Goal: Information Seeking & Learning: Check status

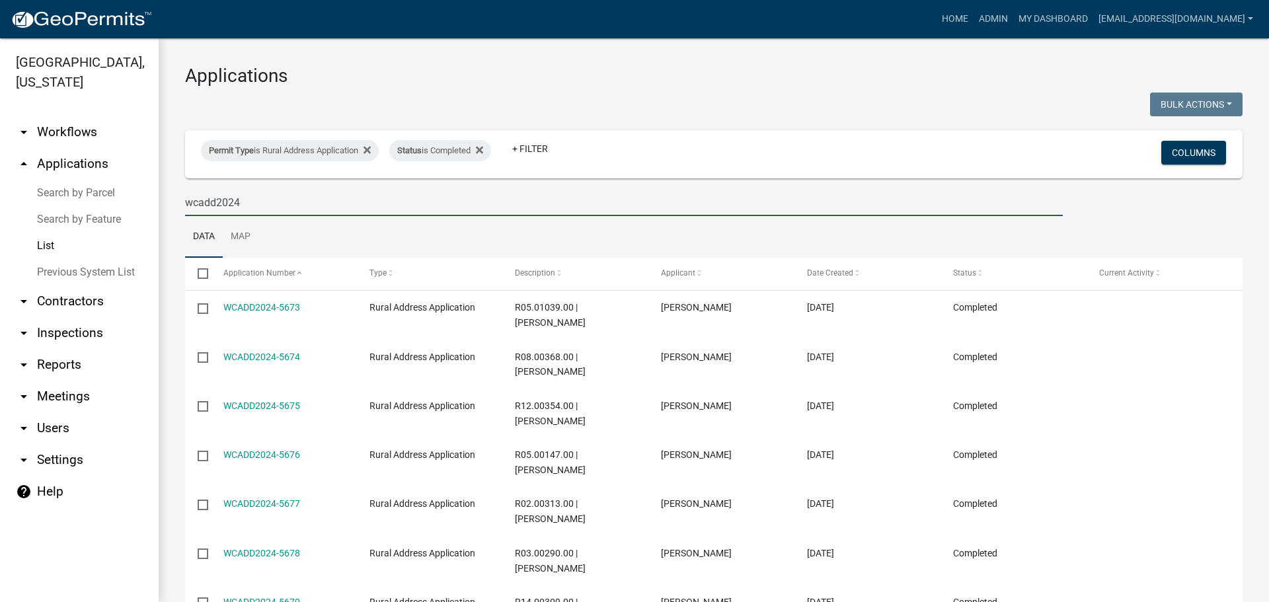
select select "3: 100"
drag, startPoint x: 255, startPoint y: 199, endPoint x: 261, endPoint y: 202, distance: 7.4
click at [255, 199] on input "wcadd2024" at bounding box center [624, 202] width 878 height 27
type input "wcadd2025"
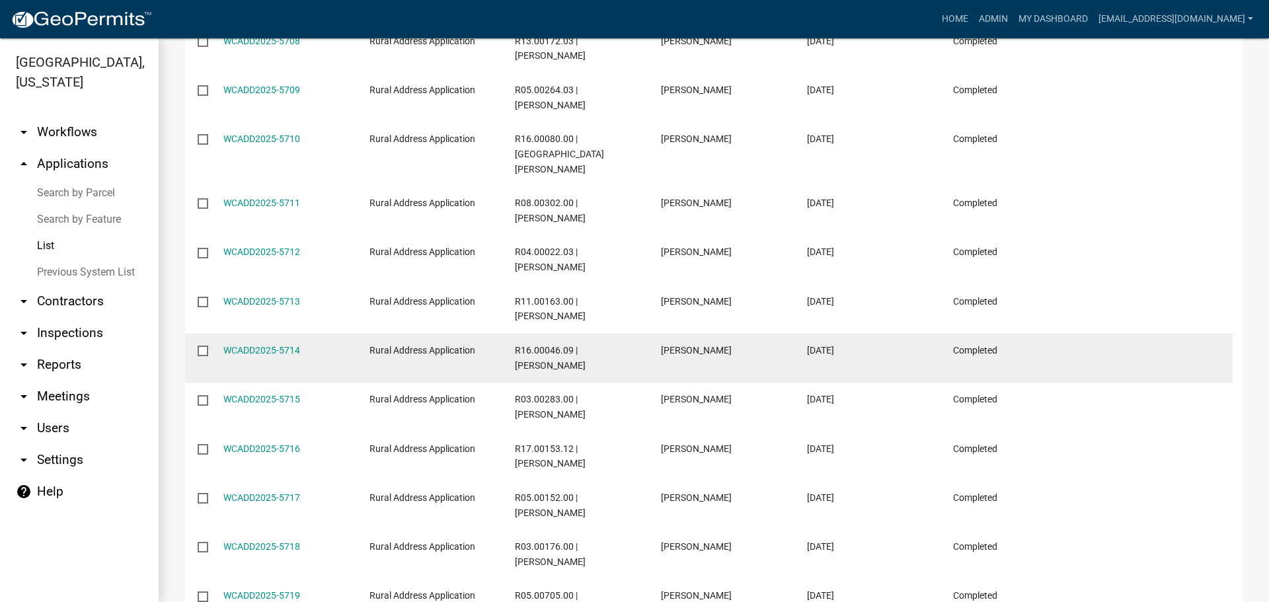
scroll to position [618, 0]
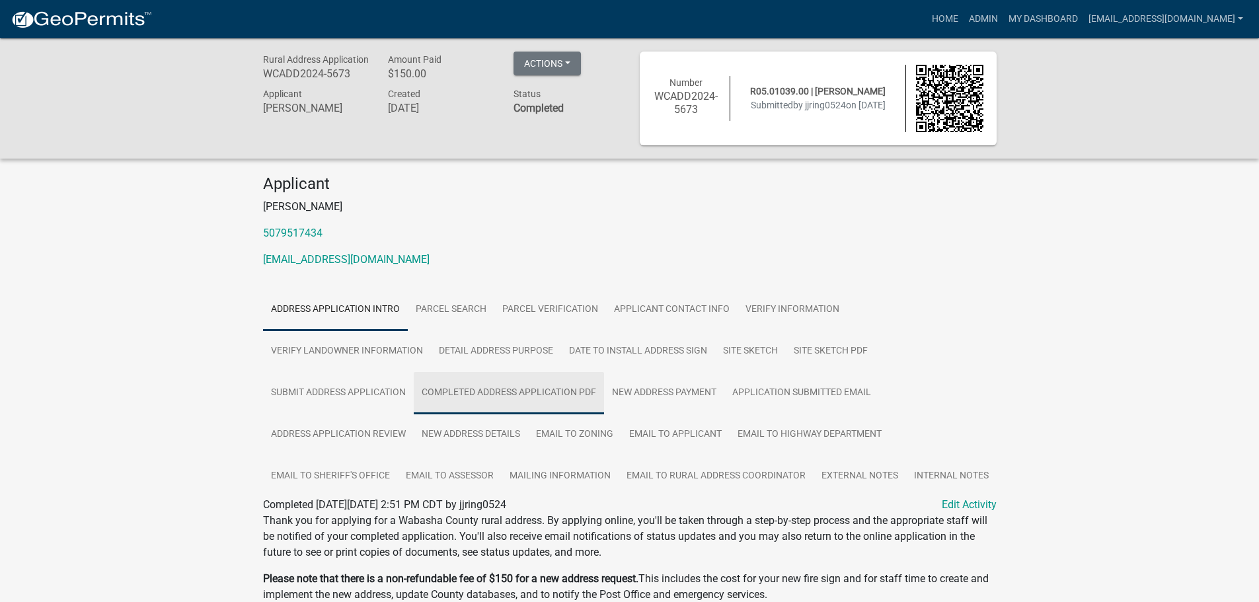
click at [487, 389] on link "Completed Address Application PDF" at bounding box center [509, 393] width 190 height 42
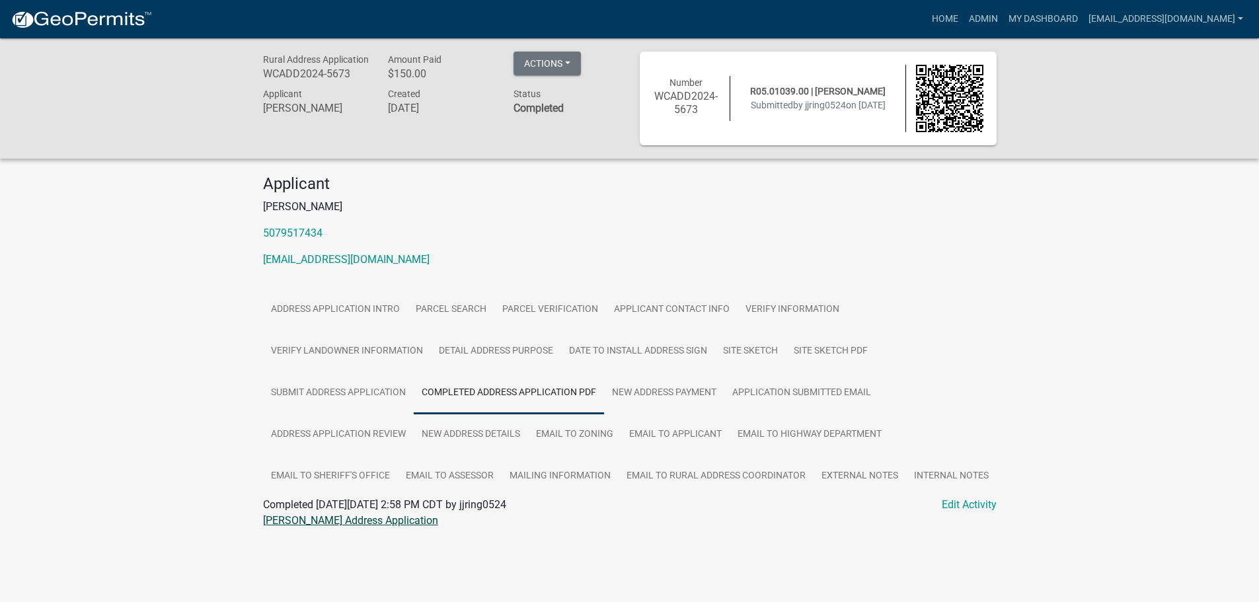
click at [337, 518] on link "Jennifer J RIngenberg Address Application" at bounding box center [350, 520] width 175 height 13
click at [826, 349] on link "Site Sketch PDF" at bounding box center [831, 352] width 90 height 42
click at [319, 522] on link "Jennifer J RIngenberg Map Sketch" at bounding box center [332, 520] width 138 height 13
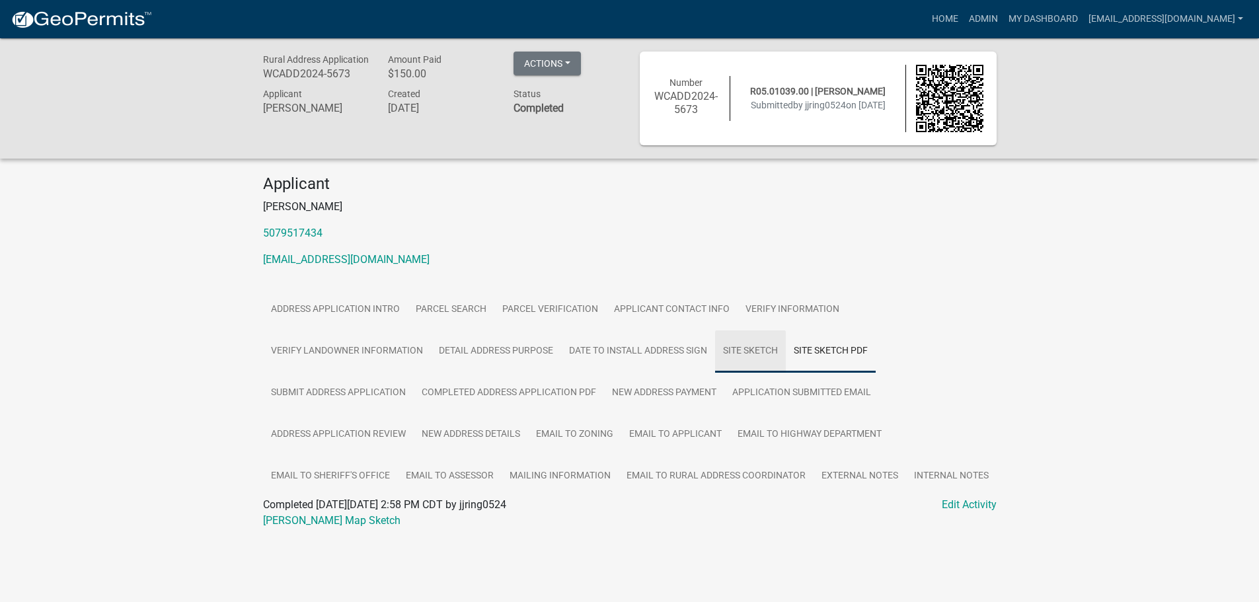
drag, startPoint x: 758, startPoint y: 345, endPoint x: 745, endPoint y: 345, distance: 13.2
click at [758, 345] on link "Site Sketch" at bounding box center [750, 352] width 71 height 42
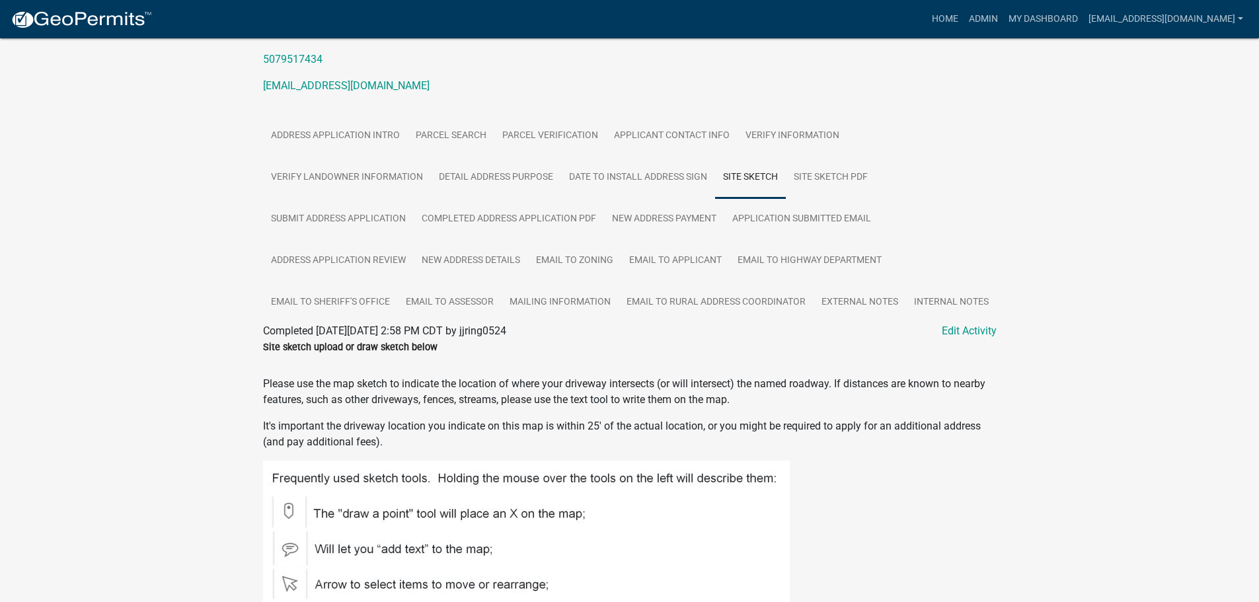
scroll to position [108, 0]
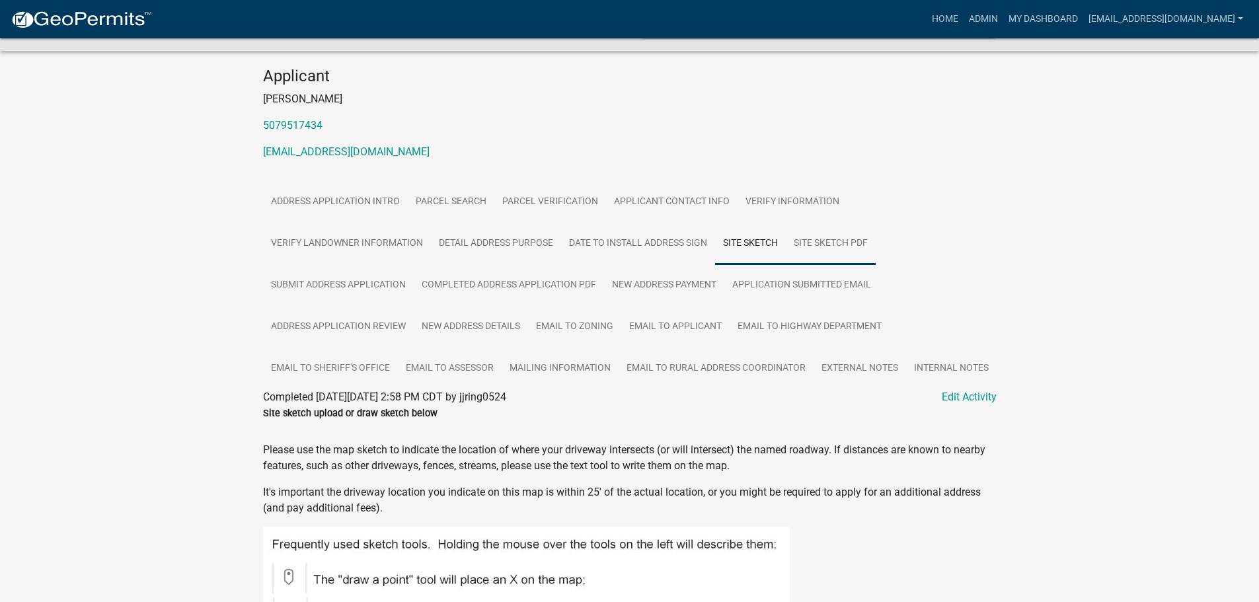
click at [842, 242] on link "Site Sketch PDF" at bounding box center [831, 244] width 90 height 42
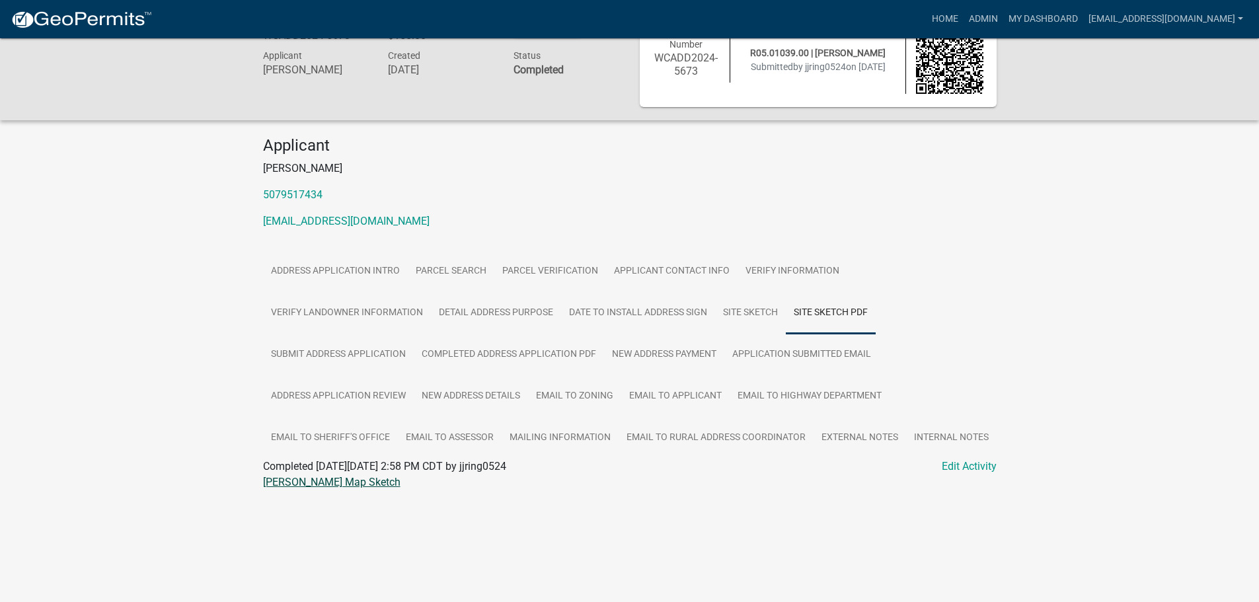
click at [326, 478] on link "Jennifer J RIngenberg Map Sketch" at bounding box center [332, 482] width 138 height 13
click at [456, 393] on link "New Address Details" at bounding box center [471, 397] width 114 height 42
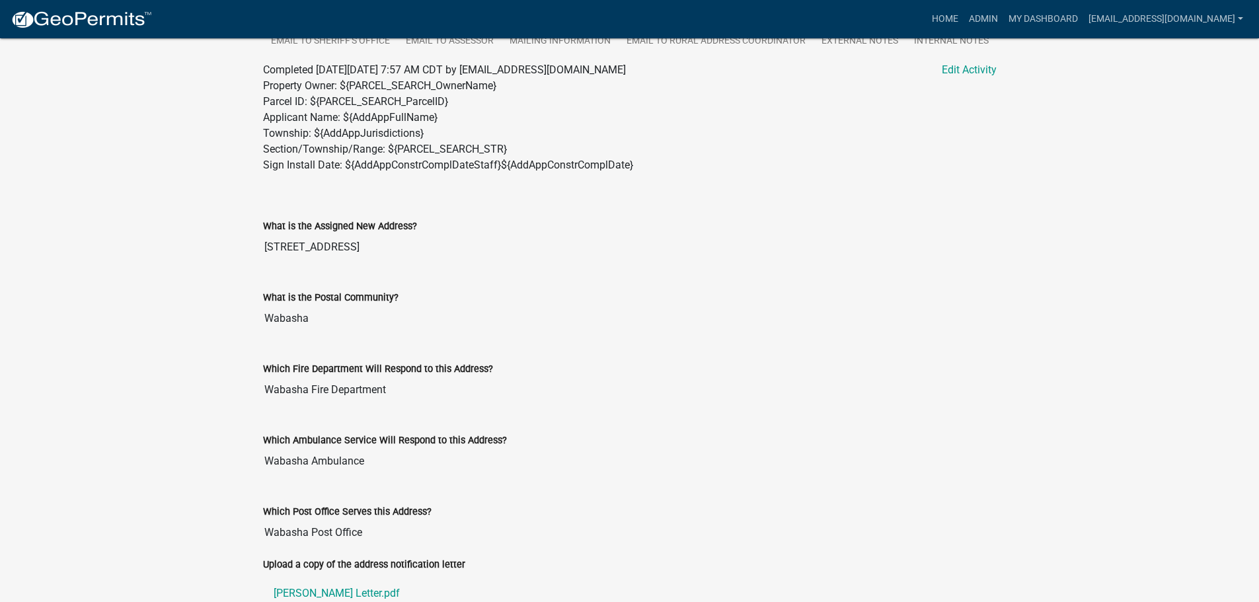
scroll to position [654, 0]
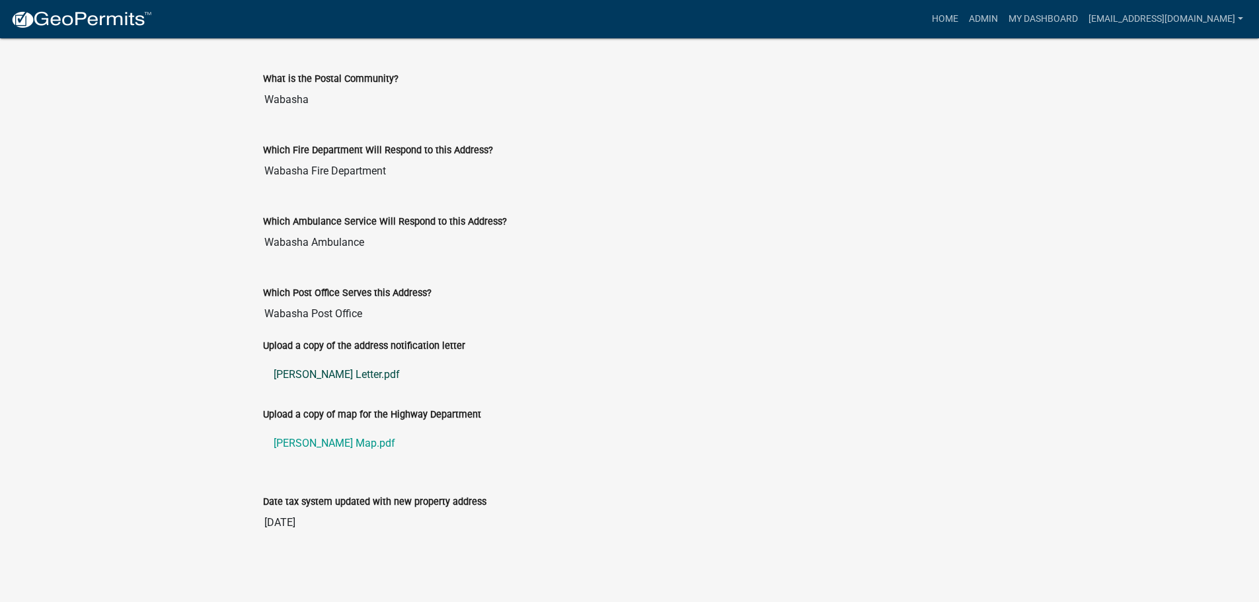
click at [289, 377] on link "Ringenberg Letter.pdf" at bounding box center [630, 375] width 734 height 32
click at [349, 439] on link "Ringenberg Map.pdf" at bounding box center [630, 444] width 734 height 32
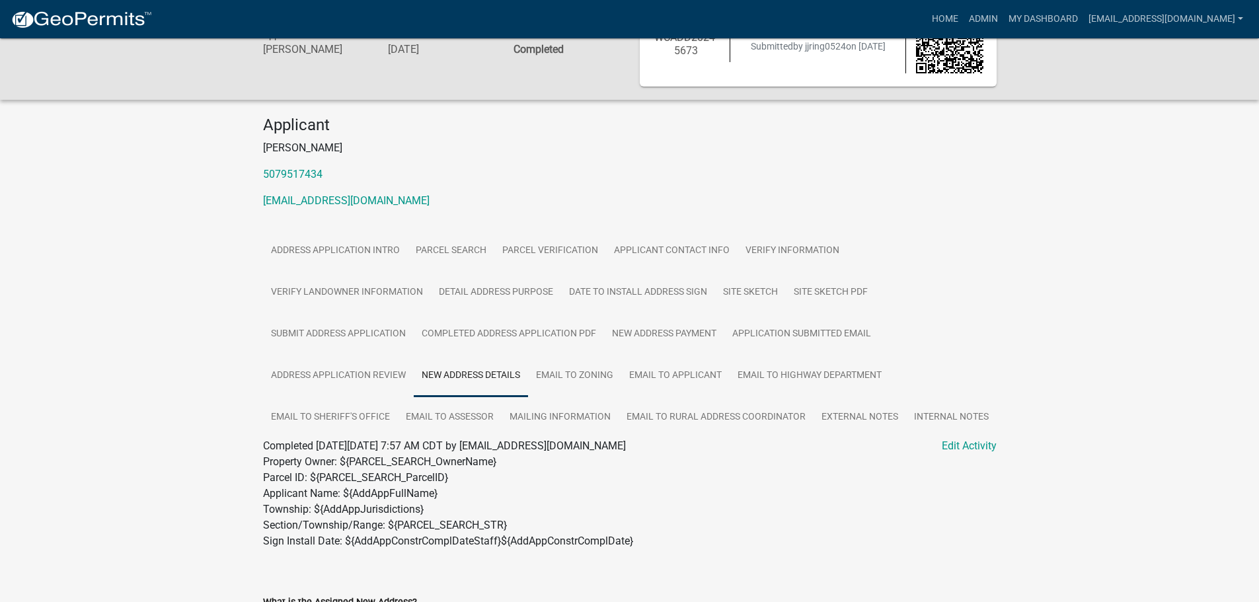
scroll to position [0, 0]
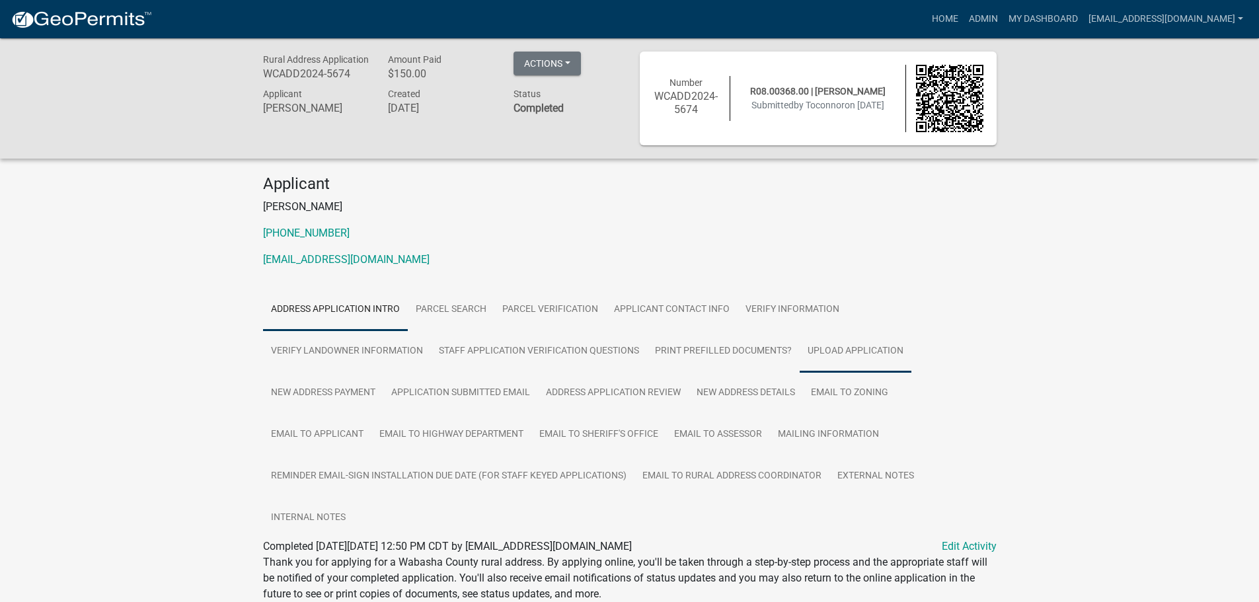
click at [828, 348] on link "Upload Application" at bounding box center [856, 352] width 112 height 42
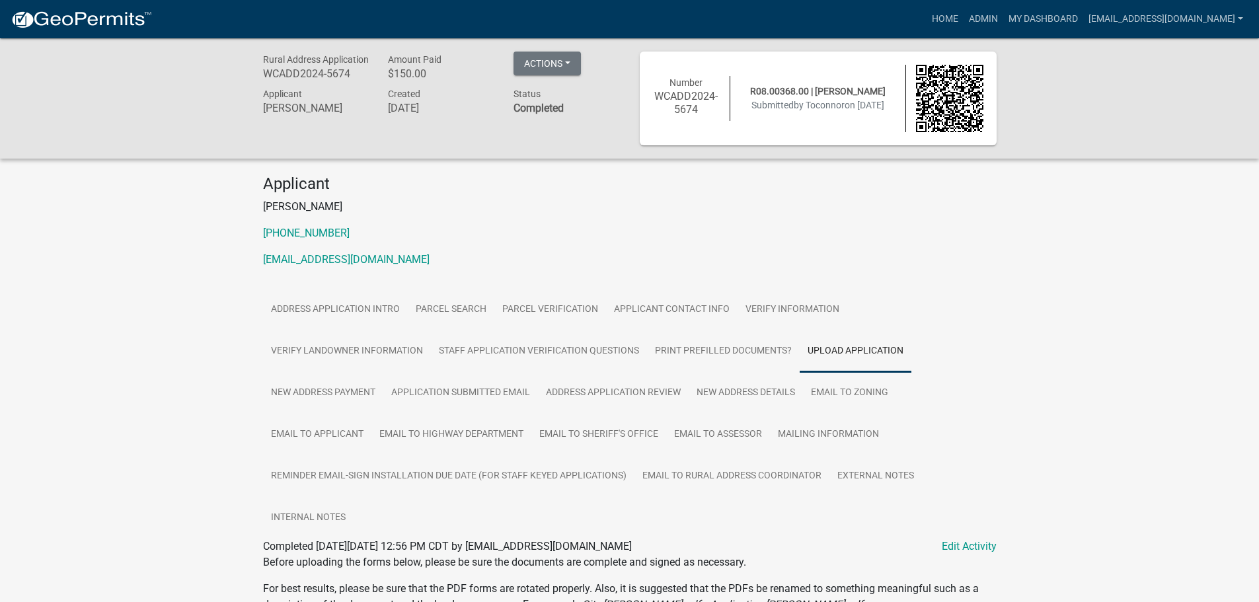
scroll to position [344, 0]
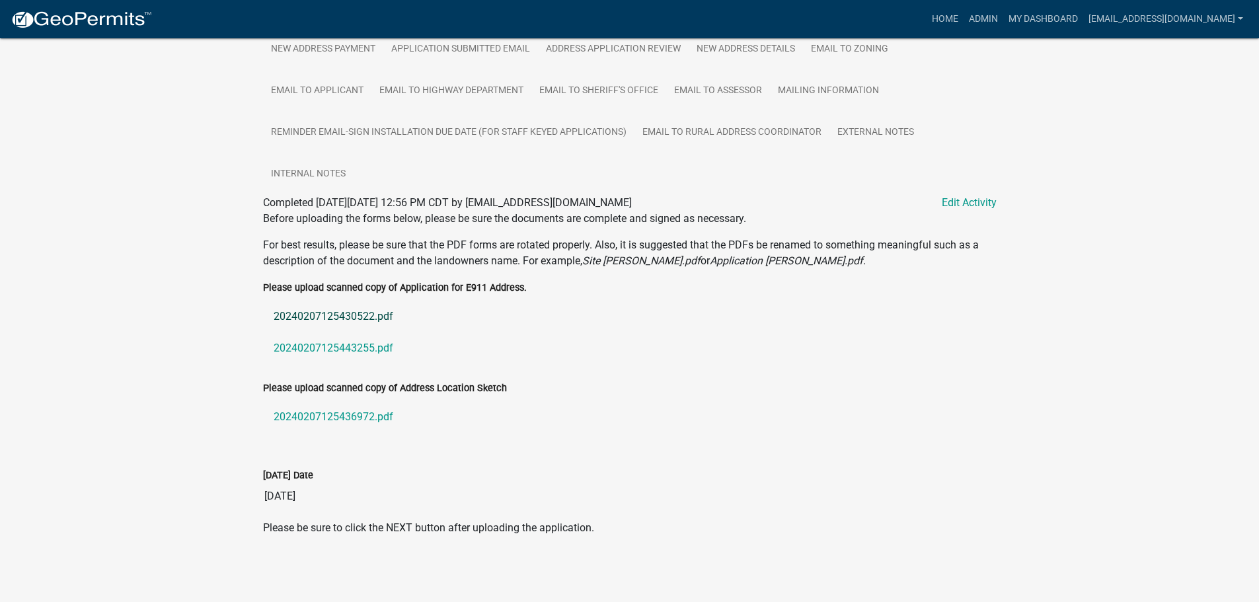
click at [288, 317] on link "20240207125430522.pdf" at bounding box center [630, 317] width 734 height 32
click at [328, 349] on link "20240207125443255.pdf" at bounding box center [630, 349] width 734 height 32
click at [362, 411] on link "20240207125436972.pdf" at bounding box center [630, 417] width 734 height 32
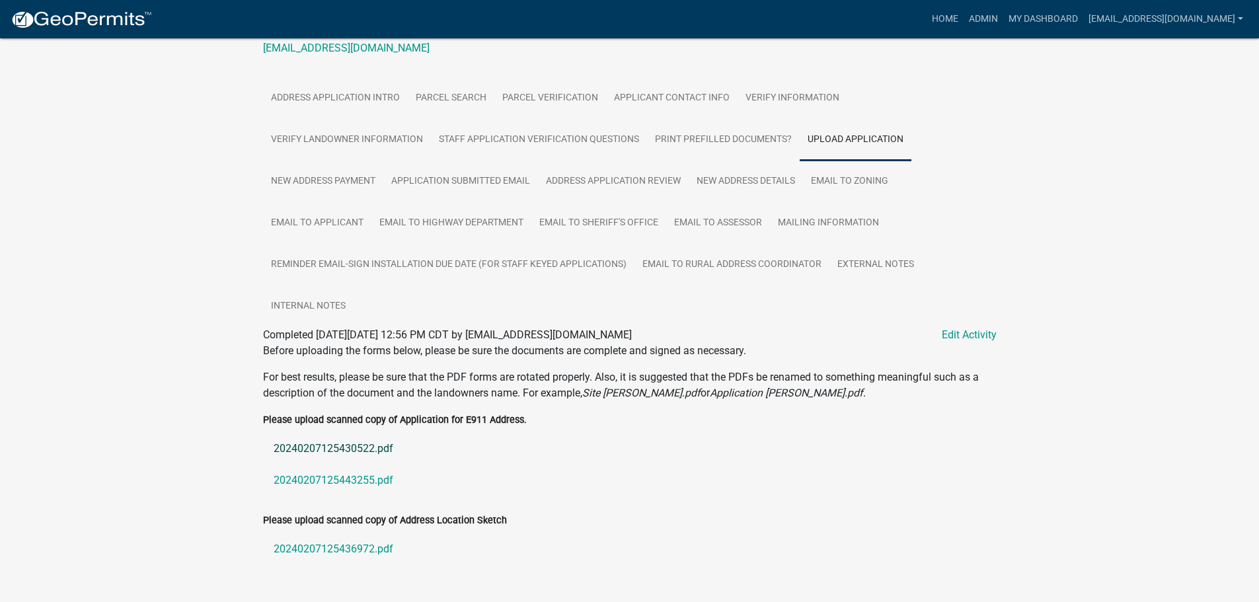
scroll to position [145, 0]
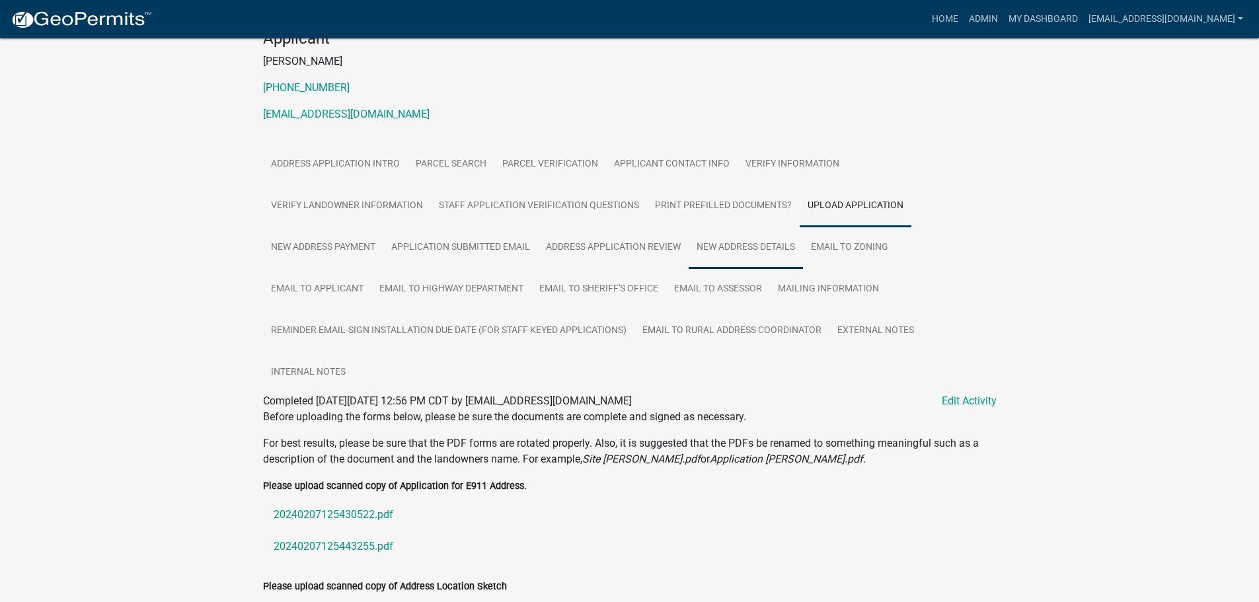
click at [744, 248] on link "New Address Details" at bounding box center [746, 248] width 114 height 42
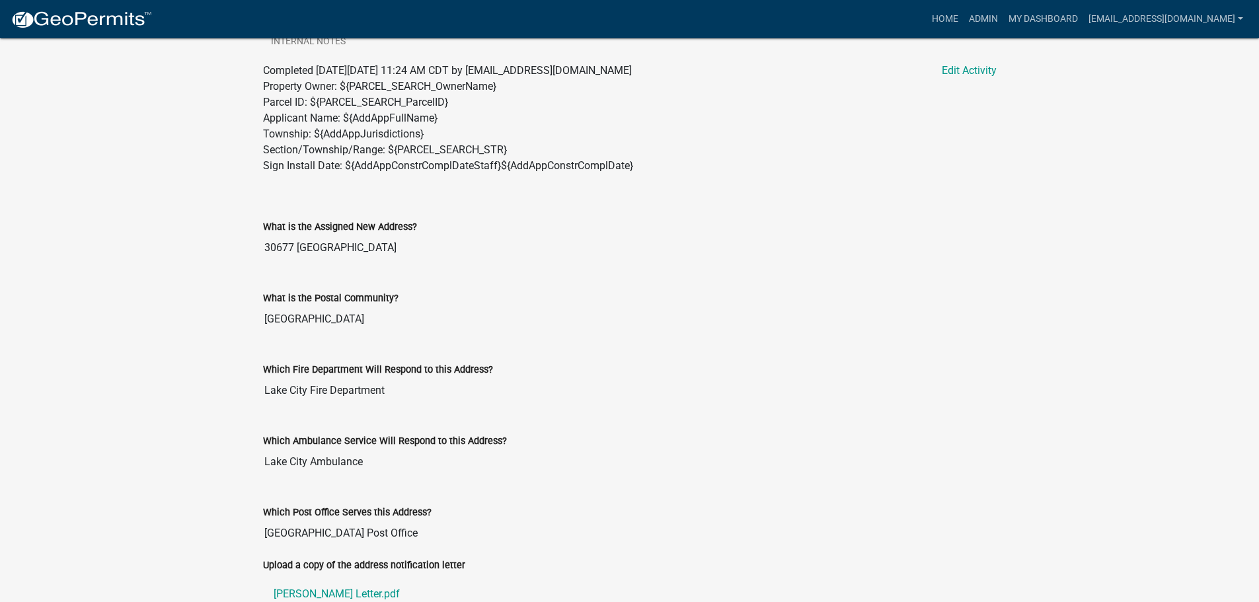
scroll to position [674, 0]
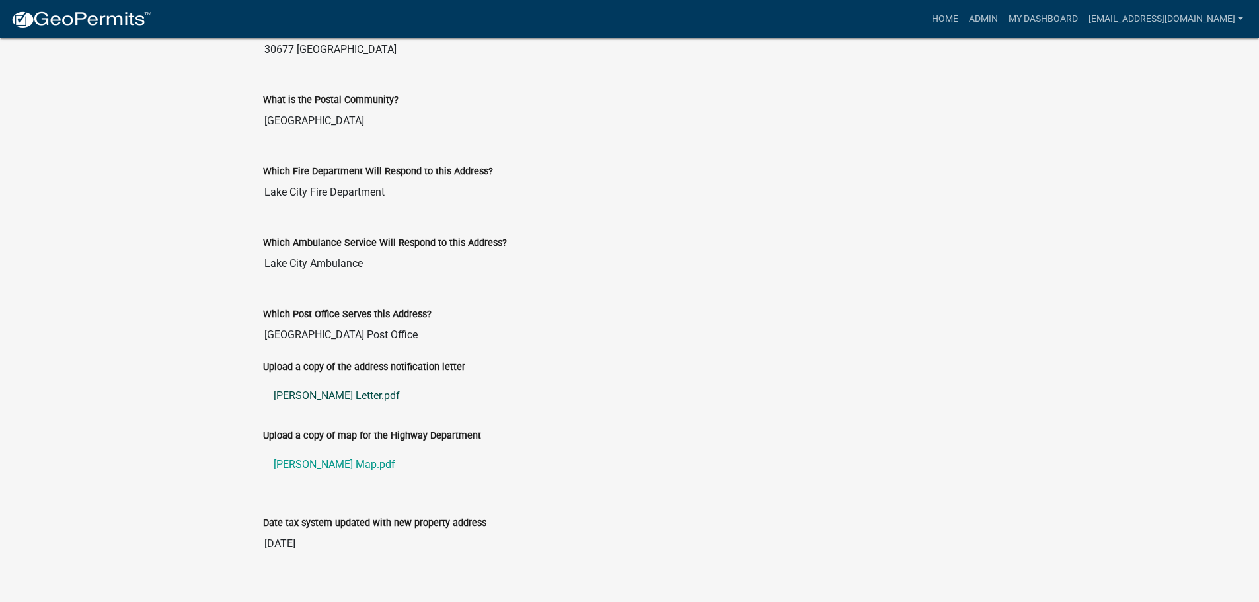
click at [294, 393] on link "OConnor Letter.pdf" at bounding box center [630, 396] width 734 height 32
click at [331, 468] on link "OConnor Map.pdf" at bounding box center [630, 465] width 734 height 32
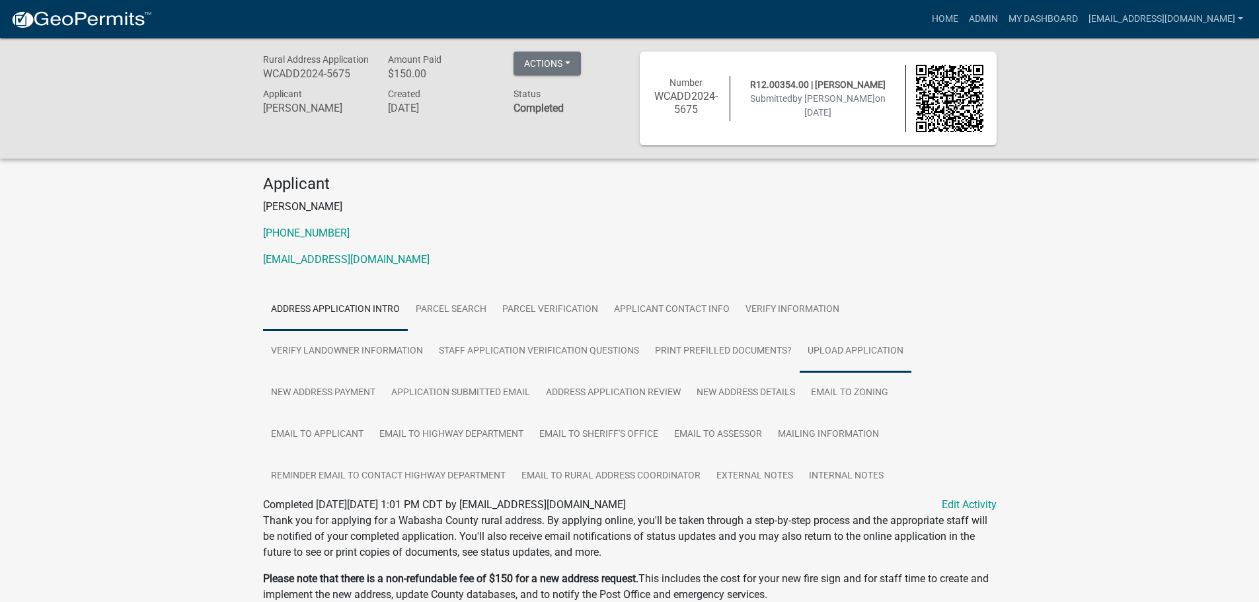
click at [879, 344] on link "Upload Application" at bounding box center [856, 352] width 112 height 42
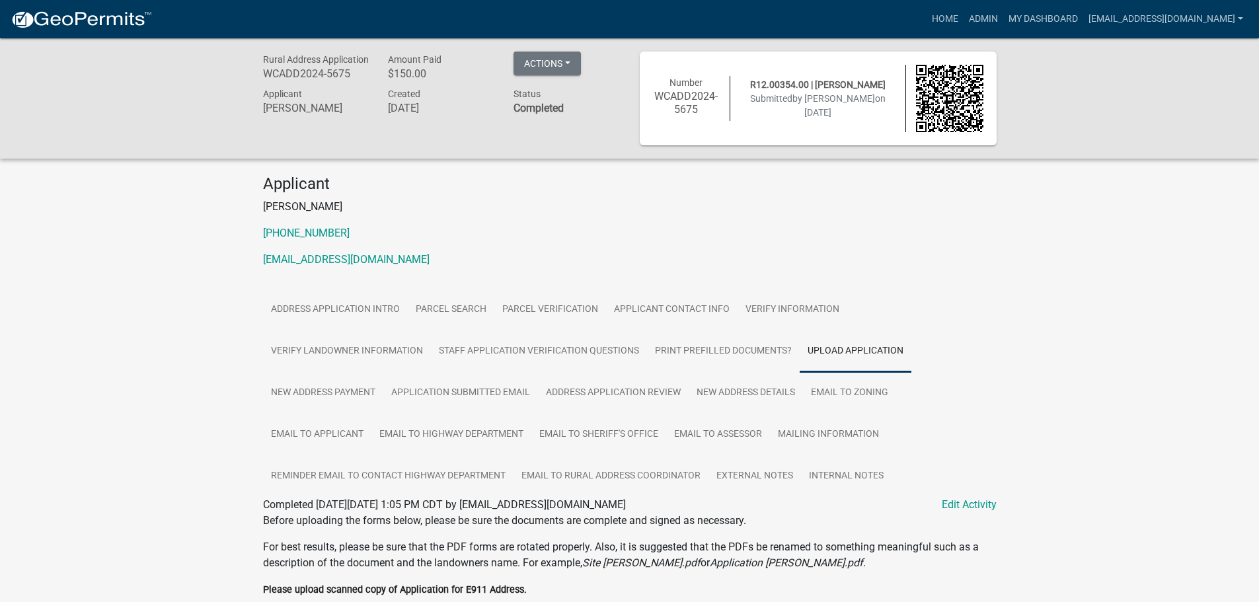
scroll to position [270, 0]
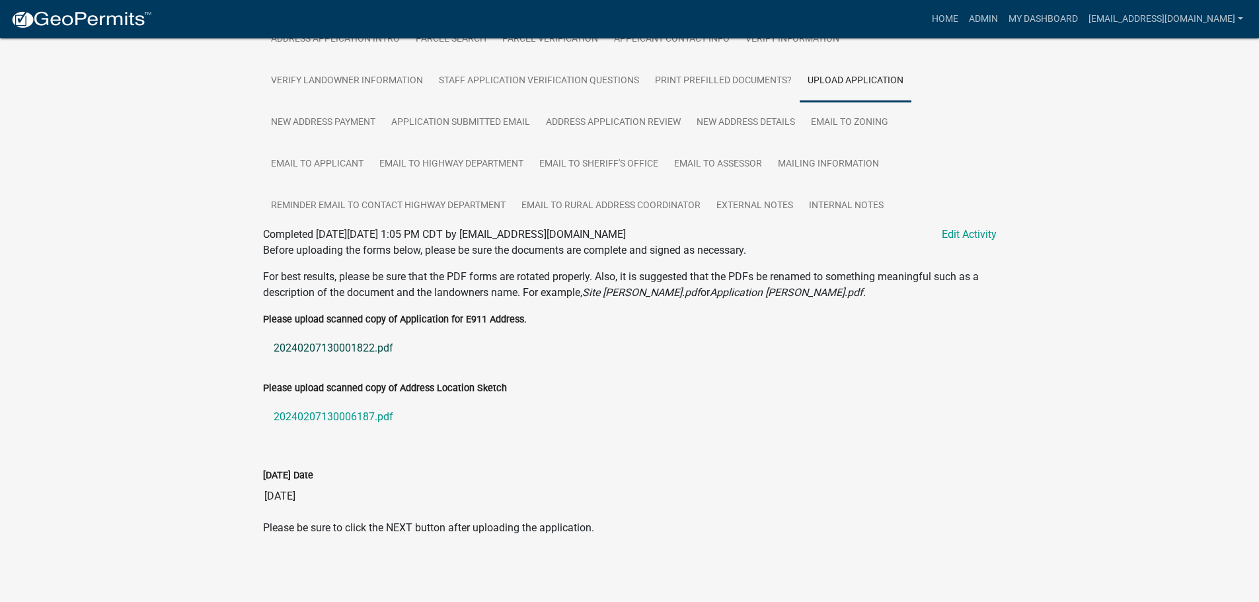
click at [339, 348] on link "20240207130001822.pdf" at bounding box center [630, 349] width 734 height 32
click at [357, 417] on link "20240207130006187.pdf" at bounding box center [630, 417] width 734 height 32
click at [752, 117] on link "New Address Details" at bounding box center [746, 123] width 114 height 42
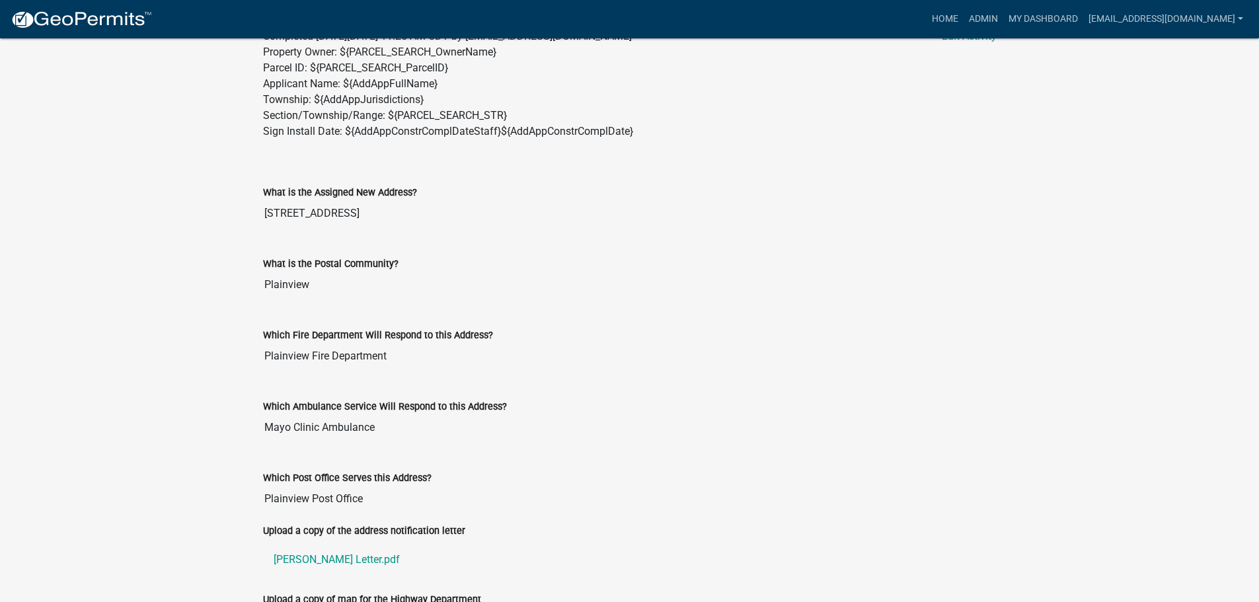
scroll to position [654, 0]
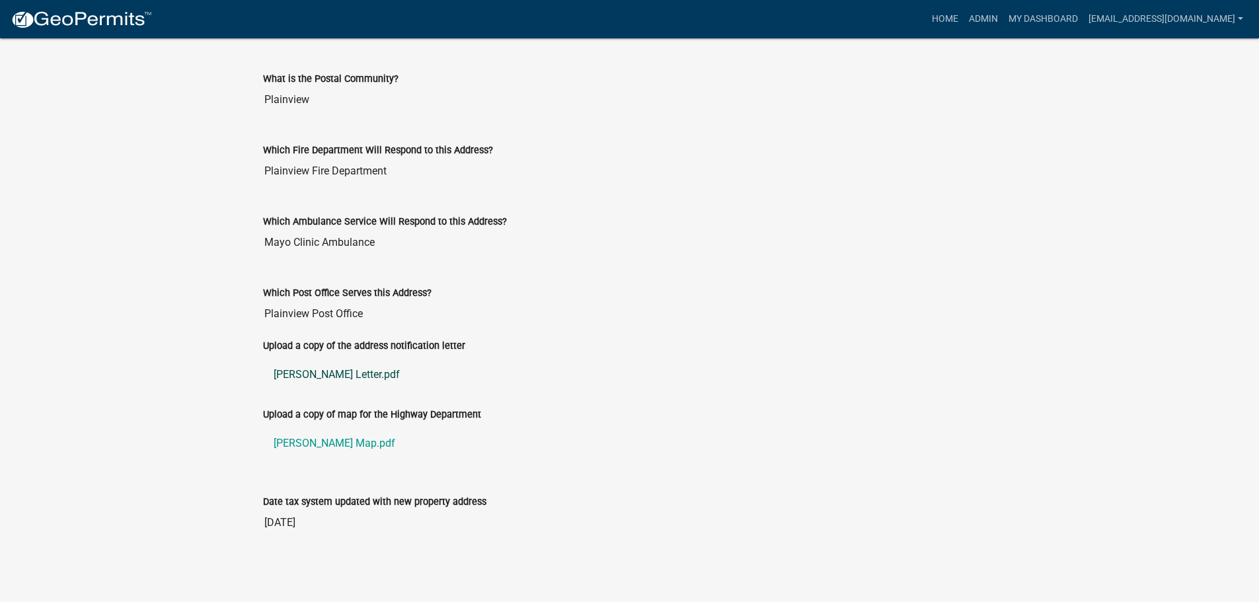
click at [319, 370] on link "[PERSON_NAME] Letter.pdf" at bounding box center [630, 375] width 734 height 32
click at [303, 445] on link "[PERSON_NAME] Map.pdf" at bounding box center [630, 444] width 734 height 32
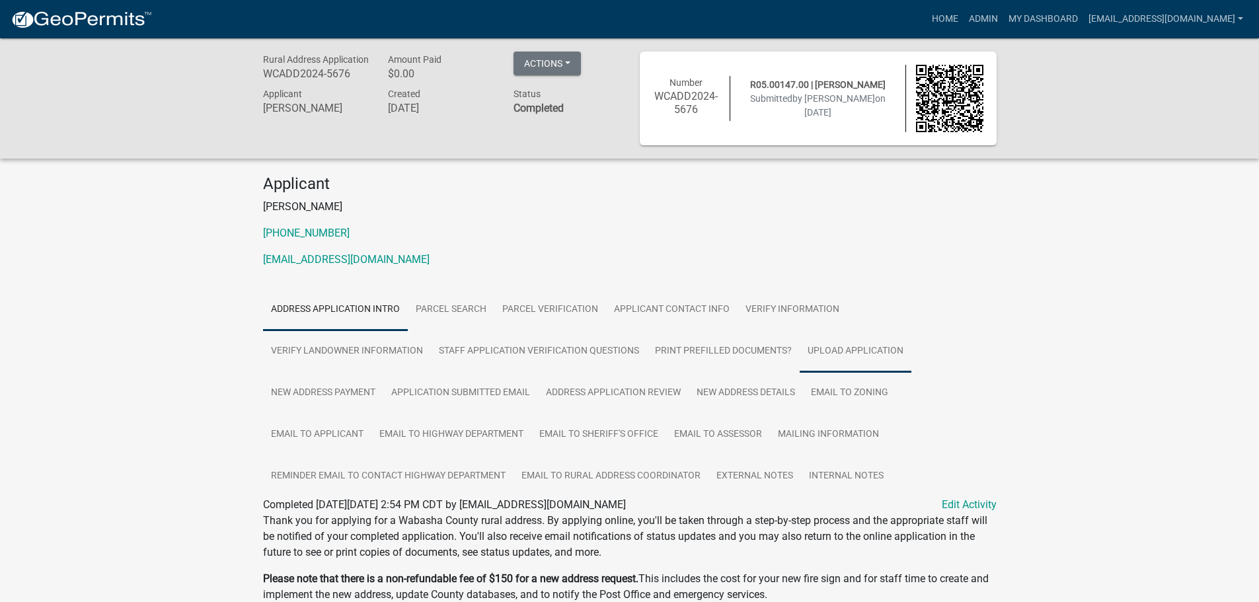
click at [863, 350] on link "Upload Application" at bounding box center [856, 352] width 112 height 42
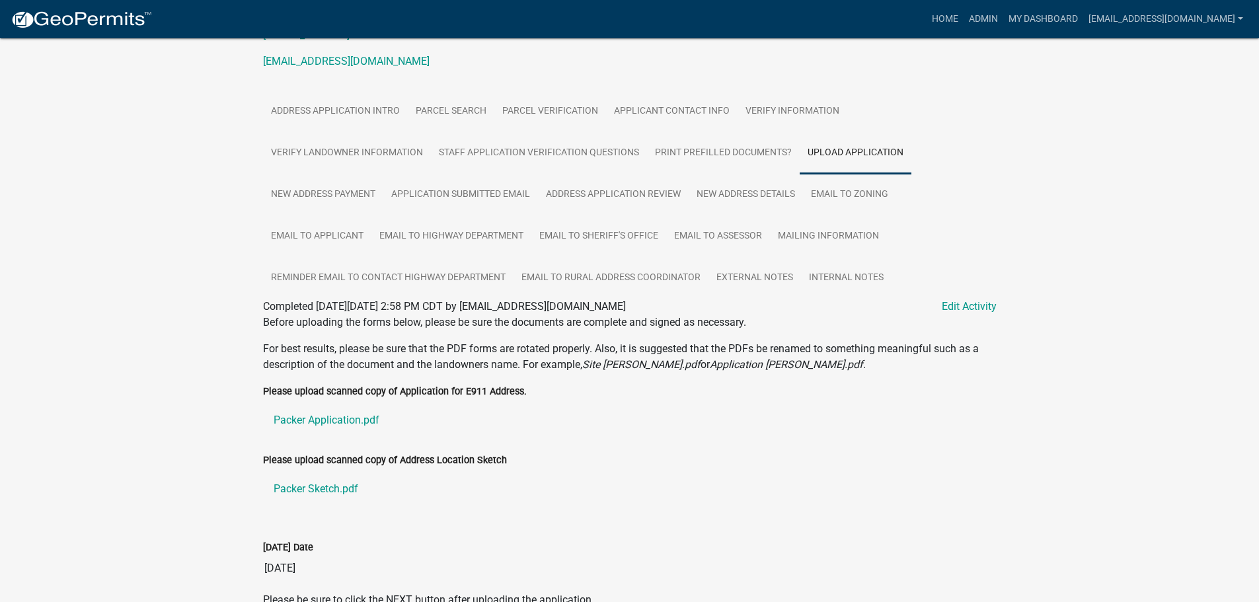
scroll to position [270, 0]
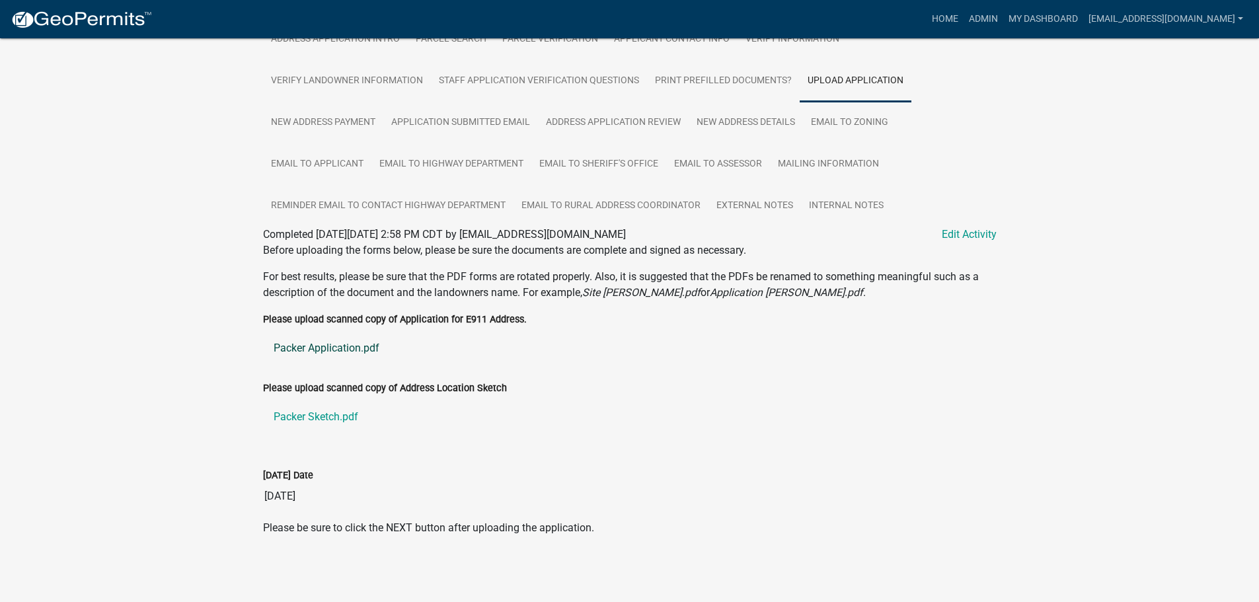
click at [284, 346] on link "Packer Application.pdf" at bounding box center [630, 349] width 734 height 32
click at [315, 420] on link "Packer Sketch.pdf" at bounding box center [630, 417] width 734 height 32
click at [752, 127] on link "New Address Details" at bounding box center [746, 123] width 114 height 42
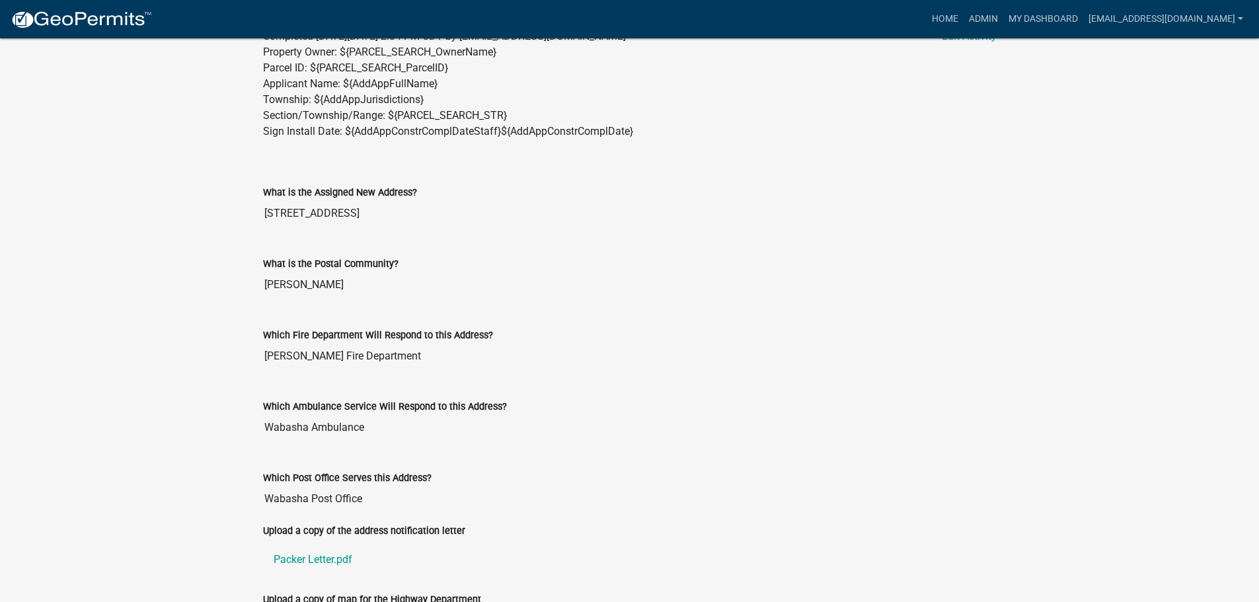
scroll to position [654, 0]
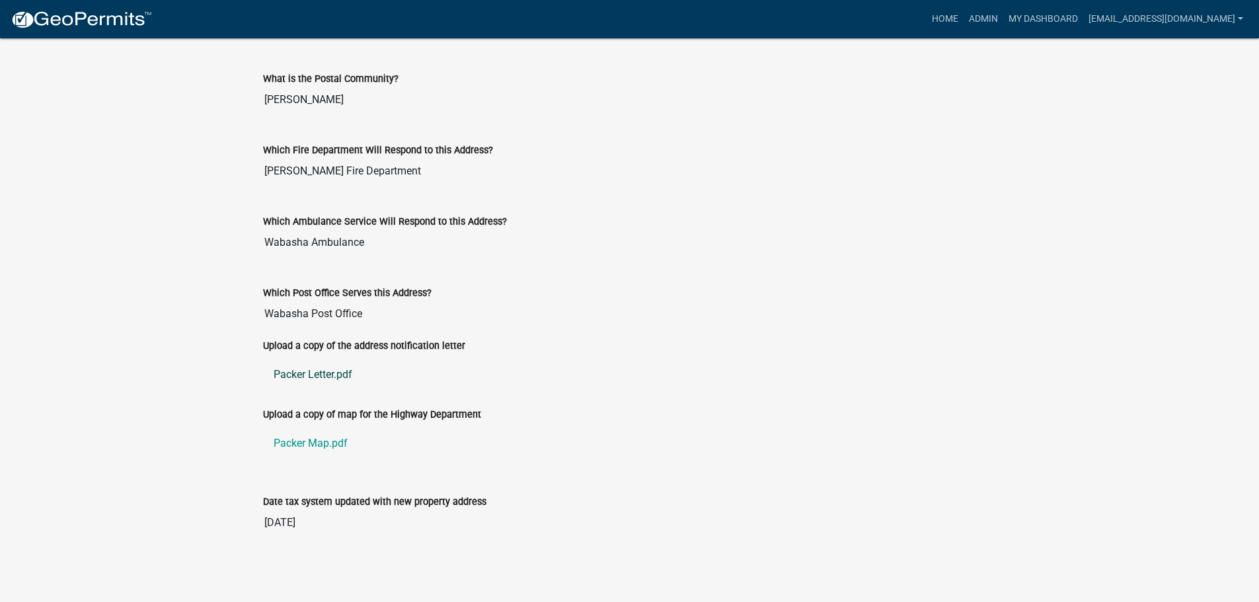
click at [301, 375] on link "Packer Letter.pdf" at bounding box center [630, 375] width 734 height 32
click at [298, 439] on link "Packer Map.pdf" at bounding box center [630, 444] width 734 height 32
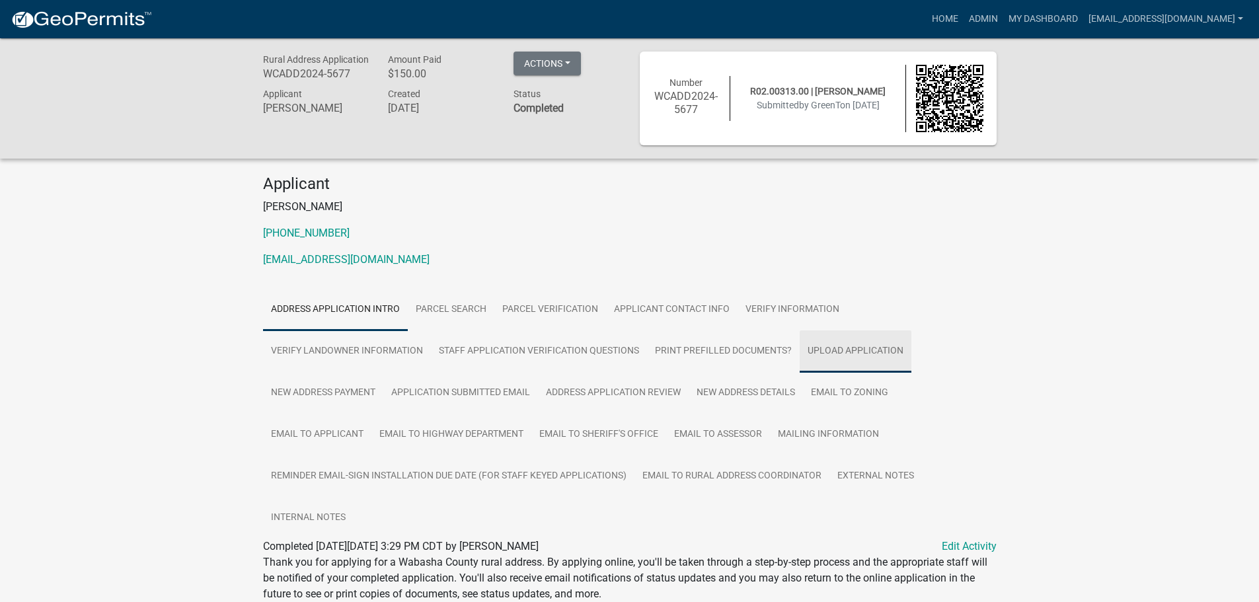
drag, startPoint x: 867, startPoint y: 352, endPoint x: 841, endPoint y: 356, distance: 26.7
click at [867, 352] on link "Upload Application" at bounding box center [856, 352] width 112 height 42
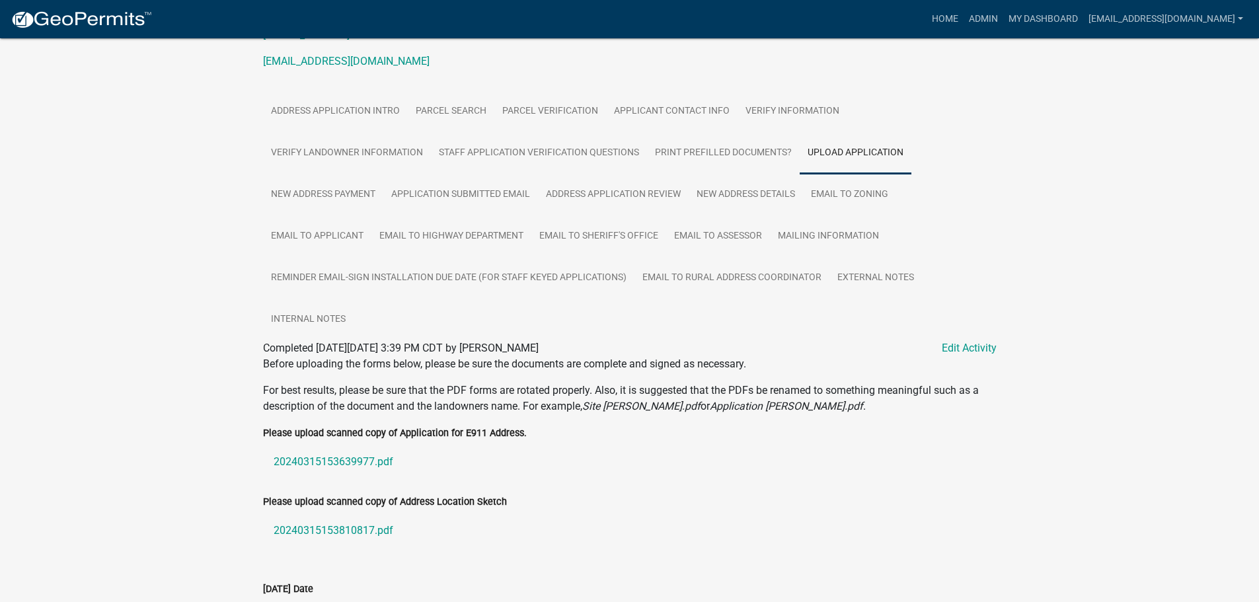
scroll to position [312, 0]
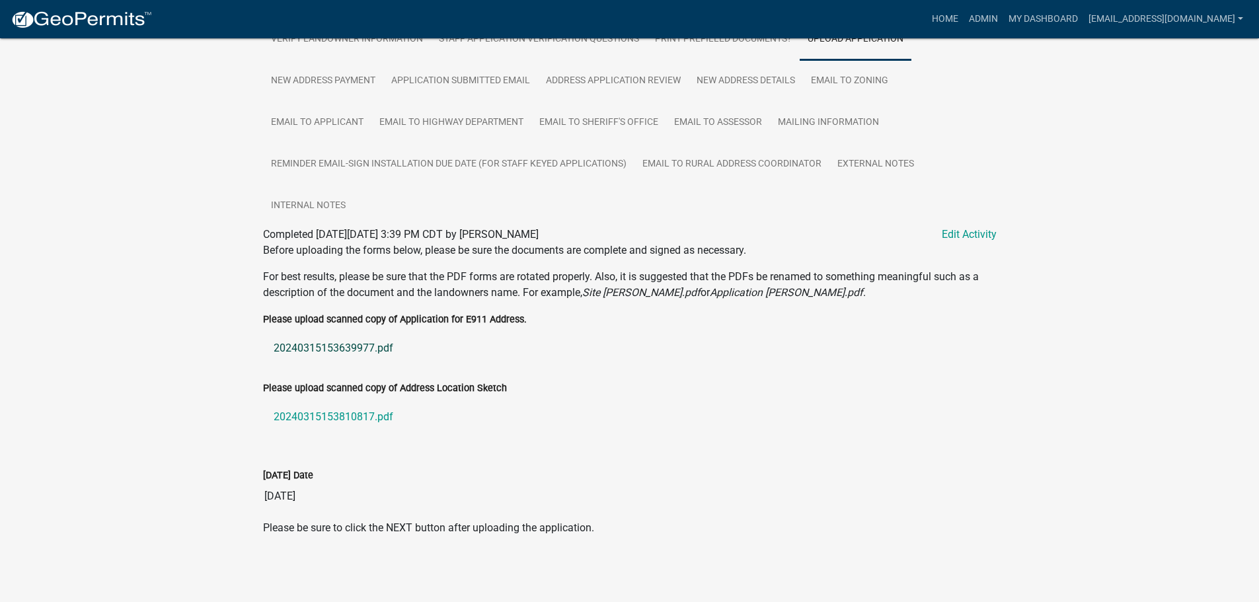
click at [322, 337] on link "20240315153639977.pdf" at bounding box center [630, 349] width 734 height 32
click at [351, 414] on link "20240315153810817.pdf" at bounding box center [630, 417] width 734 height 32
click at [754, 81] on link "New Address Details" at bounding box center [746, 81] width 114 height 42
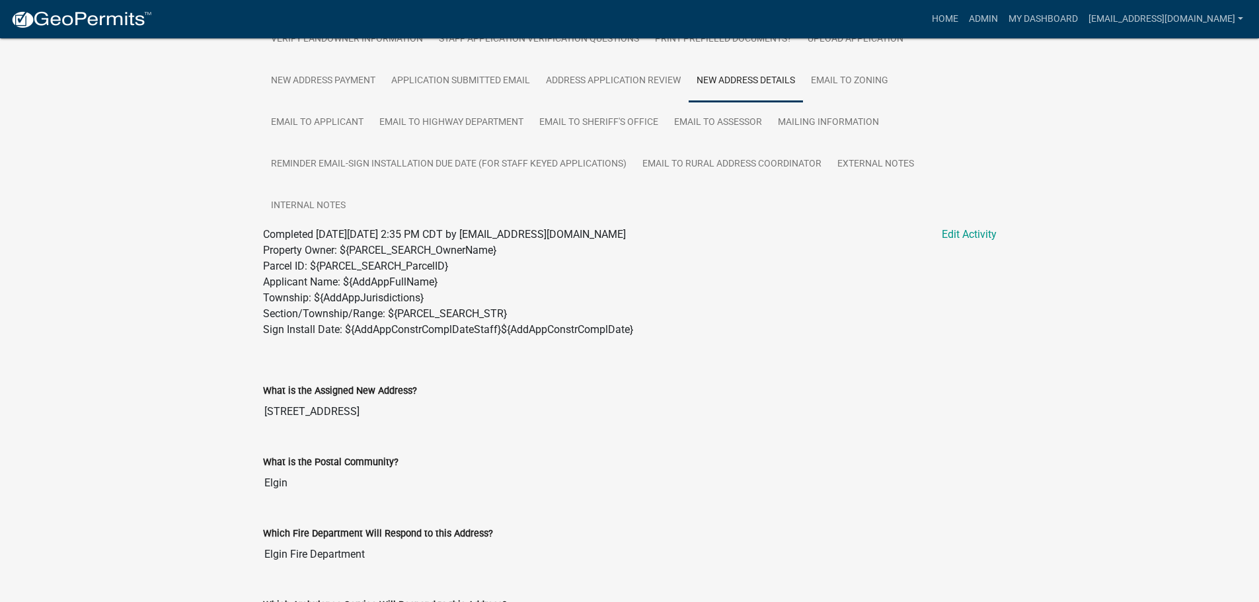
scroll to position [696, 0]
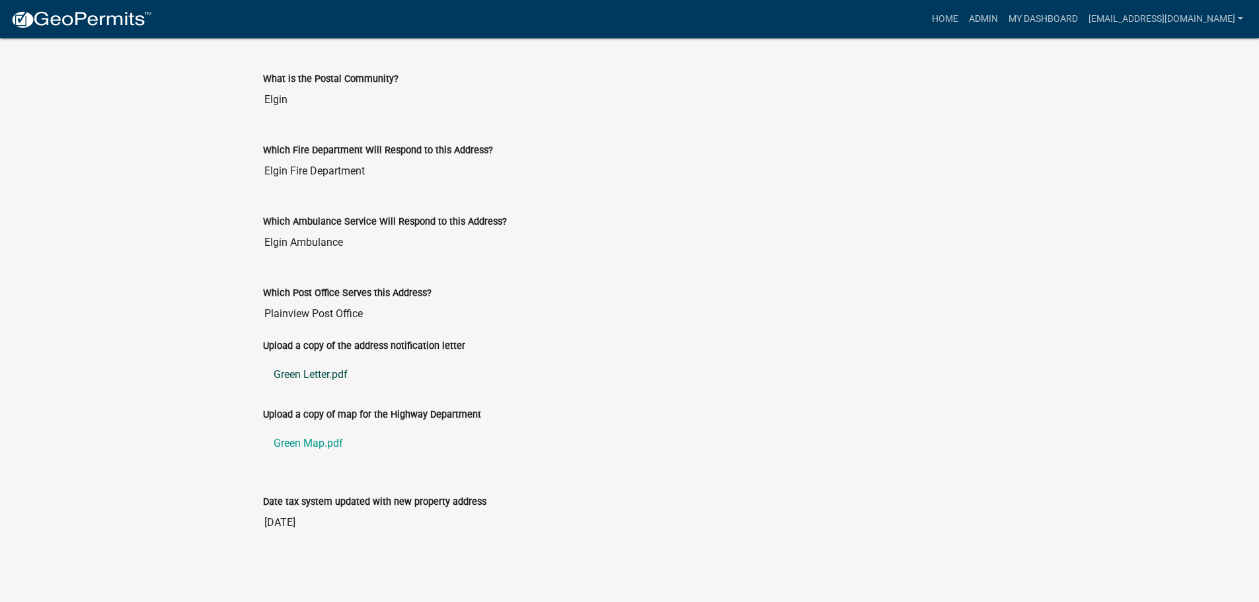
click at [309, 378] on link "Green Letter.pdf" at bounding box center [630, 375] width 734 height 32
click at [306, 441] on link "Green Map.pdf" at bounding box center [630, 444] width 734 height 32
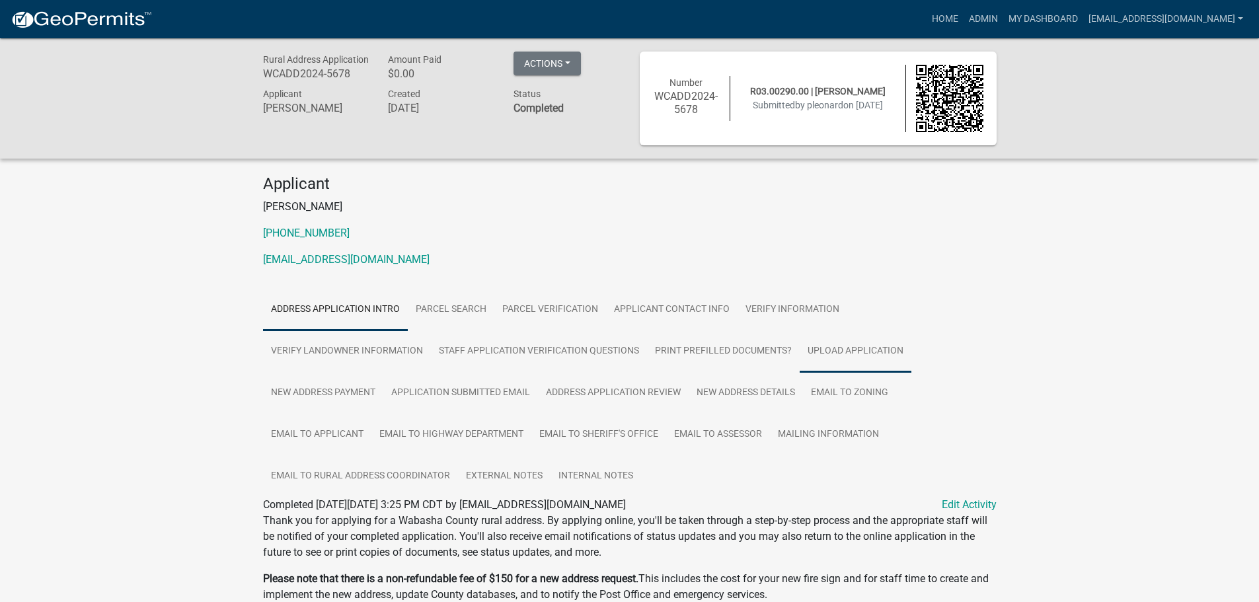
click at [883, 350] on link "Upload Application" at bounding box center [856, 352] width 112 height 42
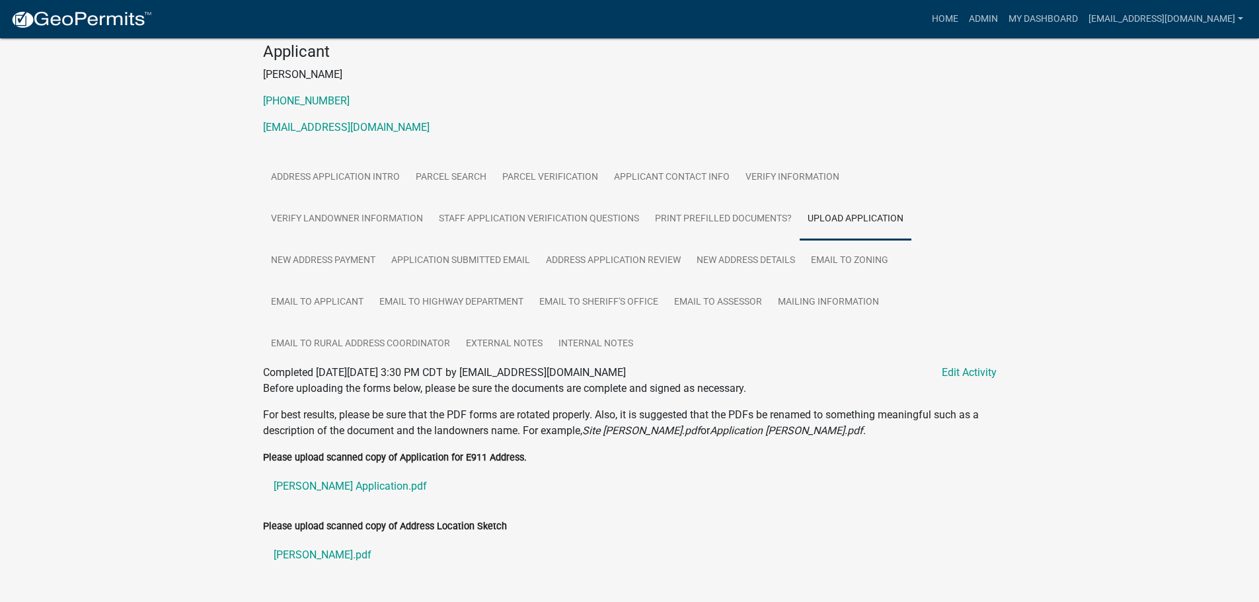
scroll to position [270, 0]
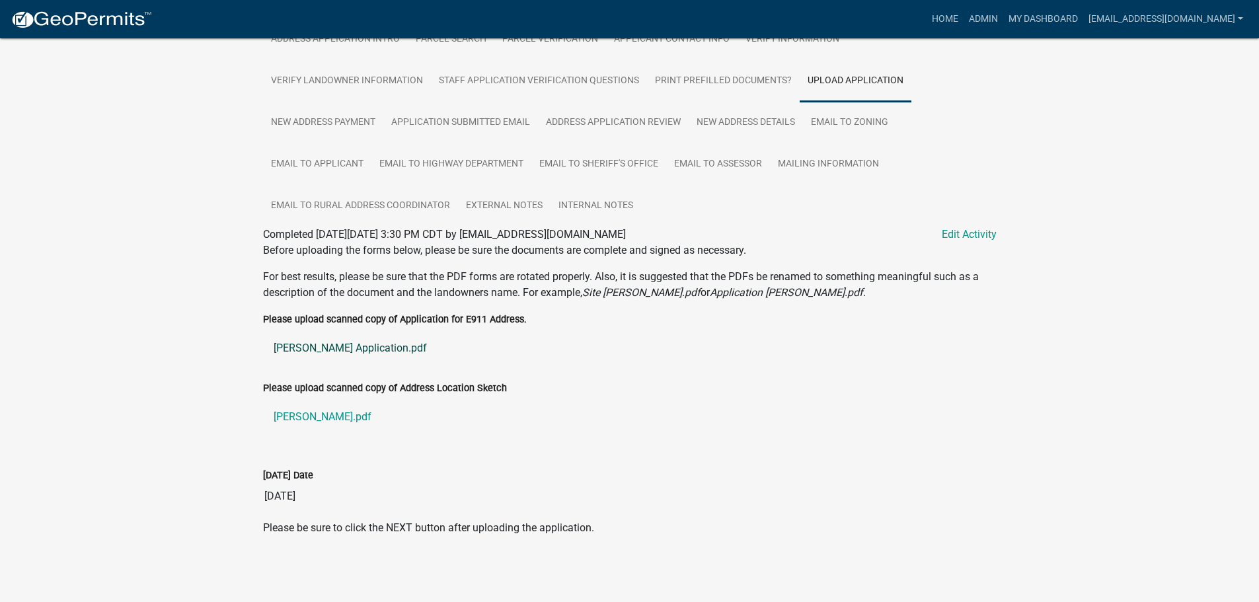
click at [339, 343] on link "[PERSON_NAME] Application.pdf" at bounding box center [630, 349] width 734 height 32
click at [313, 413] on link "[PERSON_NAME].pdf" at bounding box center [630, 417] width 734 height 32
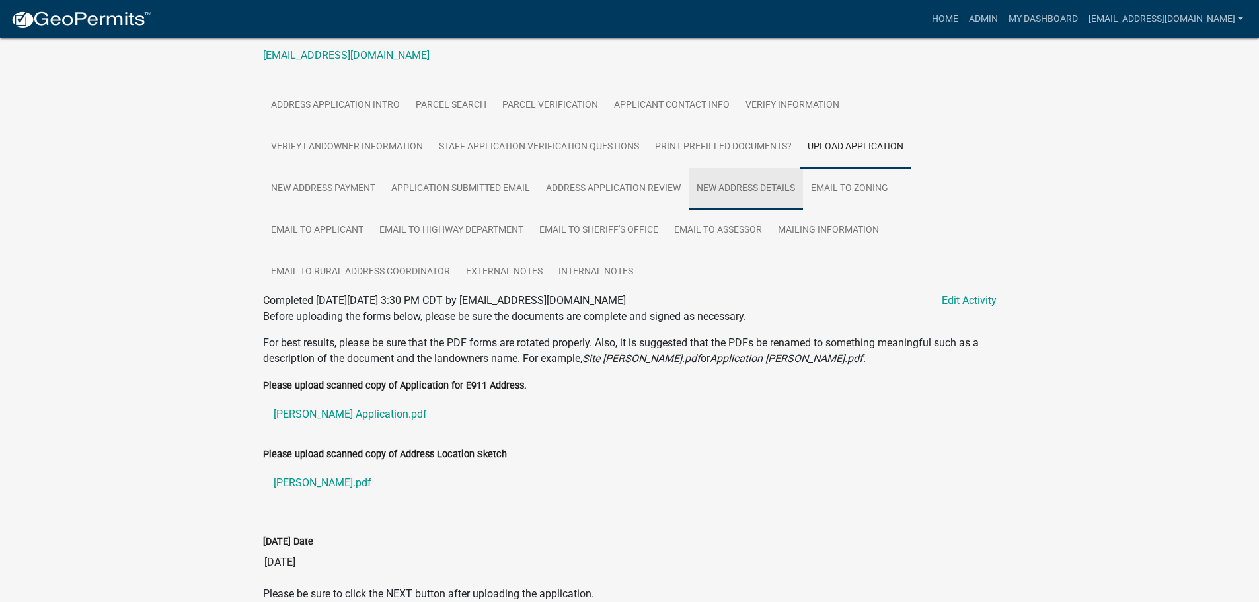
click at [746, 185] on link "New Address Details" at bounding box center [746, 189] width 114 height 42
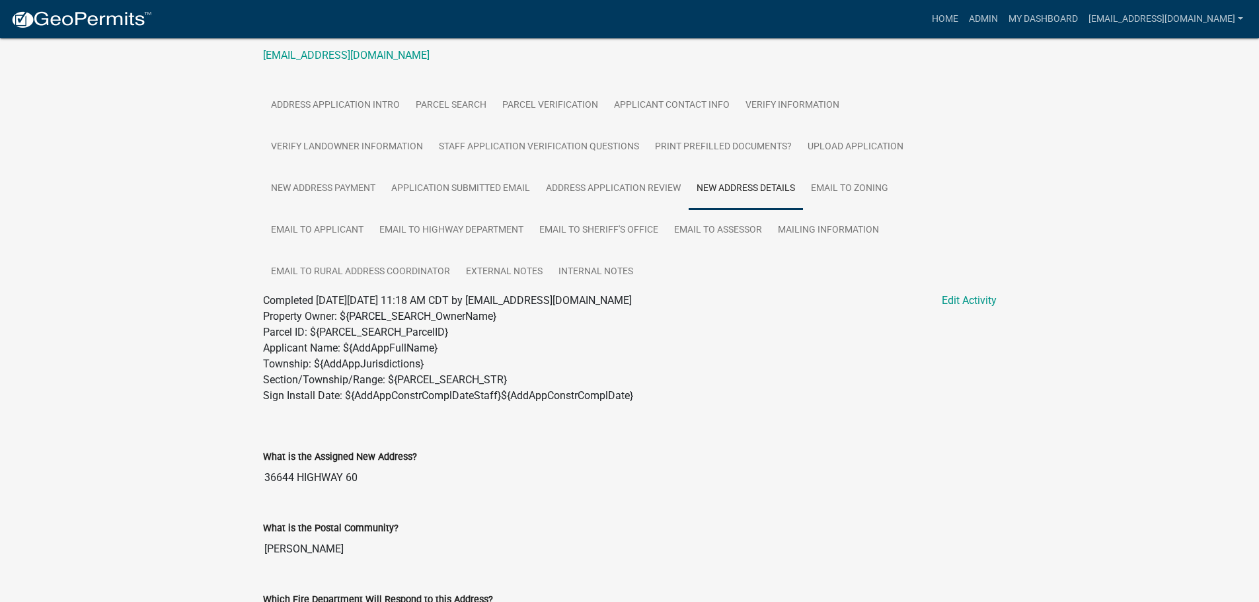
scroll to position [654, 0]
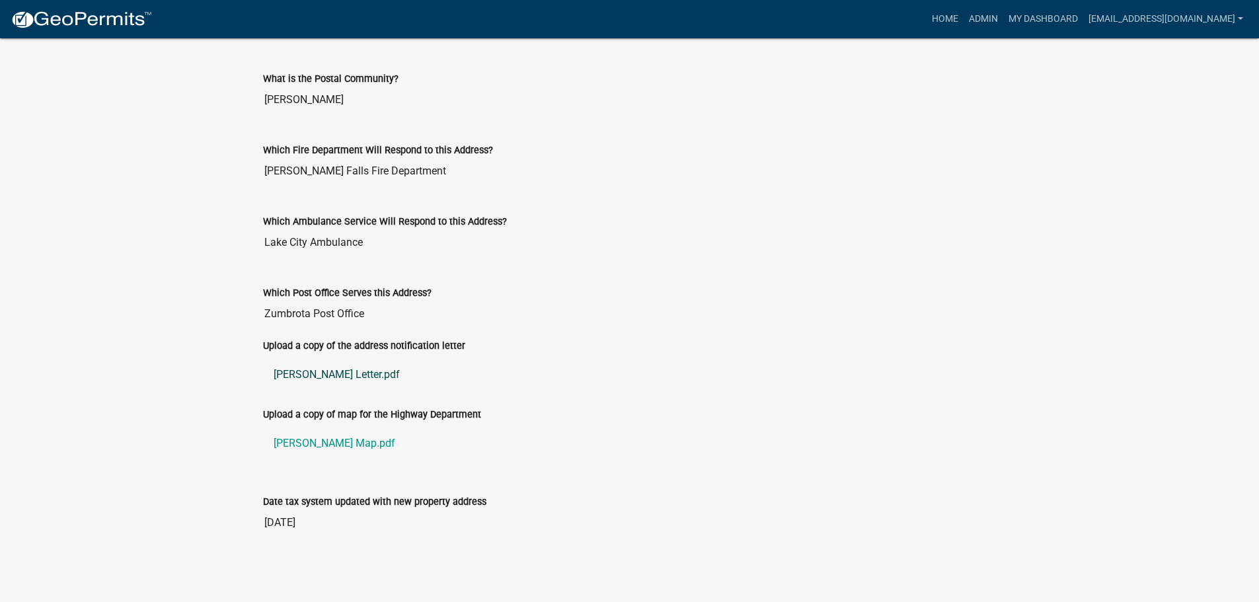
click at [294, 374] on link "[PERSON_NAME] Letter.pdf" at bounding box center [630, 375] width 734 height 32
click at [291, 446] on link "[PERSON_NAME] Map.pdf" at bounding box center [630, 444] width 734 height 32
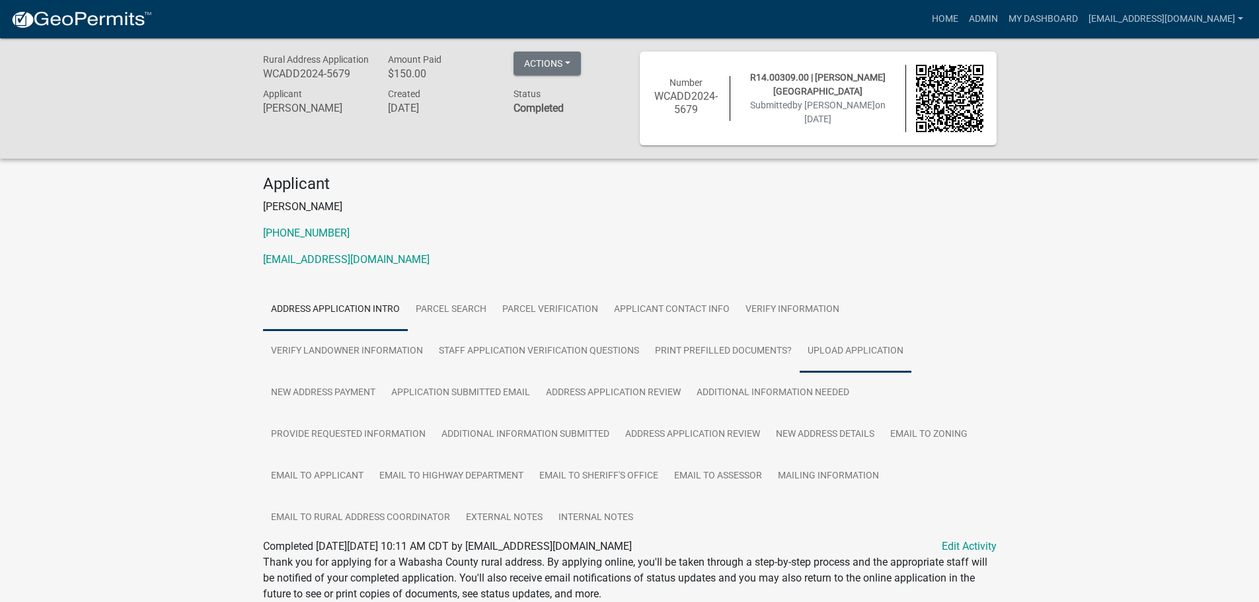
click at [848, 353] on link "Upload Application" at bounding box center [856, 352] width 112 height 42
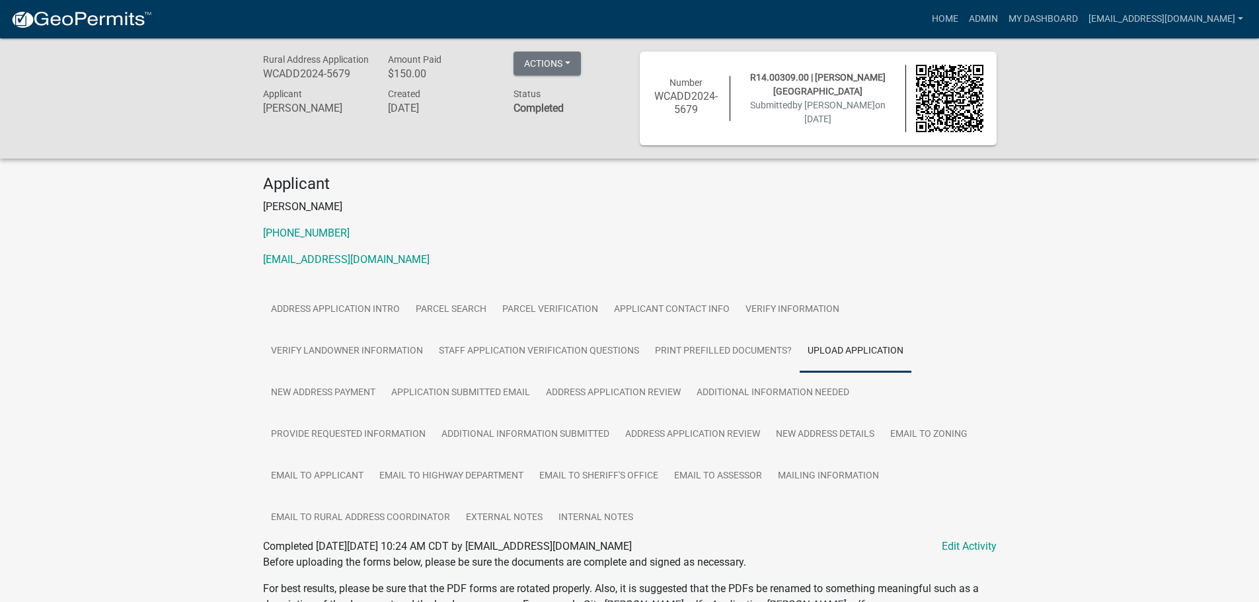
scroll to position [312, 0]
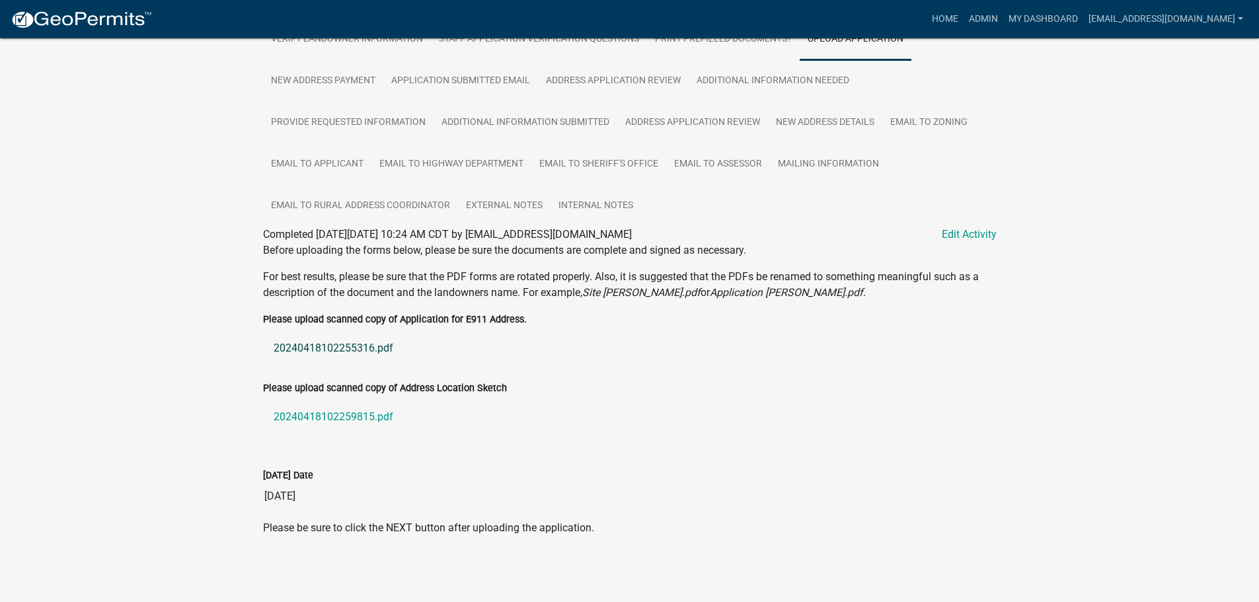
click at [340, 341] on link "20240418102255316.pdf" at bounding box center [630, 349] width 734 height 32
click at [345, 419] on link "20240418102259815.pdf" at bounding box center [630, 417] width 734 height 32
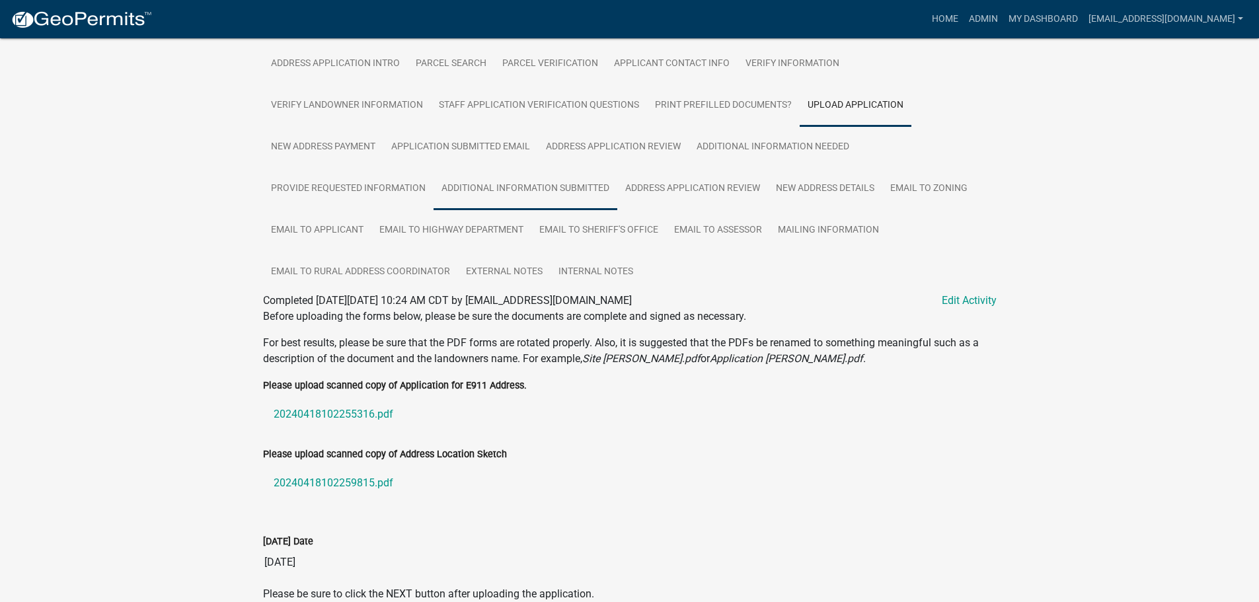
click at [522, 186] on link "Additional Information Submitted" at bounding box center [526, 189] width 184 height 42
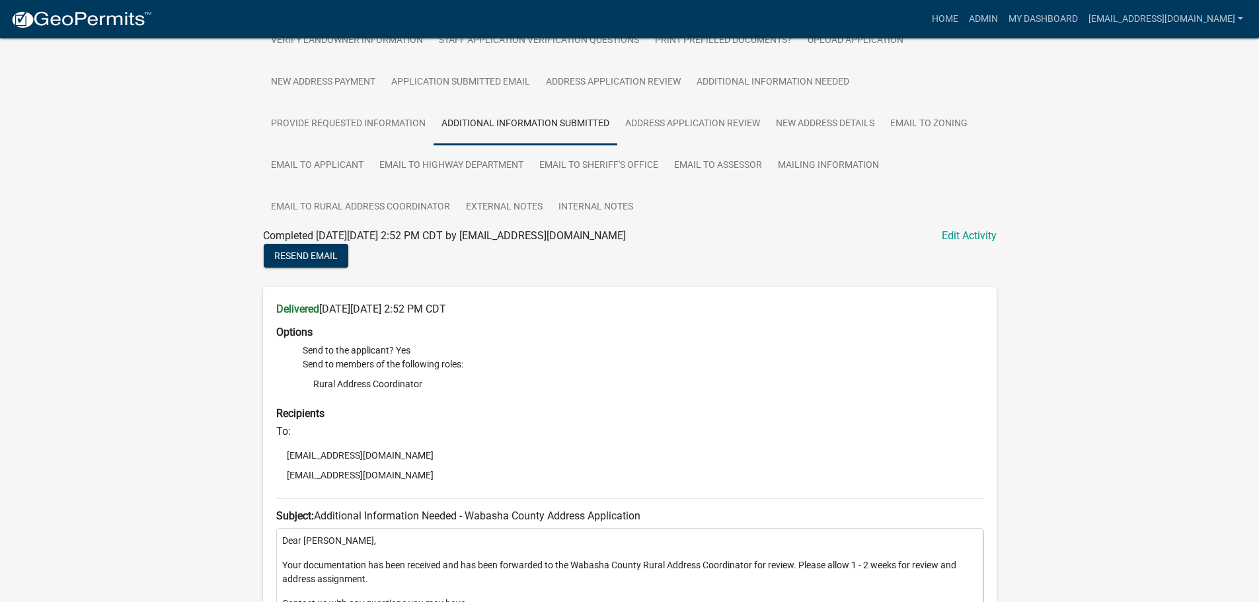
scroll to position [245, 0]
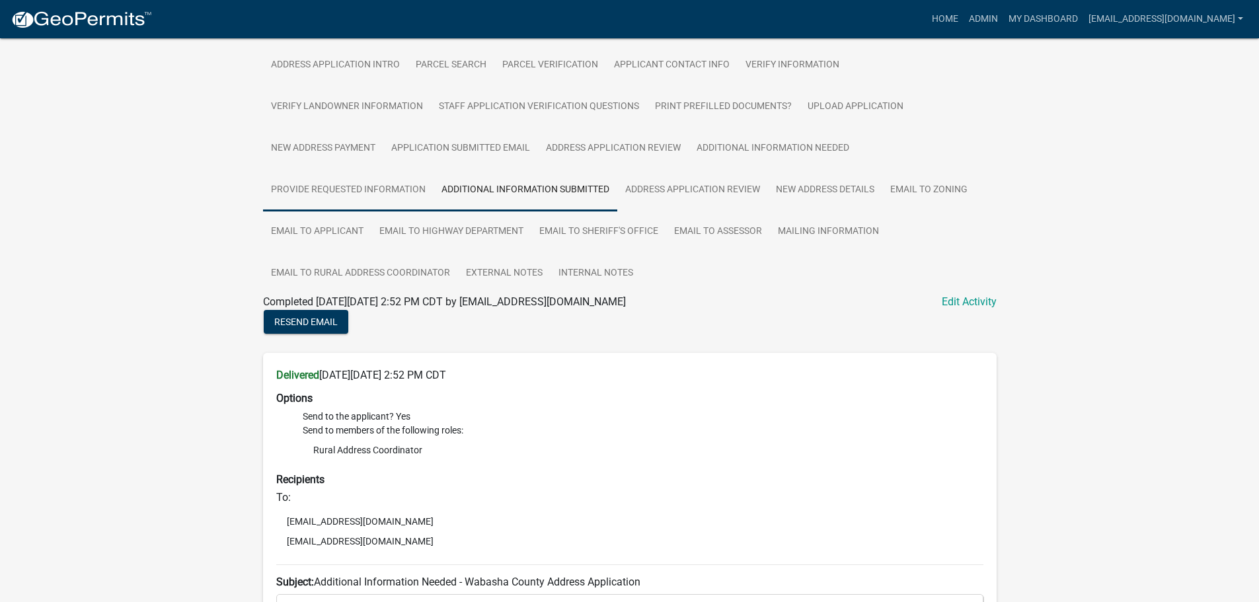
click at [306, 190] on link "Provide Requested Information" at bounding box center [348, 190] width 171 height 42
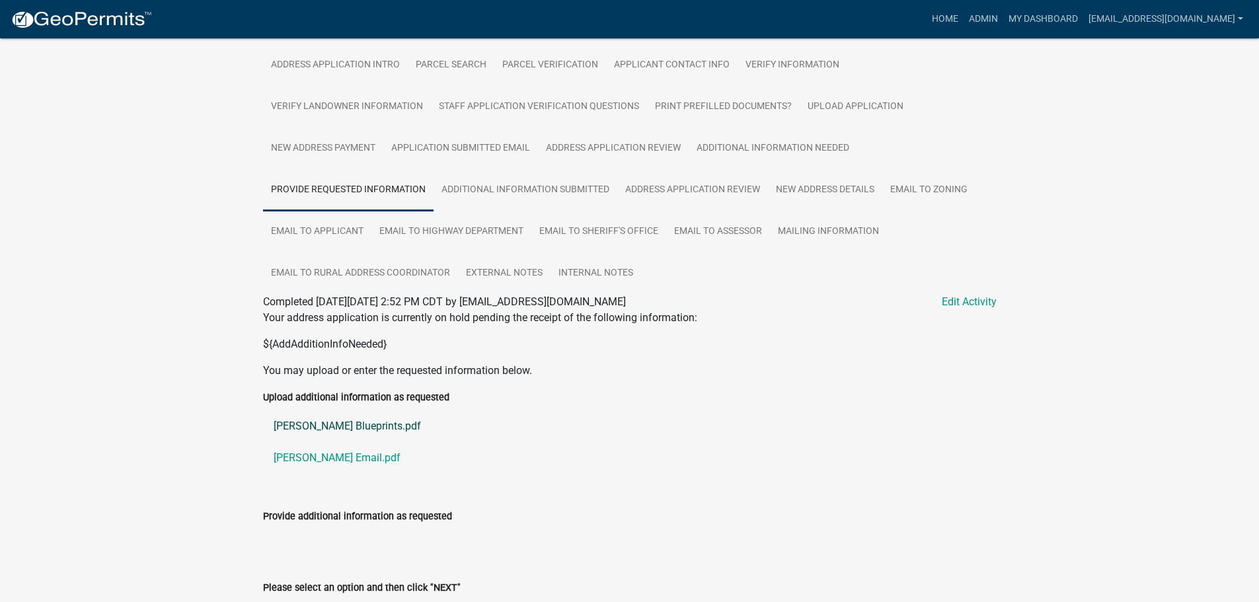
click at [327, 423] on link "[PERSON_NAME] Blueprints.pdf" at bounding box center [630, 427] width 734 height 32
click at [320, 453] on link "[PERSON_NAME] Email.pdf" at bounding box center [630, 458] width 734 height 32
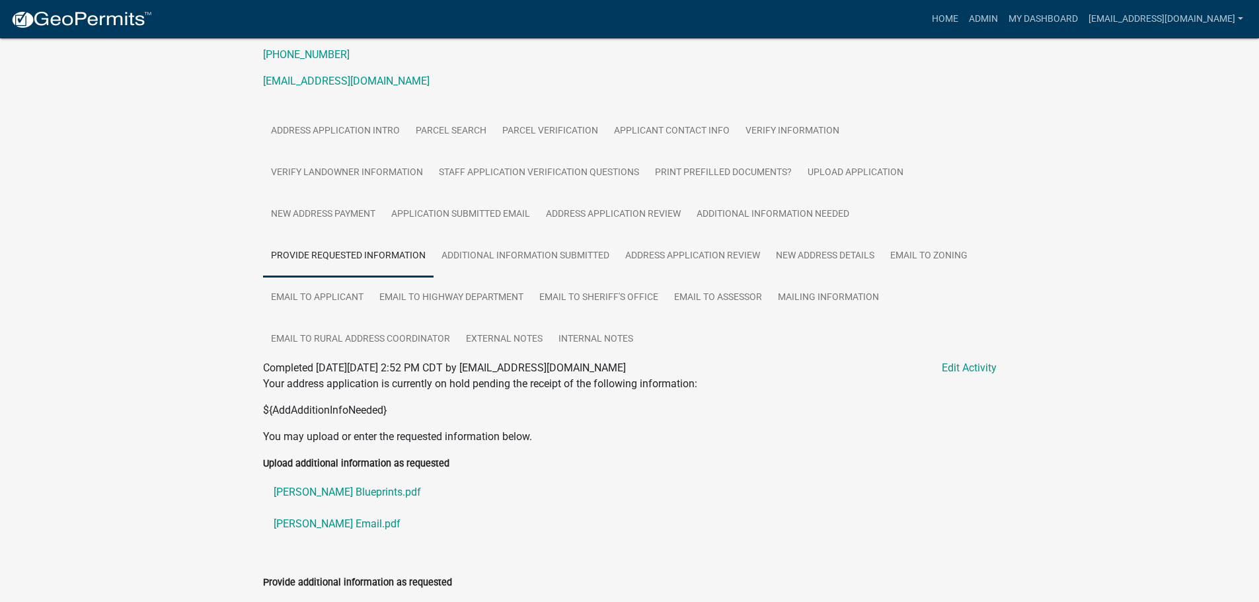
scroll to position [0, 0]
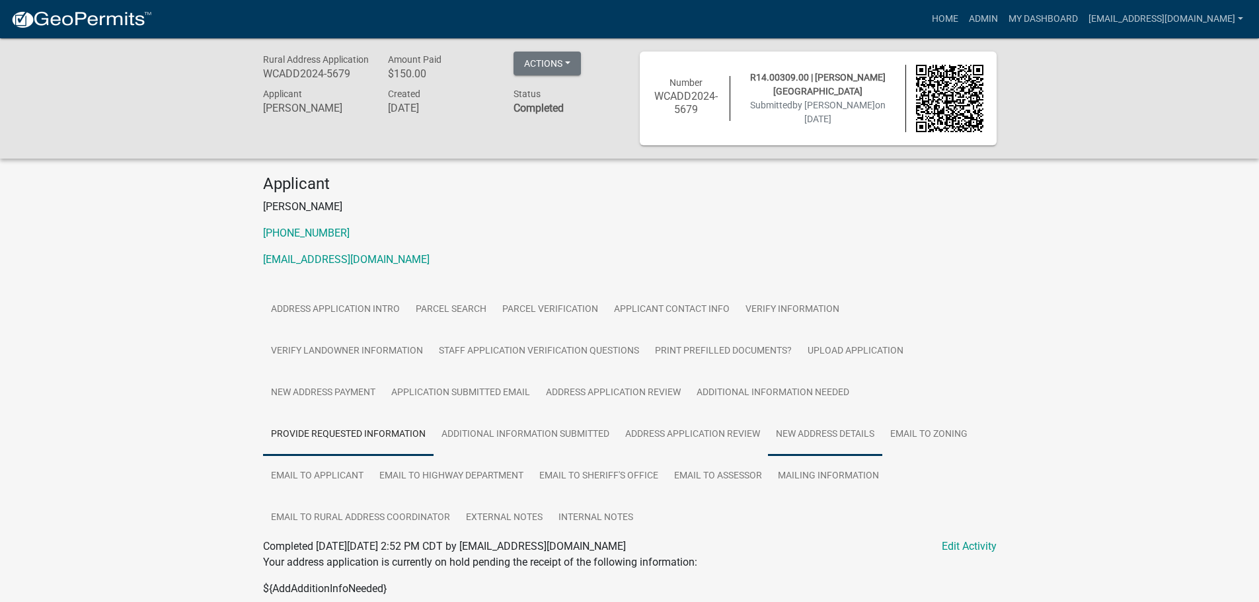
click at [841, 429] on link "New Address Details" at bounding box center [825, 435] width 114 height 42
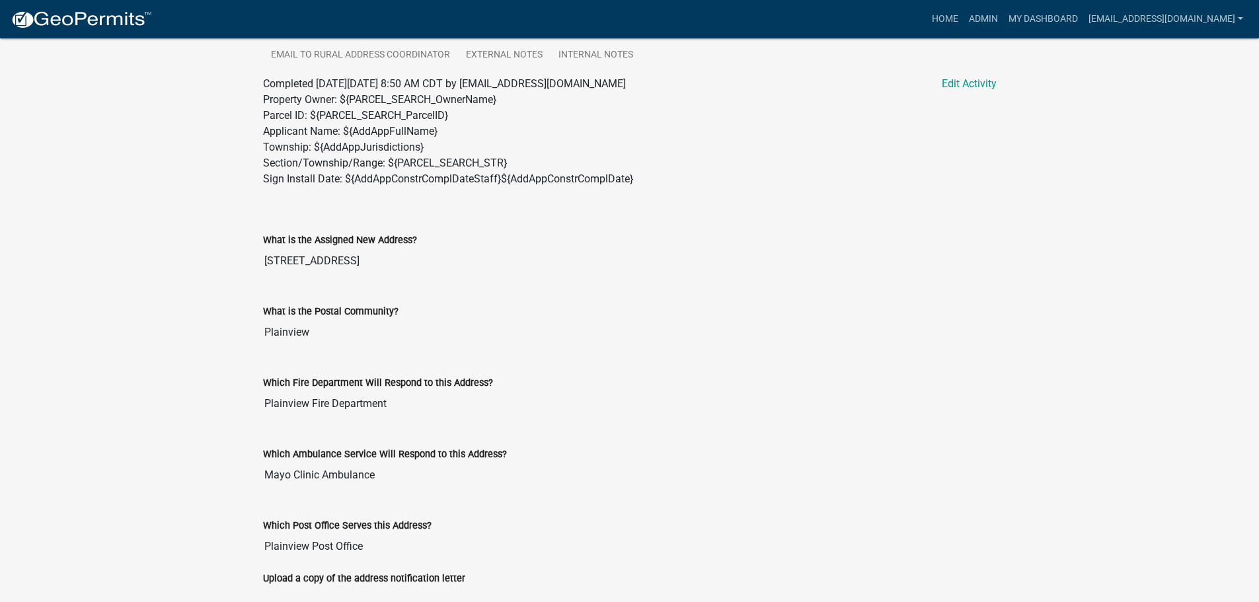
scroll to position [696, 0]
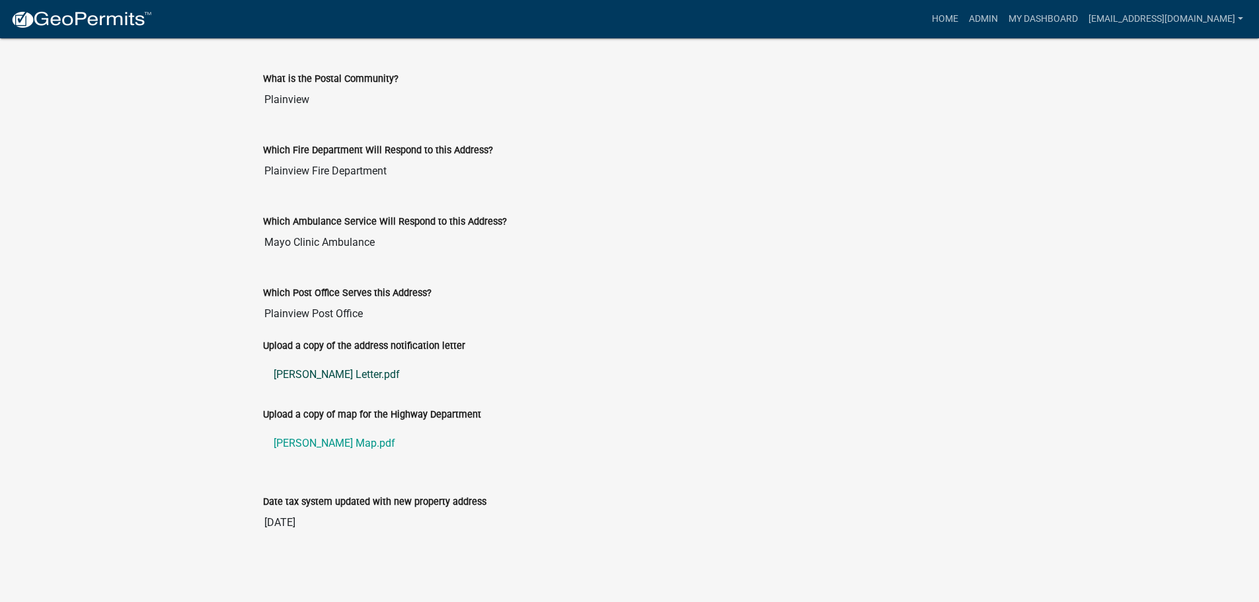
click at [316, 377] on link "[PERSON_NAME] Letter.pdf" at bounding box center [630, 375] width 734 height 32
click at [314, 440] on link "[PERSON_NAME] Map.pdf" at bounding box center [630, 444] width 734 height 32
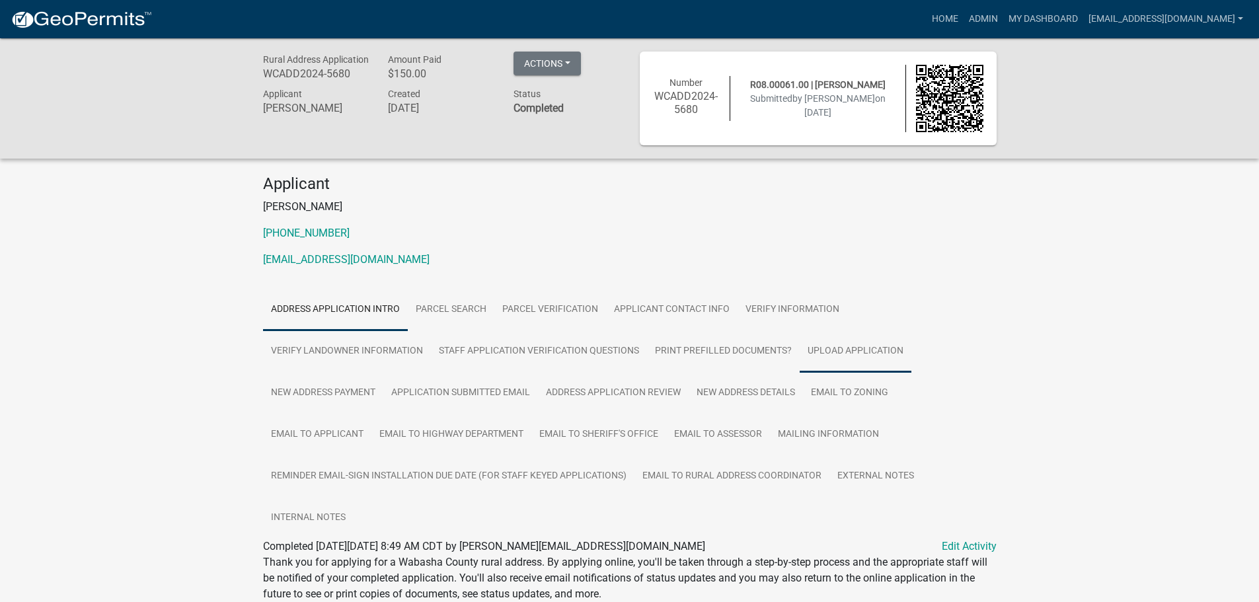
click at [869, 355] on link "Upload Application" at bounding box center [856, 352] width 112 height 42
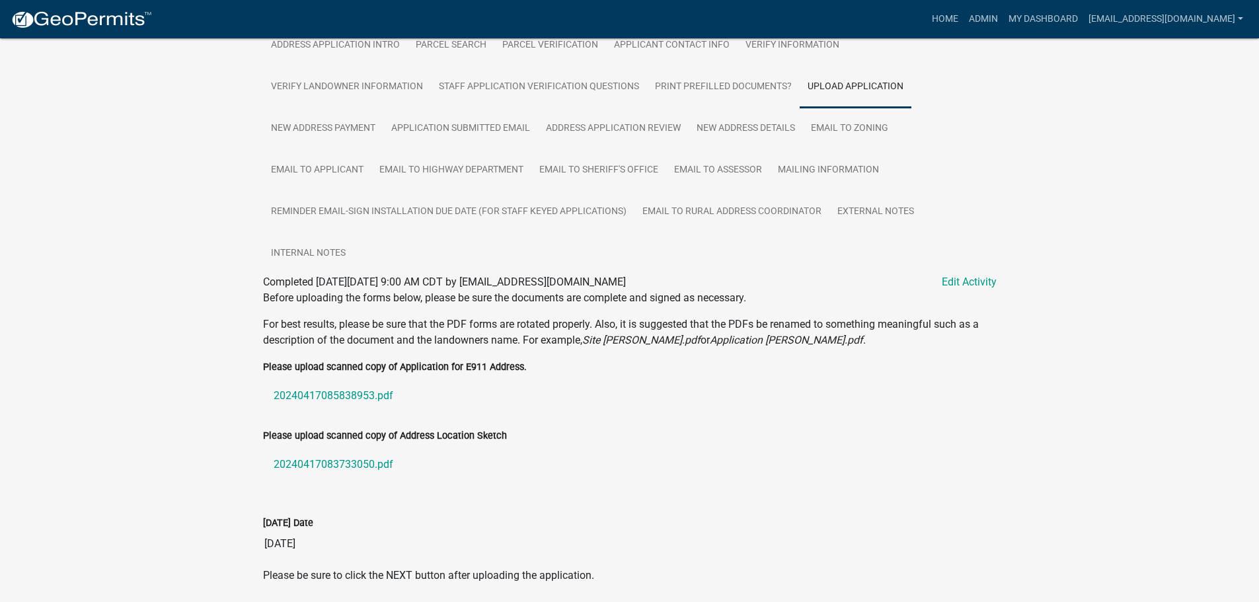
scroll to position [312, 0]
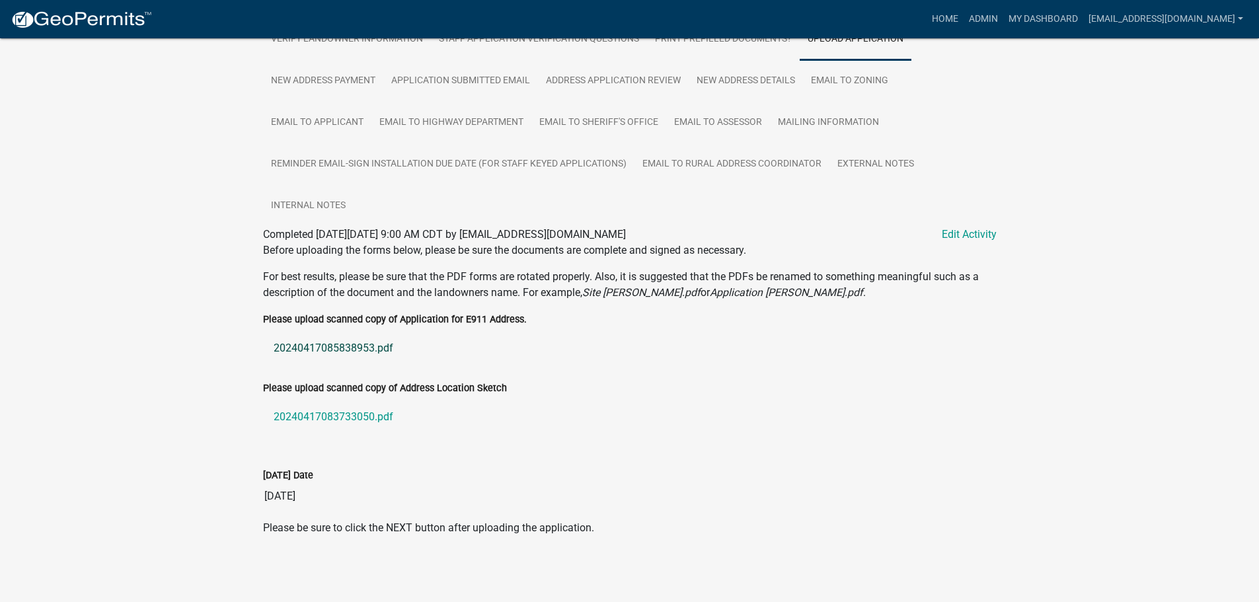
click at [335, 344] on link "20240417085838953.pdf" at bounding box center [630, 349] width 734 height 32
click at [308, 416] on link "20240417083733050.pdf" at bounding box center [630, 417] width 734 height 32
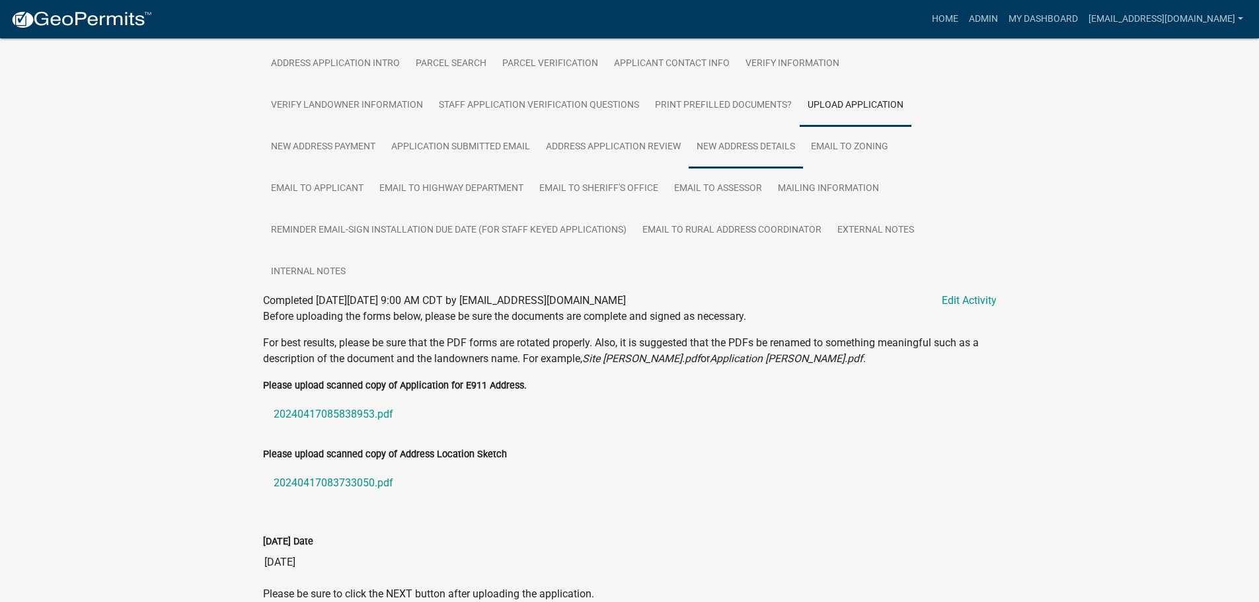
click at [764, 146] on link "New Address Details" at bounding box center [746, 147] width 114 height 42
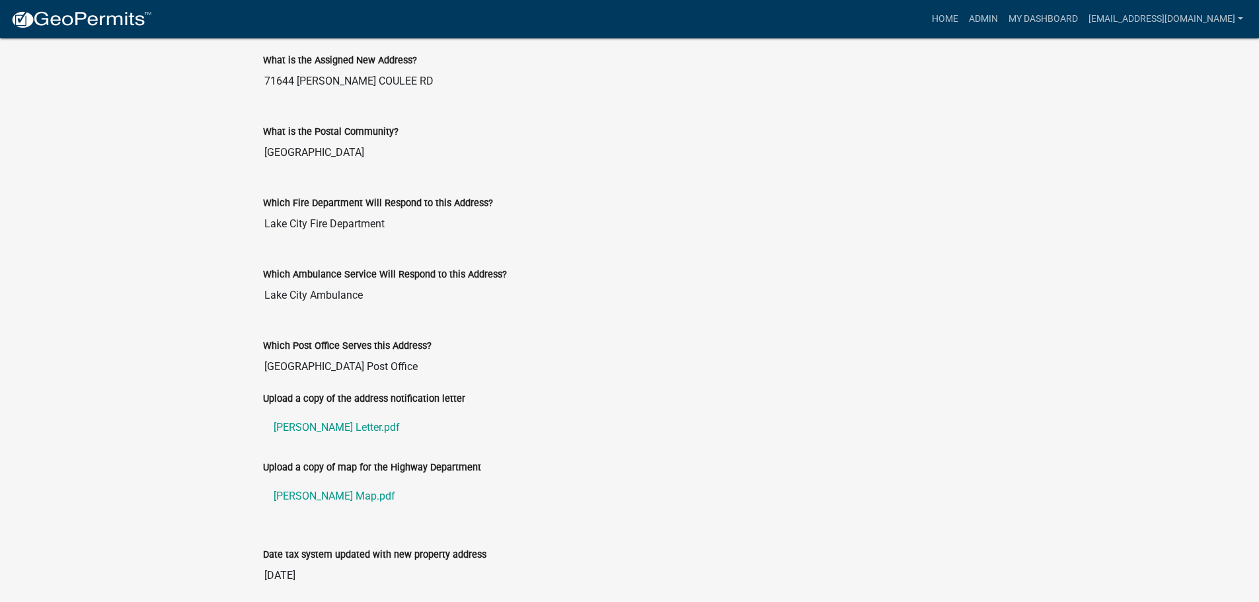
scroll to position [696, 0]
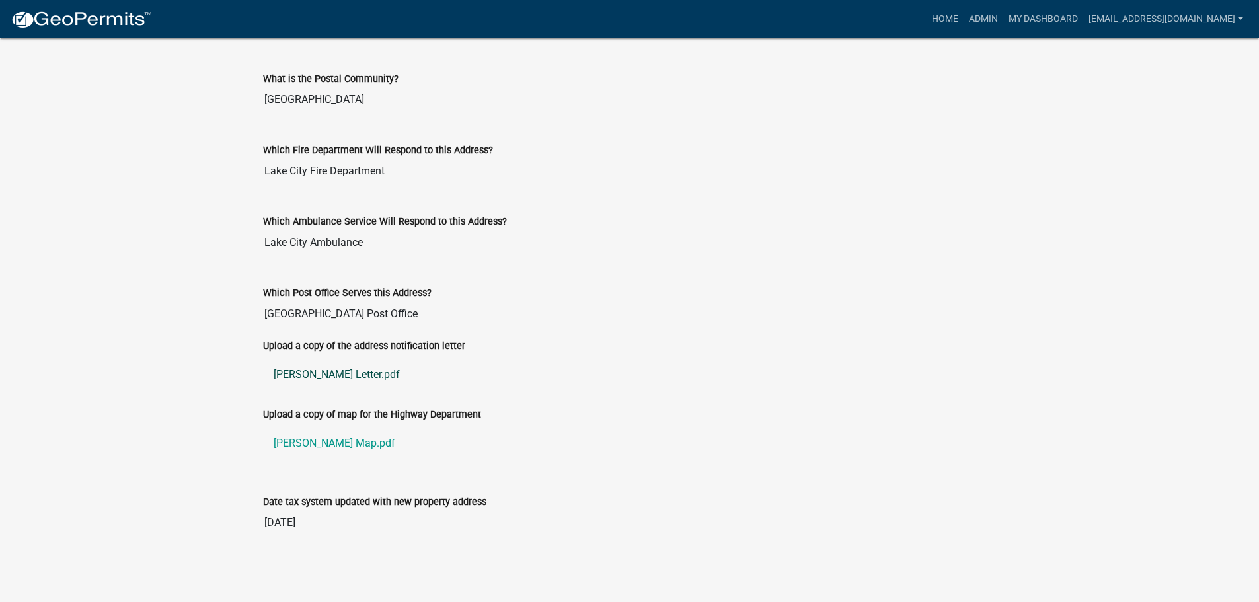
click at [288, 372] on link "[PERSON_NAME] Letter.pdf" at bounding box center [630, 375] width 734 height 32
click at [303, 443] on link "[PERSON_NAME] Map.pdf" at bounding box center [630, 444] width 734 height 32
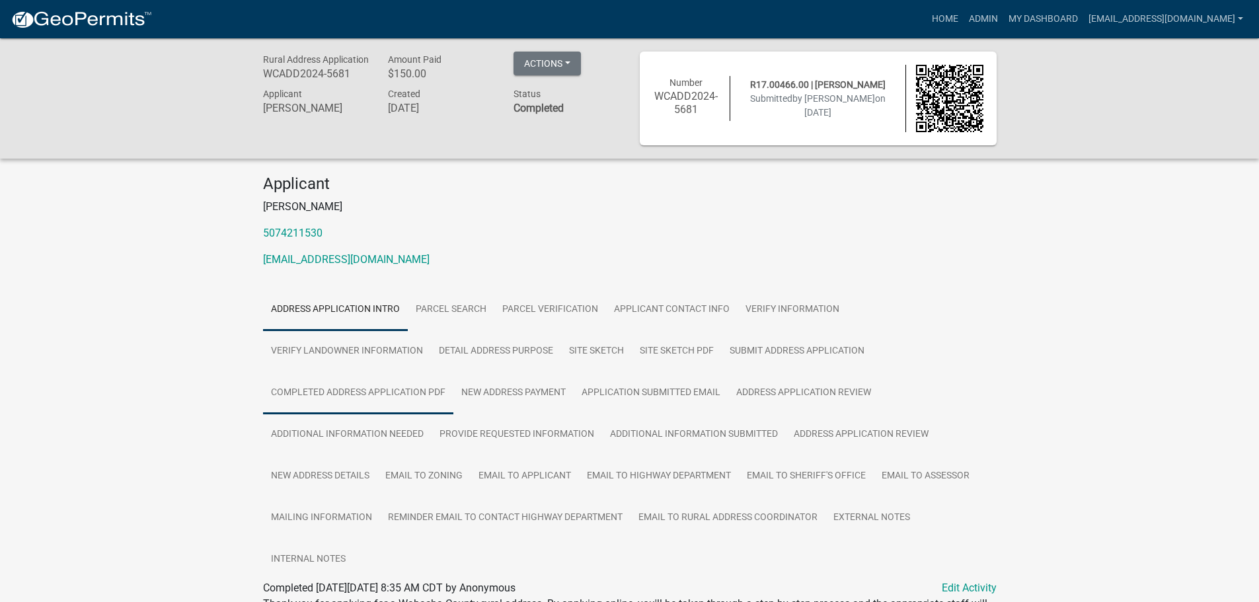
click at [340, 387] on link "Completed Address Application PDF" at bounding box center [358, 393] width 190 height 42
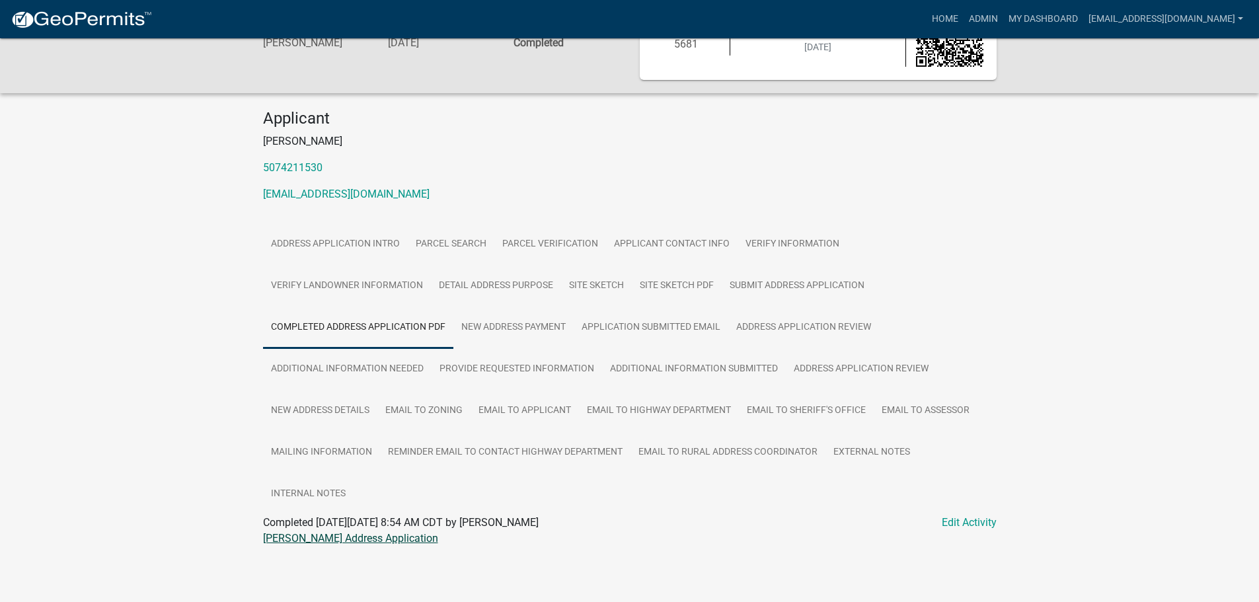
click at [342, 535] on link "[PERSON_NAME] Address Application" at bounding box center [350, 538] width 175 height 13
click at [680, 286] on link "Site Sketch PDF" at bounding box center [677, 286] width 90 height 42
click at [323, 539] on link "[PERSON_NAME] Map Sketch" at bounding box center [332, 538] width 138 height 13
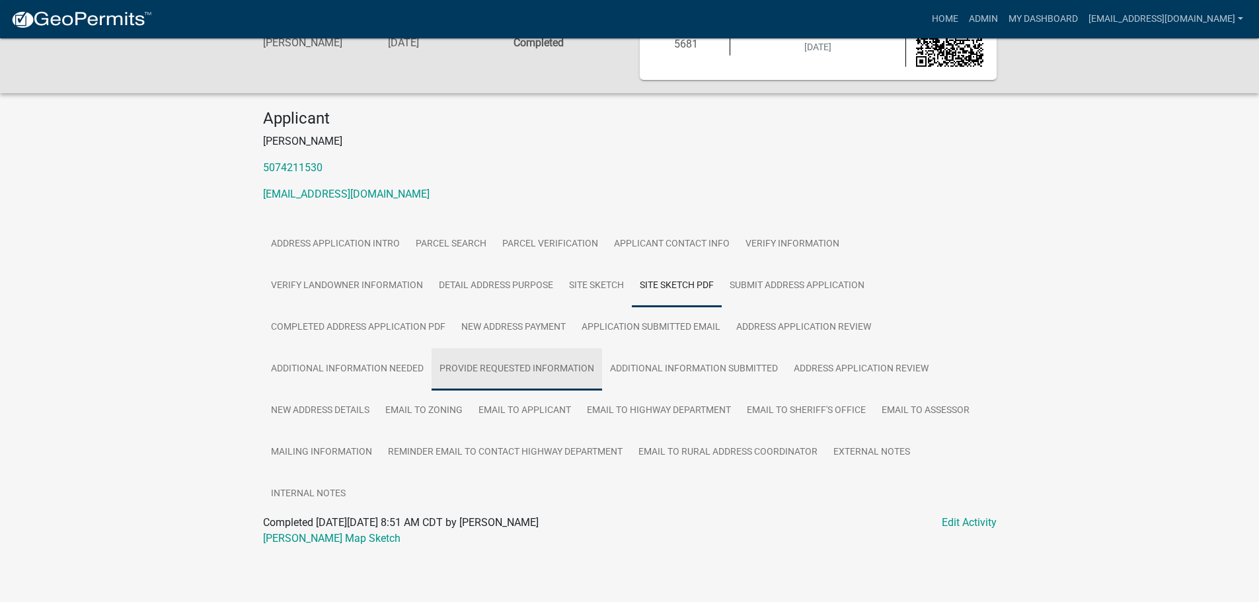
click at [477, 364] on link "Provide Requested Information" at bounding box center [517, 369] width 171 height 42
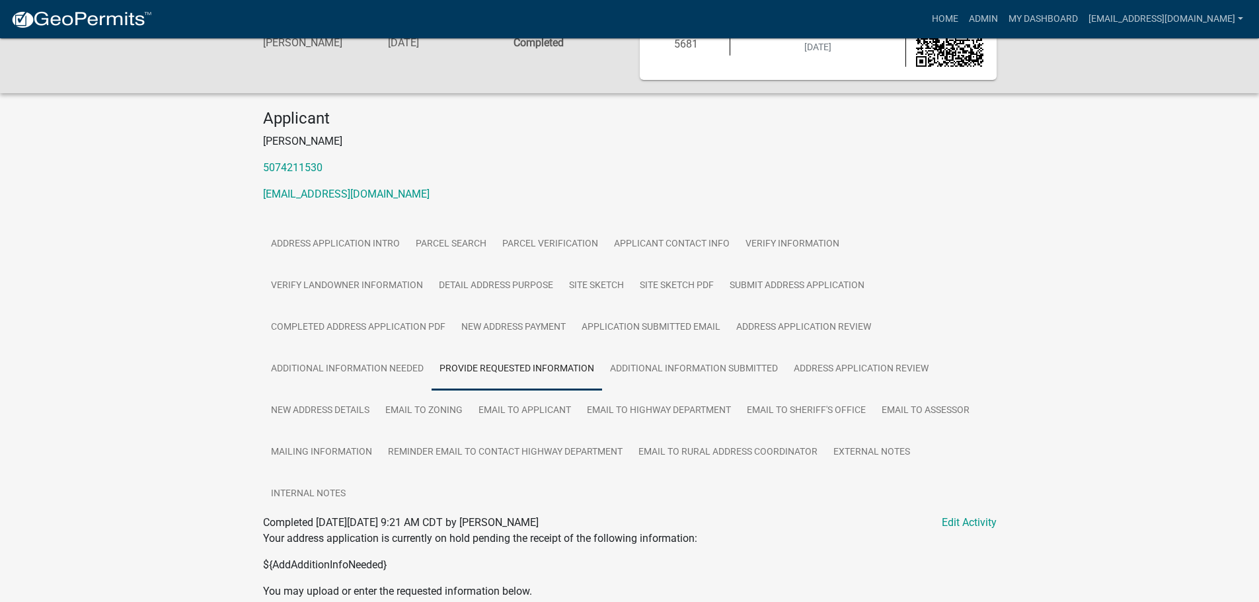
scroll to position [264, 0]
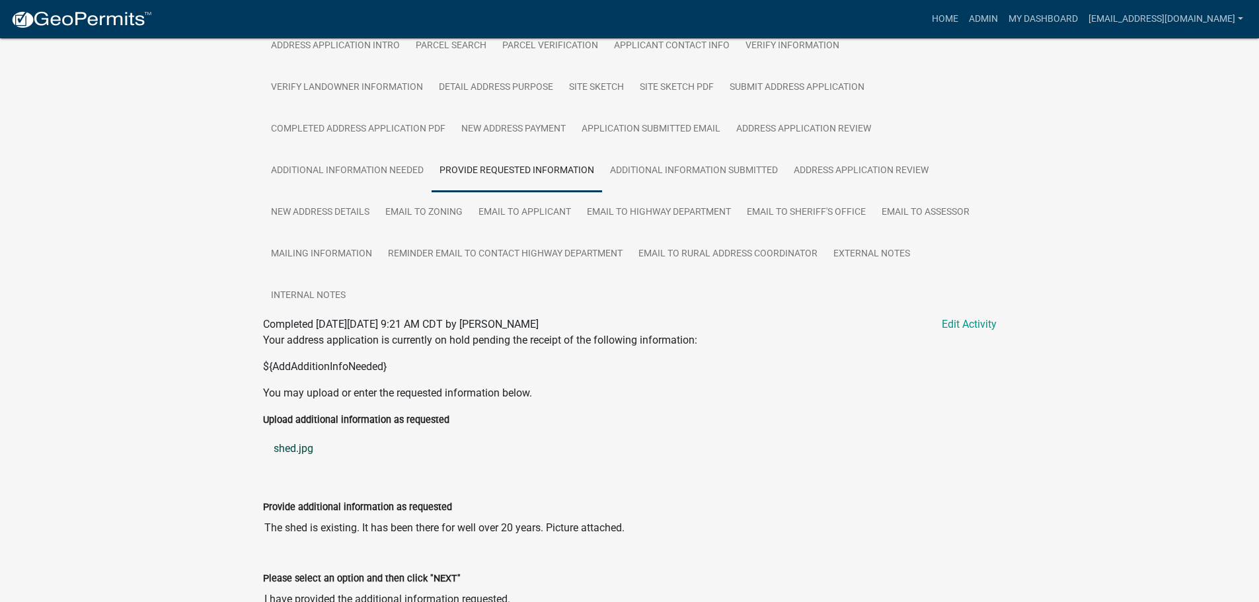
click at [299, 452] on link "shed.jpg" at bounding box center [630, 449] width 734 height 32
click at [340, 173] on link "Additional Information Needed" at bounding box center [347, 171] width 169 height 42
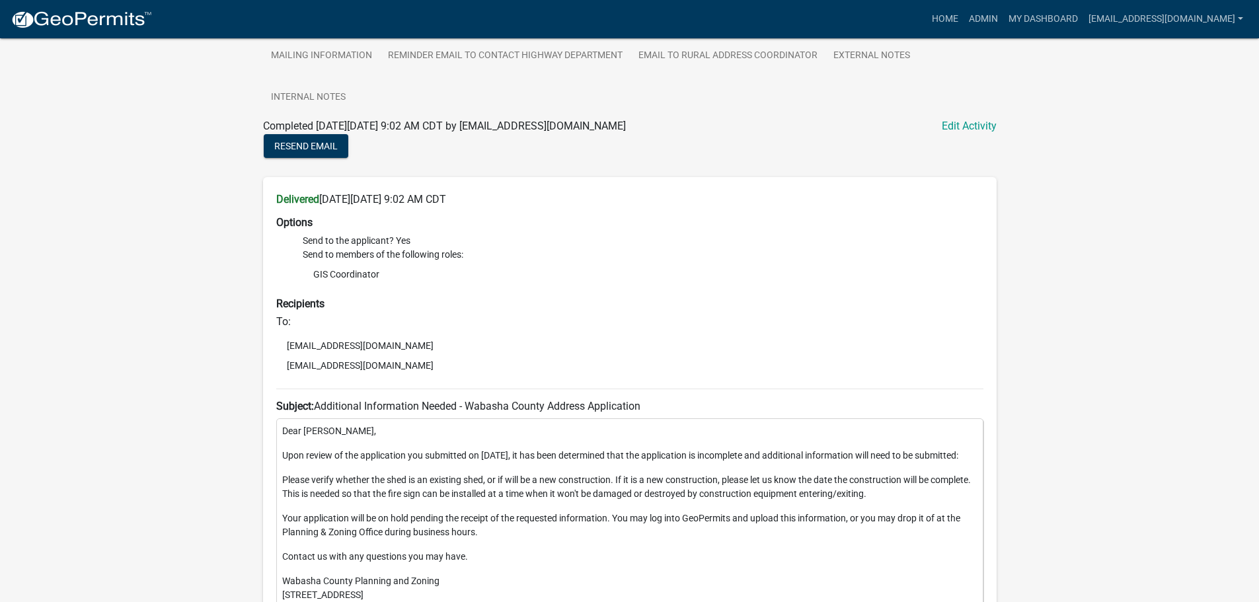
scroll to position [198, 0]
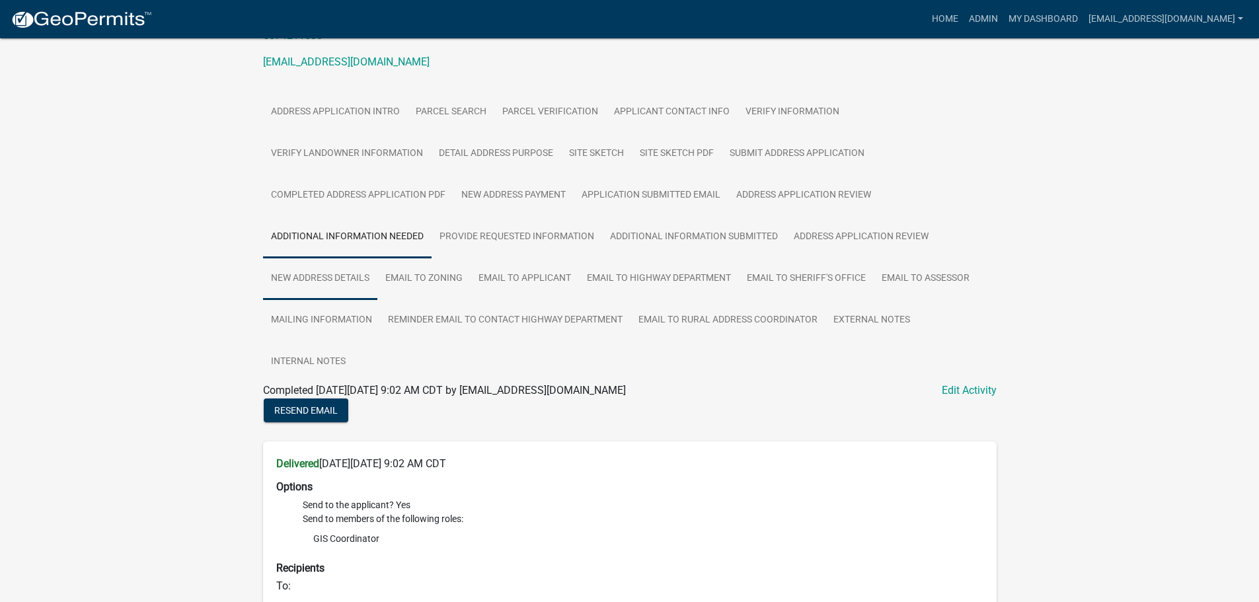
click at [319, 279] on link "New Address Details" at bounding box center [320, 279] width 114 height 42
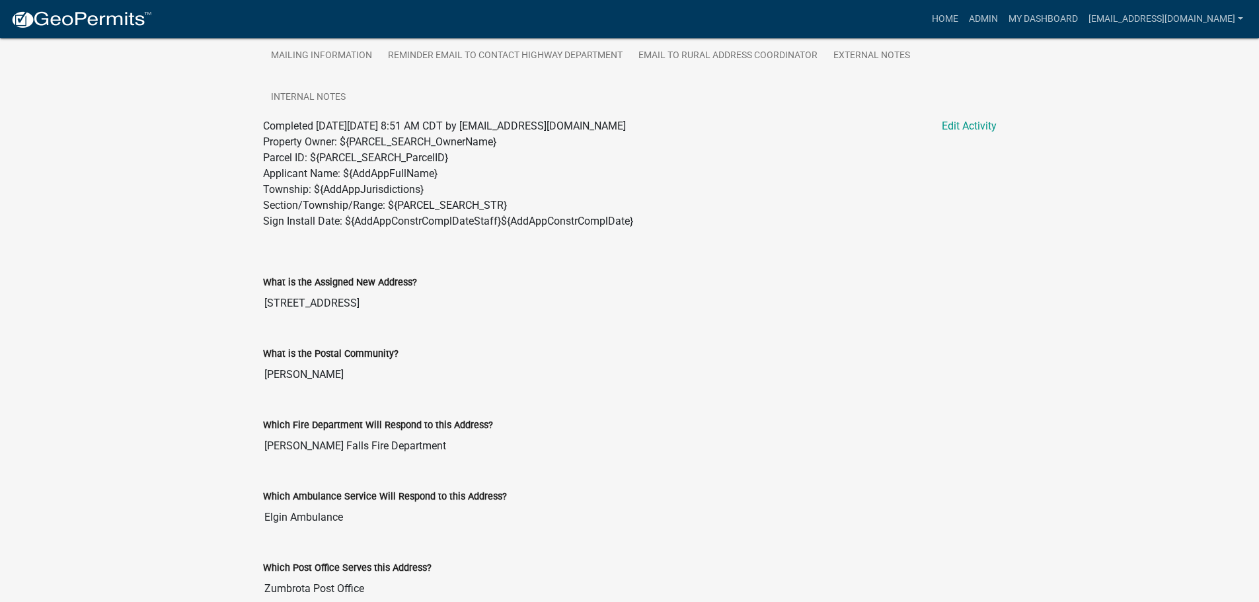
scroll to position [660, 0]
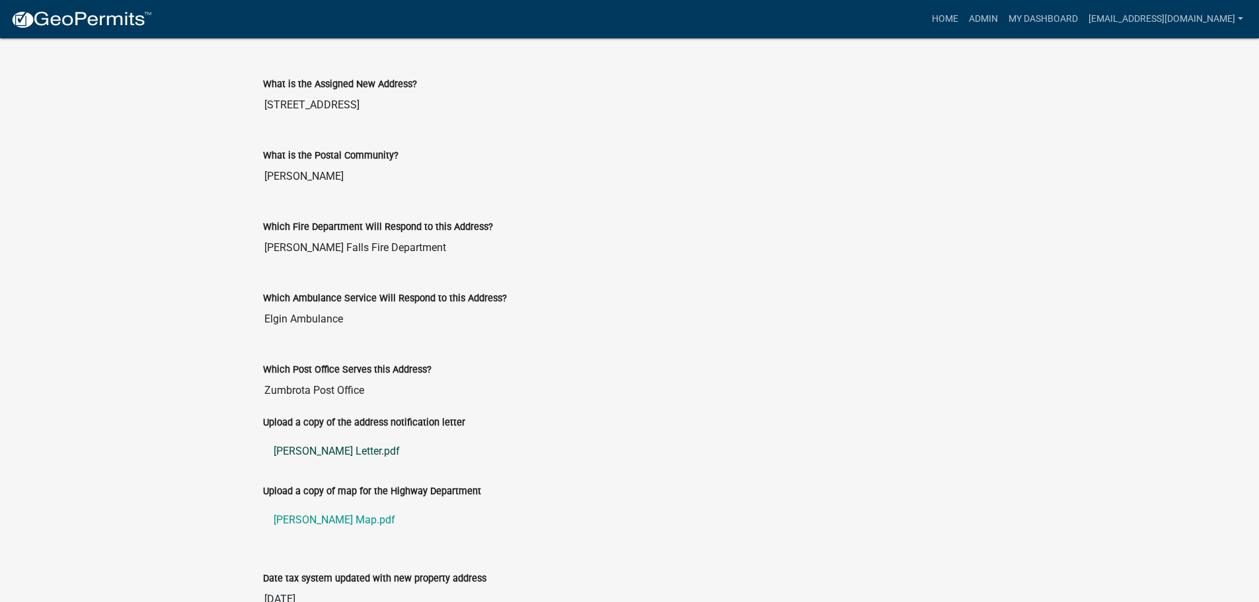
click at [309, 447] on link "[PERSON_NAME] Letter.pdf" at bounding box center [630, 452] width 734 height 32
click at [323, 518] on link "[PERSON_NAME] Map.pdf" at bounding box center [630, 520] width 734 height 32
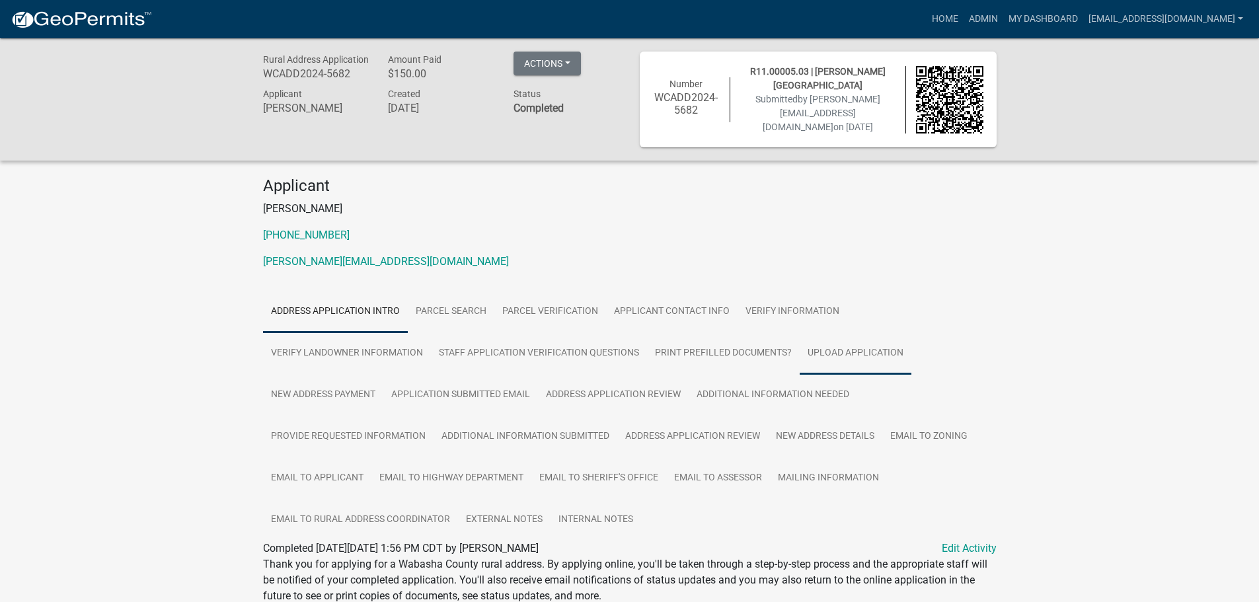
click at [889, 355] on link "Upload Application" at bounding box center [856, 354] width 112 height 42
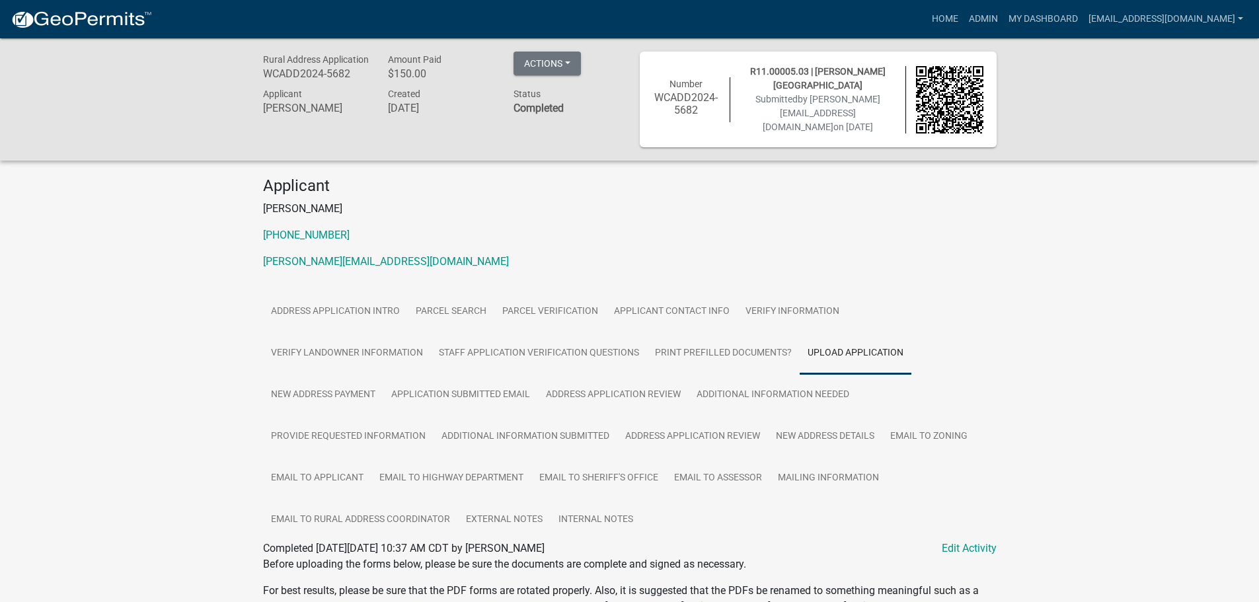
scroll to position [312, 0]
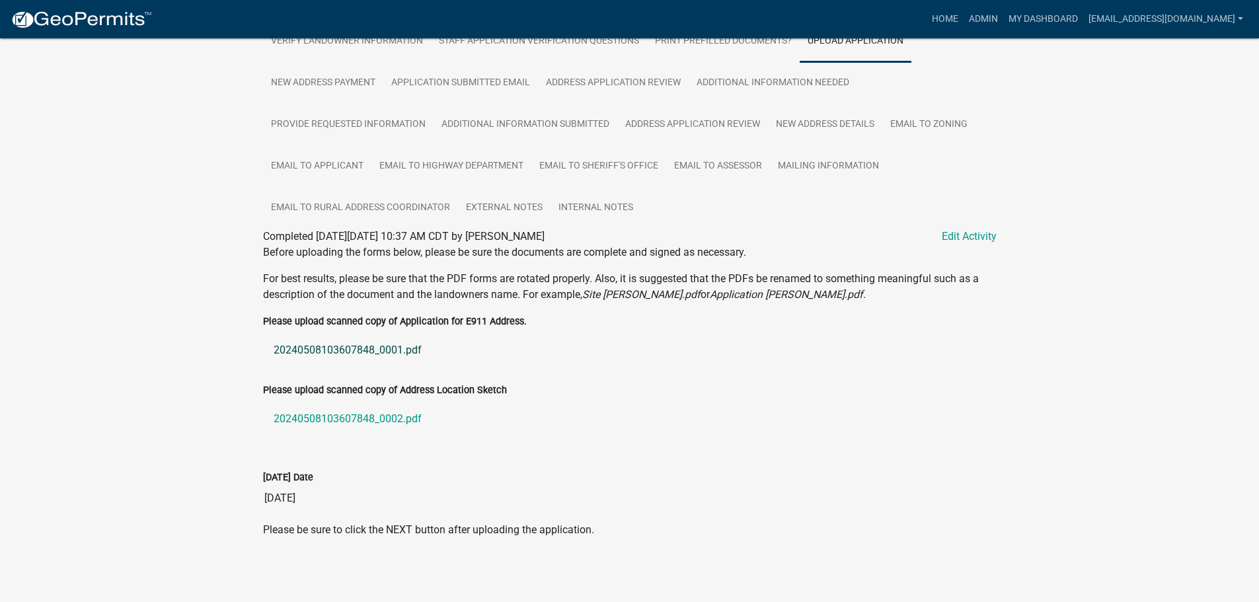
click at [339, 344] on link "20240508103607848_0001.pdf" at bounding box center [630, 351] width 734 height 32
click at [300, 407] on link "20240508103607848_0002.pdf" at bounding box center [630, 419] width 734 height 32
click at [723, 85] on link "Additional Information Needed" at bounding box center [773, 83] width 169 height 42
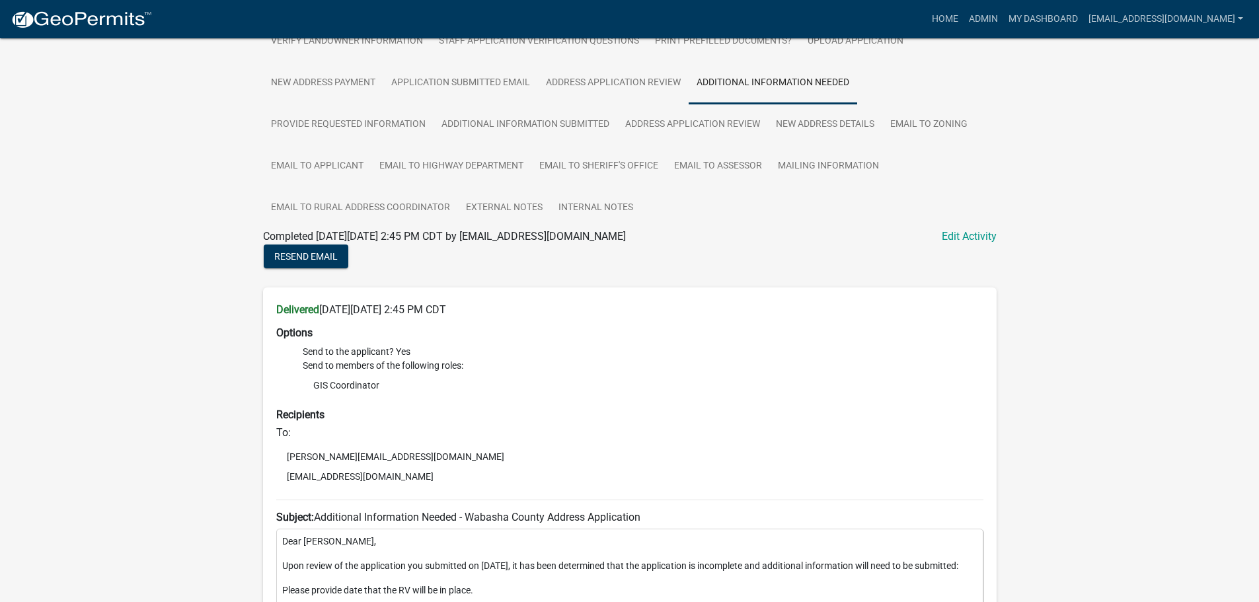
scroll to position [246, 0]
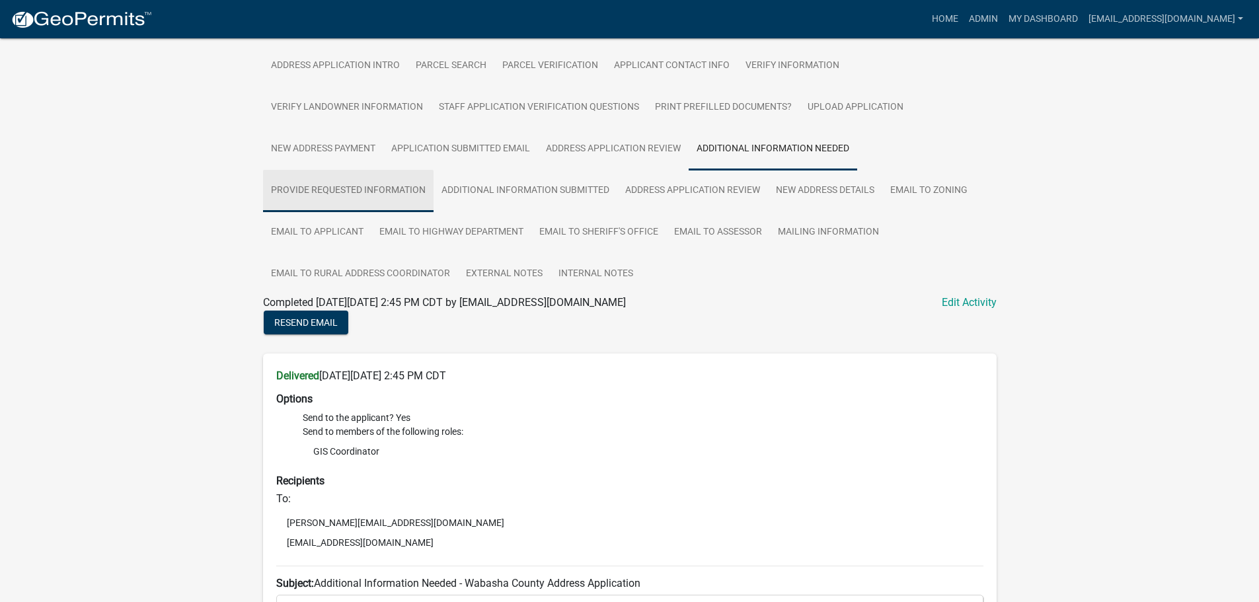
click at [348, 189] on link "Provide Requested Information" at bounding box center [348, 191] width 171 height 42
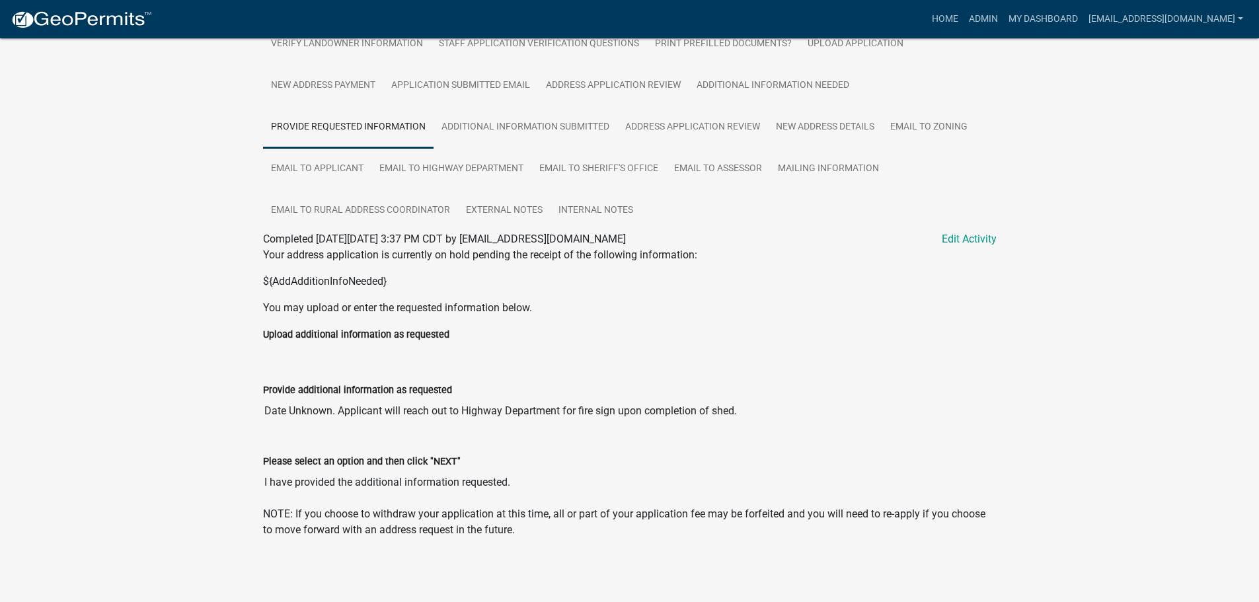
scroll to position [45, 0]
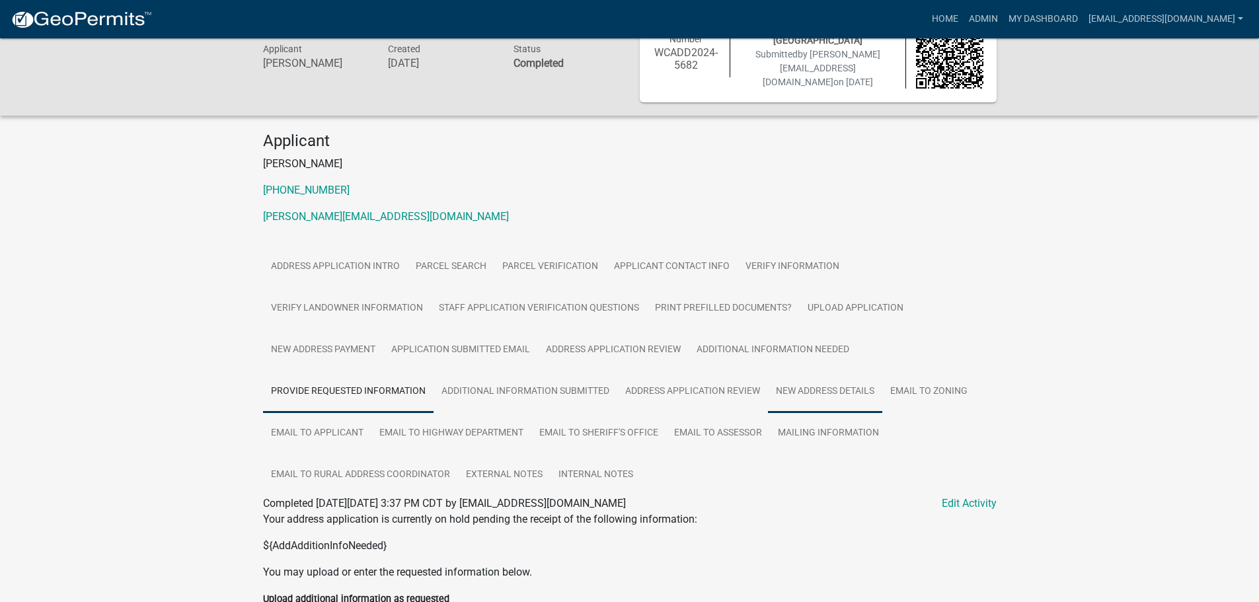
click at [815, 391] on link "New Address Details" at bounding box center [825, 392] width 114 height 42
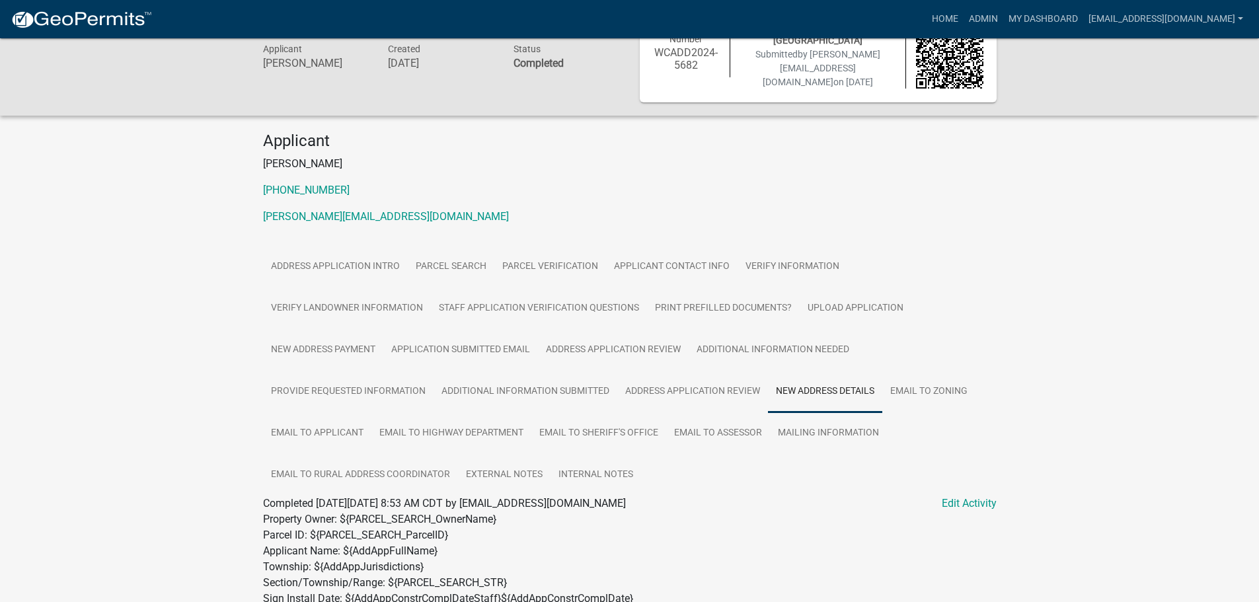
scroll to position [508, 0]
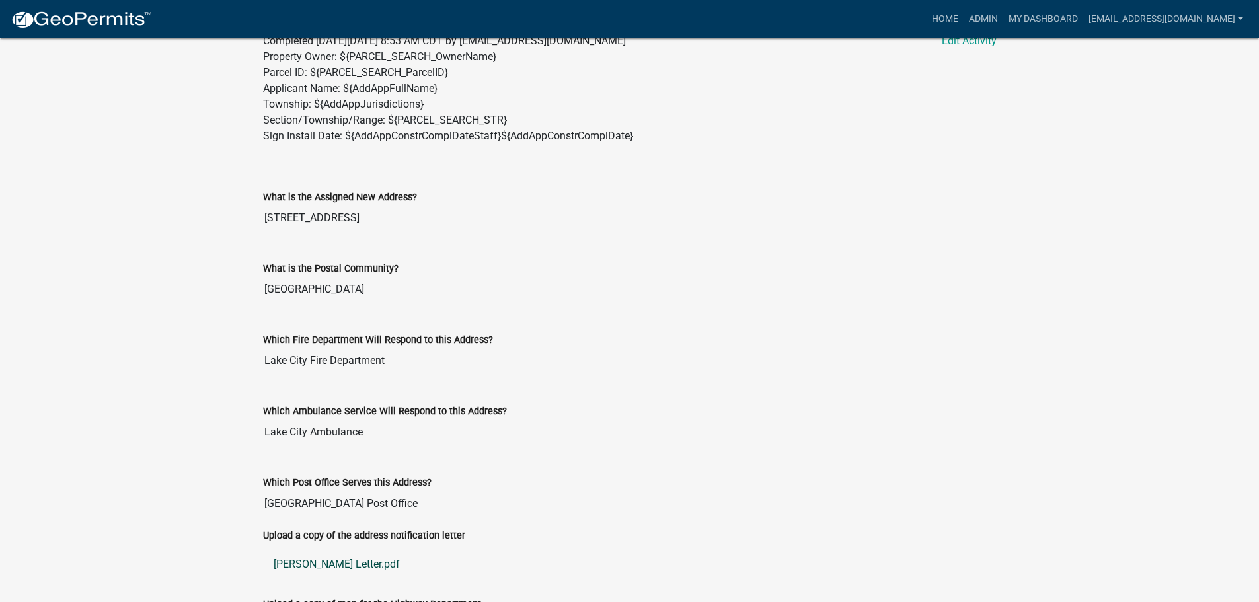
click at [325, 560] on link "Majerus Letter.pdf" at bounding box center [630, 565] width 734 height 32
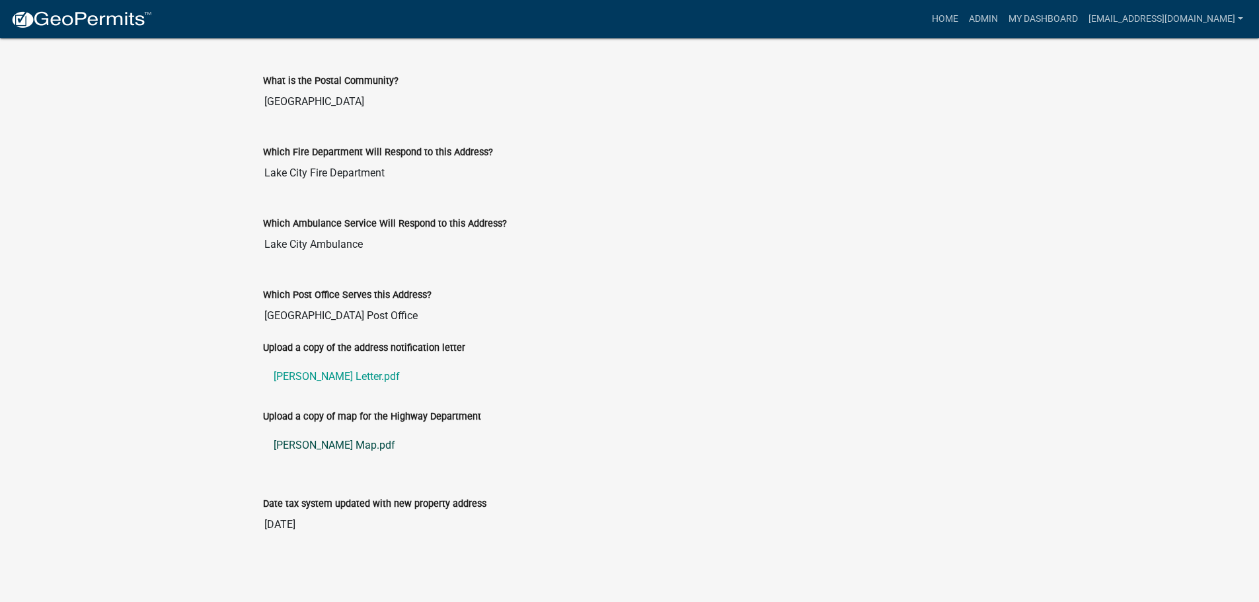
click at [311, 442] on link "Majerus Map.pdf" at bounding box center [630, 446] width 734 height 32
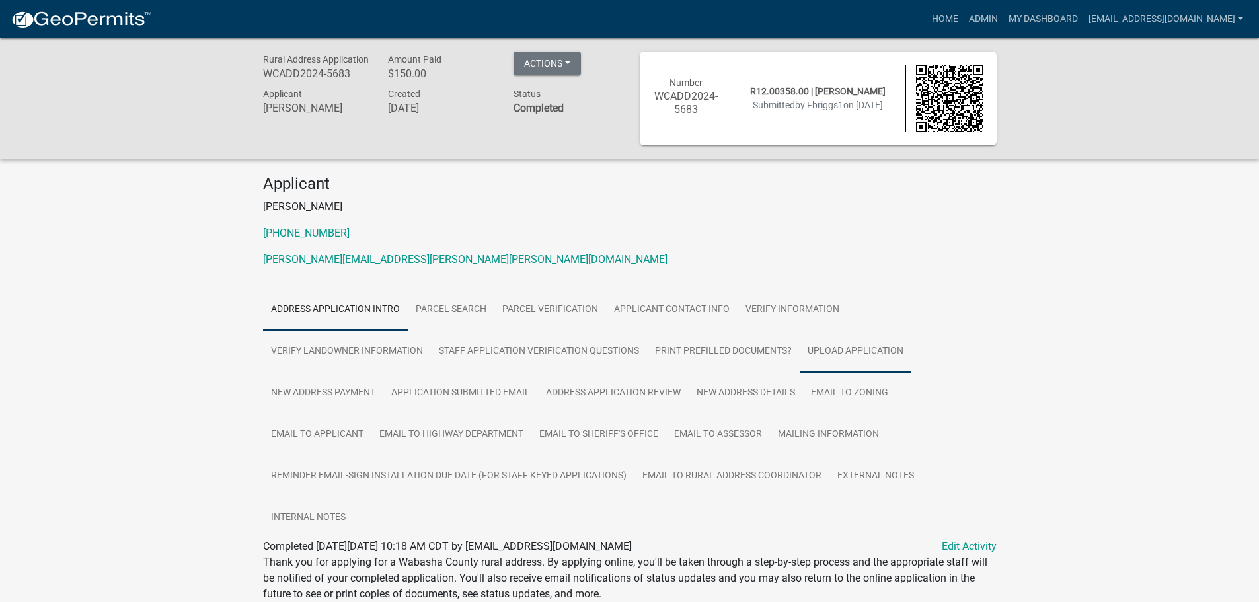
click at [867, 351] on link "Upload Application" at bounding box center [856, 352] width 112 height 42
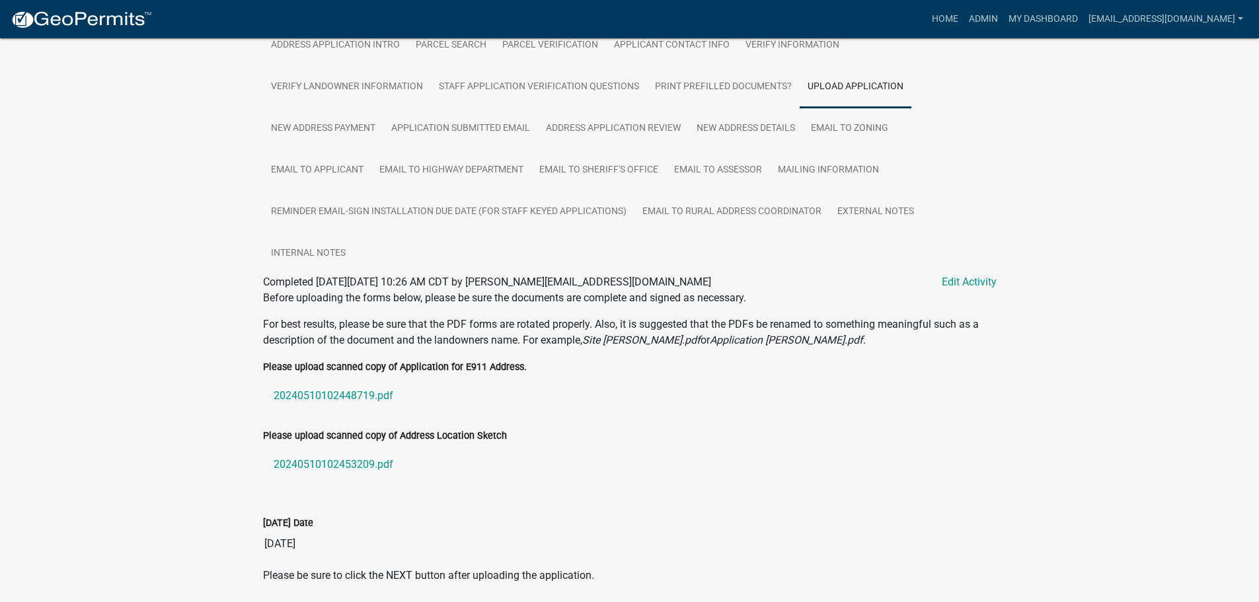
scroll to position [312, 0]
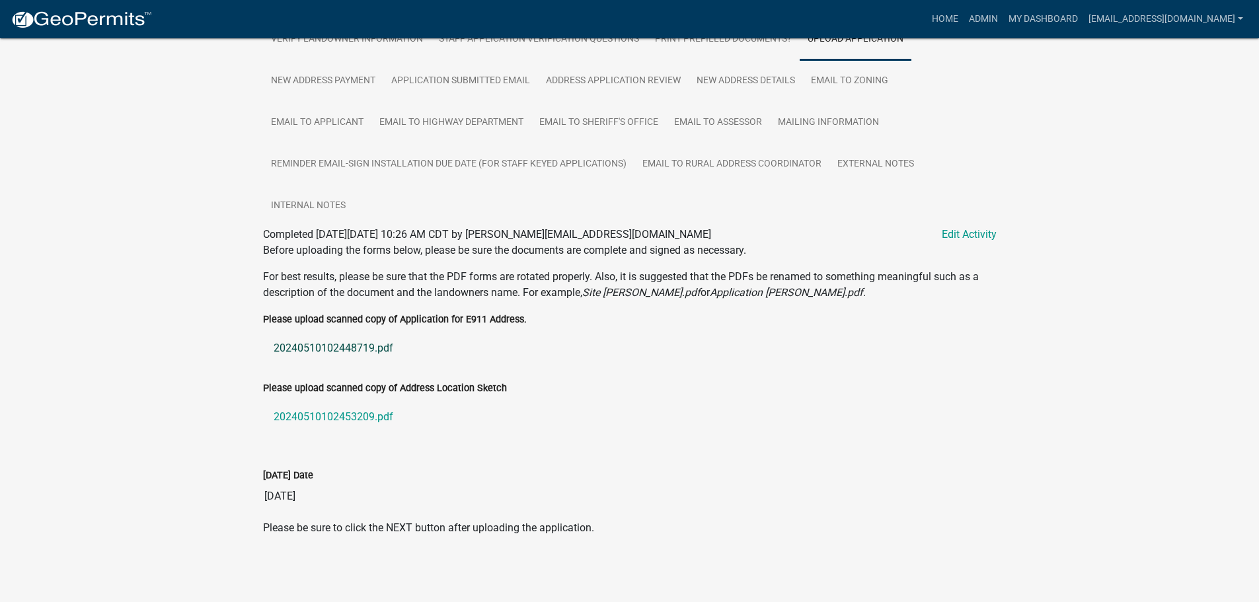
click at [305, 348] on link "20240510102448719.pdf" at bounding box center [630, 349] width 734 height 32
click at [339, 419] on link "20240510102453209.pdf" at bounding box center [630, 417] width 734 height 32
click at [760, 79] on link "New Address Details" at bounding box center [746, 81] width 114 height 42
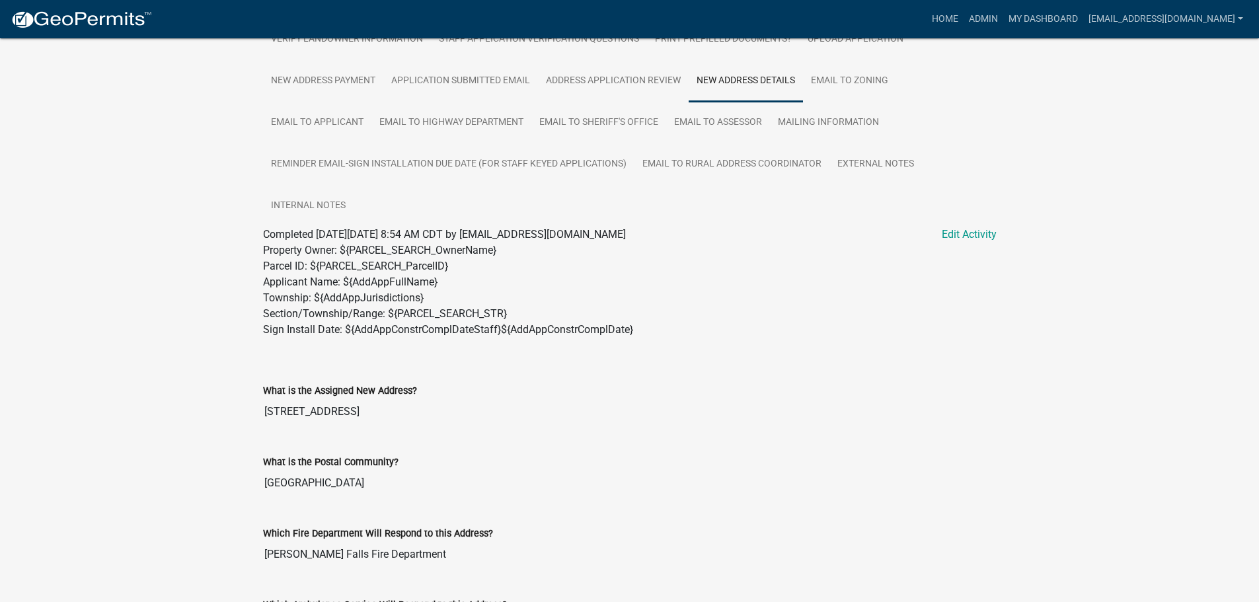
scroll to position [643, 0]
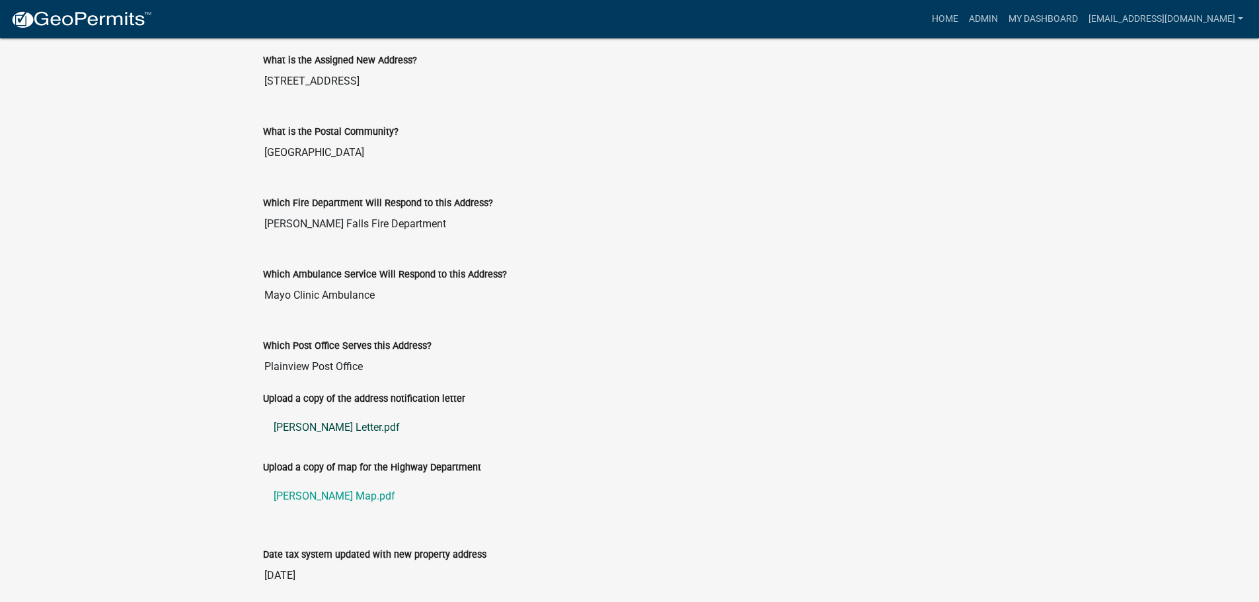
click at [287, 422] on link "Briggs Letter.pdf" at bounding box center [630, 428] width 734 height 32
click at [301, 495] on link "Briggs Map.pdf" at bounding box center [630, 497] width 734 height 32
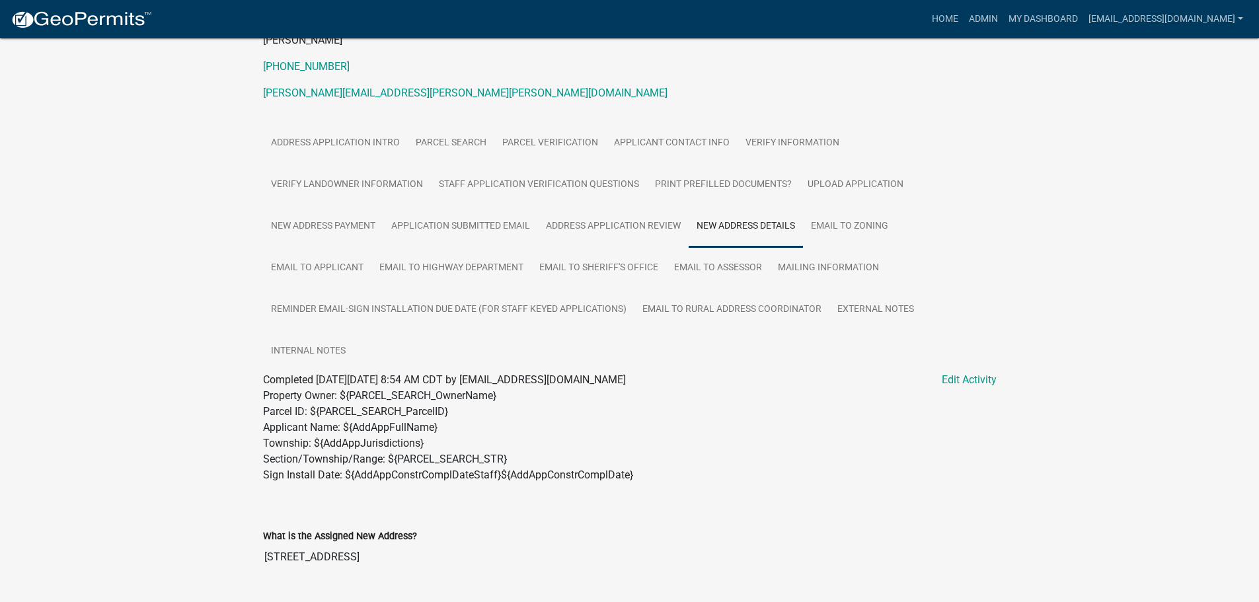
scroll to position [0, 0]
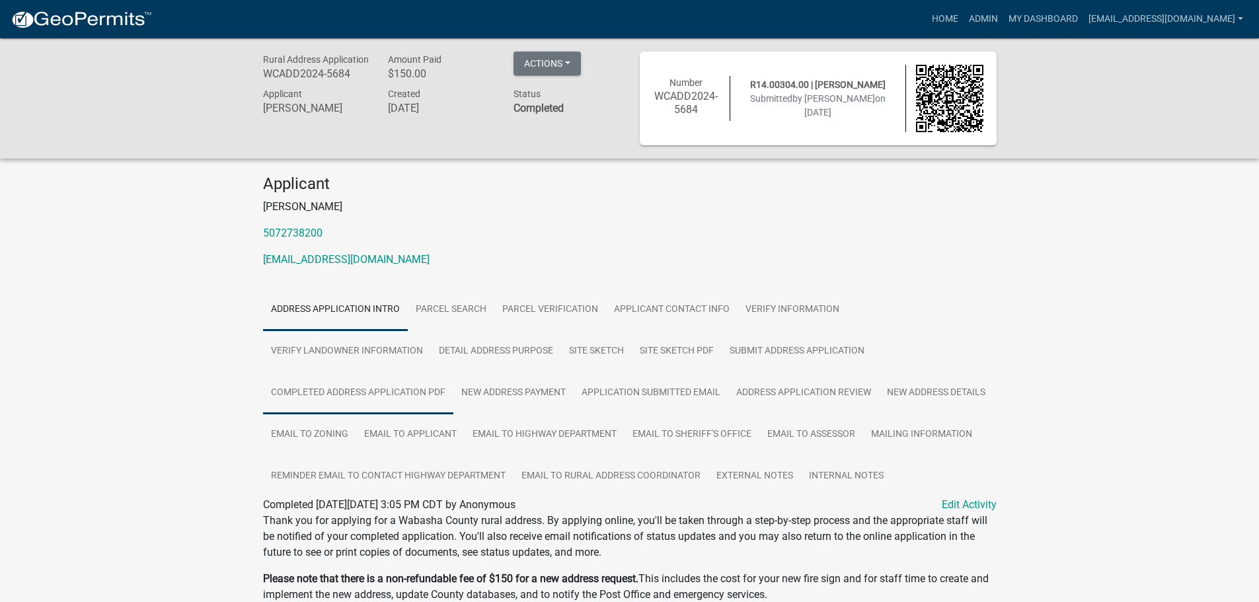
click at [366, 395] on link "Completed Address Application PDF" at bounding box center [358, 393] width 190 height 42
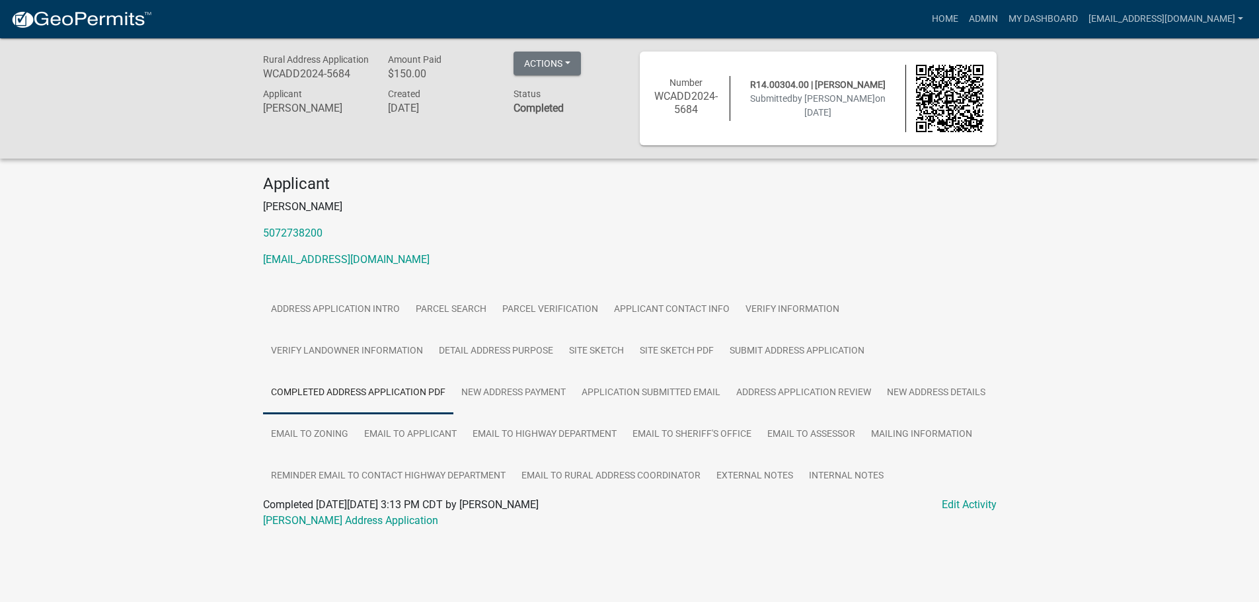
scroll to position [38, 0]
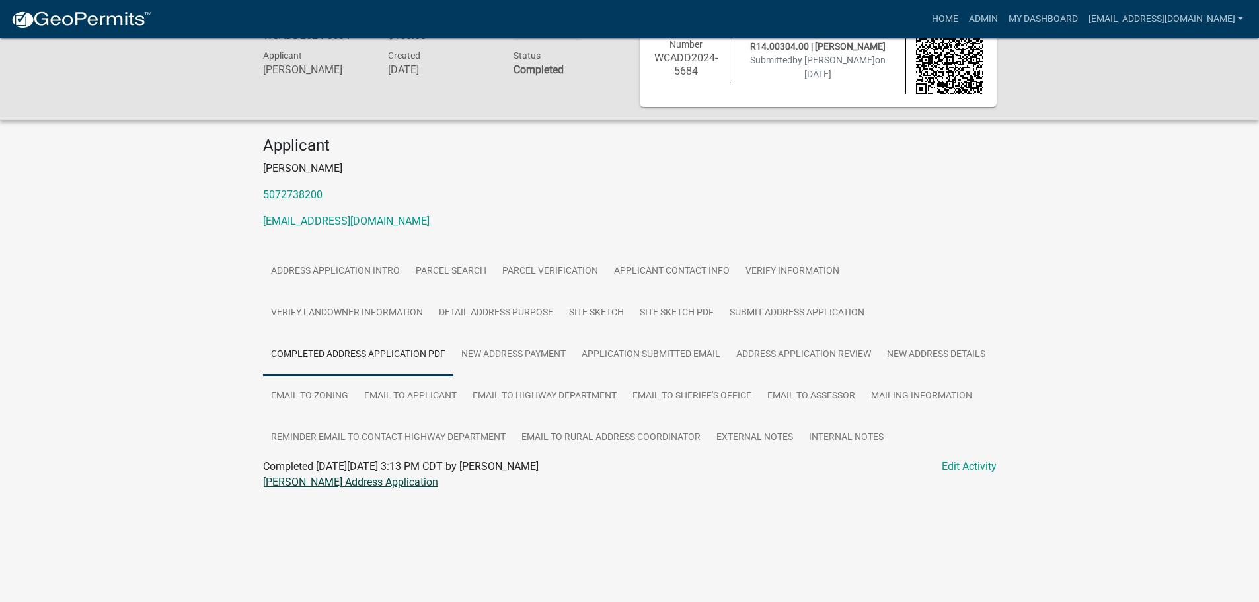
click at [327, 489] on link "[PERSON_NAME] Address Application" at bounding box center [350, 482] width 175 height 13
click at [662, 309] on link "Site Sketch PDF" at bounding box center [677, 313] width 90 height 42
click at [290, 489] on link "Mike Bennett Map Sketch" at bounding box center [332, 482] width 138 height 13
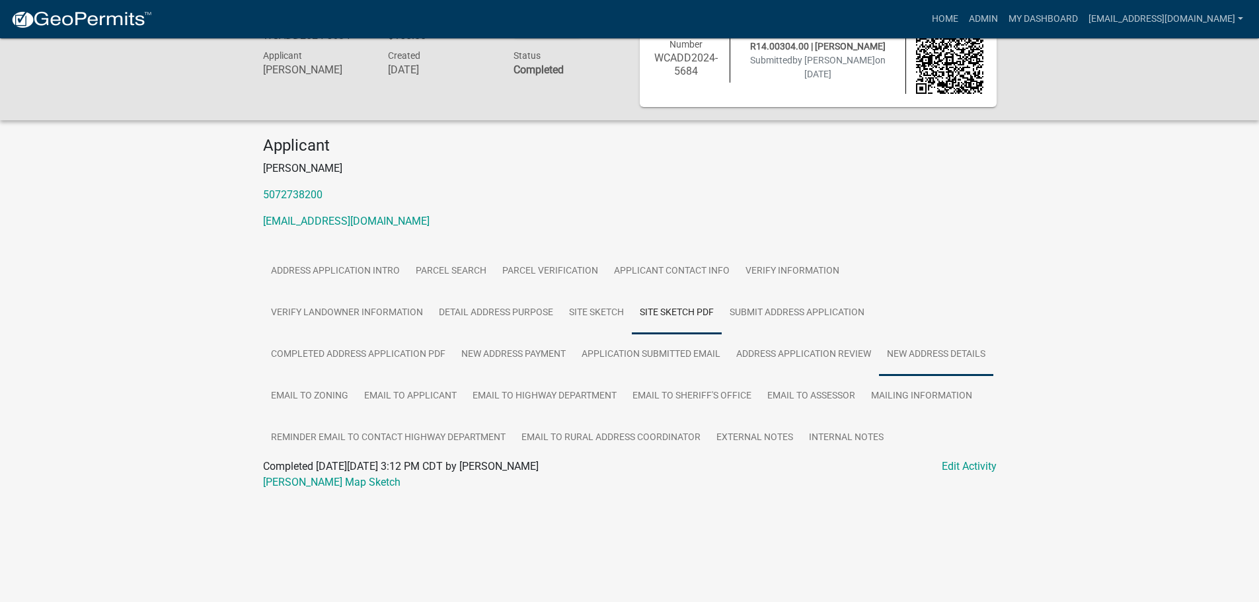
click at [879, 376] on link "New Address Details" at bounding box center [936, 355] width 114 height 42
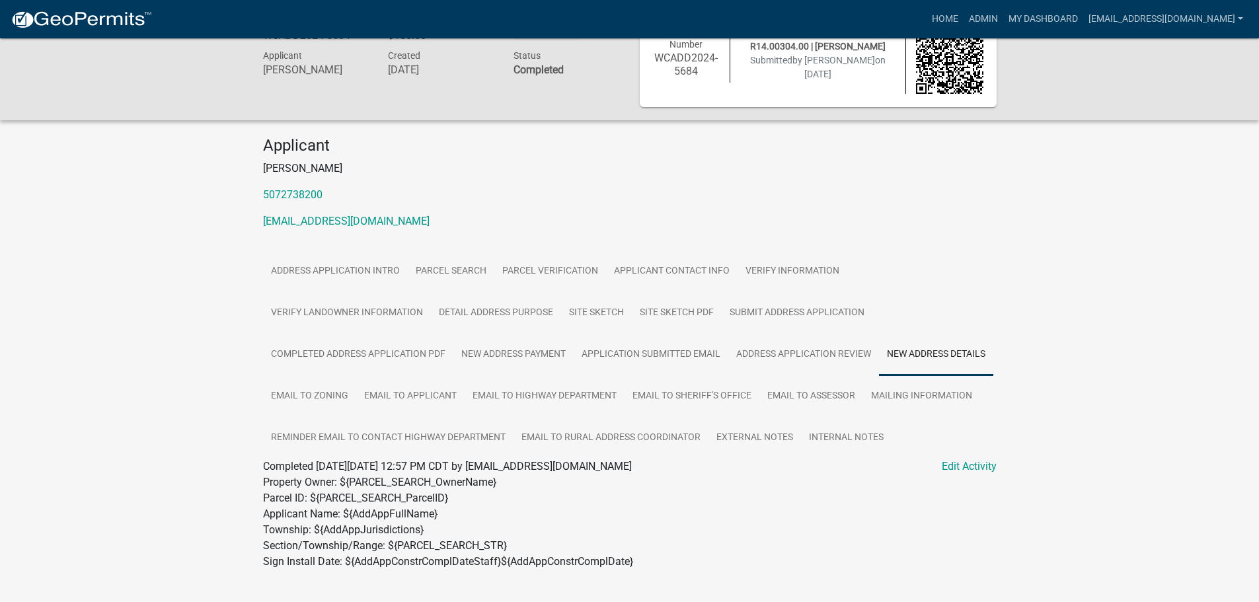
scroll to position [633, 0]
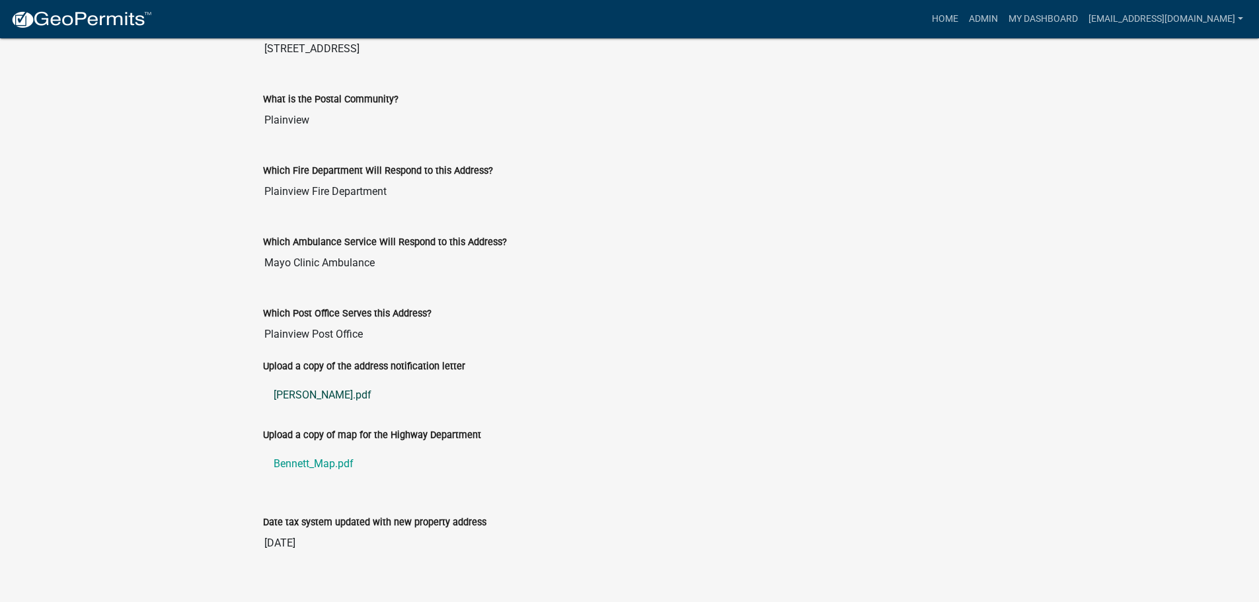
click at [318, 411] on link "Bennett_Notification.pdf" at bounding box center [630, 396] width 734 height 32
click at [300, 480] on link "Bennett_Map.pdf" at bounding box center [630, 464] width 734 height 32
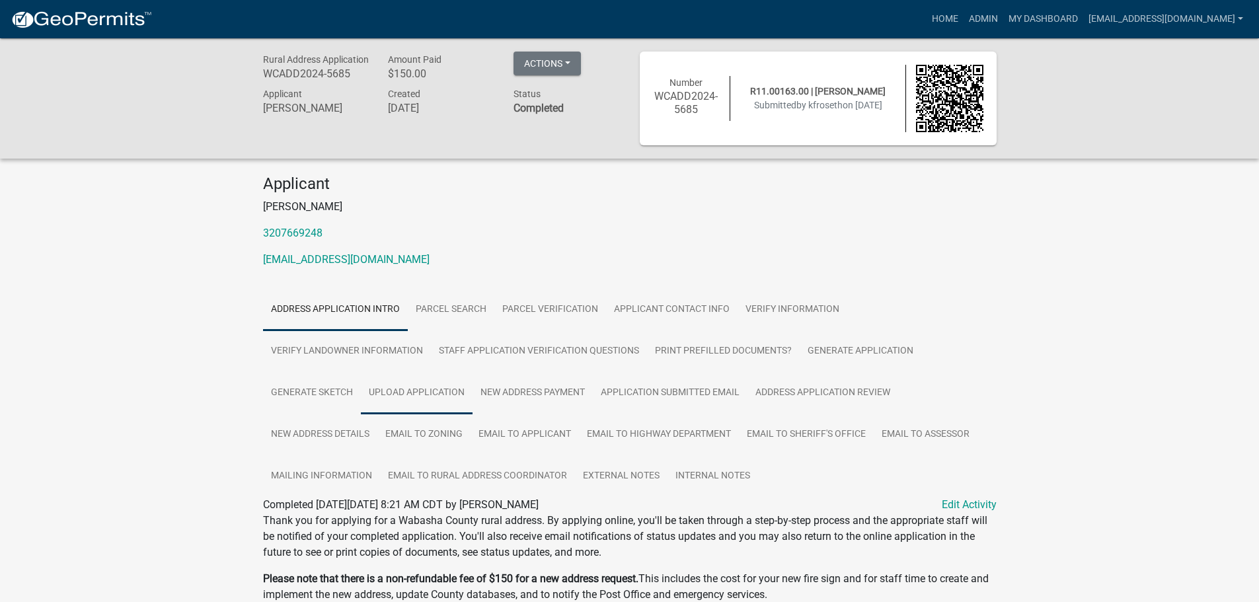
click at [403, 387] on link "Upload Application" at bounding box center [417, 393] width 112 height 42
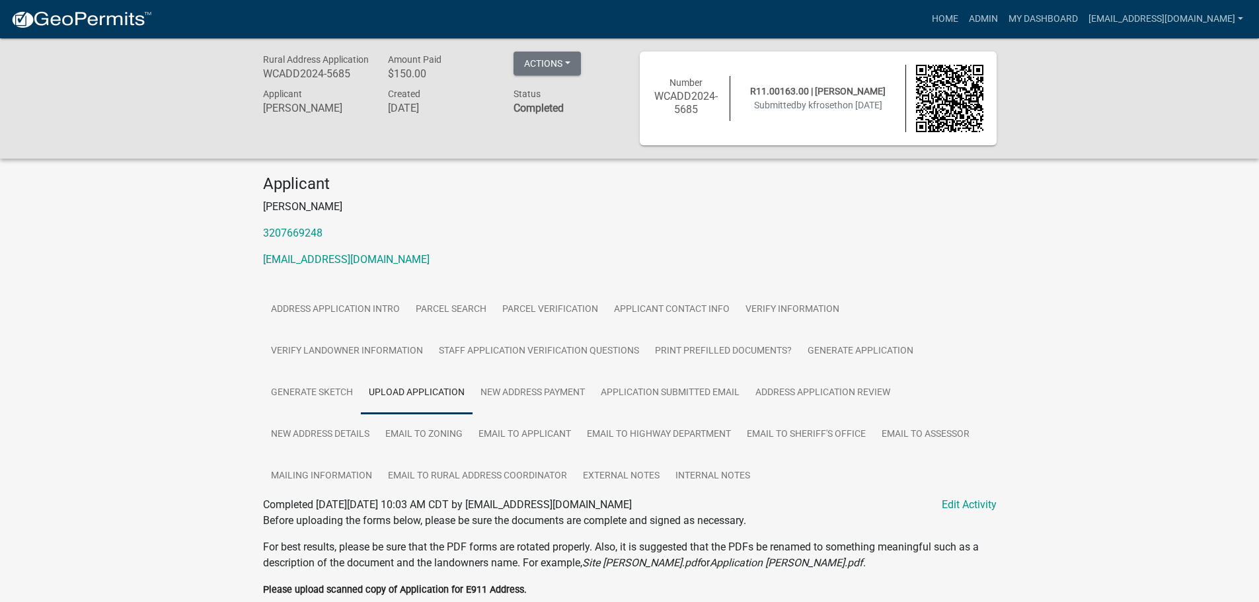
scroll to position [302, 0]
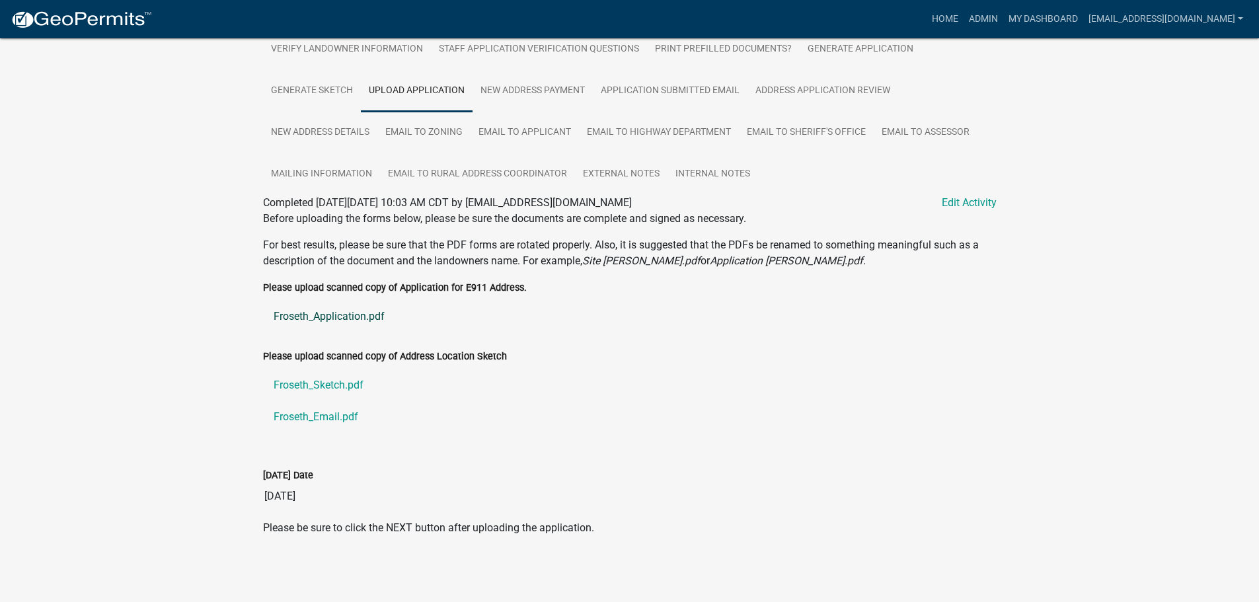
click at [327, 318] on link "Froseth_Application.pdf" at bounding box center [630, 317] width 734 height 32
click at [340, 388] on link "Froseth_Sketch.pdf" at bounding box center [630, 386] width 734 height 32
click at [317, 415] on link "Froseth_Email.pdf" at bounding box center [630, 417] width 734 height 32
click at [305, 136] on link "New Address Details" at bounding box center [320, 133] width 114 height 42
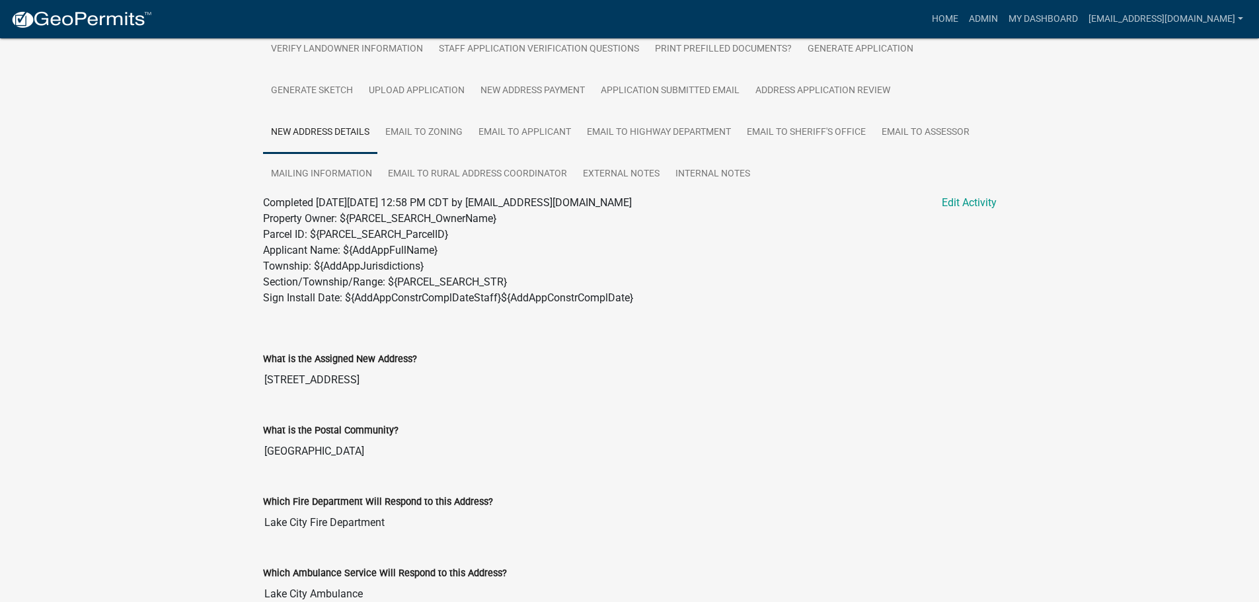
scroll to position [567, 0]
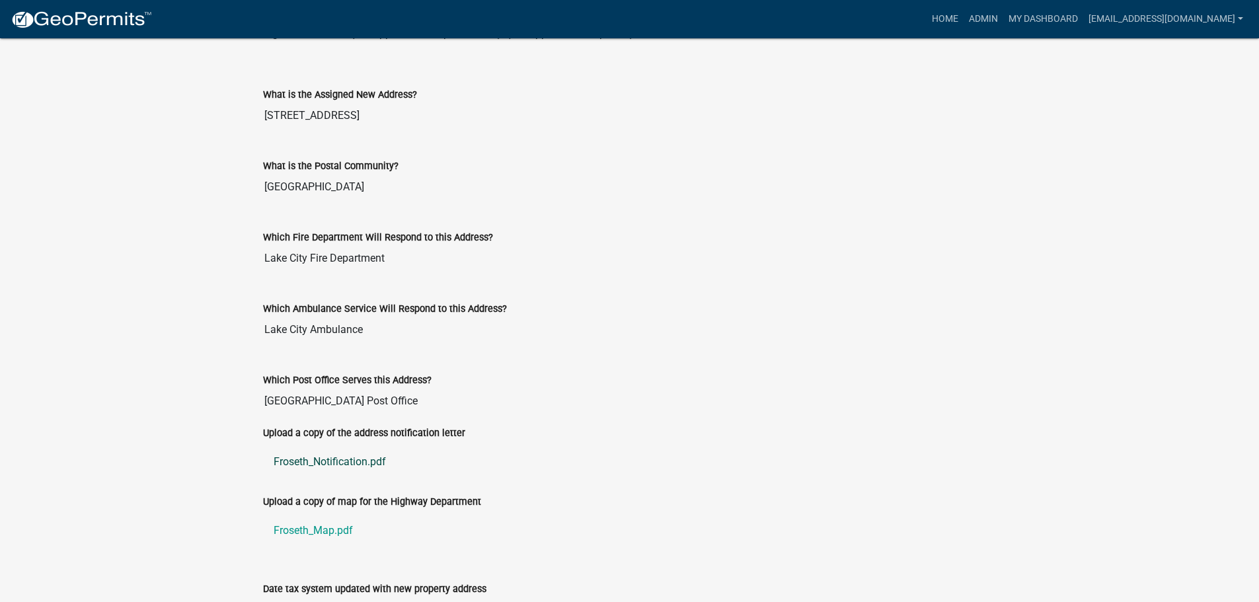
click at [329, 461] on link "Froseth_Notification.pdf" at bounding box center [630, 462] width 734 height 32
click at [311, 528] on link "Froseth_Map.pdf" at bounding box center [630, 531] width 734 height 32
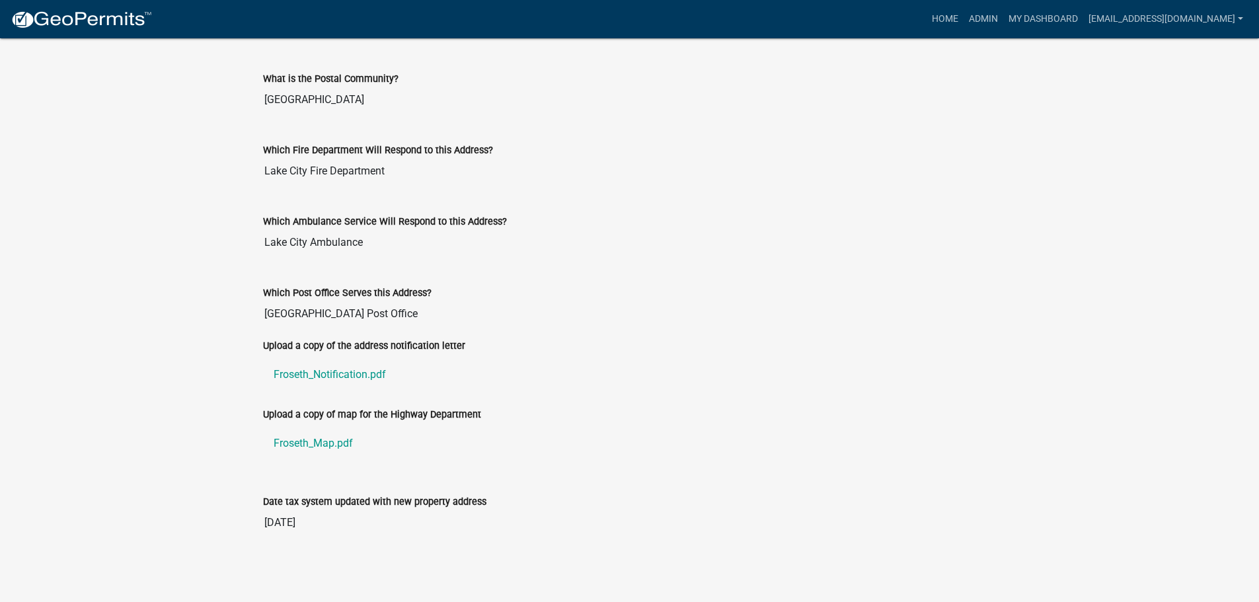
scroll to position [59, 0]
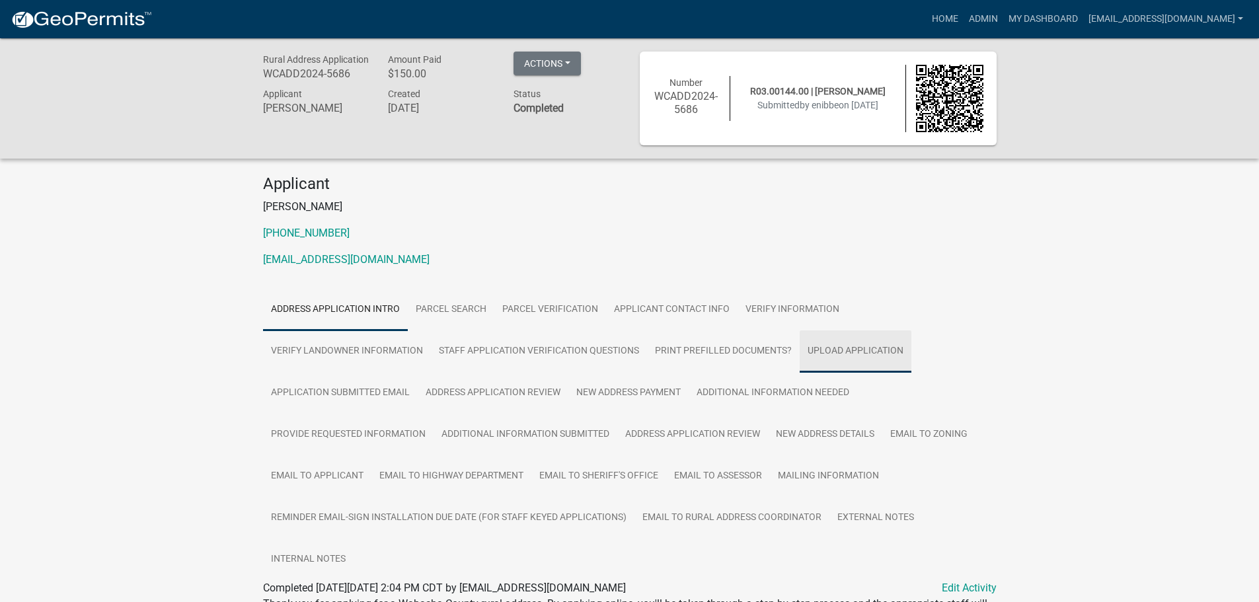
click at [849, 344] on link "Upload Application" at bounding box center [856, 352] width 112 height 42
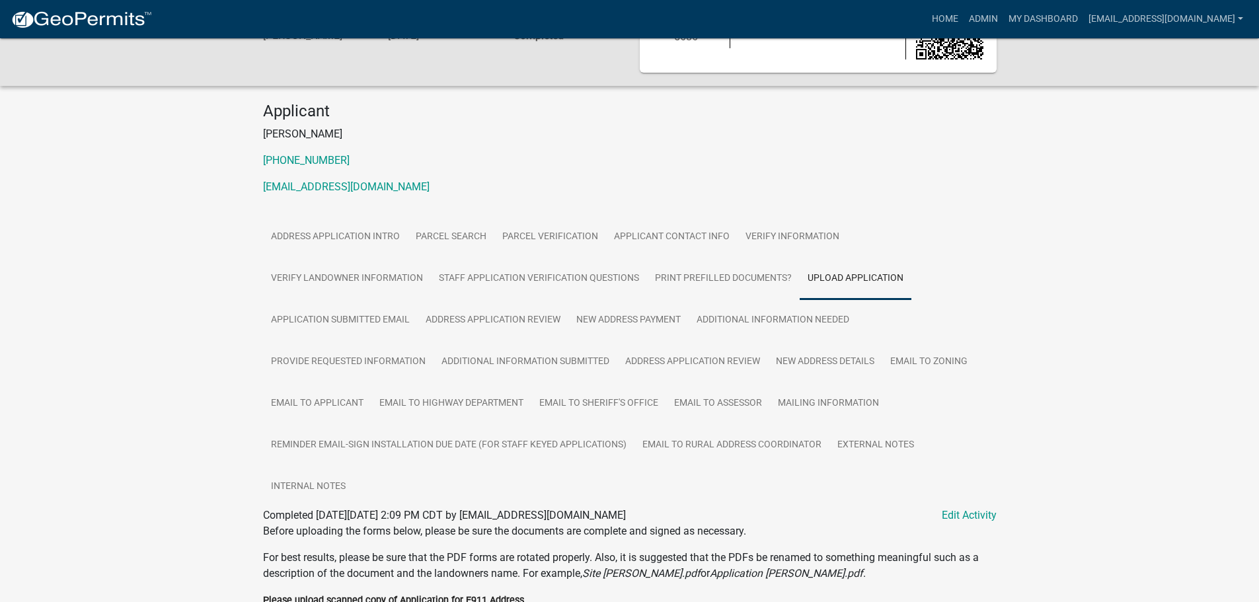
scroll to position [354, 0]
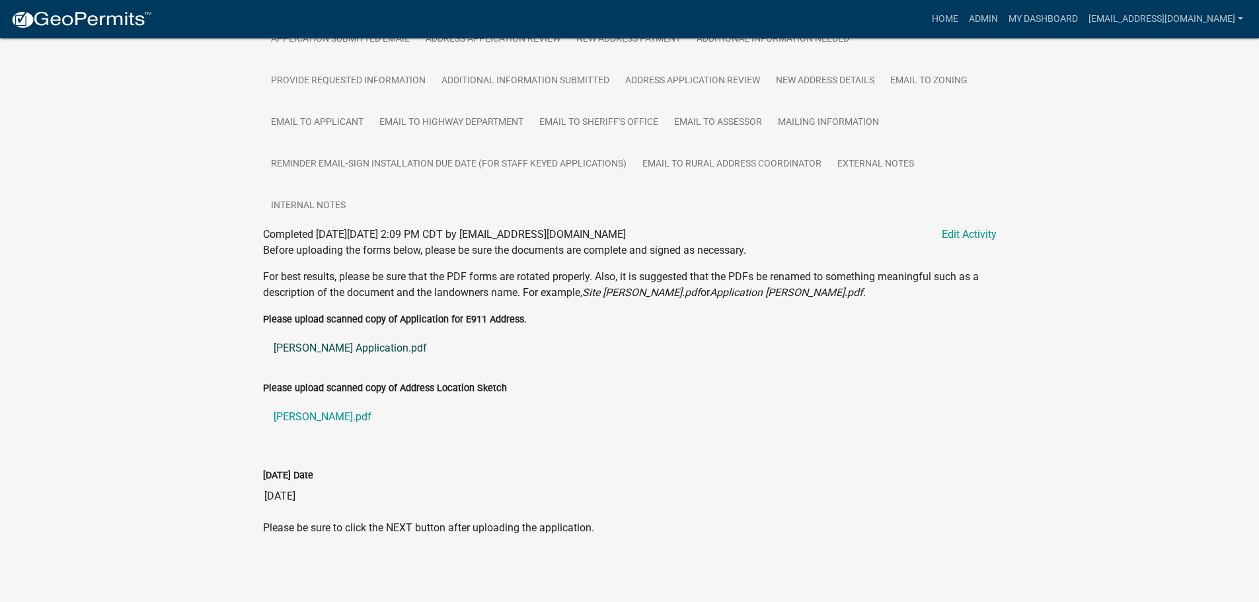
click at [303, 350] on link "Nibbe Application.pdf" at bounding box center [630, 349] width 734 height 32
click at [323, 414] on link "Nibbe Sketch.pdf" at bounding box center [630, 417] width 734 height 32
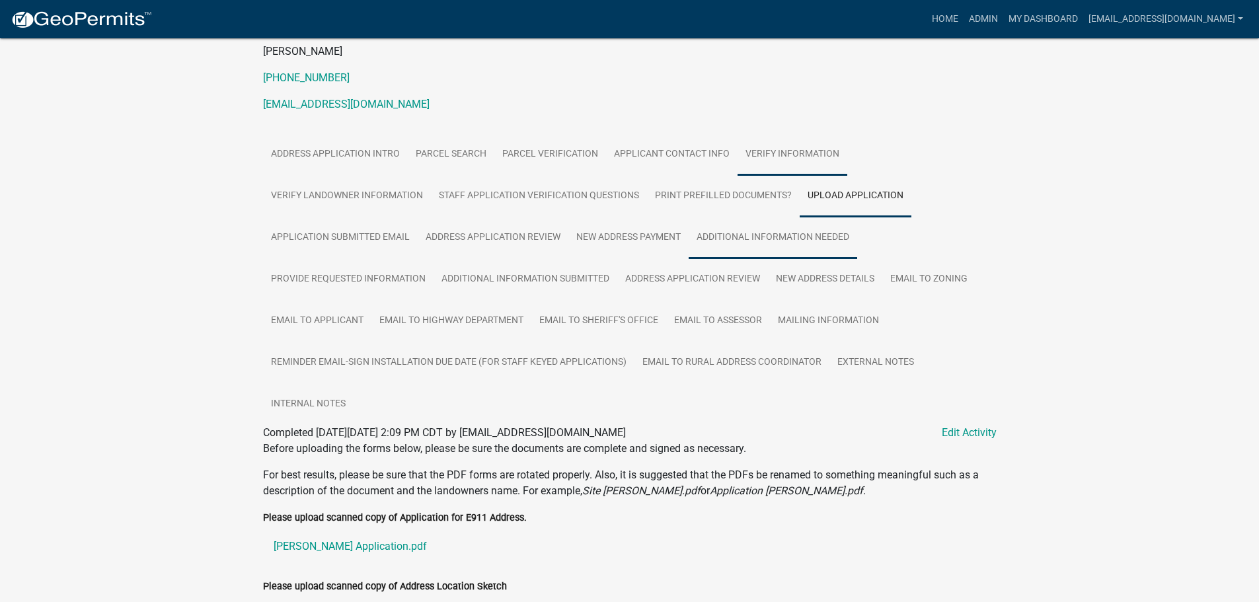
click at [769, 234] on link "Additional Information Needed" at bounding box center [773, 238] width 169 height 42
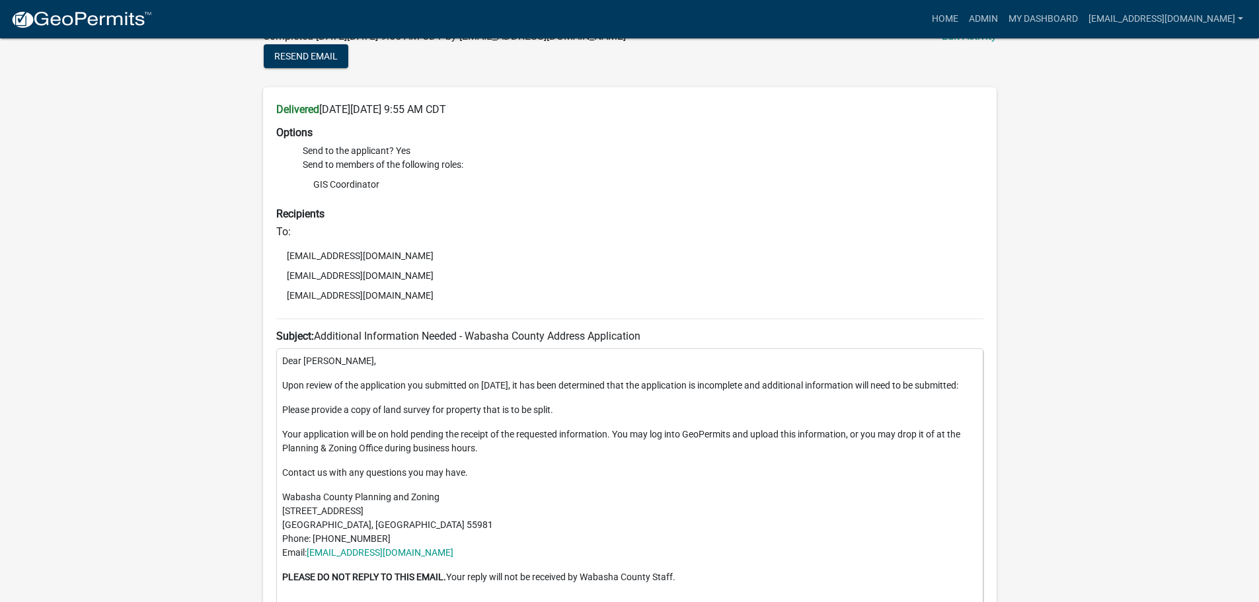
scroll to position [288, 0]
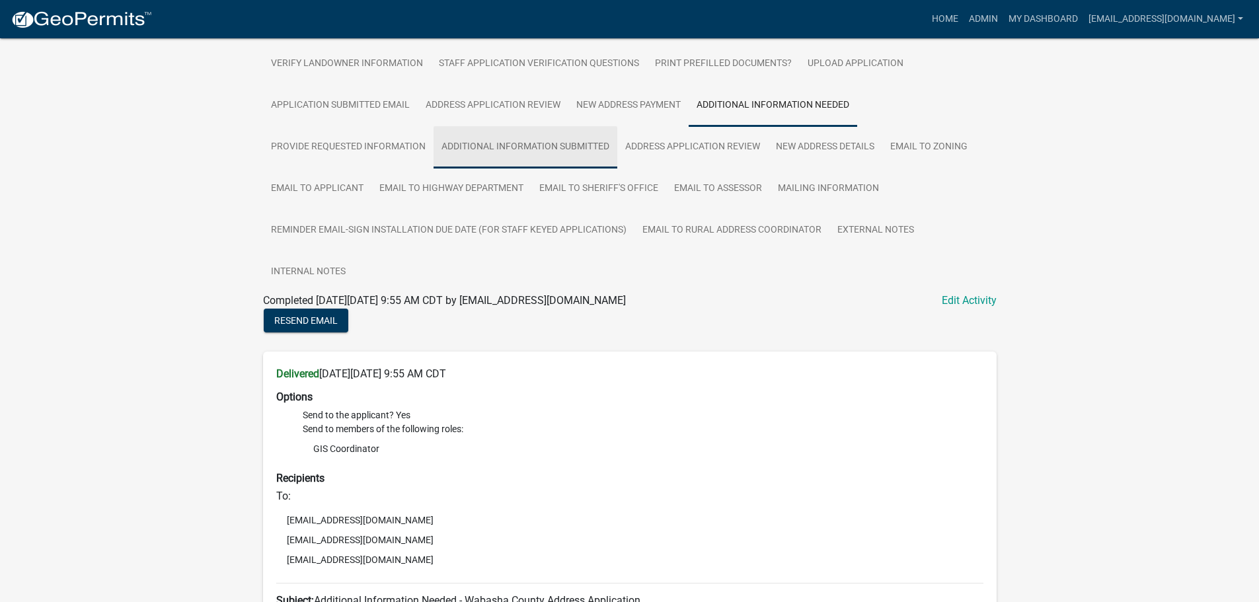
click at [498, 143] on link "Additional Information Submitted" at bounding box center [526, 147] width 184 height 42
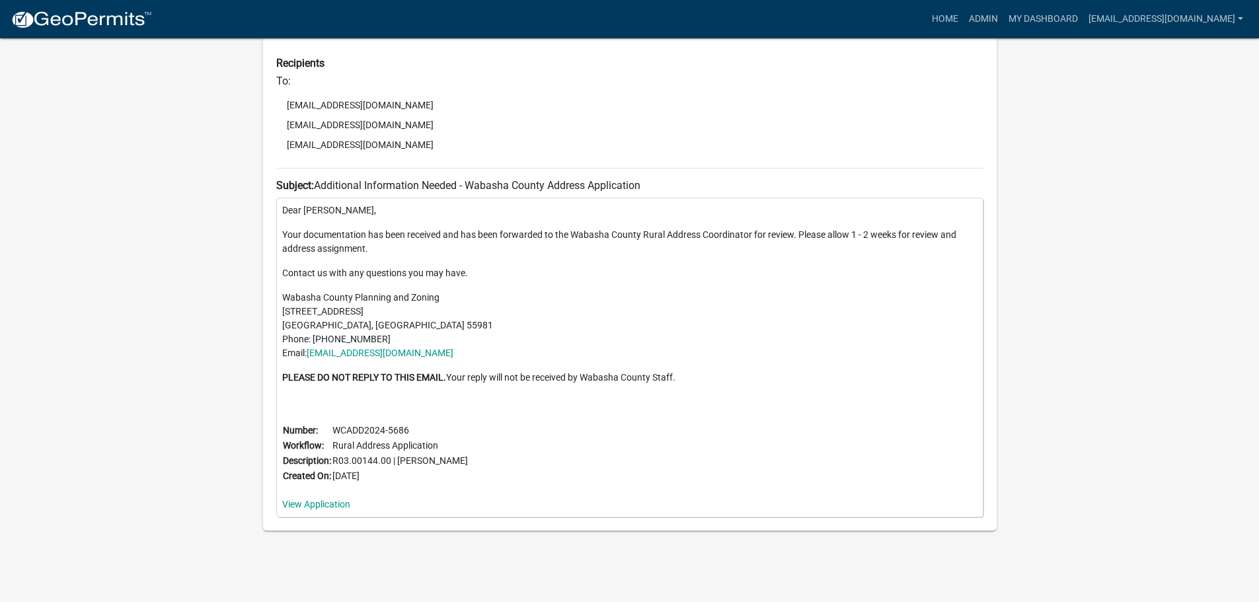
scroll to position [240, 0]
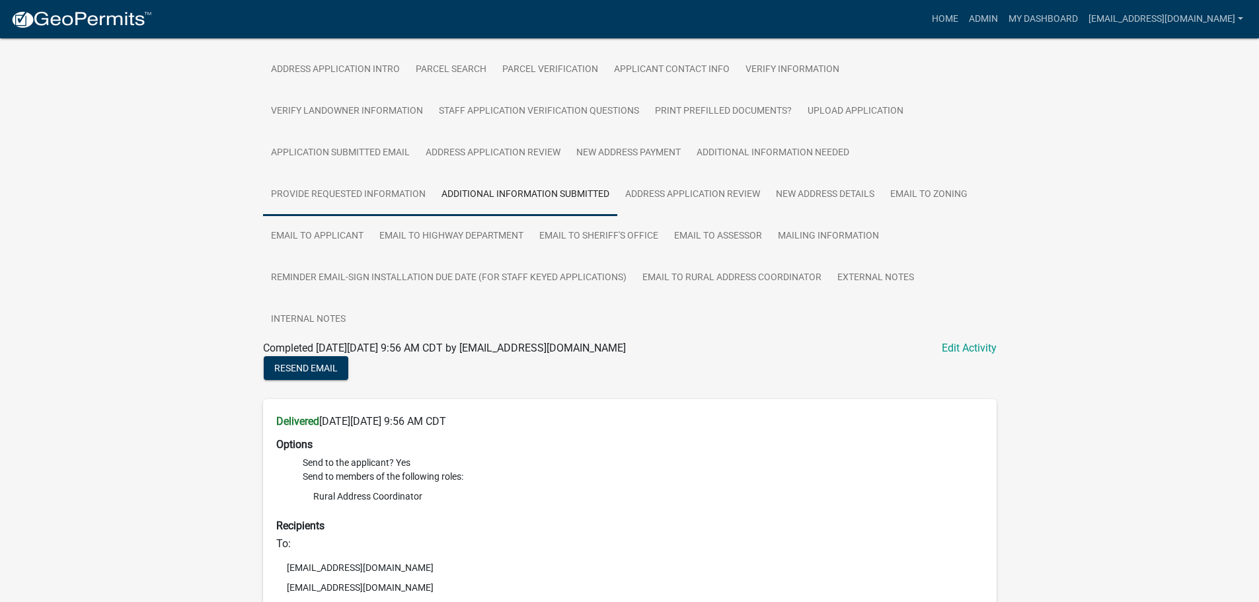
click at [348, 189] on link "Provide Requested Information" at bounding box center [348, 195] width 171 height 42
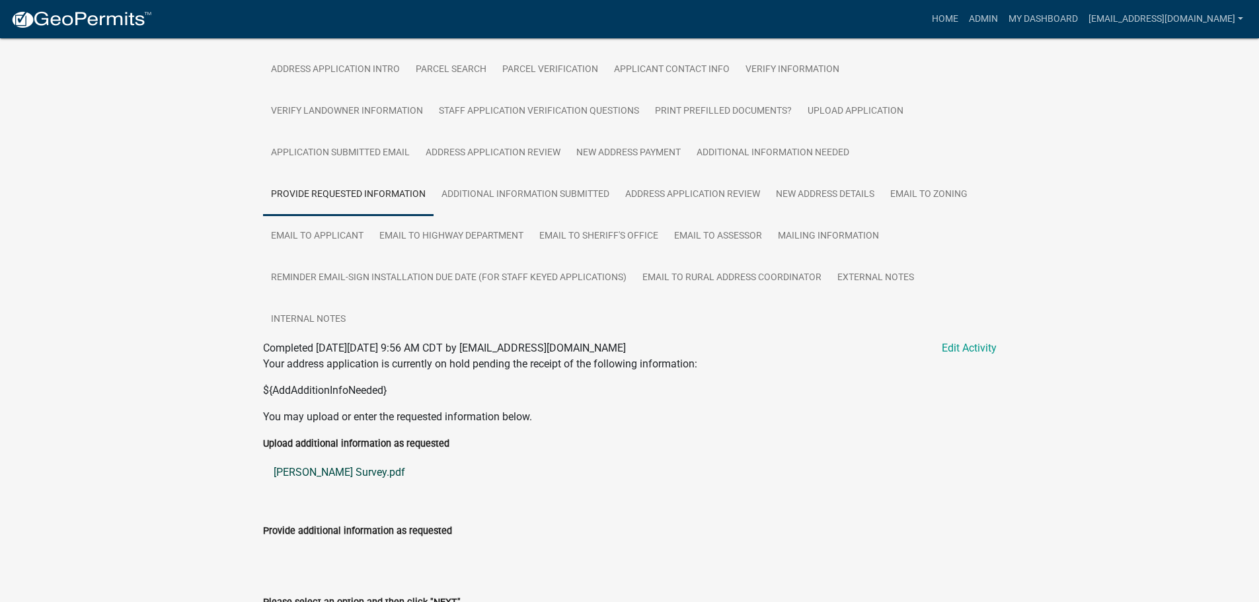
click at [305, 473] on link "Nibbe Survey.pdf" at bounding box center [630, 473] width 734 height 32
click at [826, 193] on link "New Address Details" at bounding box center [825, 195] width 114 height 42
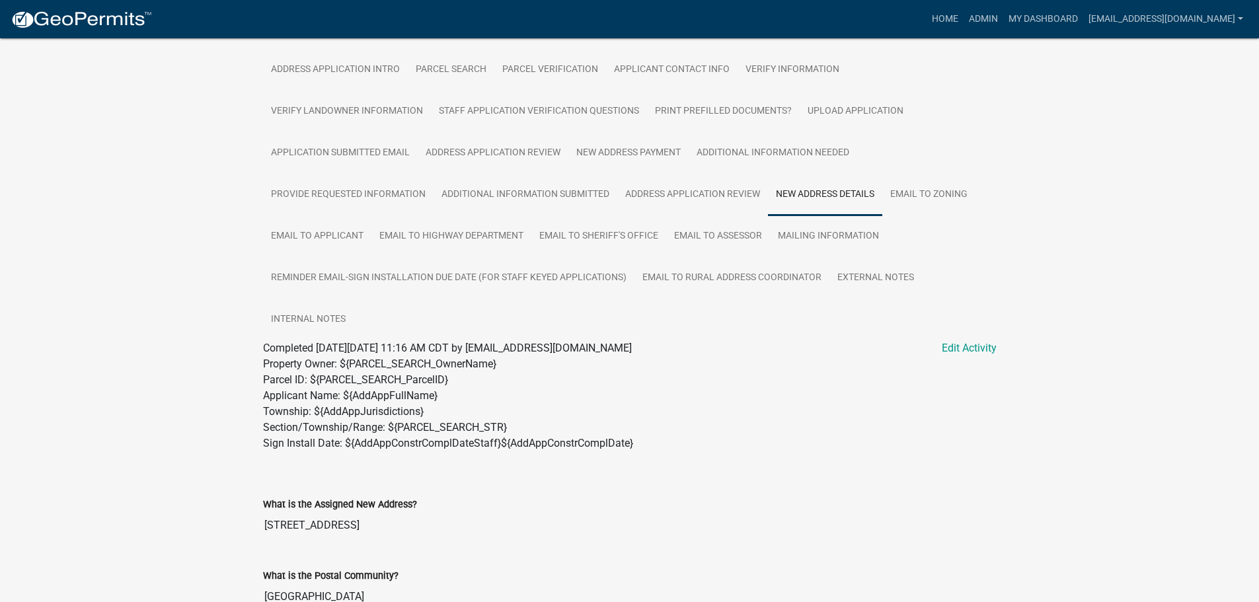
scroll to position [637, 0]
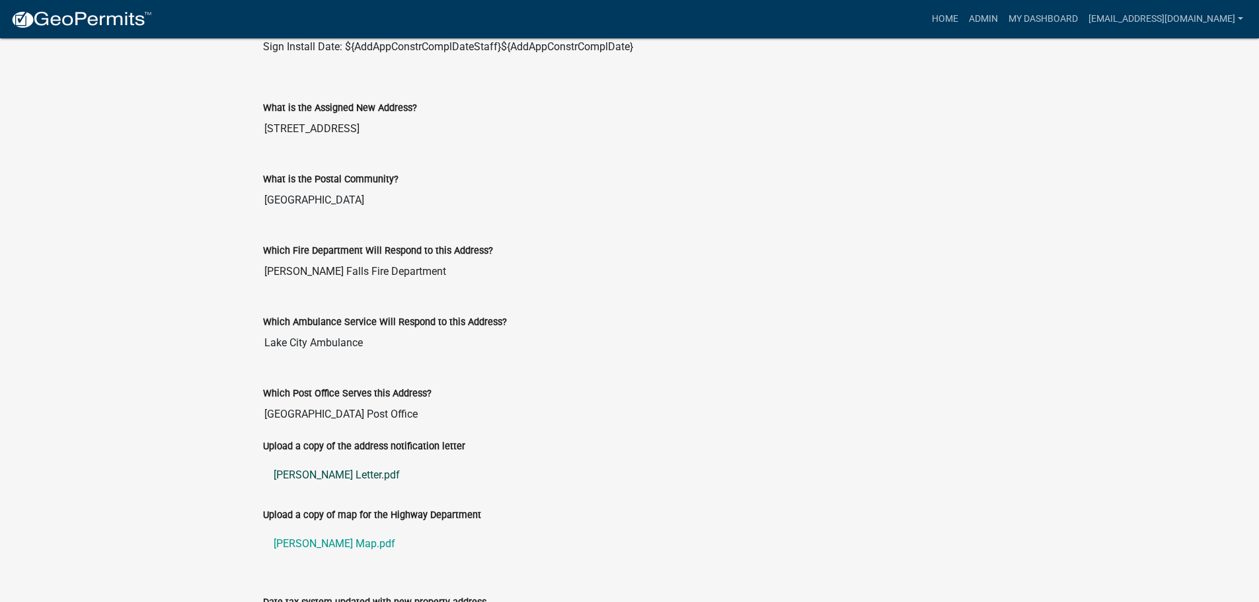
click at [307, 467] on link "Nibbe Letter.pdf" at bounding box center [630, 476] width 734 height 32
click at [299, 543] on link "Nibbe Map.pdf" at bounding box center [630, 544] width 734 height 32
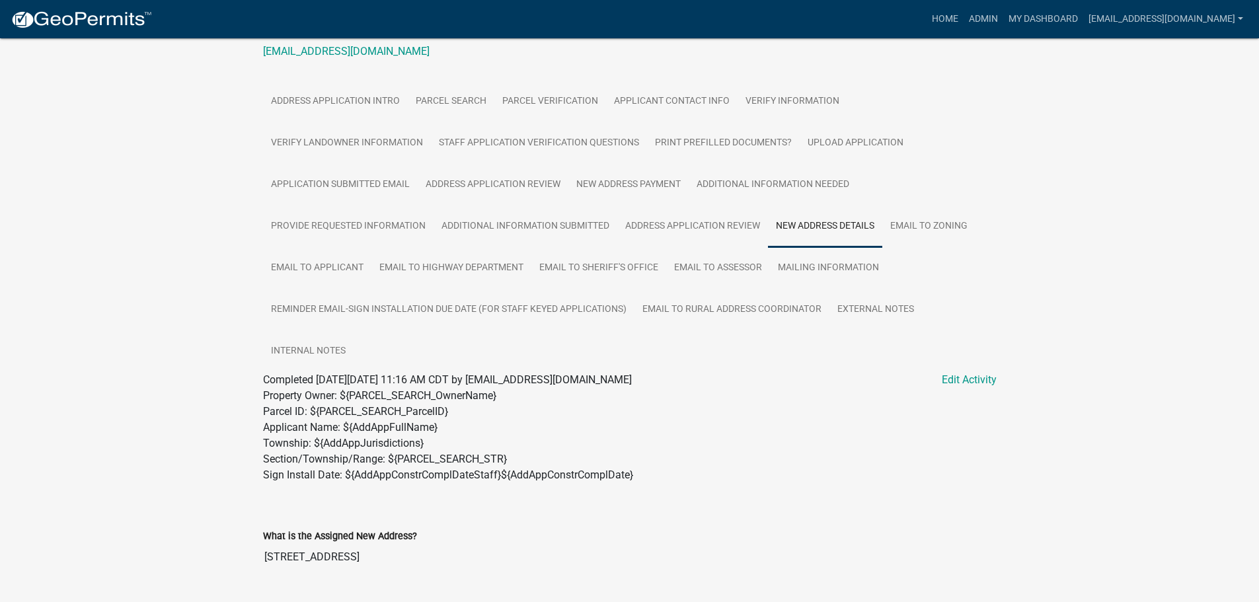
scroll to position [0, 0]
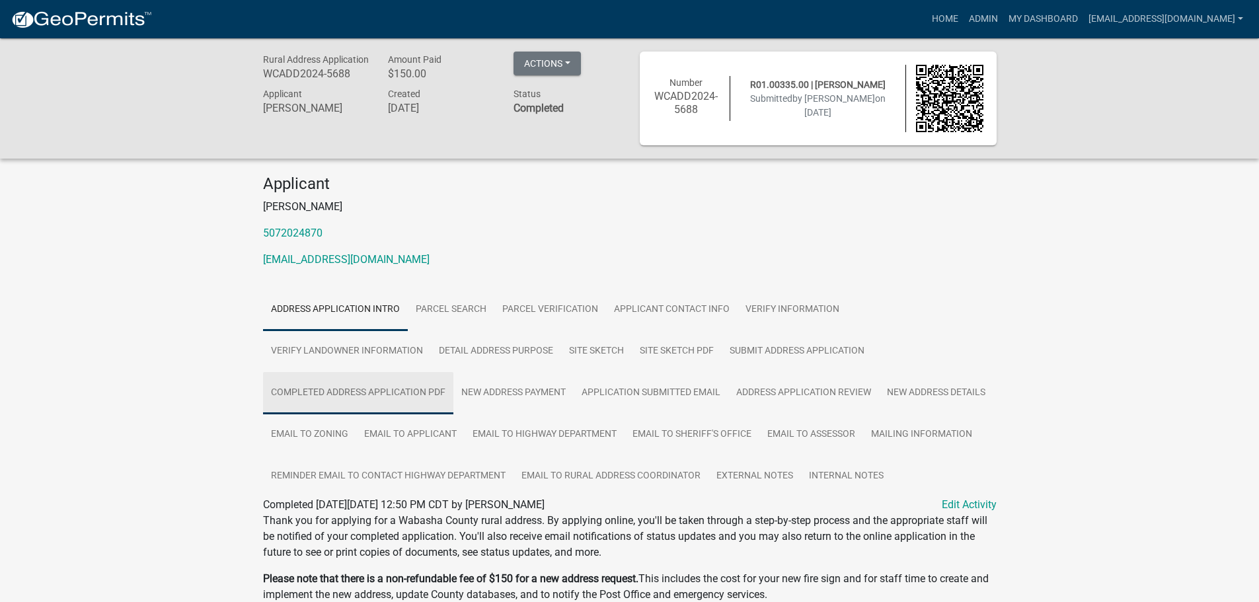
click at [368, 394] on link "Completed Address Application PDF" at bounding box center [358, 393] width 190 height 42
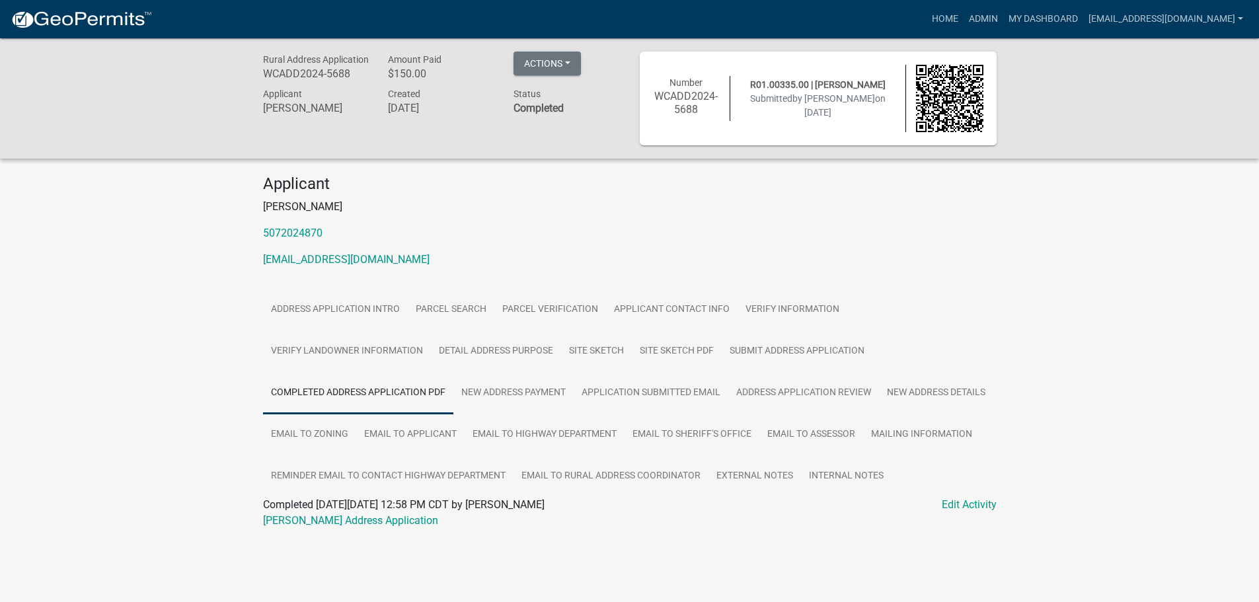
scroll to position [38, 0]
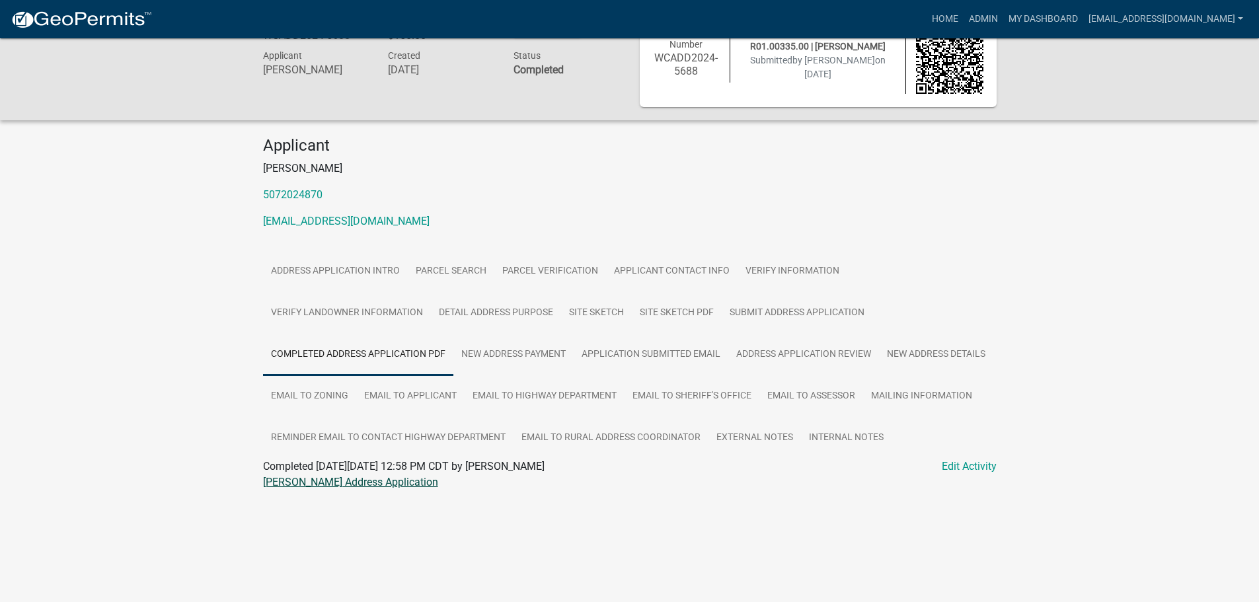
click at [342, 489] on link "[PERSON_NAME] Address Application" at bounding box center [350, 482] width 175 height 13
click at [665, 309] on link "Site Sketch PDF" at bounding box center [677, 313] width 90 height 42
click at [323, 489] on link "[PERSON_NAME] Map Sketch" at bounding box center [332, 482] width 138 height 13
click at [610, 311] on link "Site Sketch" at bounding box center [596, 313] width 71 height 42
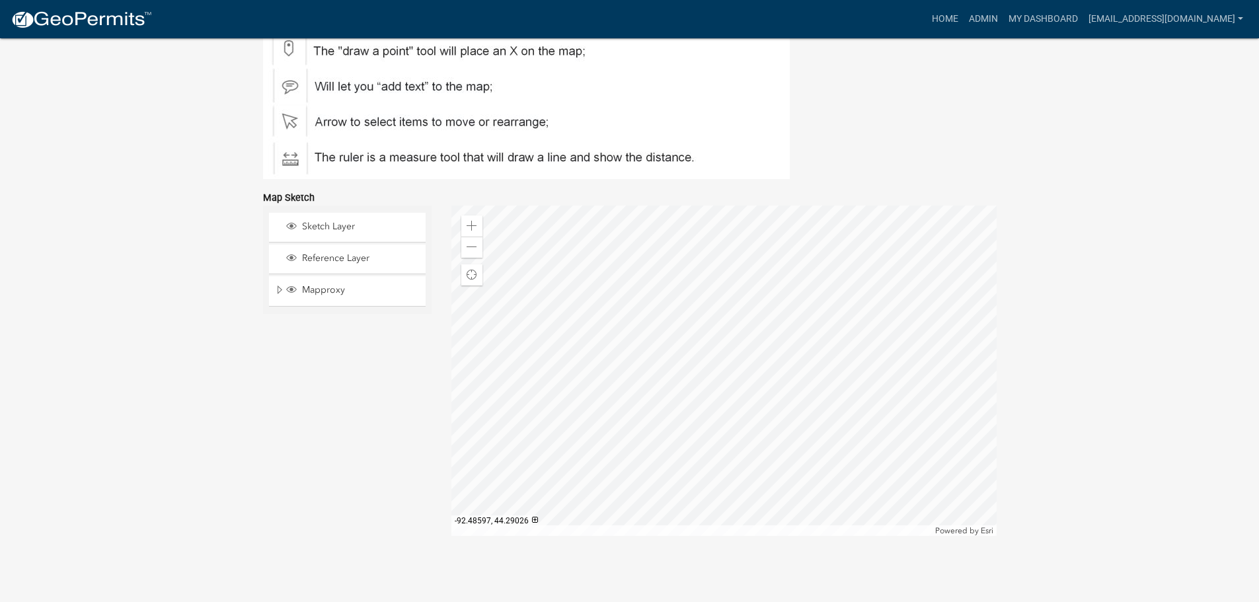
scroll to position [216, 0]
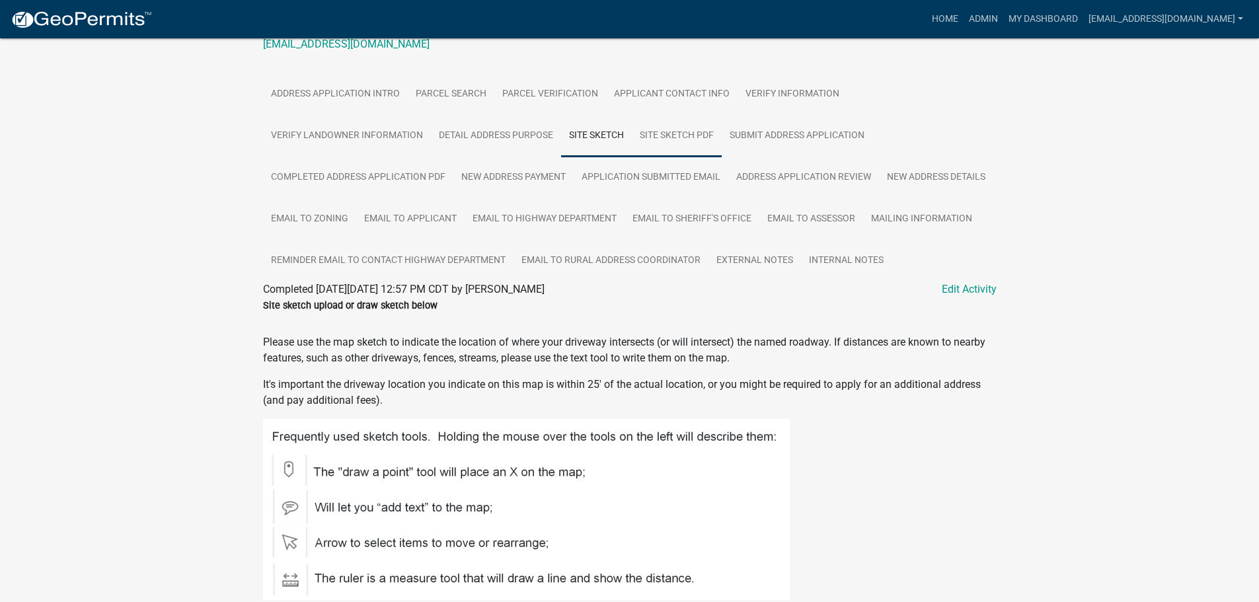
click at [676, 136] on link "Site Sketch PDF" at bounding box center [677, 136] width 90 height 42
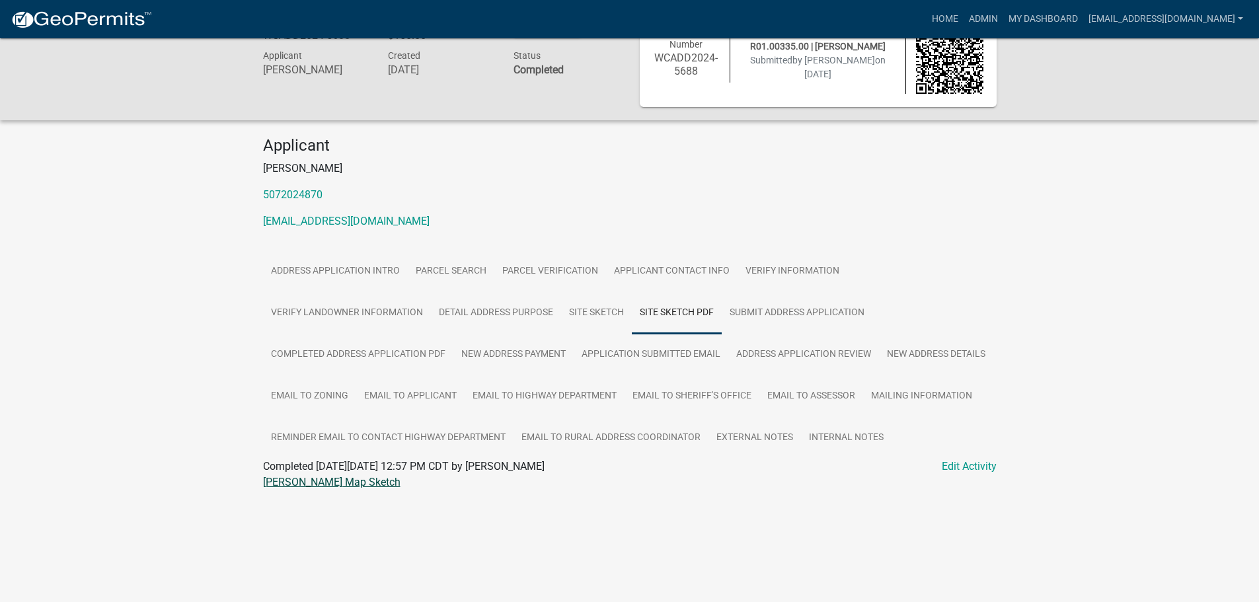
click at [324, 489] on link "Steve D Gruhlke Jr Map Sketch" at bounding box center [332, 482] width 138 height 13
click at [602, 311] on link "Site Sketch" at bounding box center [596, 313] width 71 height 42
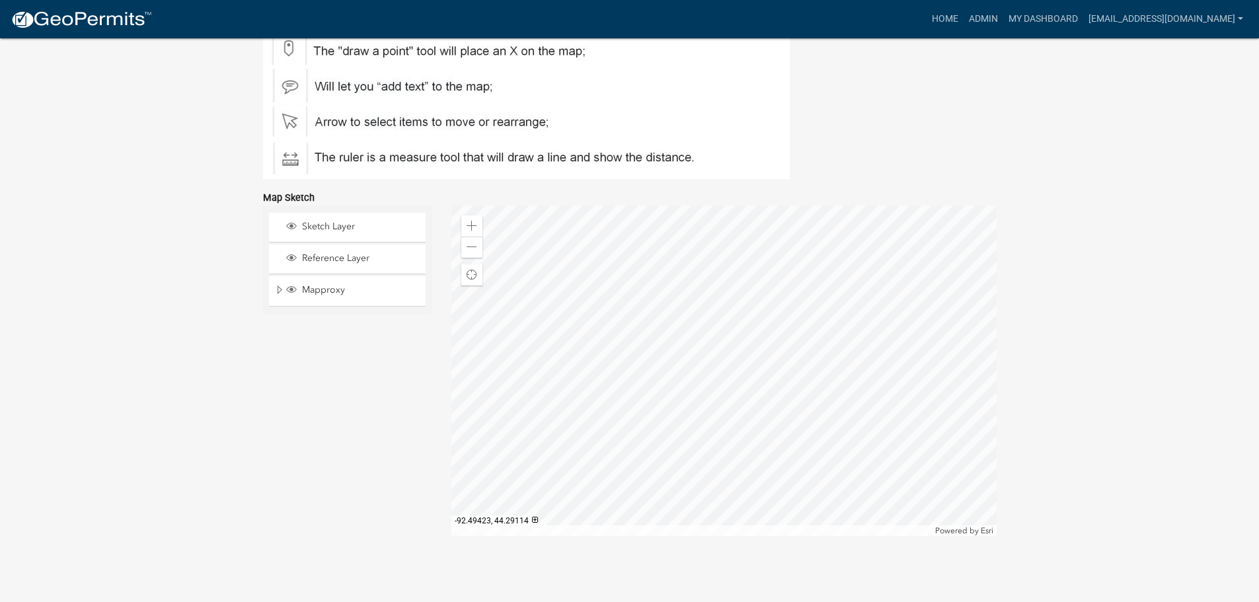
scroll to position [149, 0]
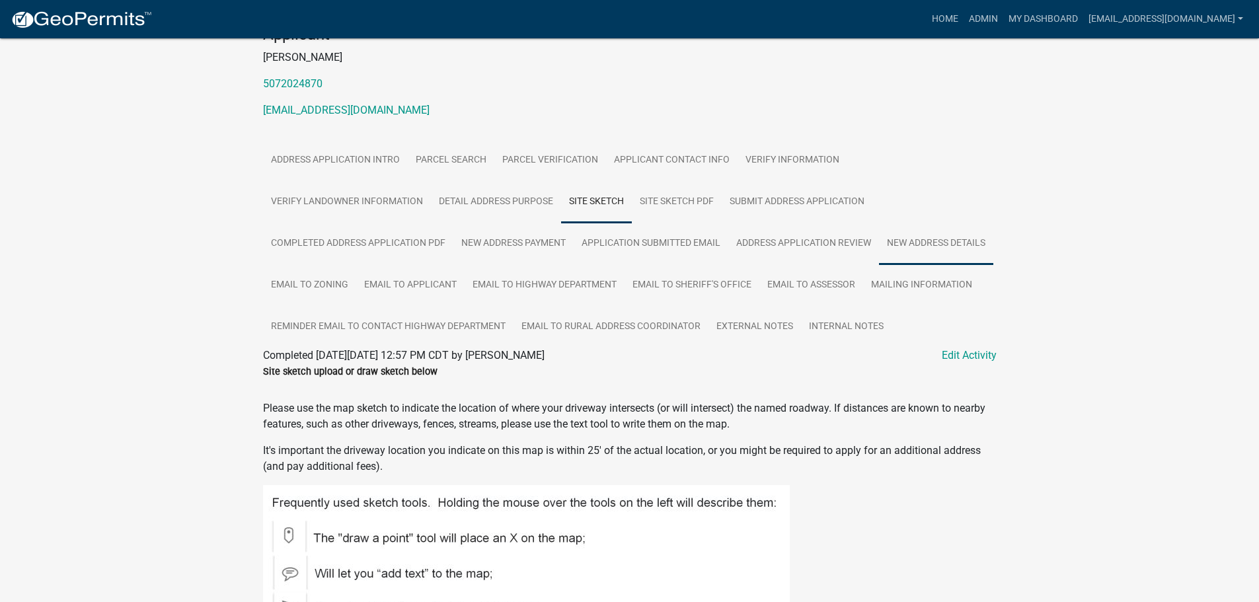
click at [879, 265] on link "New Address Details" at bounding box center [936, 244] width 114 height 42
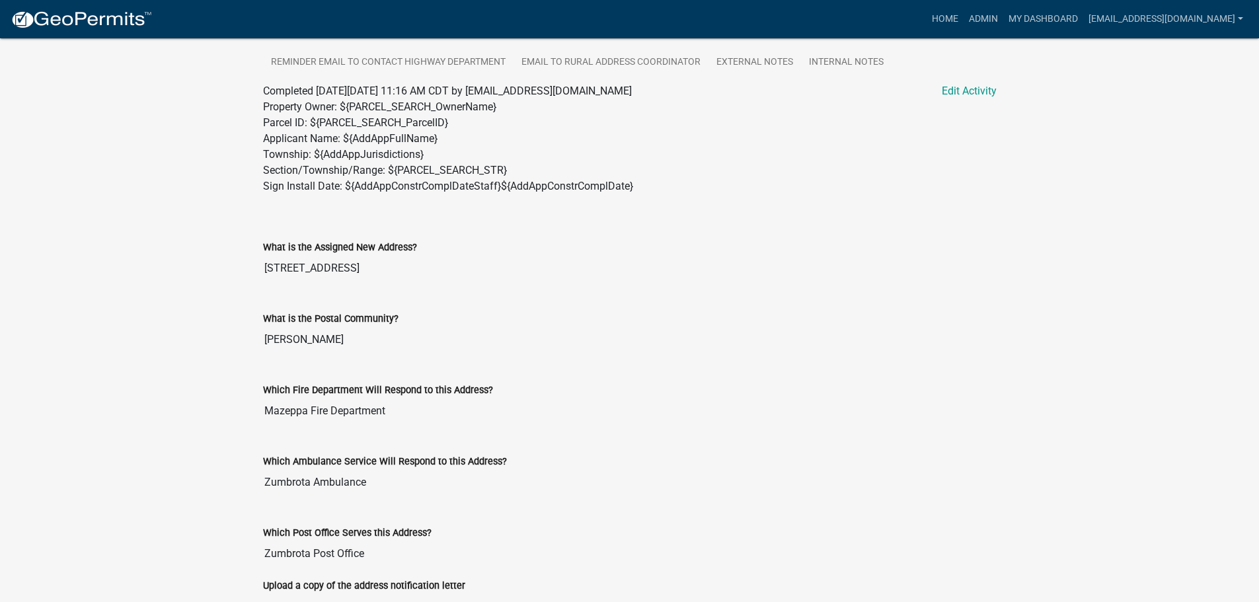
scroll to position [612, 0]
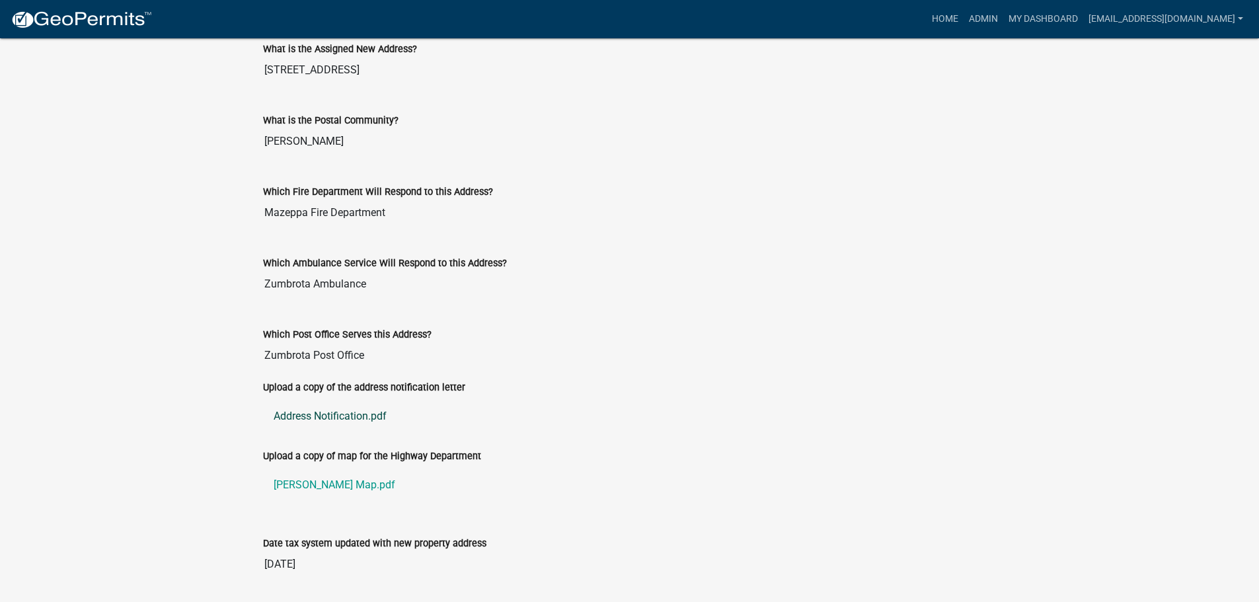
click at [329, 432] on link "Address Notification.pdf" at bounding box center [630, 417] width 734 height 32
click at [320, 501] on link "Gruhlke Map.pdf" at bounding box center [630, 485] width 734 height 32
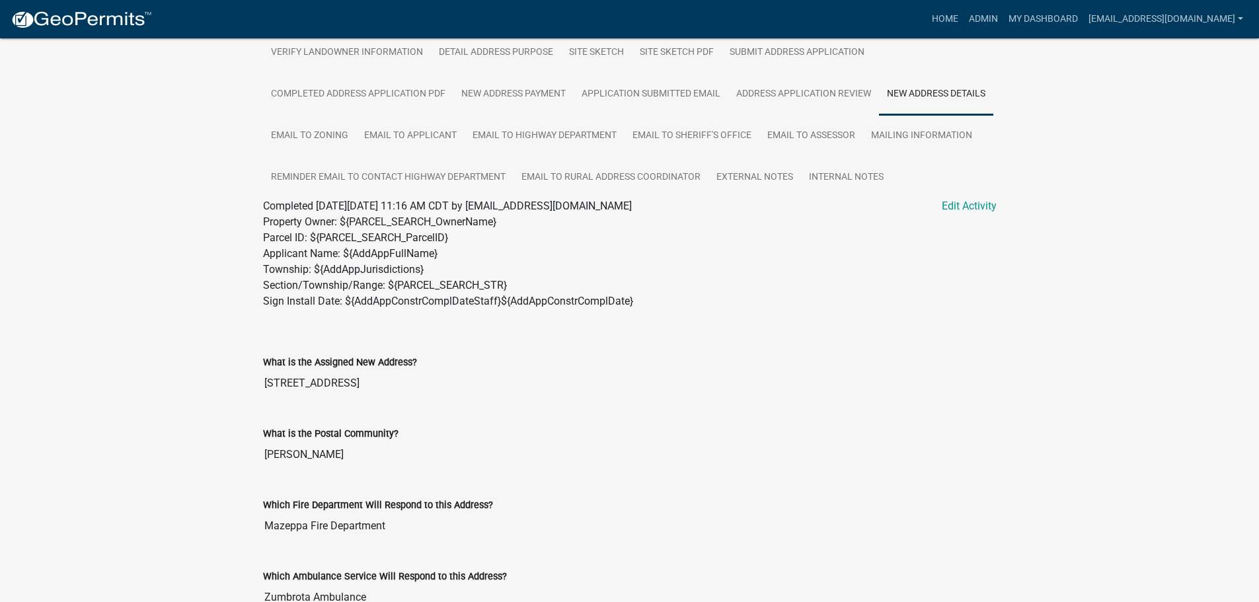
scroll to position [233, 0]
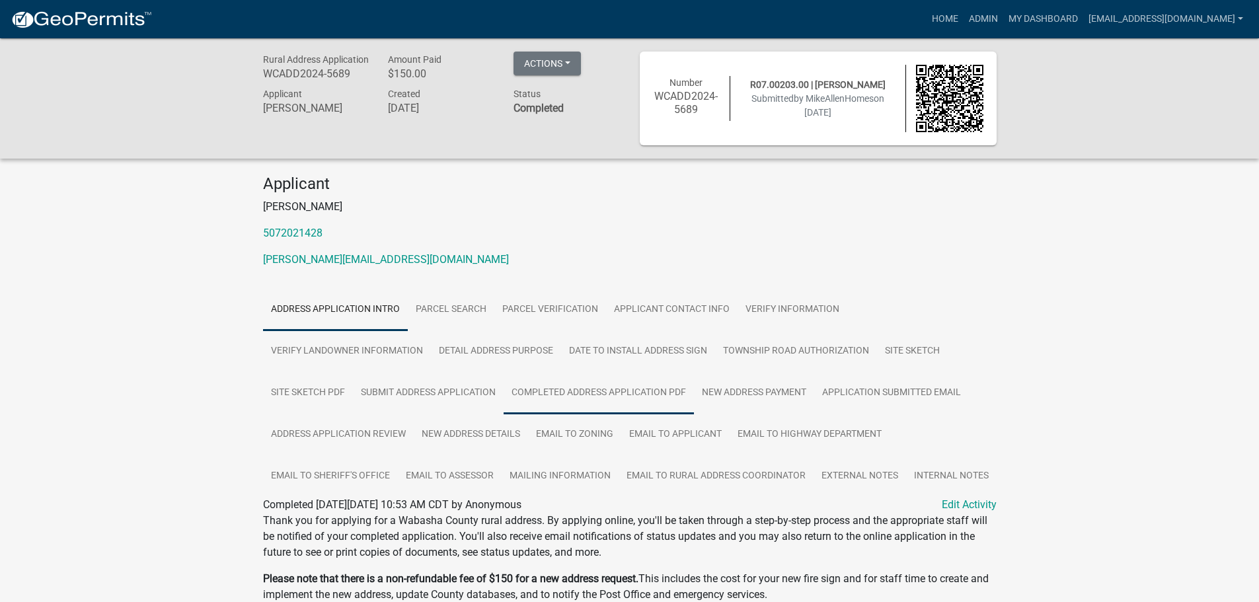
click at [623, 400] on link "Completed Address Application PDF" at bounding box center [599, 393] width 190 height 42
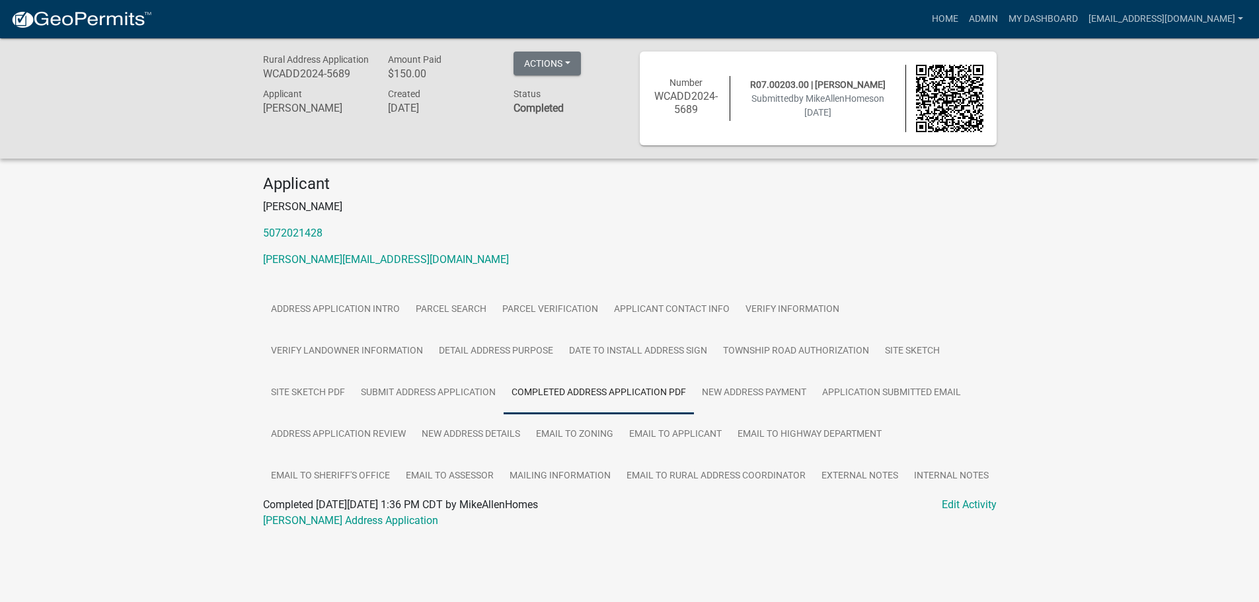
scroll to position [38, 0]
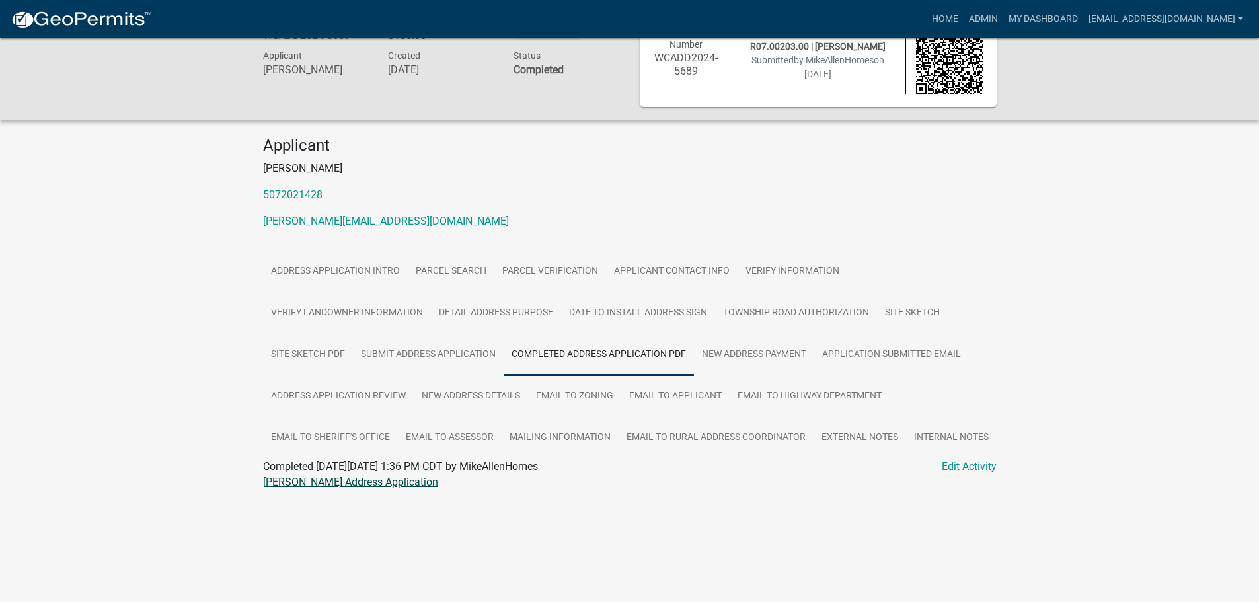
click at [312, 481] on link "[PERSON_NAME] Address Application" at bounding box center [350, 482] width 175 height 13
click at [925, 309] on link "Site Sketch" at bounding box center [912, 313] width 71 height 42
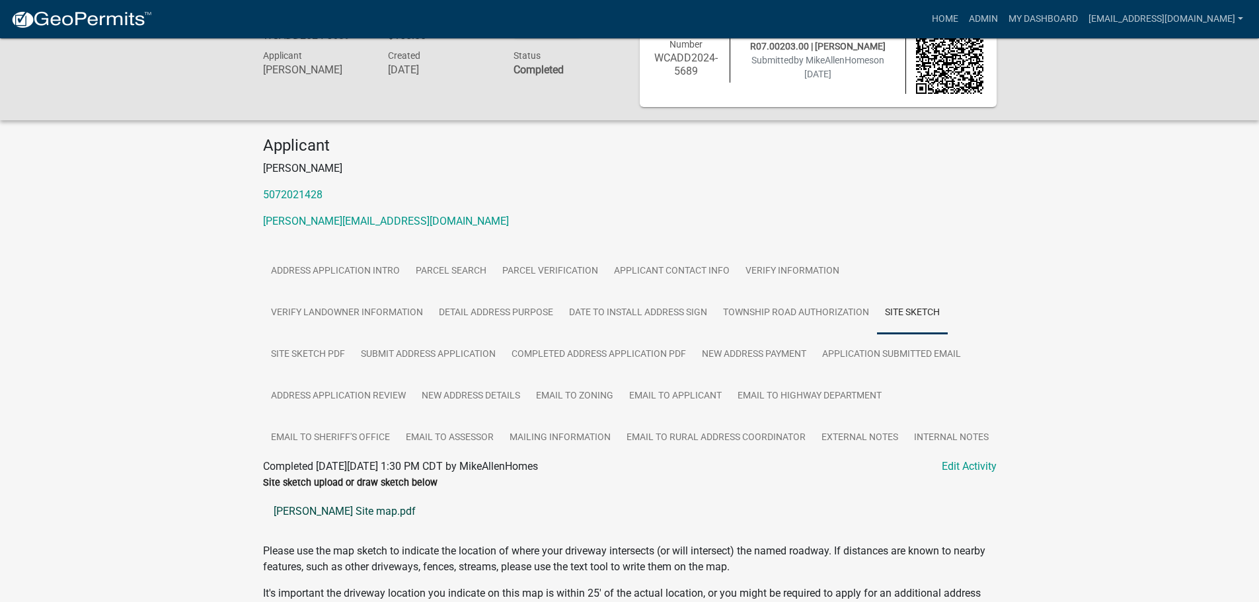
click at [296, 509] on link "[PERSON_NAME] Site map.pdf" at bounding box center [630, 512] width 734 height 32
click at [312, 352] on link "Site Sketch PDF" at bounding box center [308, 355] width 90 height 42
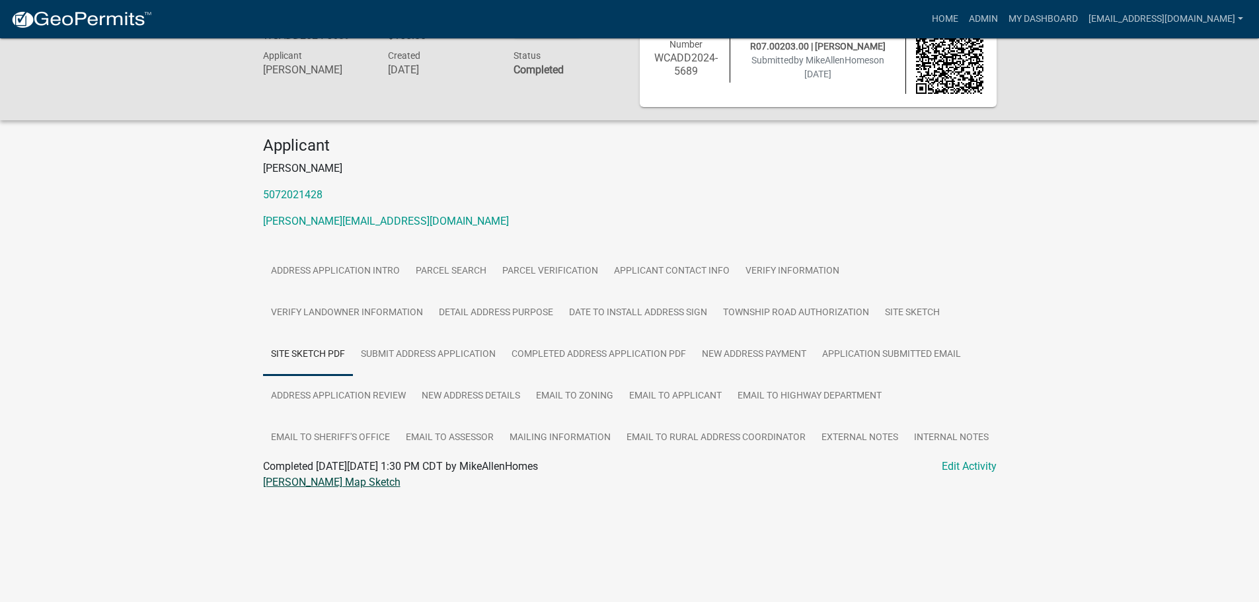
click at [320, 481] on link "[PERSON_NAME] Map Sketch" at bounding box center [332, 482] width 138 height 13
click at [311, 396] on link "Address Application Review" at bounding box center [338, 397] width 151 height 42
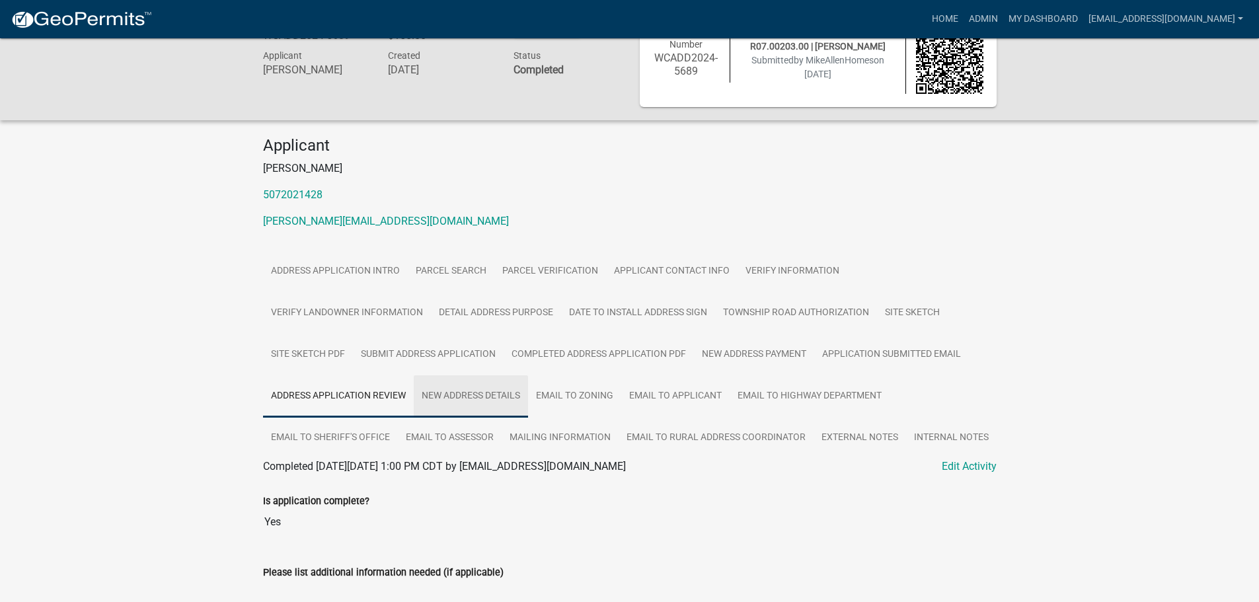
click at [444, 395] on link "New Address Details" at bounding box center [471, 397] width 114 height 42
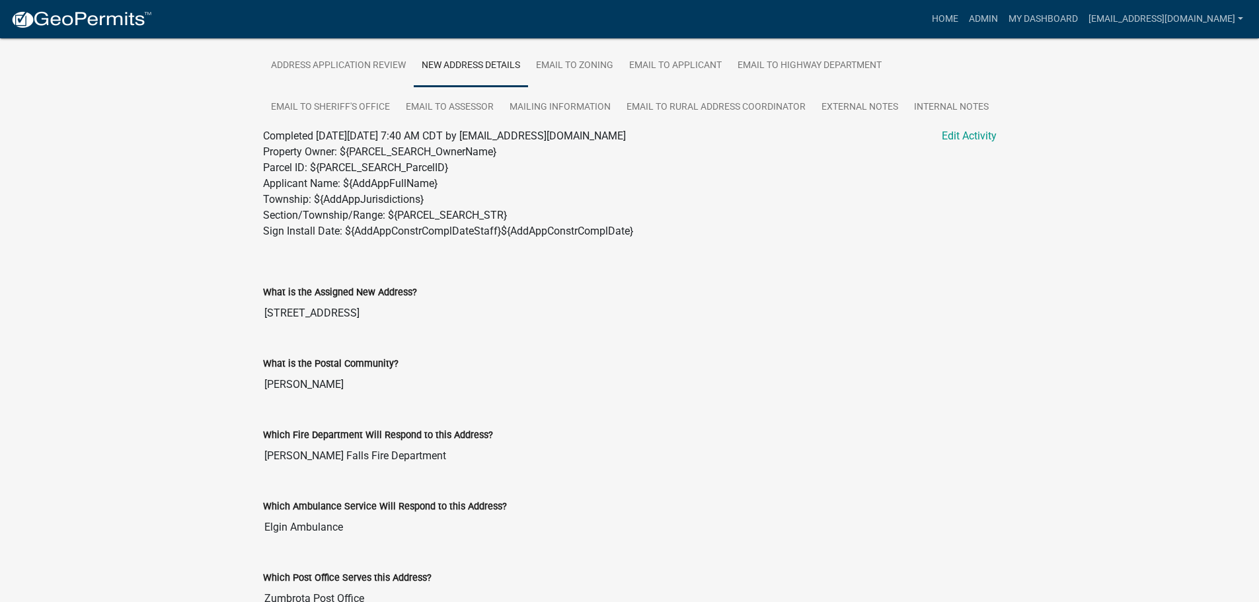
scroll to position [654, 0]
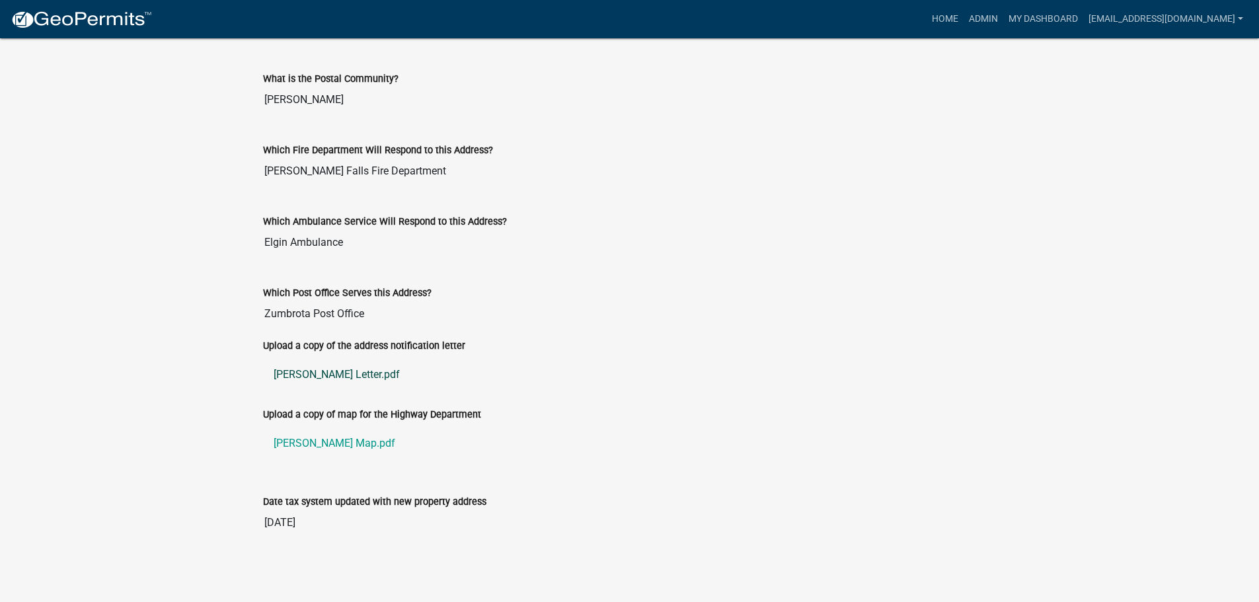
click at [296, 375] on link "[PERSON_NAME] Letter.pdf" at bounding box center [630, 375] width 734 height 32
click at [322, 441] on link "[PERSON_NAME] Map.pdf" at bounding box center [630, 444] width 734 height 32
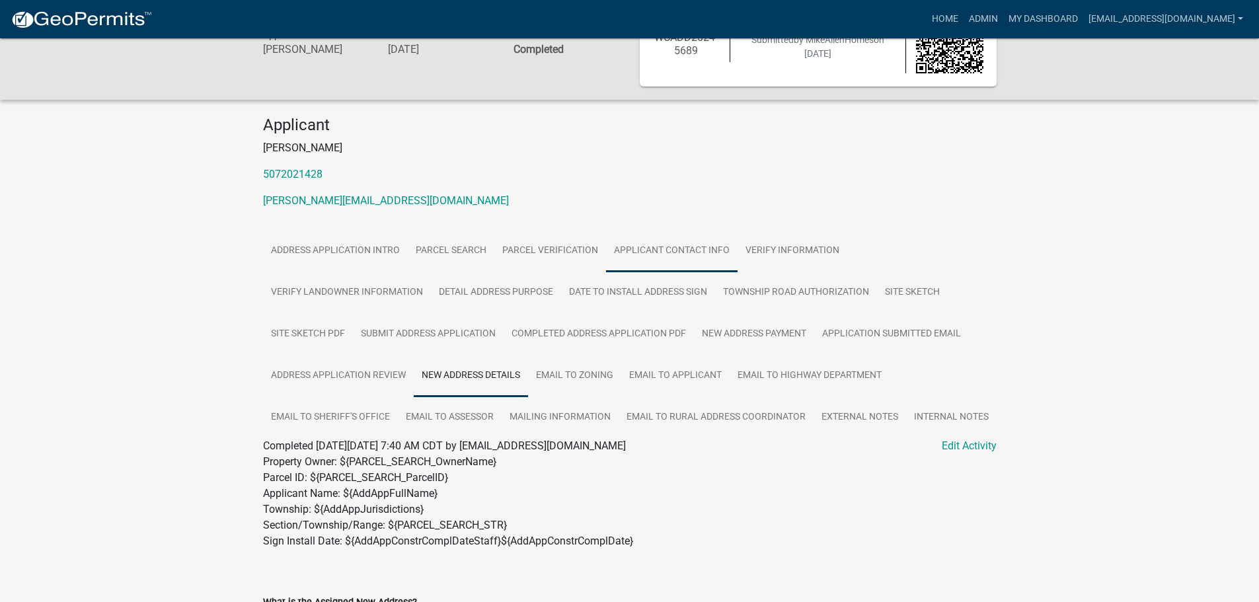
scroll to position [0, 0]
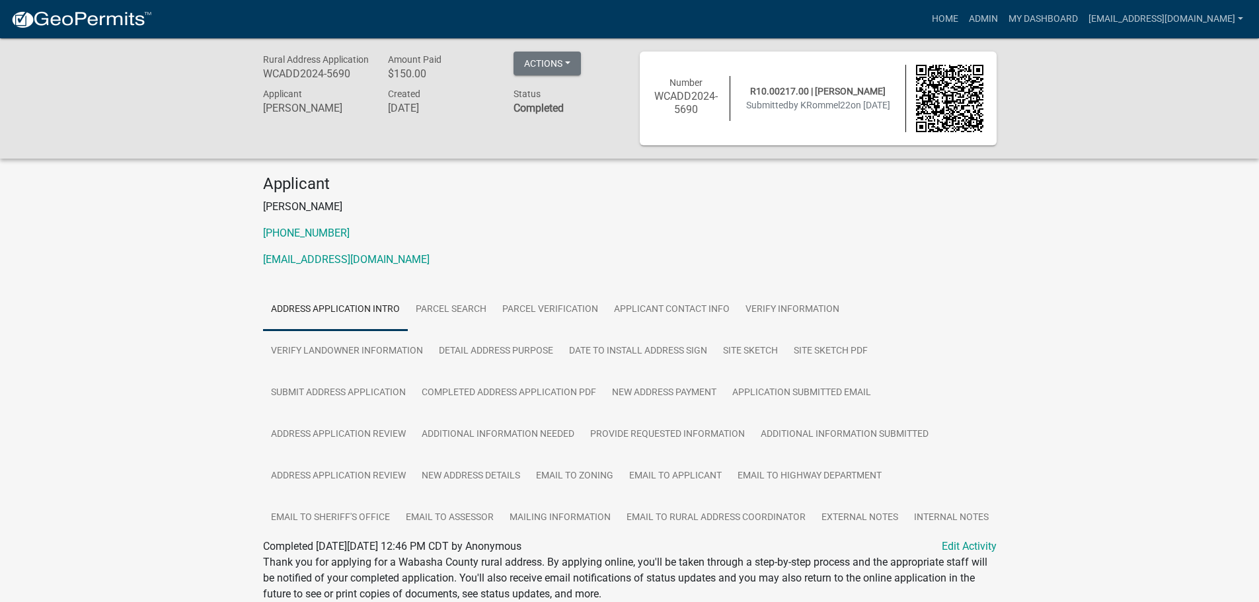
scroll to position [66, 0]
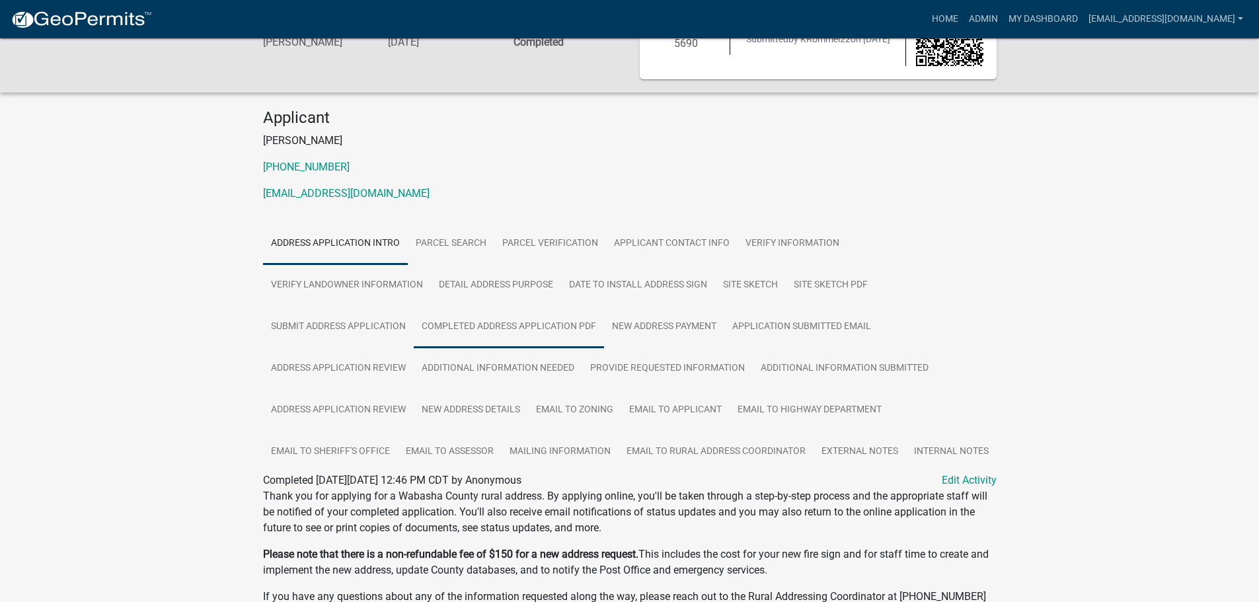
click at [525, 327] on link "Completed Address Application PDF" at bounding box center [509, 327] width 190 height 42
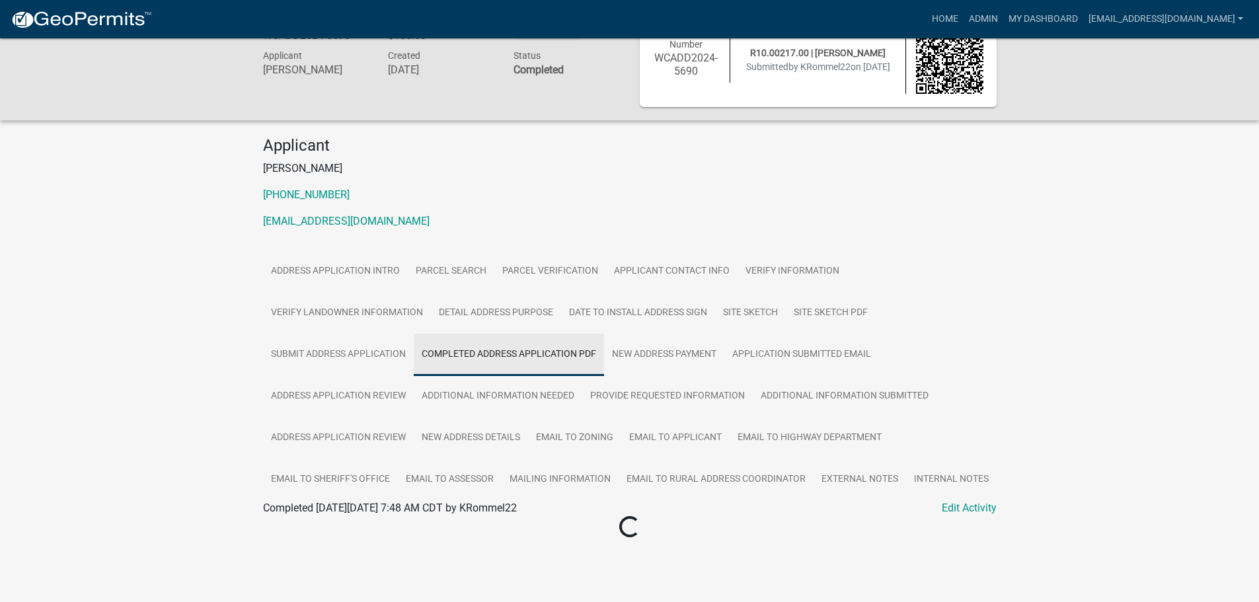
scroll to position [38, 0]
click at [379, 530] on link "Kendall Rommel Address Application" at bounding box center [350, 524] width 175 height 13
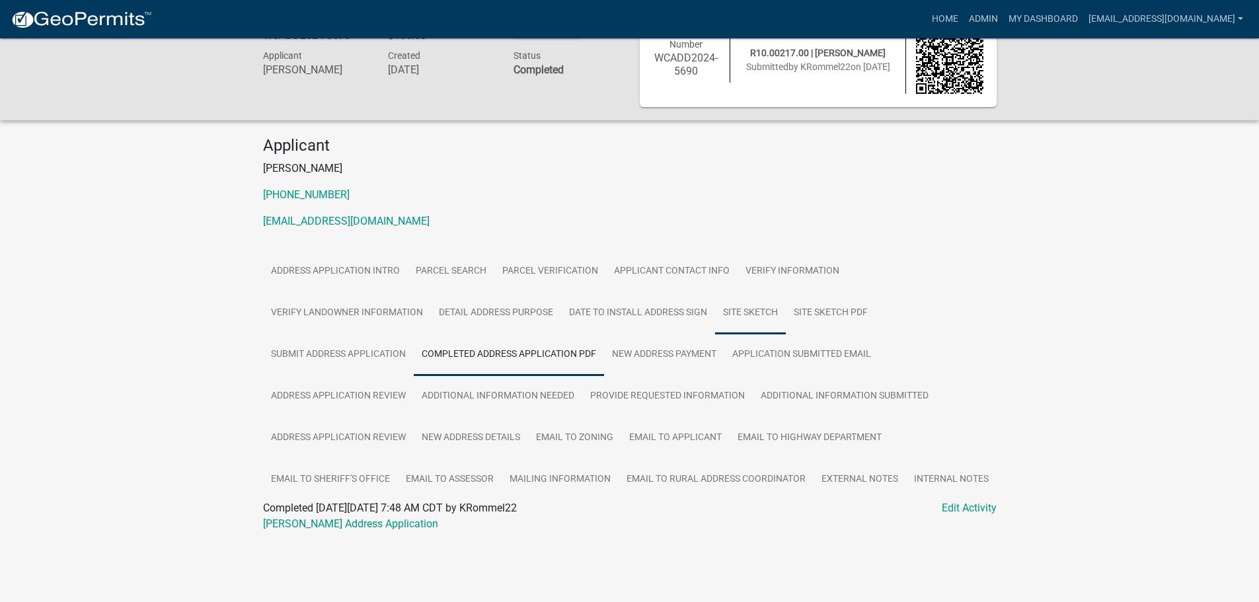
click at [748, 311] on link "Site Sketch" at bounding box center [750, 313] width 71 height 42
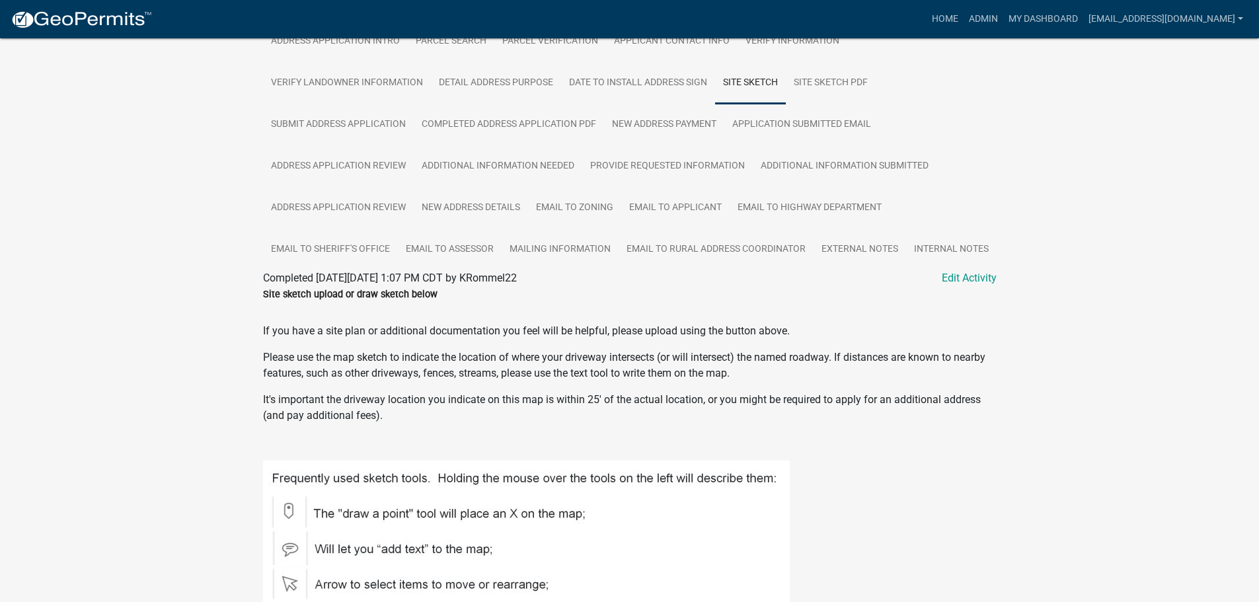
scroll to position [136, 0]
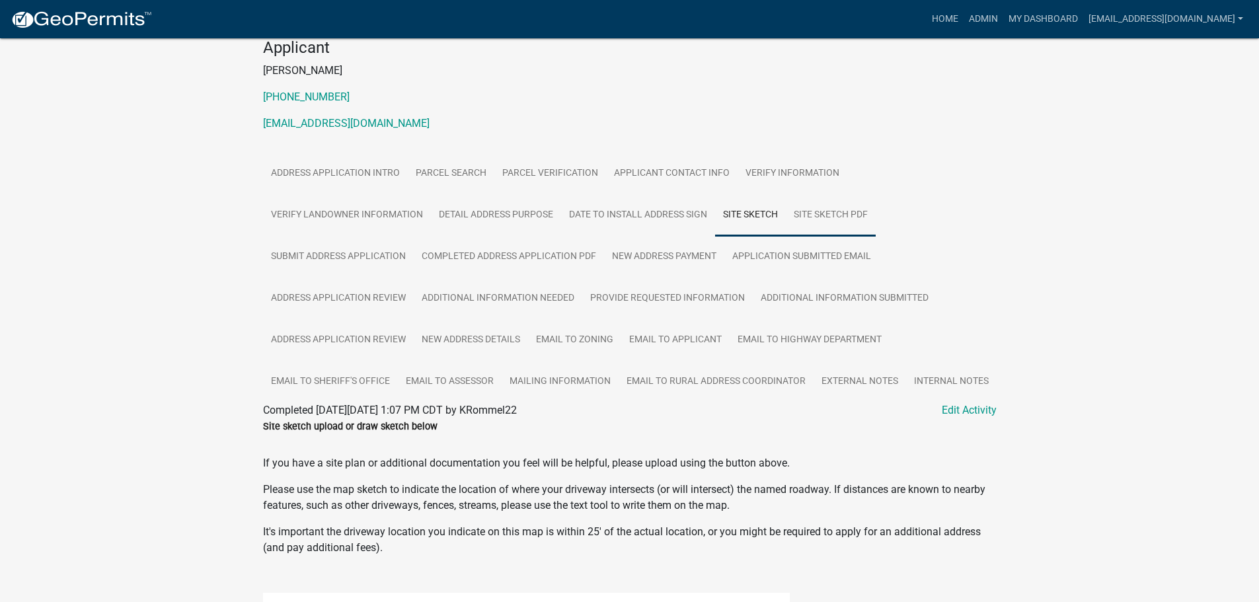
click at [822, 214] on link "Site Sketch PDF" at bounding box center [831, 215] width 90 height 42
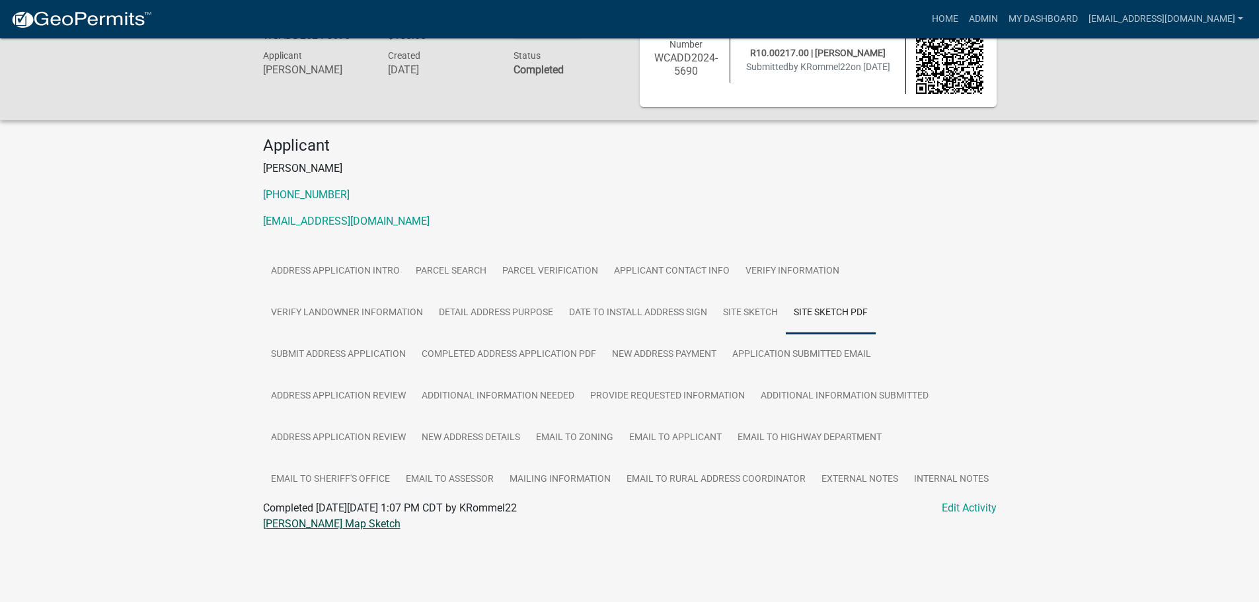
click at [312, 525] on link "Kendall Rommel Map Sketch" at bounding box center [332, 524] width 138 height 13
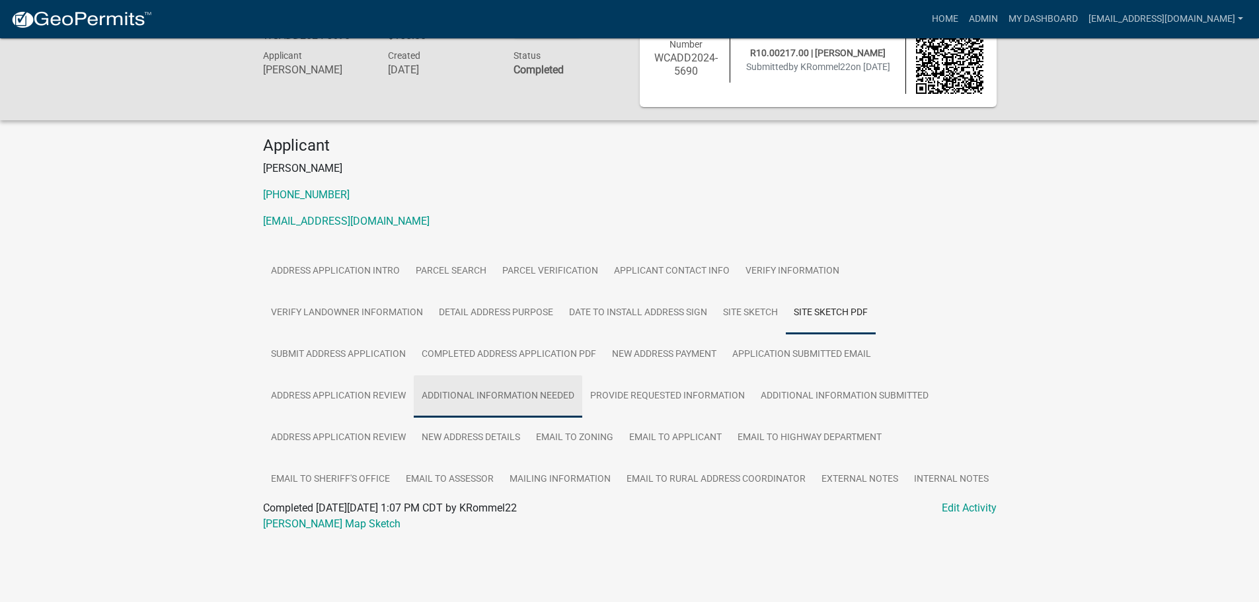
click at [495, 399] on link "Additional Information Needed" at bounding box center [498, 397] width 169 height 42
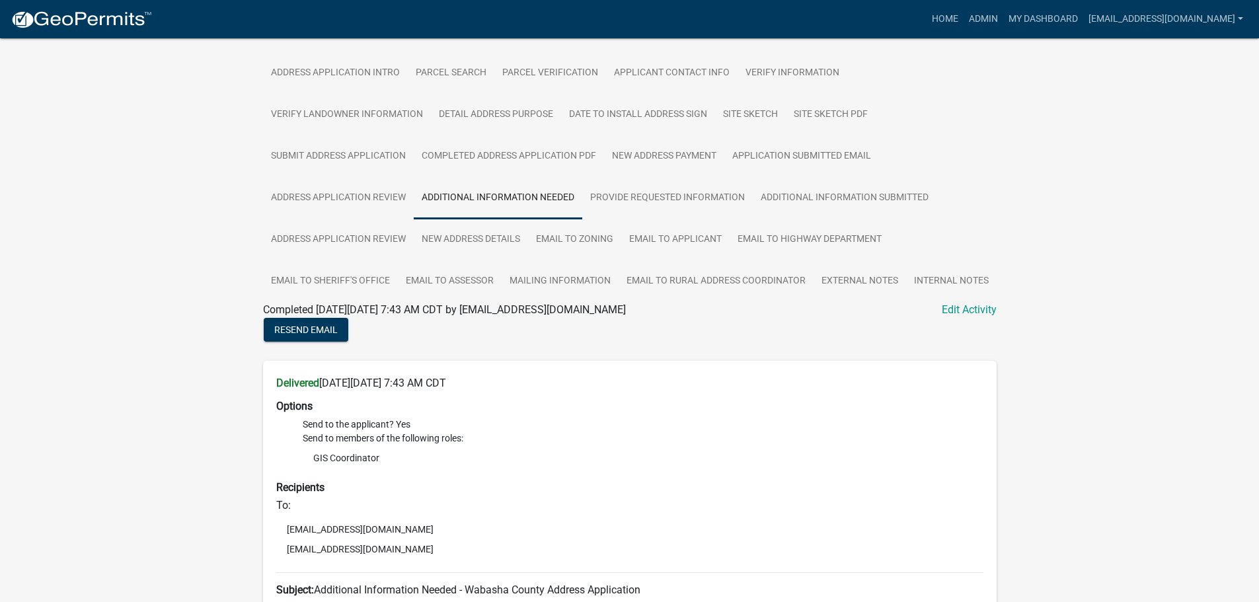
scroll to position [171, 0]
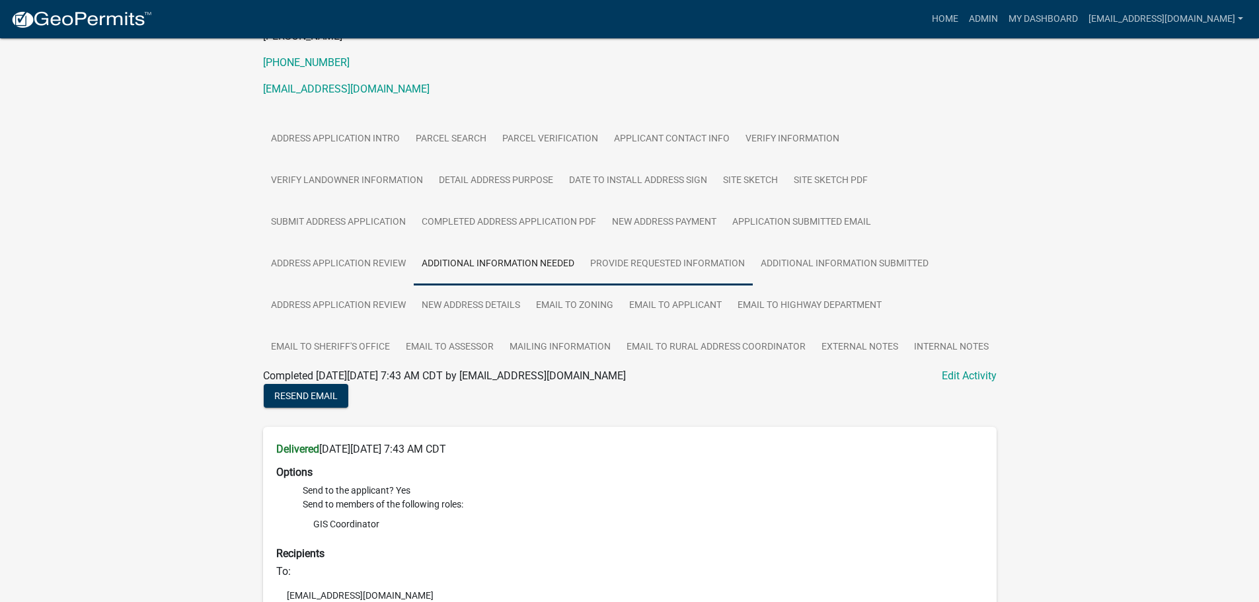
click at [673, 260] on link "Provide Requested Information" at bounding box center [667, 264] width 171 height 42
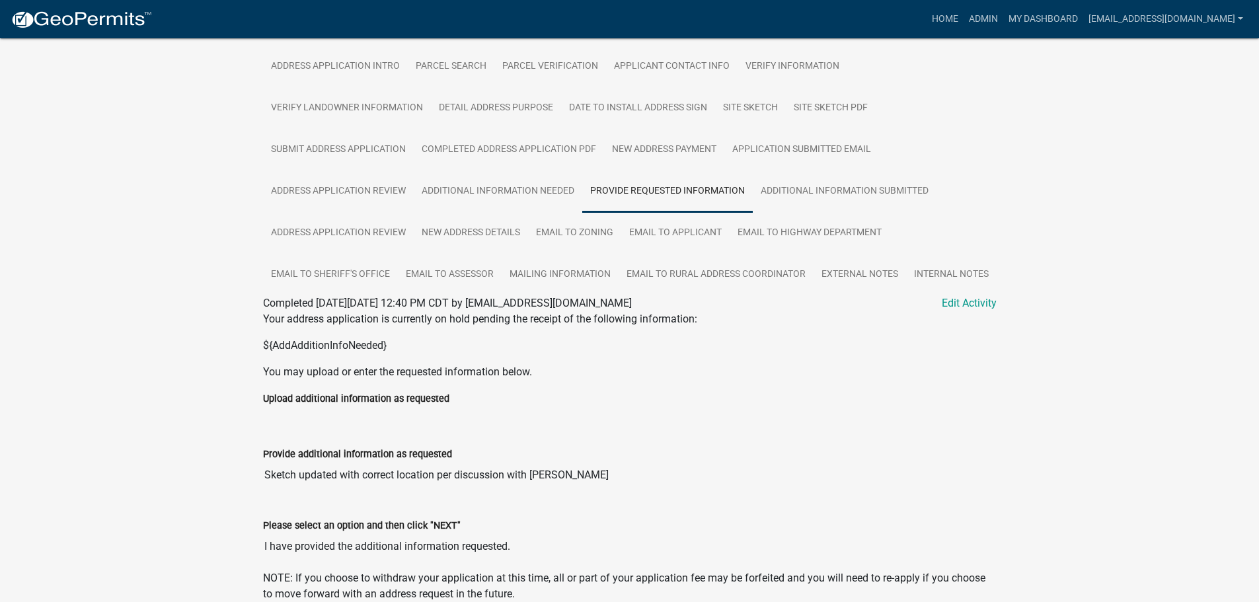
scroll to position [177, 0]
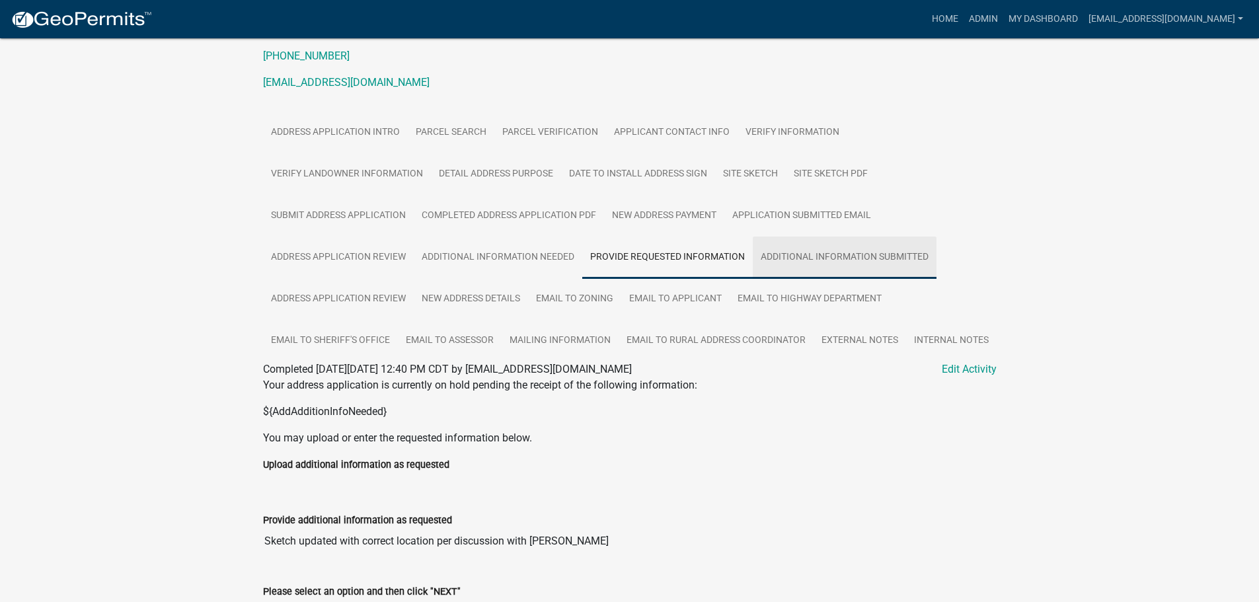
click at [843, 263] on link "Additional Information Submitted" at bounding box center [845, 258] width 184 height 42
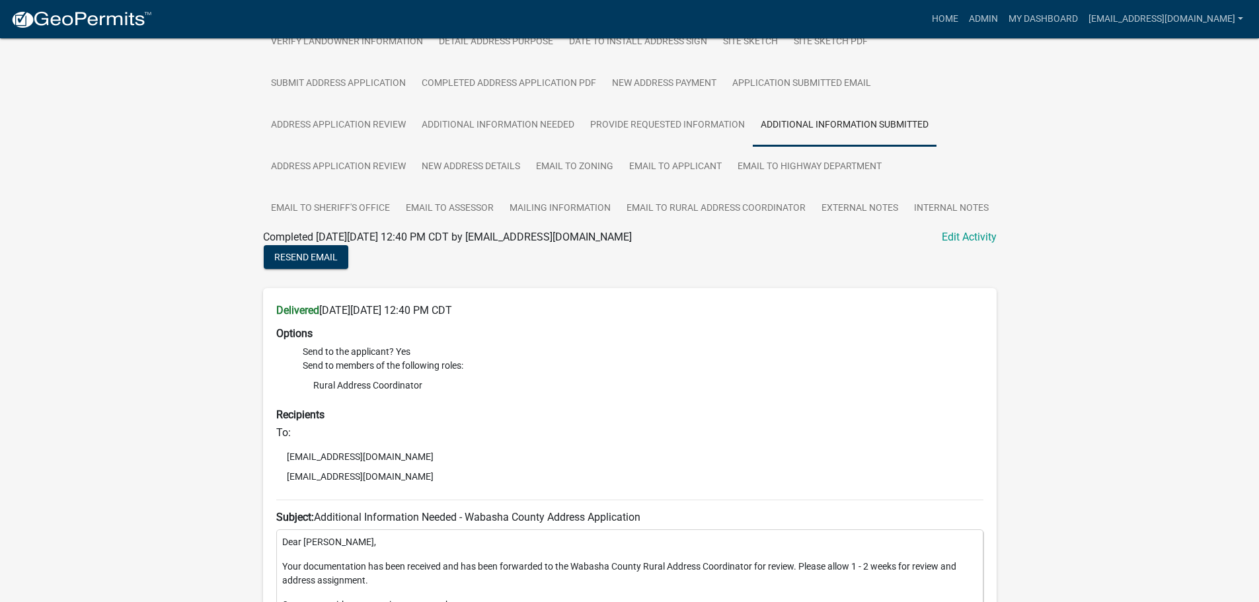
scroll to position [243, 0]
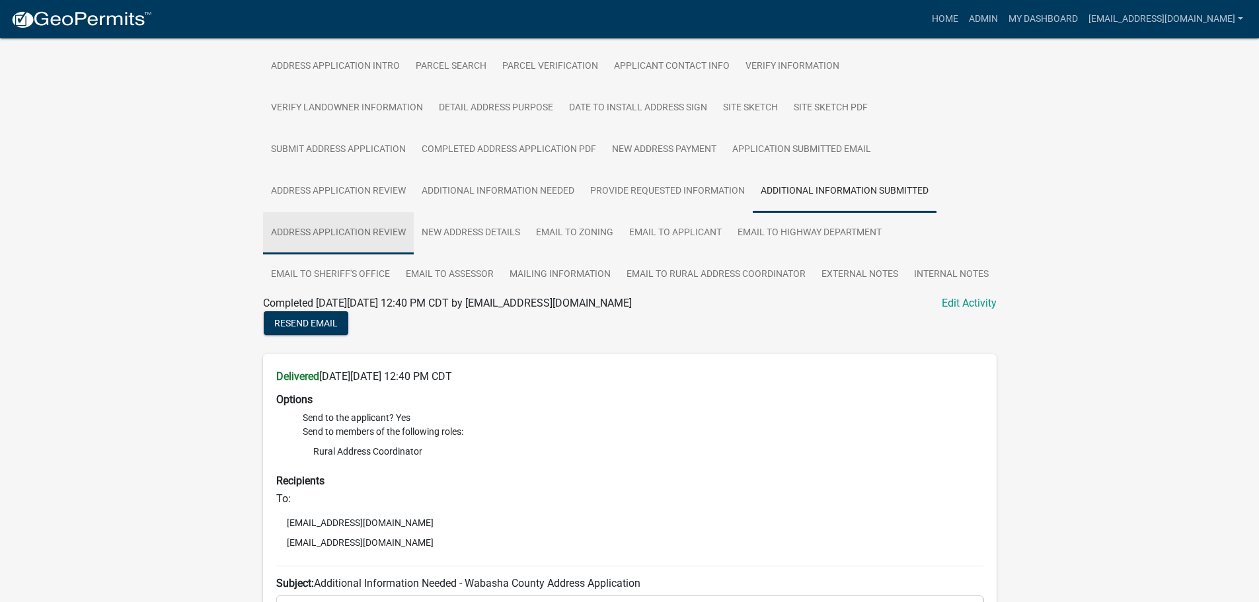
click at [368, 230] on link "Address Application Review" at bounding box center [338, 233] width 151 height 42
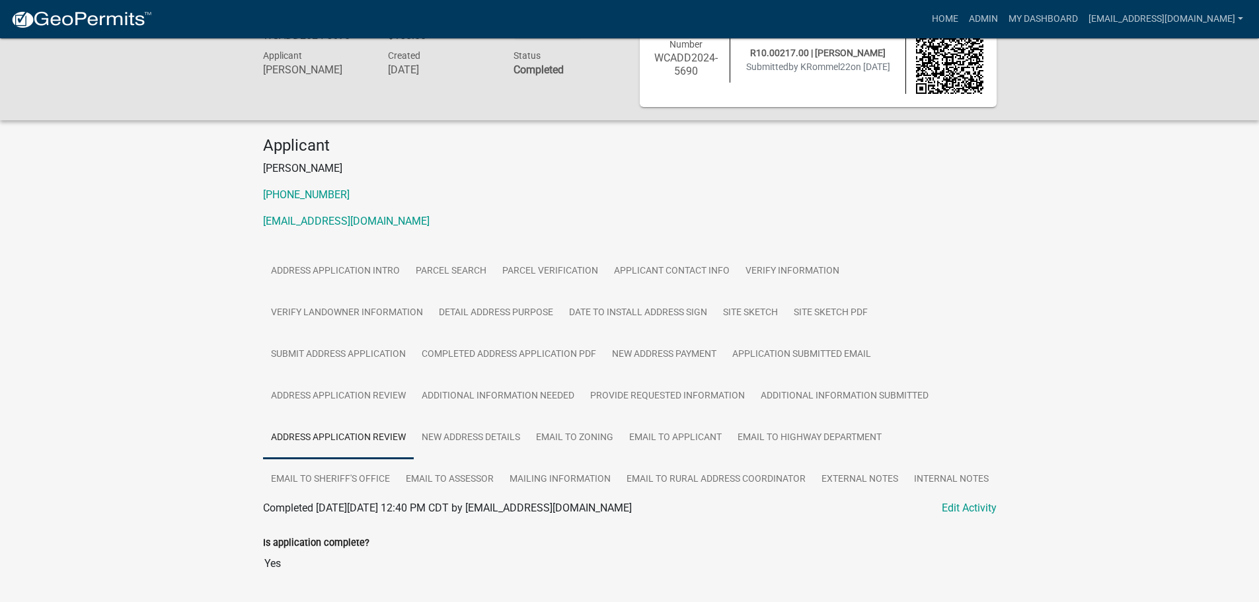
scroll to position [214, 0]
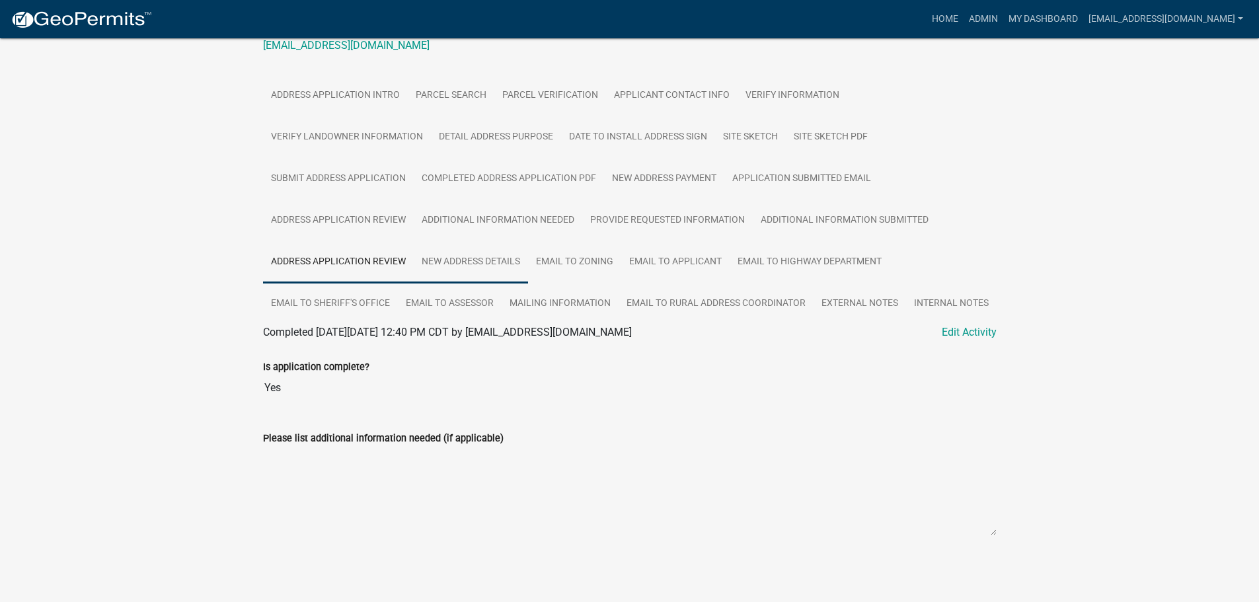
click at [478, 264] on link "New Address Details" at bounding box center [471, 262] width 114 height 42
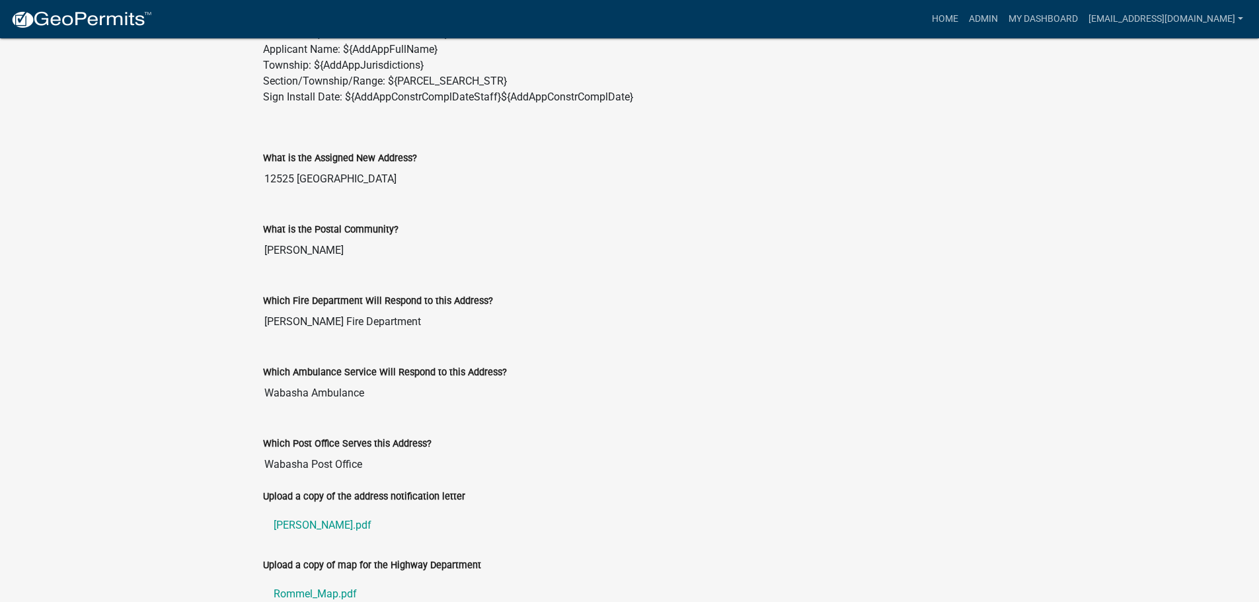
scroll to position [677, 0]
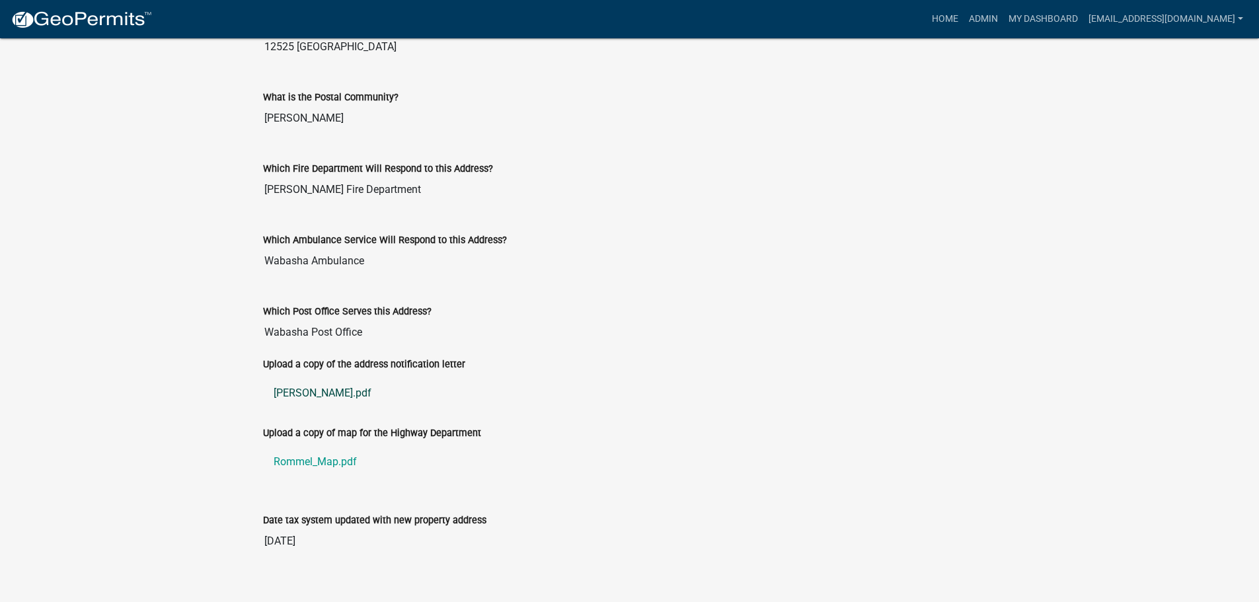
click at [315, 392] on link "Rommel_Letter.pdf" at bounding box center [630, 394] width 734 height 32
click at [316, 460] on link "Rommel_Map.pdf" at bounding box center [630, 462] width 734 height 32
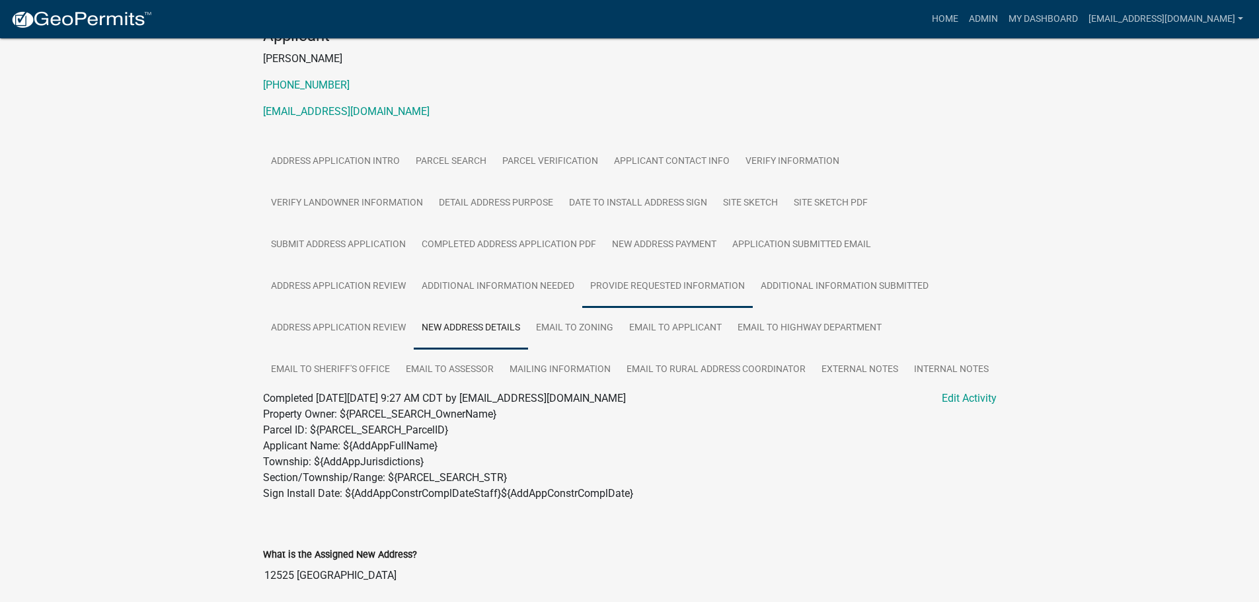
scroll to position [0, 0]
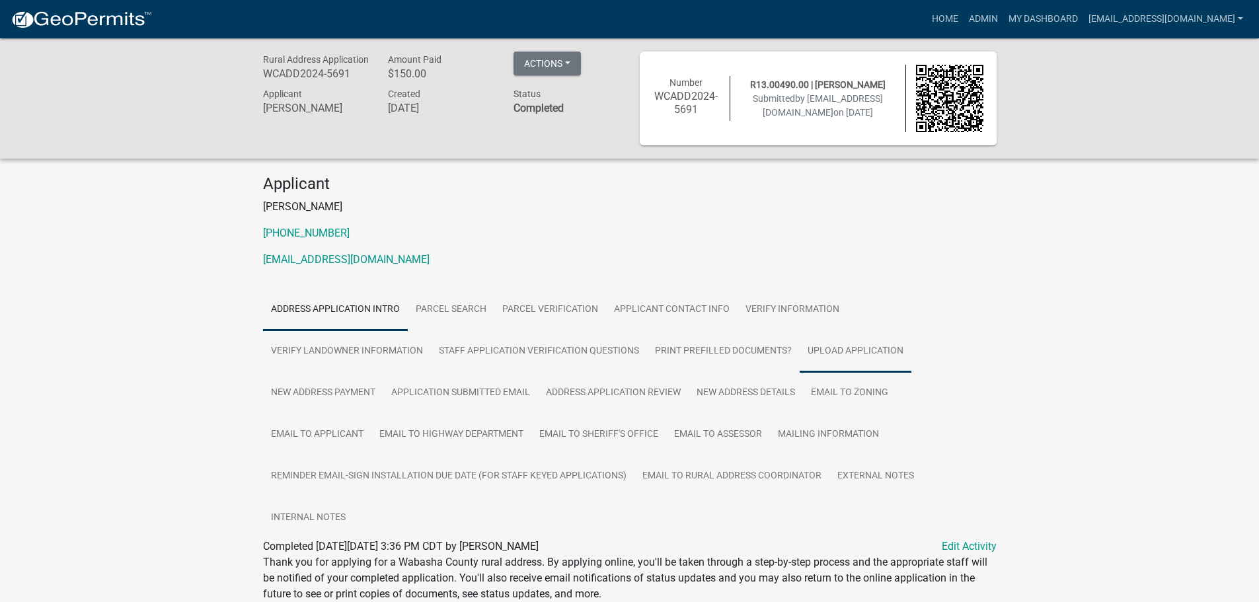
drag, startPoint x: 838, startPoint y: 352, endPoint x: 830, endPoint y: 352, distance: 8.6
click at [838, 352] on link "Upload Application" at bounding box center [856, 352] width 112 height 42
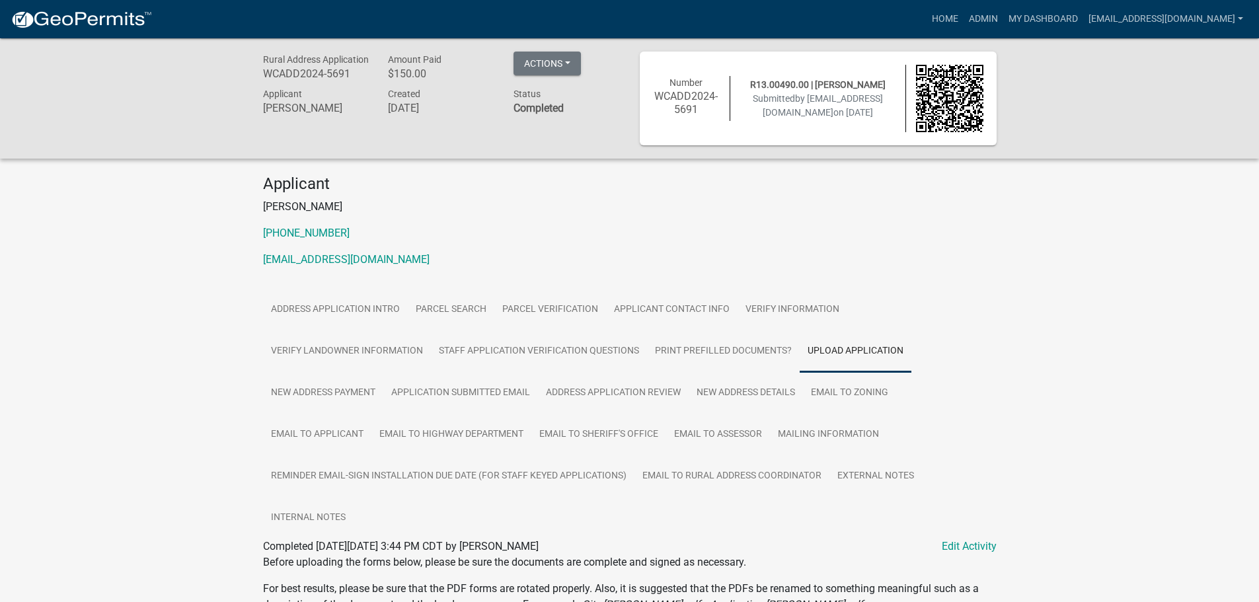
scroll to position [312, 0]
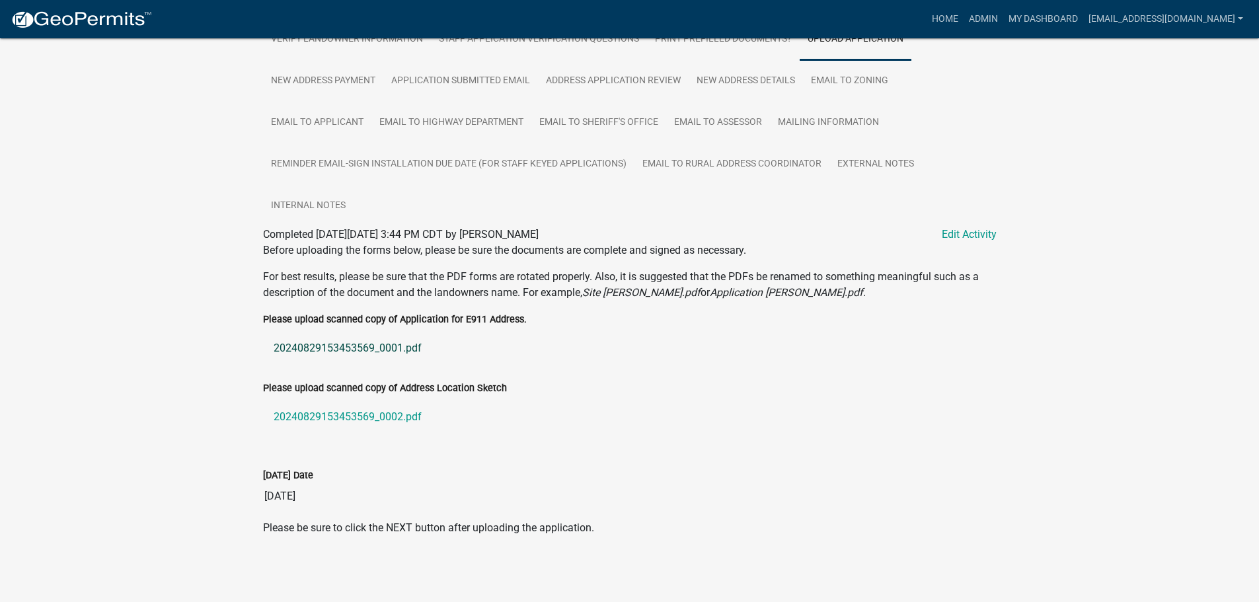
click at [330, 347] on link "20240829153453569_0001.pdf" at bounding box center [630, 349] width 734 height 32
click at [362, 415] on link "20240829153453569_0002.pdf" at bounding box center [630, 417] width 734 height 32
click at [778, 79] on link "New Address Details" at bounding box center [746, 81] width 114 height 42
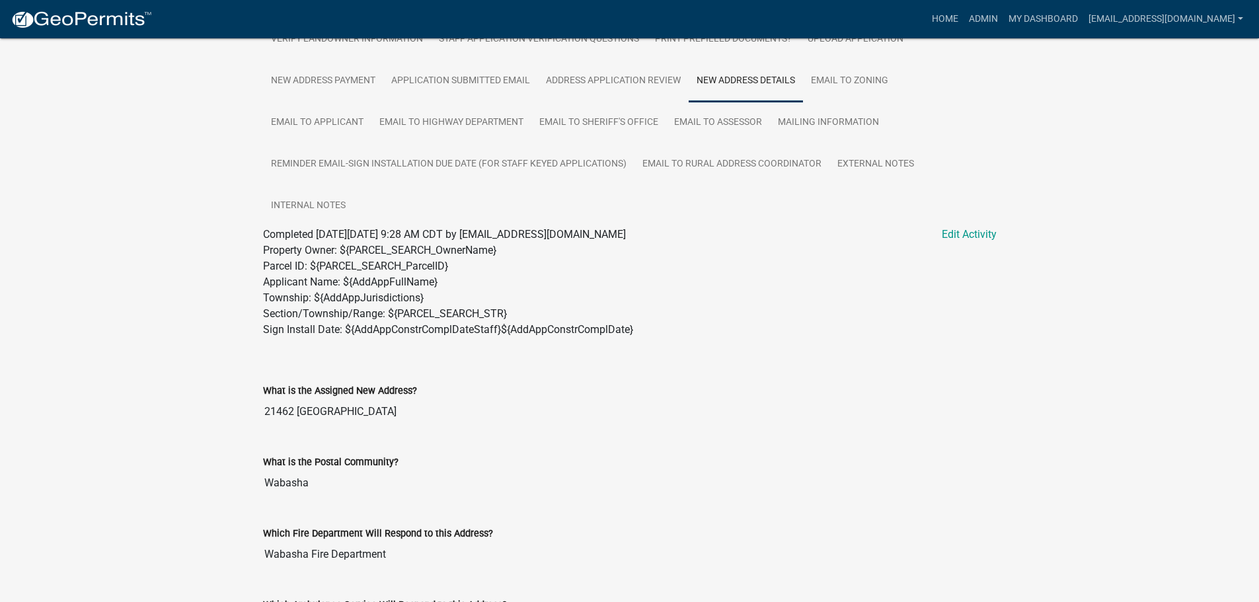
scroll to position [696, 0]
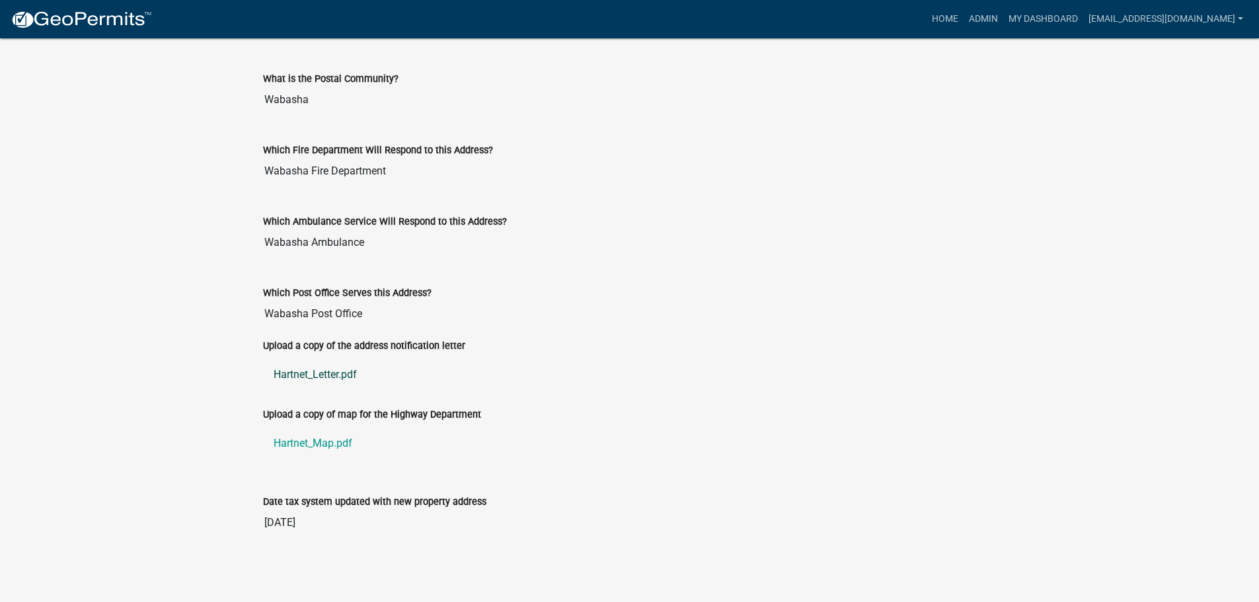
click at [300, 374] on link "Hartnet_Letter.pdf" at bounding box center [630, 375] width 734 height 32
click at [307, 442] on link "Hartnet_Map.pdf" at bounding box center [630, 444] width 734 height 32
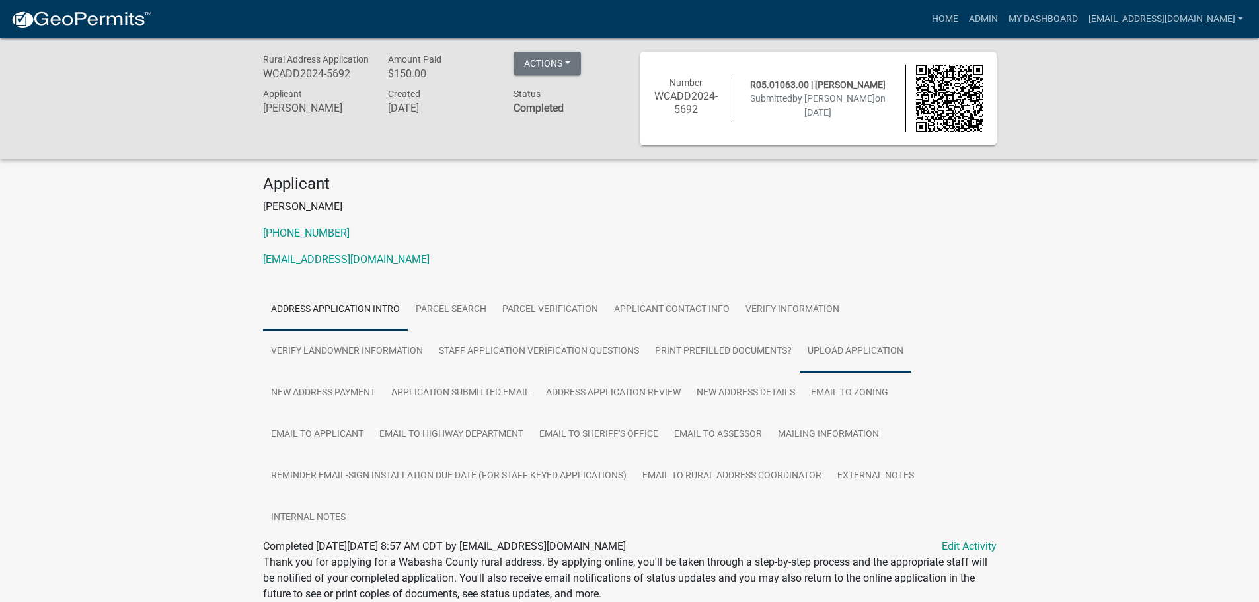
click at [875, 354] on link "Upload Application" at bounding box center [856, 352] width 112 height 42
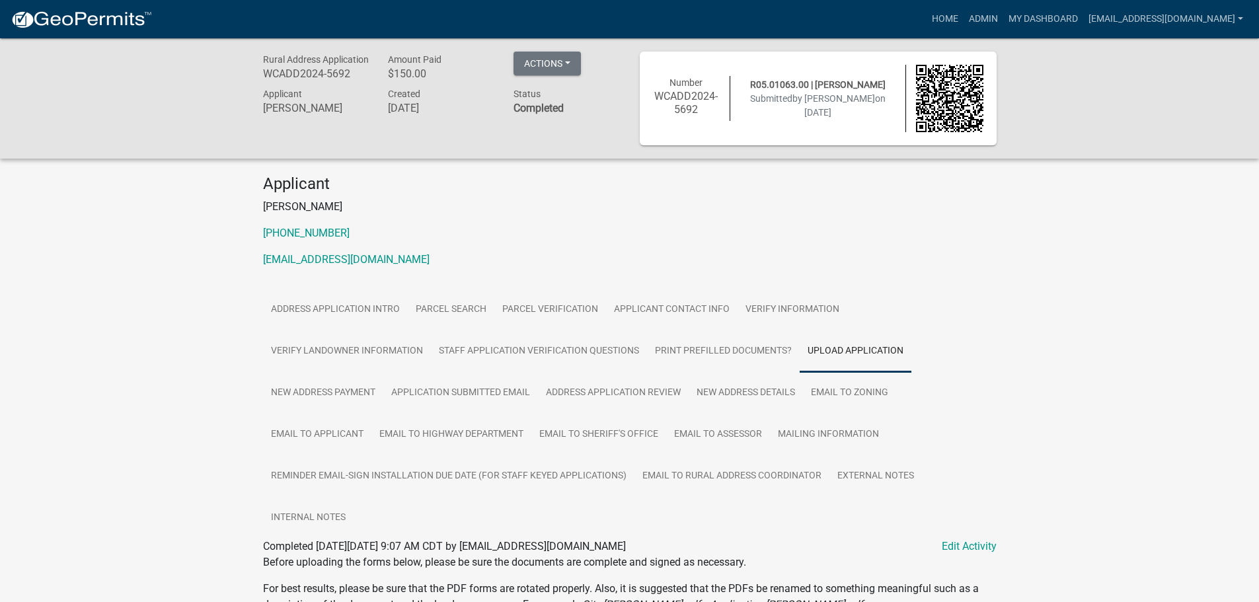
scroll to position [344, 0]
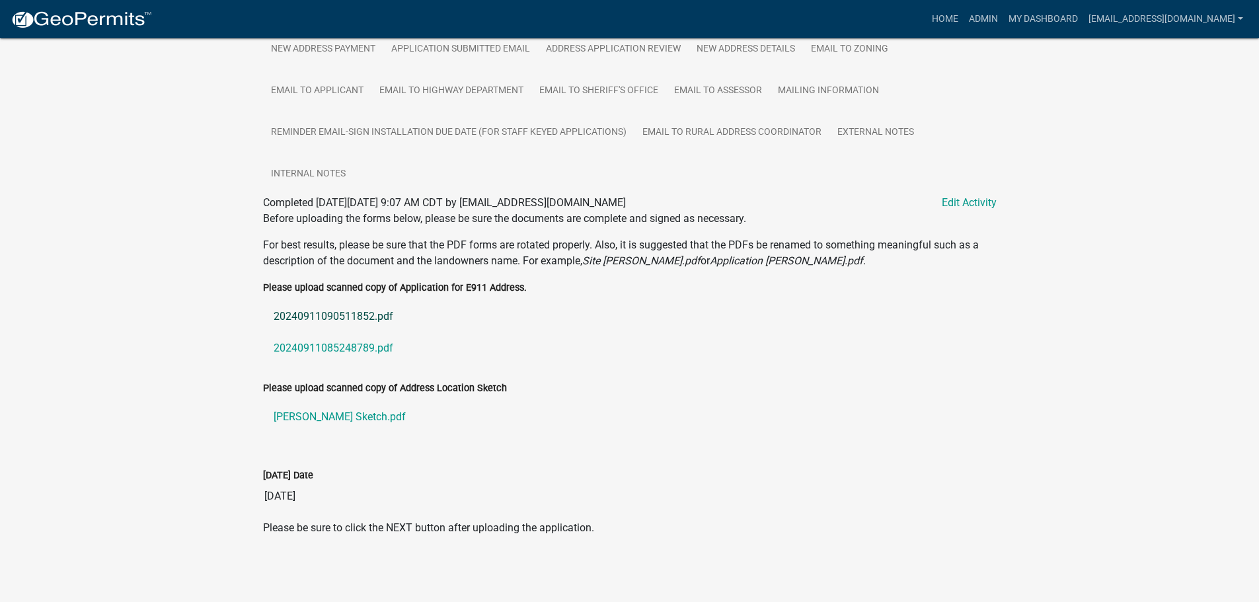
click at [311, 313] on link "20240911090511852.pdf" at bounding box center [630, 317] width 734 height 32
click at [339, 346] on link "20240911085248789.pdf" at bounding box center [630, 349] width 734 height 32
click at [325, 413] on link "[PERSON_NAME] Sketch.pdf" at bounding box center [630, 417] width 734 height 32
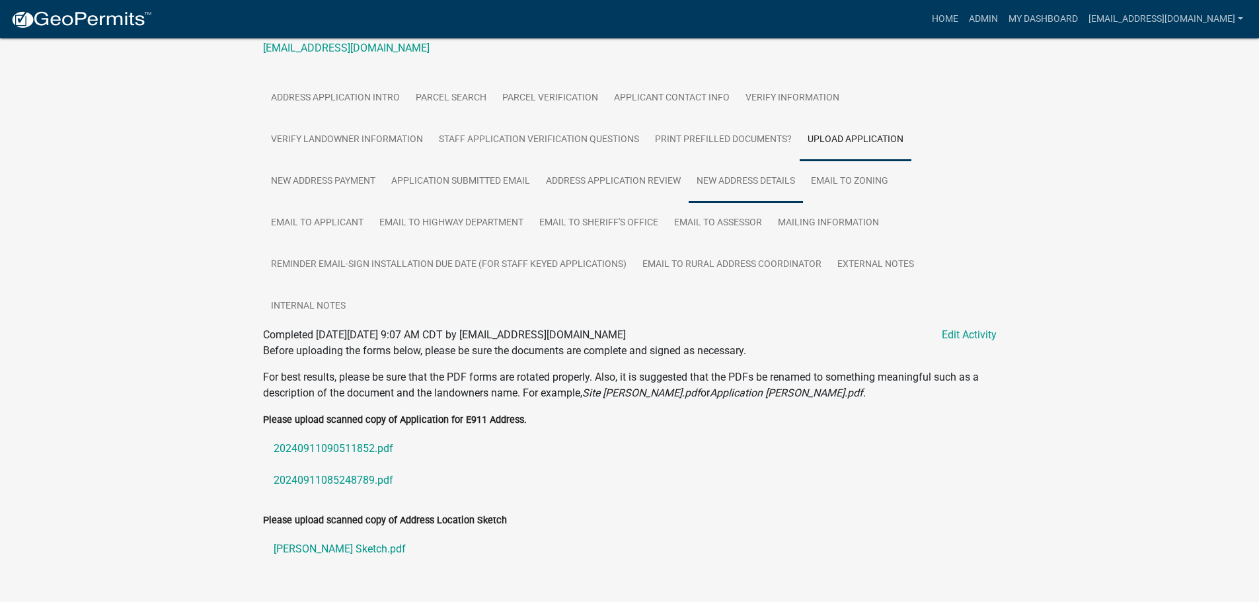
click at [747, 180] on link "New Address Details" at bounding box center [746, 182] width 114 height 42
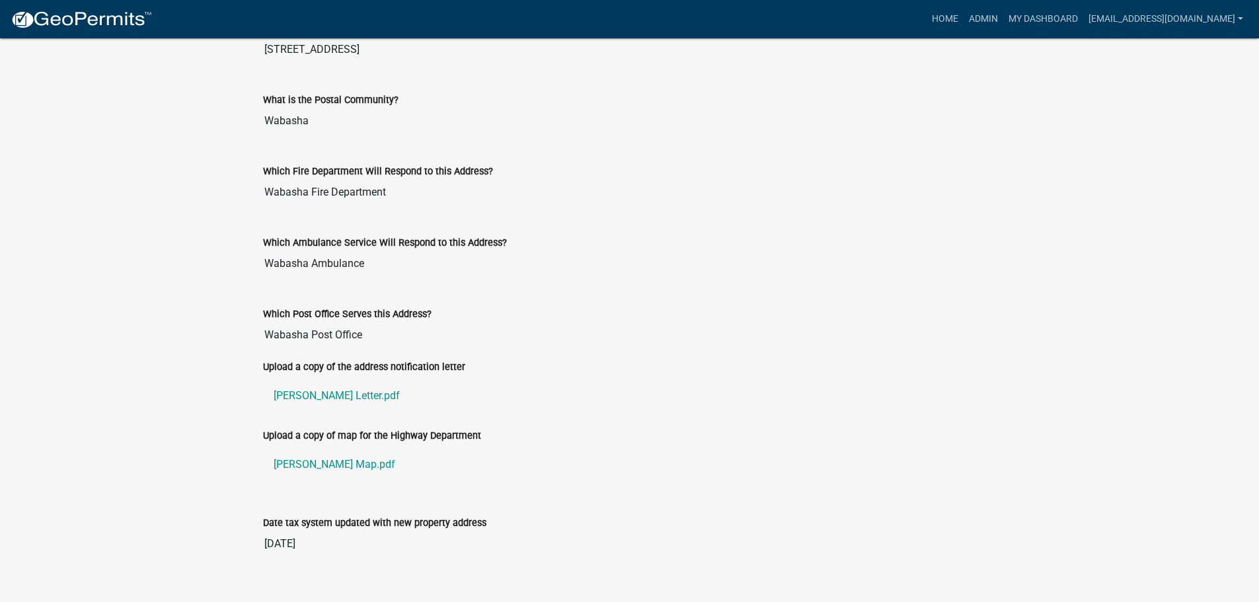
scroll to position [696, 0]
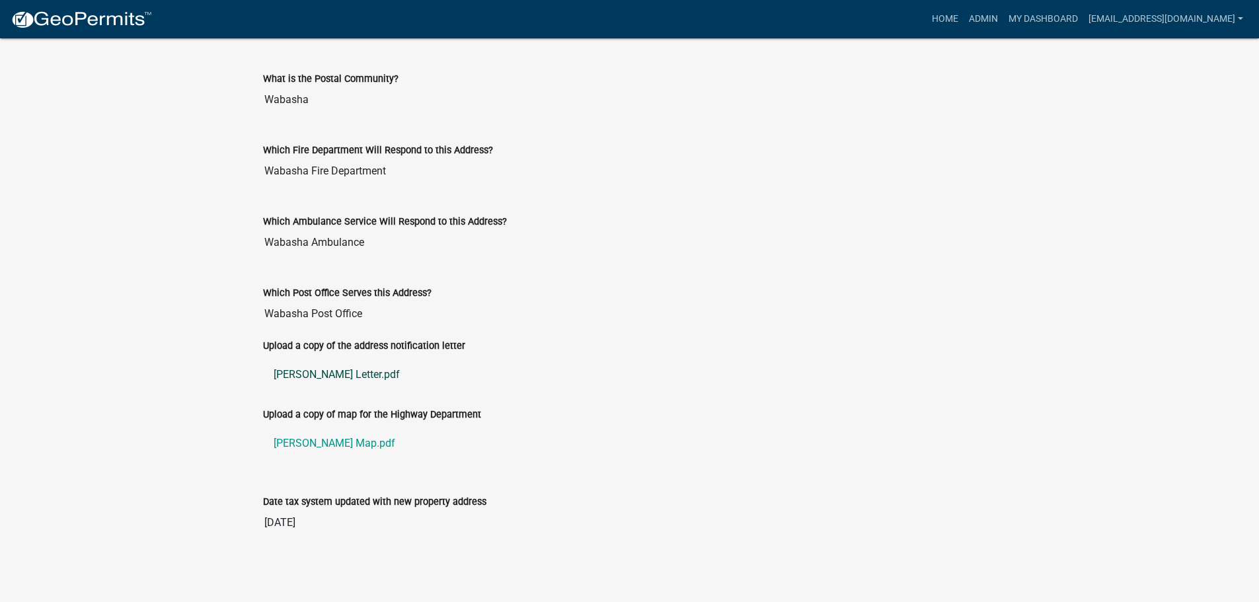
click at [297, 376] on link "Kujath Letter.pdf" at bounding box center [630, 375] width 734 height 32
click at [290, 446] on link "Kujath Map.pdf" at bounding box center [630, 444] width 734 height 32
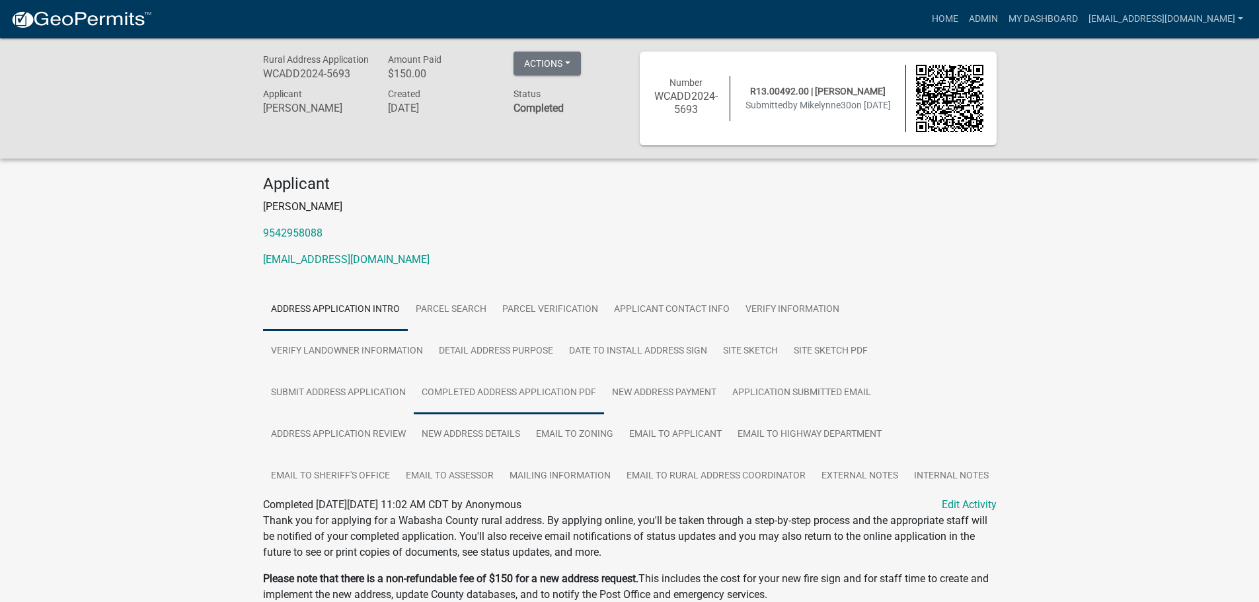
click at [504, 390] on link "Completed Address Application PDF" at bounding box center [509, 393] width 190 height 42
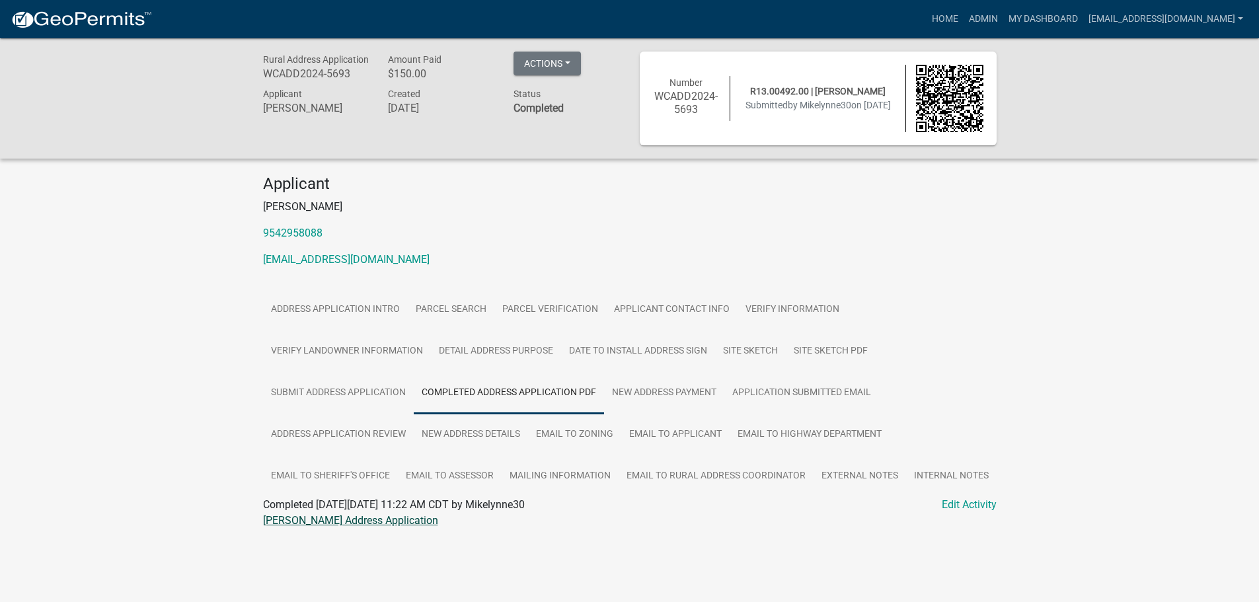
click at [338, 519] on link "[PERSON_NAME] Address Application" at bounding box center [350, 520] width 175 height 13
click at [807, 352] on link "Site Sketch PDF" at bounding box center [831, 352] width 90 height 42
click at [313, 522] on link "Michael G Kimmich Map Sketch" at bounding box center [332, 520] width 138 height 13
click at [754, 345] on link "Site Sketch" at bounding box center [750, 352] width 71 height 42
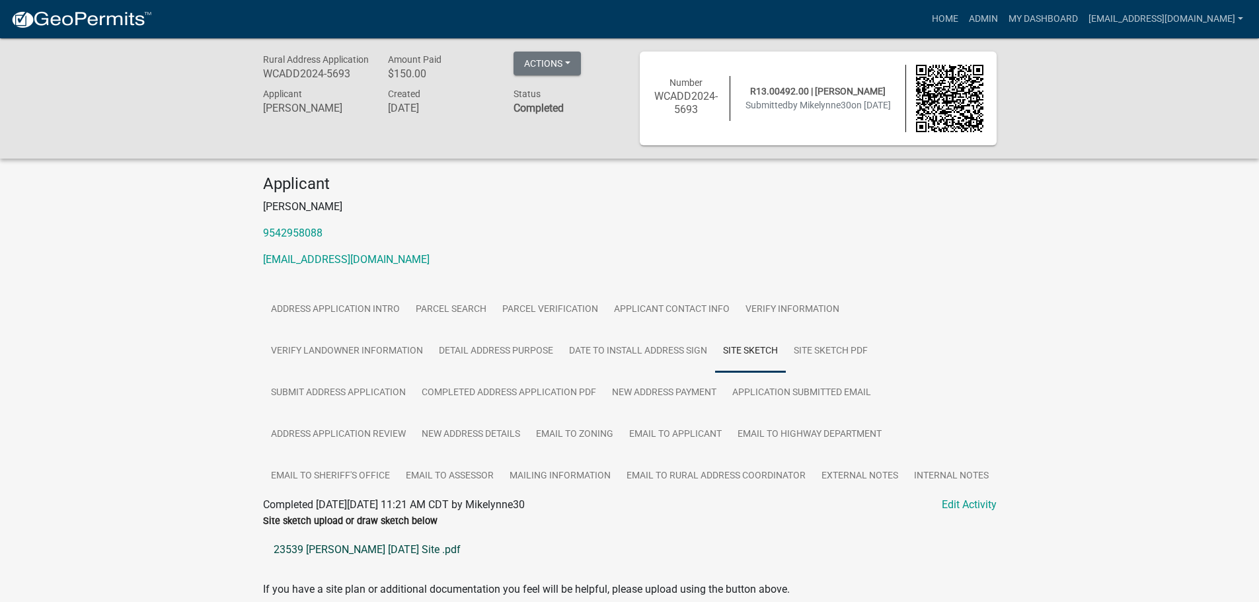
click at [360, 552] on link "23539 Kimmich 24.06.27 Site .pdf" at bounding box center [630, 550] width 734 height 32
drag, startPoint x: 463, startPoint y: 438, endPoint x: 448, endPoint y: 436, distance: 15.4
click at [463, 438] on link "New Address Details" at bounding box center [471, 435] width 114 height 42
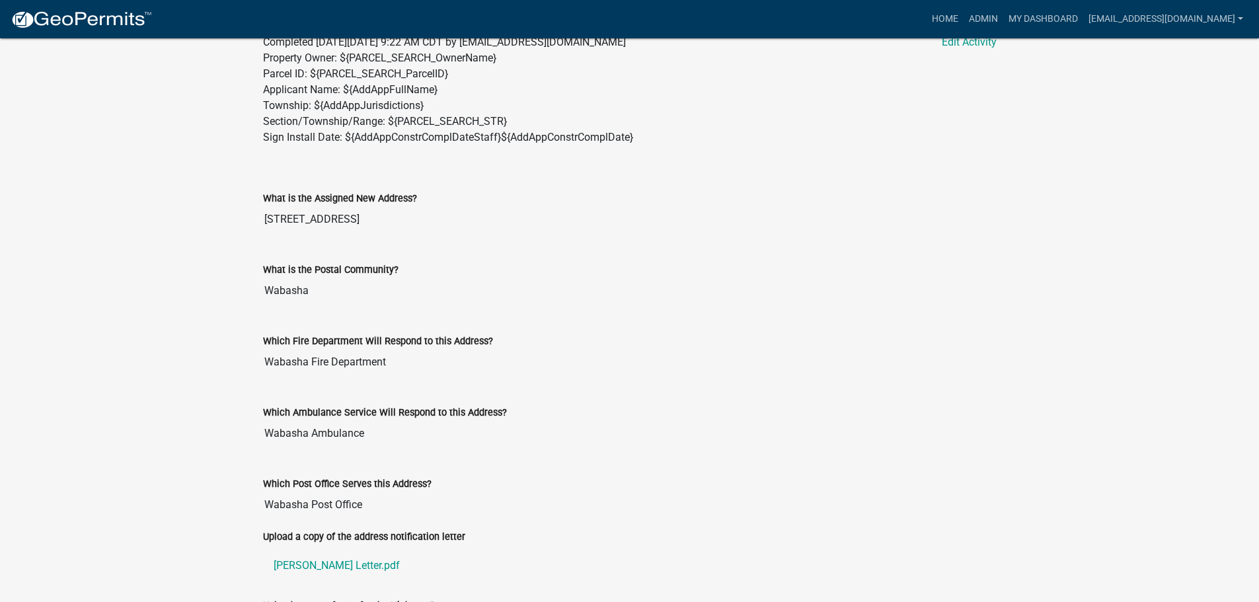
scroll to position [654, 0]
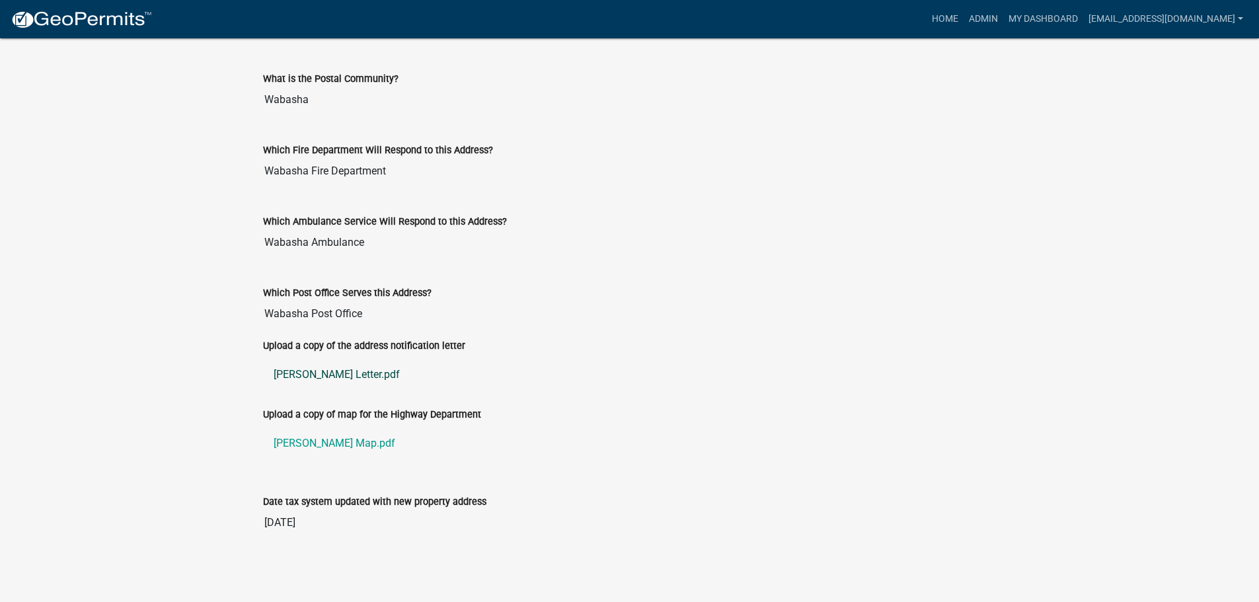
click at [317, 370] on link "Kimmich Letter.pdf" at bounding box center [630, 375] width 734 height 32
click at [348, 440] on link "Kimmich Map.pdf" at bounding box center [630, 444] width 734 height 32
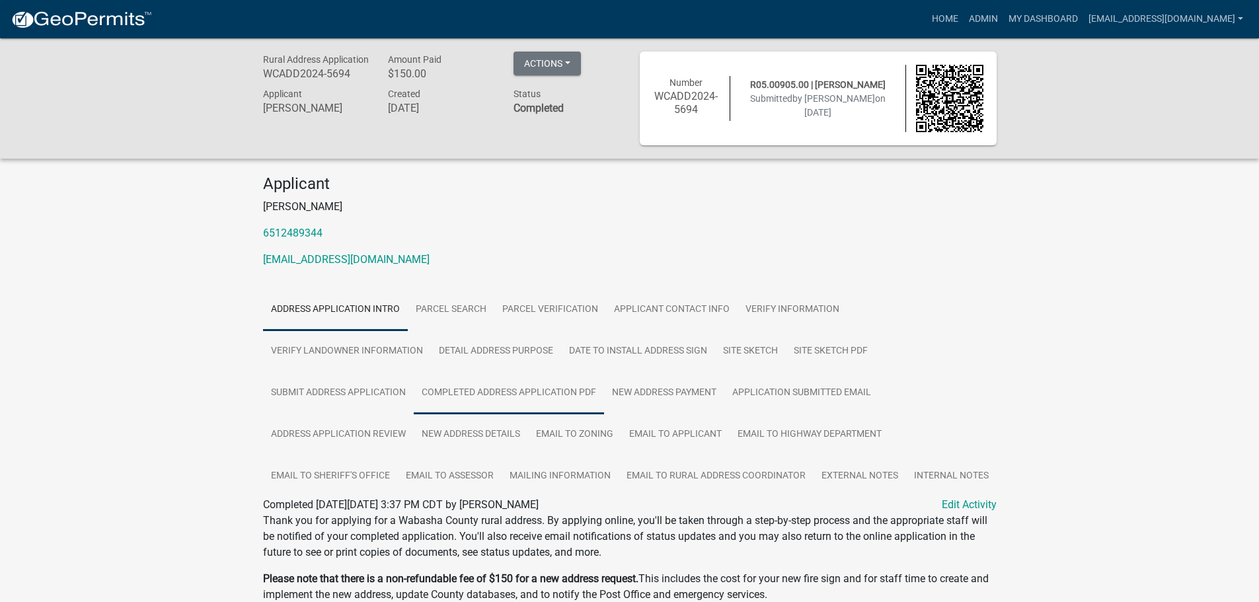
click at [514, 383] on link "Completed Address Application PDF" at bounding box center [509, 393] width 190 height 42
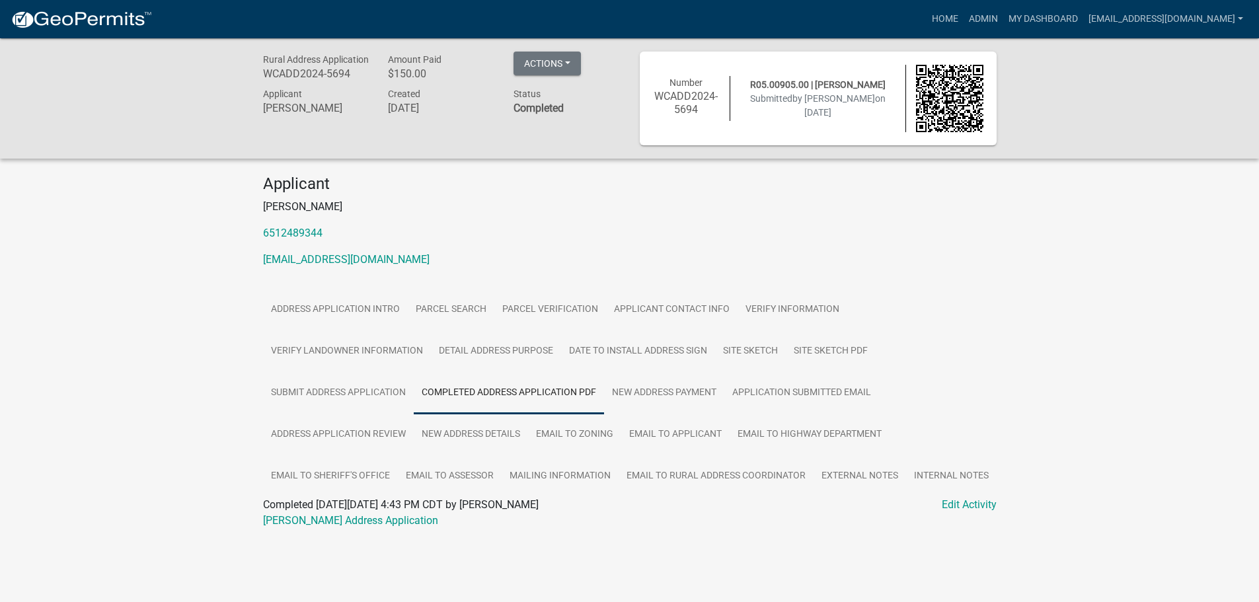
scroll to position [38, 0]
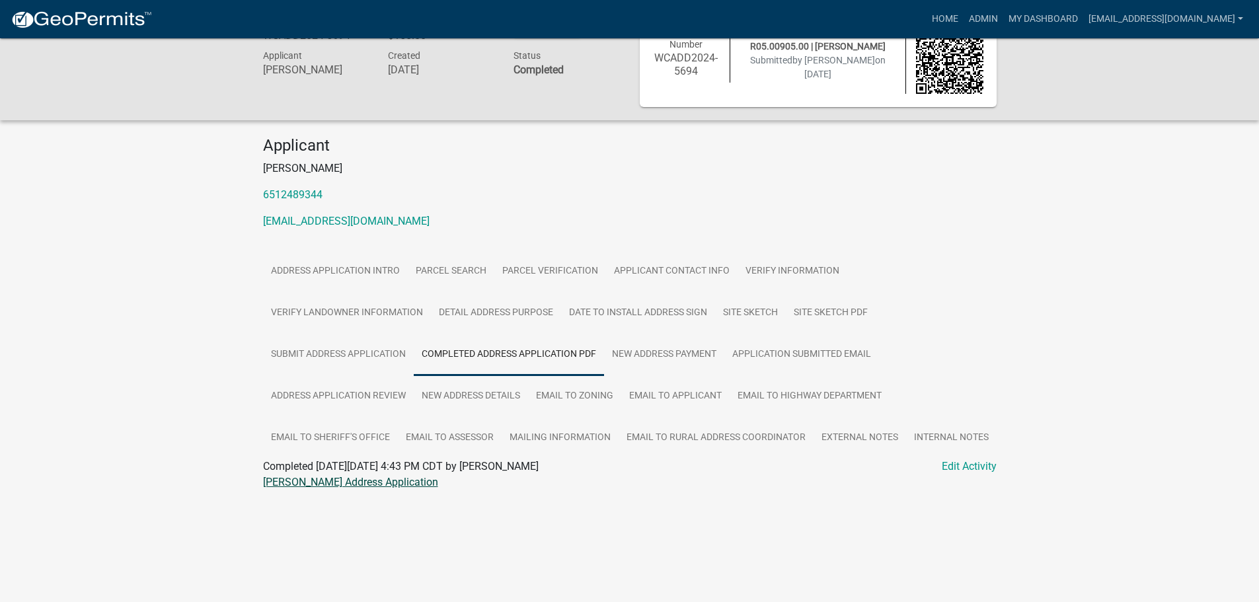
click at [349, 478] on link "[PERSON_NAME] Address Application" at bounding box center [350, 482] width 175 height 13
click at [744, 315] on link "Site Sketch" at bounding box center [750, 313] width 71 height 42
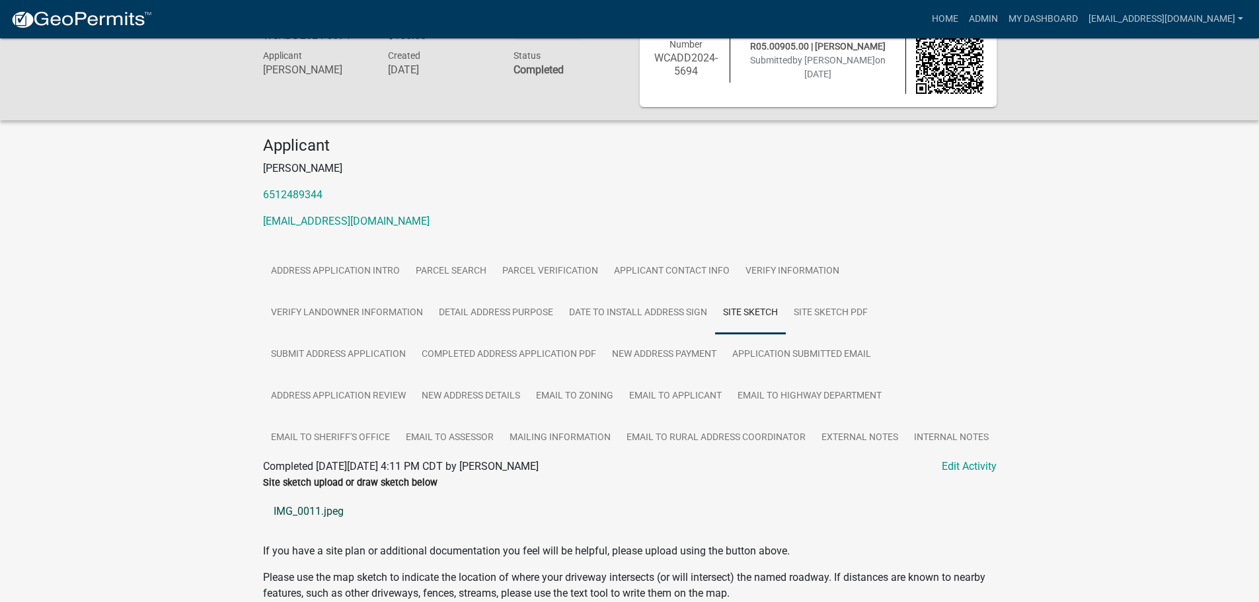
click at [300, 513] on link "IMG_0011.jpeg" at bounding box center [630, 512] width 734 height 32
click at [492, 400] on link "New Address Details" at bounding box center [471, 397] width 114 height 42
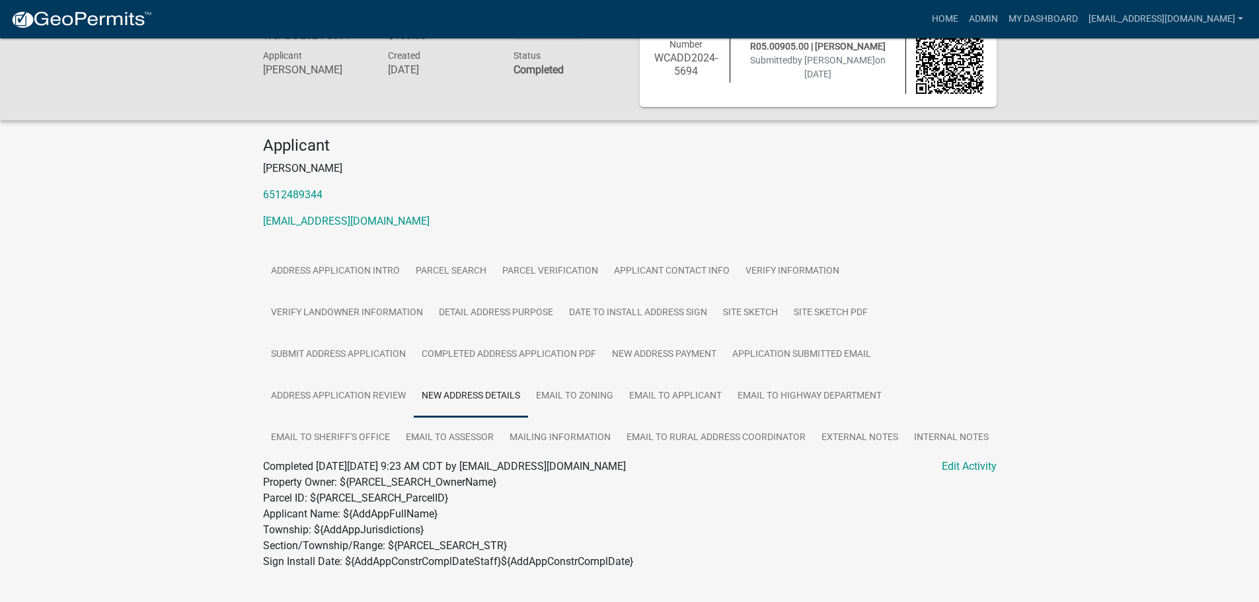
scroll to position [567, 0]
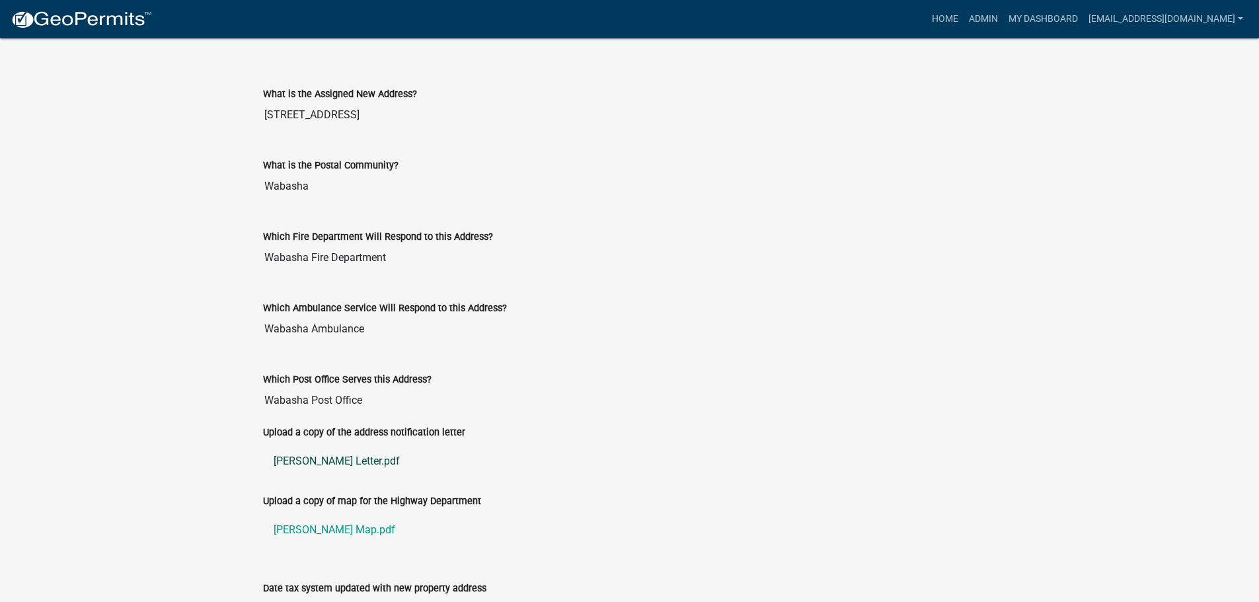
click at [317, 462] on link "[PERSON_NAME] Letter.pdf" at bounding box center [630, 462] width 734 height 32
click at [307, 530] on link "[PERSON_NAME] Map.pdf" at bounding box center [630, 530] width 734 height 32
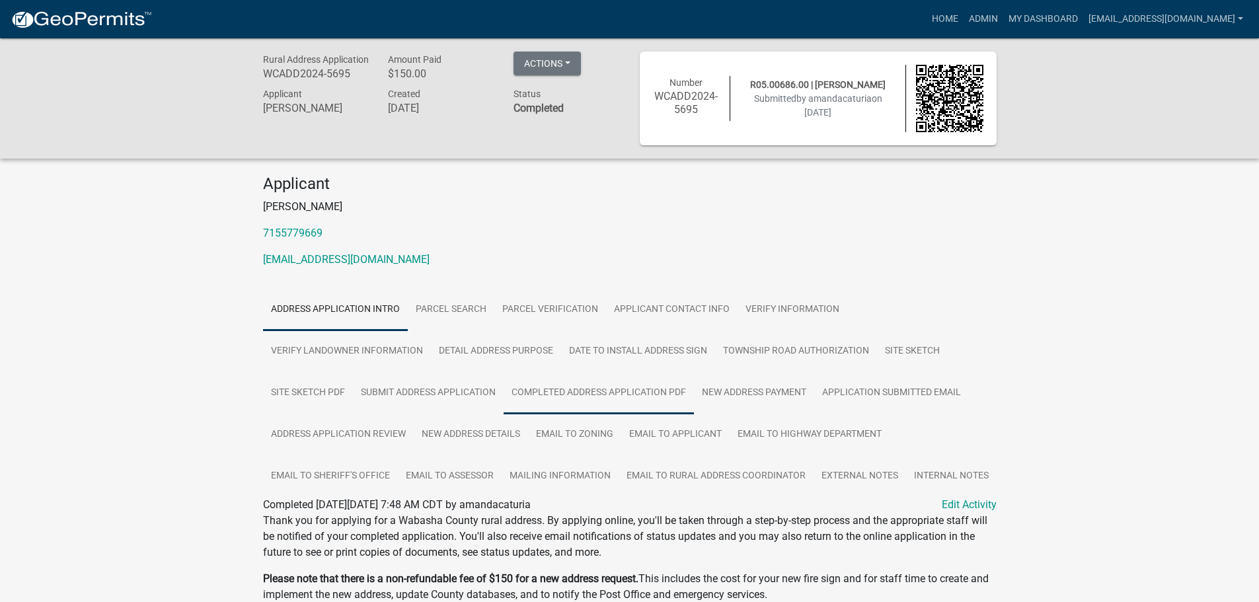
click at [623, 398] on link "Completed Address Application PDF" at bounding box center [599, 393] width 190 height 42
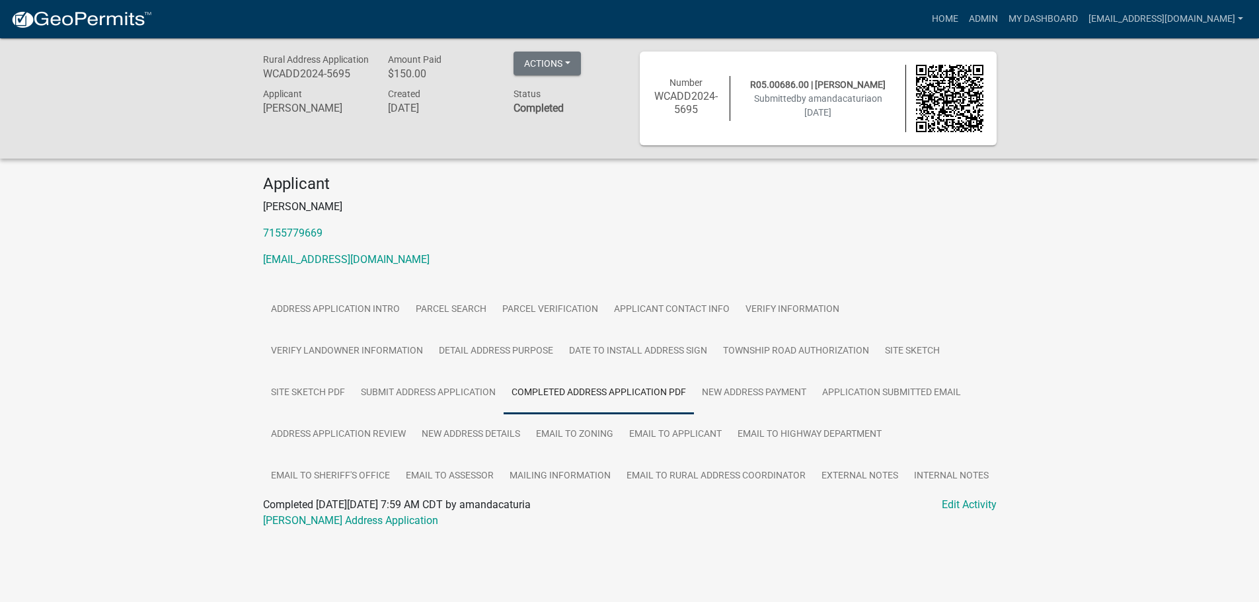
scroll to position [38, 0]
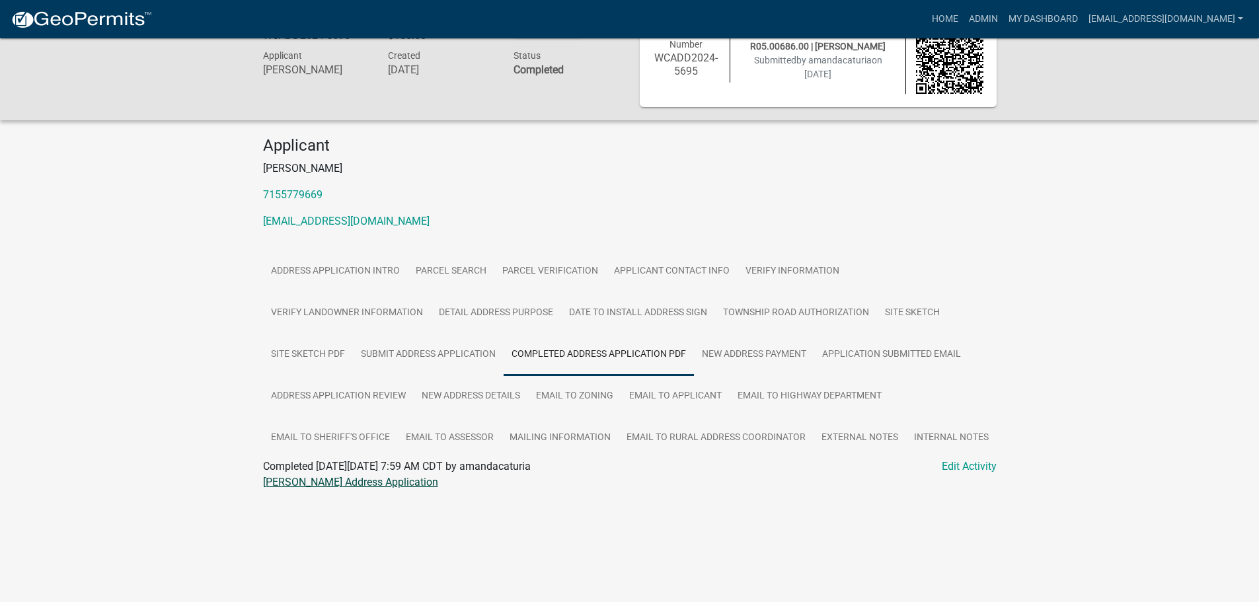
click at [299, 477] on link "[PERSON_NAME] Address Application" at bounding box center [350, 482] width 175 height 13
click at [922, 313] on link "Site Sketch" at bounding box center [912, 313] width 71 height 42
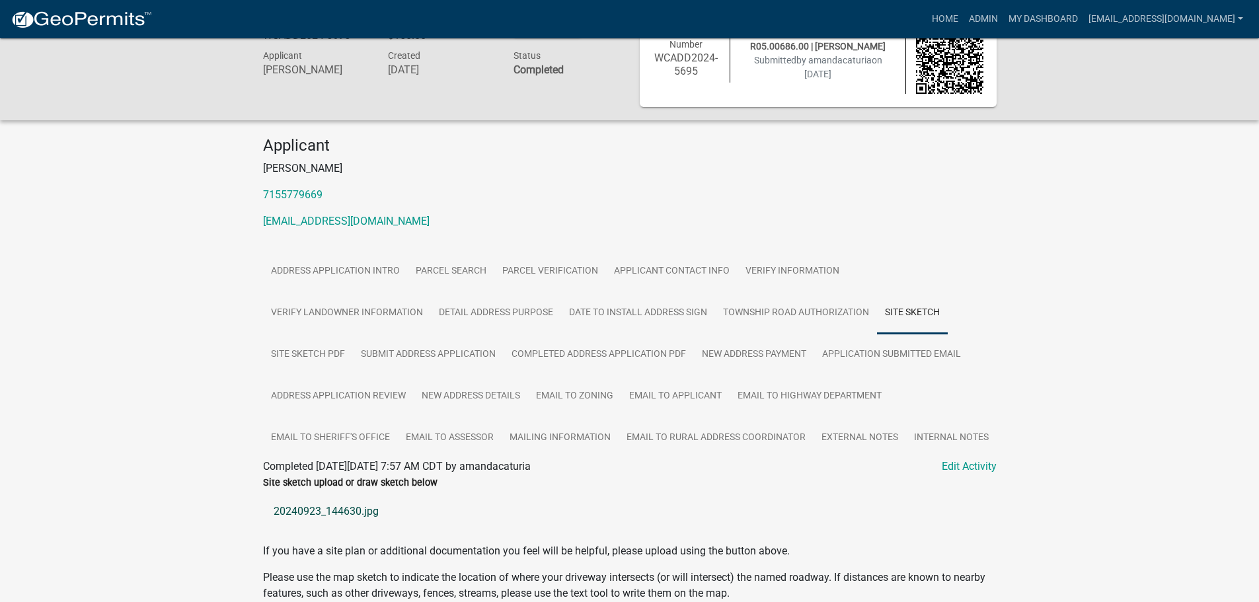
click at [295, 509] on link "20240923_144630.jpg" at bounding box center [630, 512] width 734 height 32
click at [498, 393] on link "New Address Details" at bounding box center [471, 397] width 114 height 42
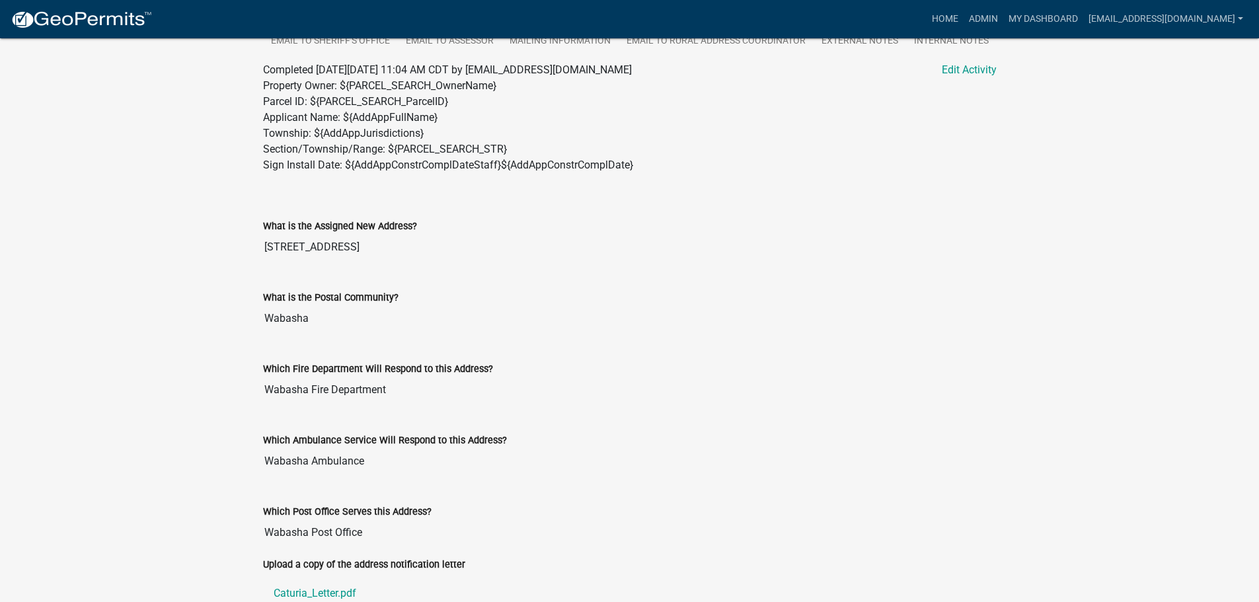
scroll to position [501, 0]
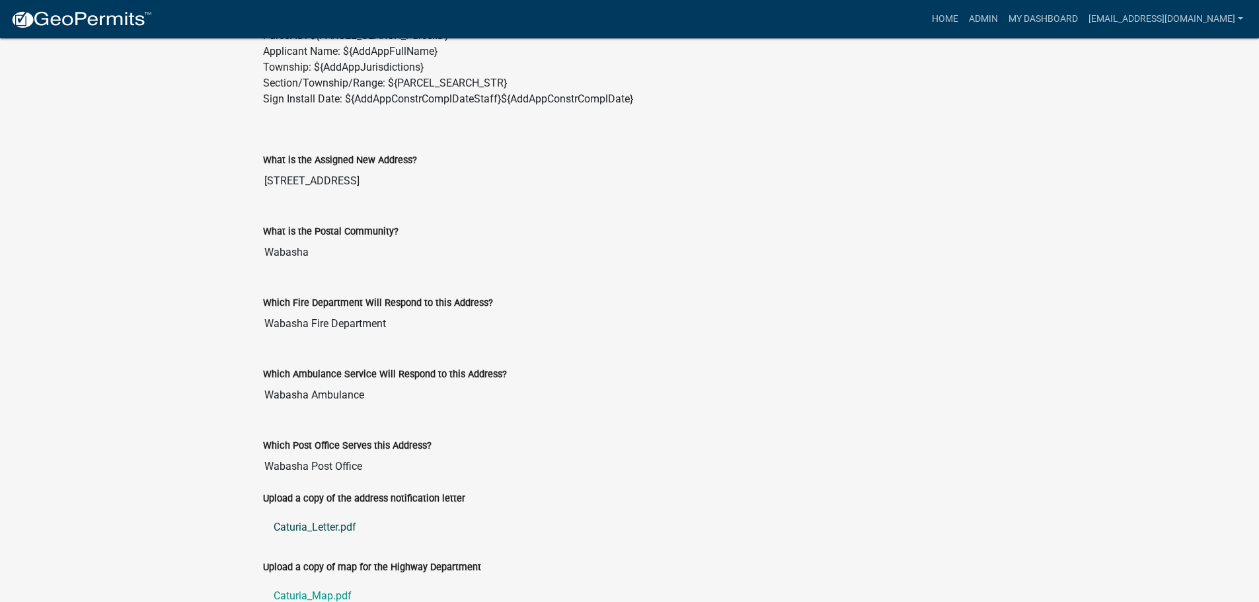
click at [313, 526] on link "Caturia_Letter.pdf" at bounding box center [630, 528] width 734 height 32
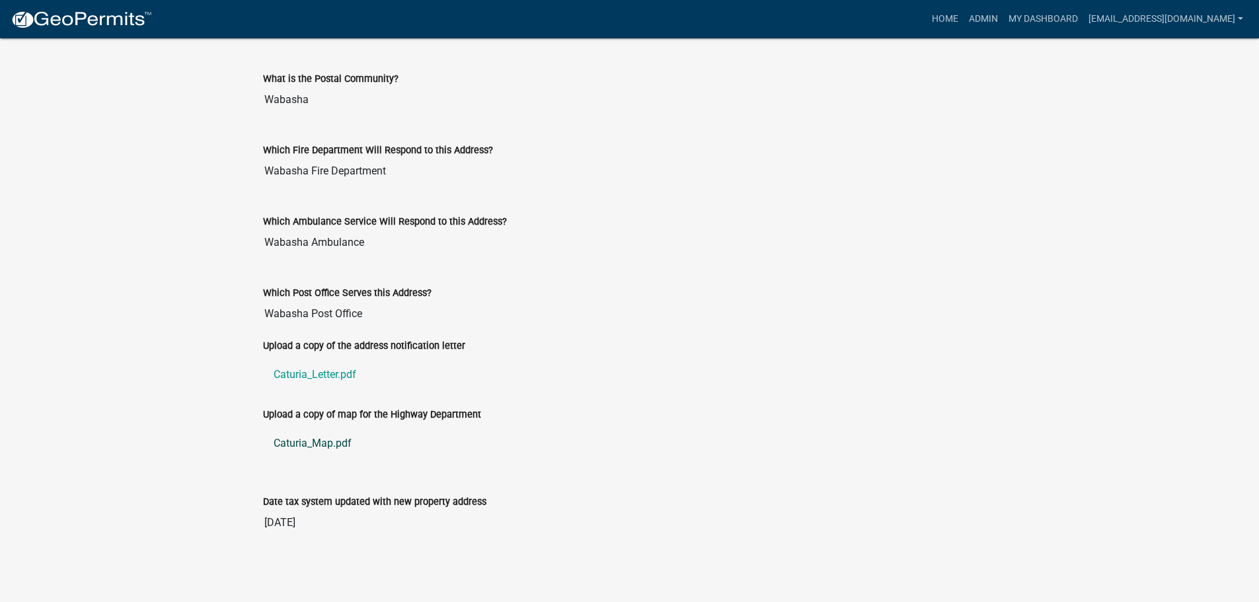
click at [323, 442] on link "Caturia_Map.pdf" at bounding box center [630, 444] width 734 height 32
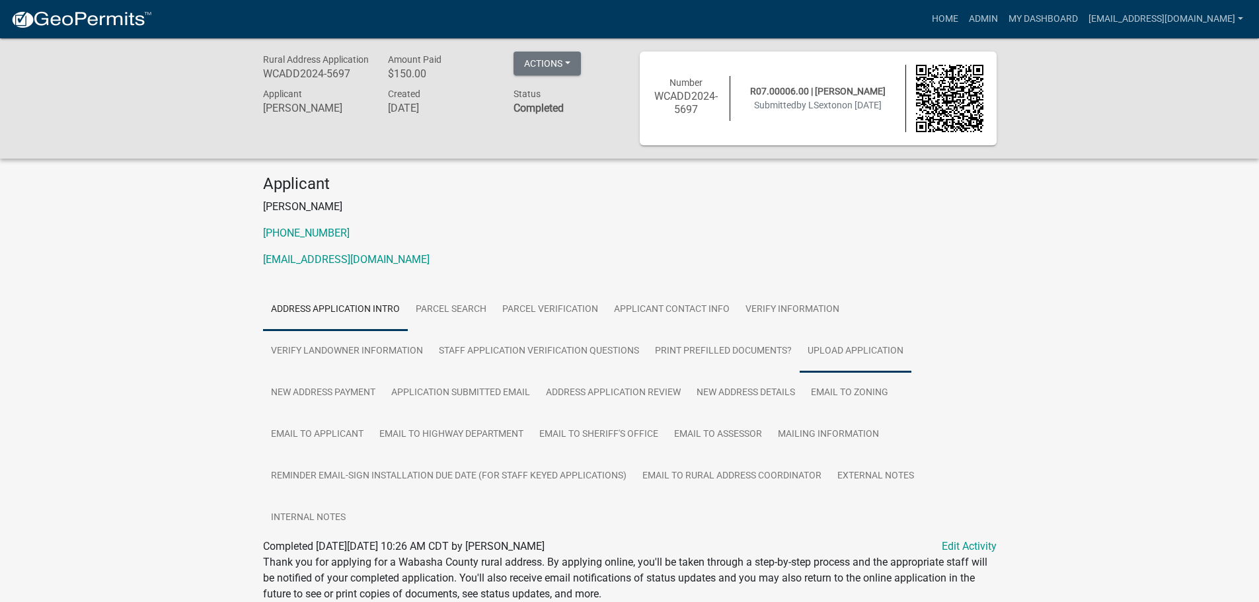
drag, startPoint x: 834, startPoint y: 348, endPoint x: 826, endPoint y: 346, distance: 8.0
click at [834, 348] on link "Upload Application" at bounding box center [856, 352] width 112 height 42
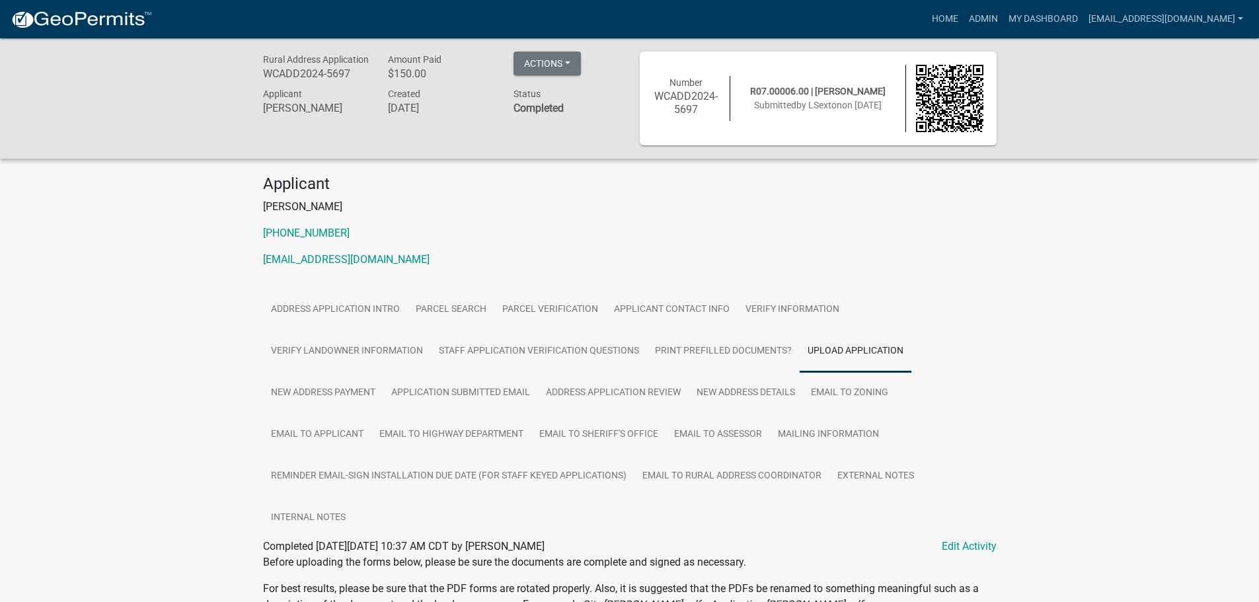
scroll to position [344, 0]
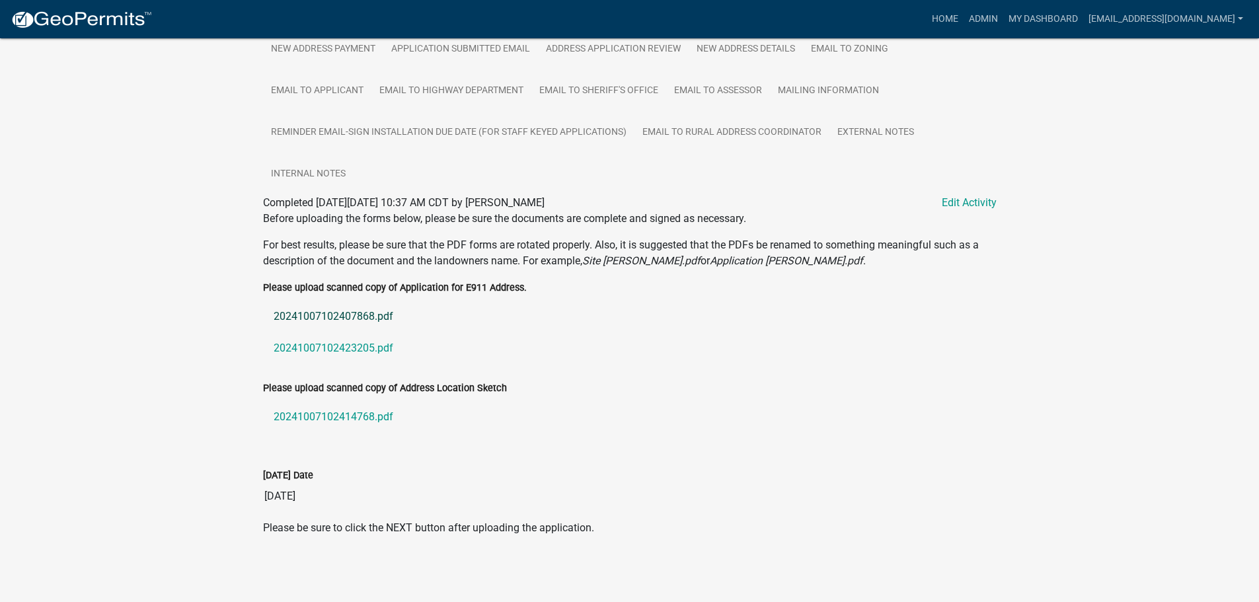
click at [333, 314] on link "20241007102407868.pdf" at bounding box center [630, 317] width 734 height 32
click at [284, 344] on link "20241007102423205.pdf" at bounding box center [630, 349] width 734 height 32
click at [360, 413] on link "20241007102414768.pdf" at bounding box center [630, 417] width 734 height 32
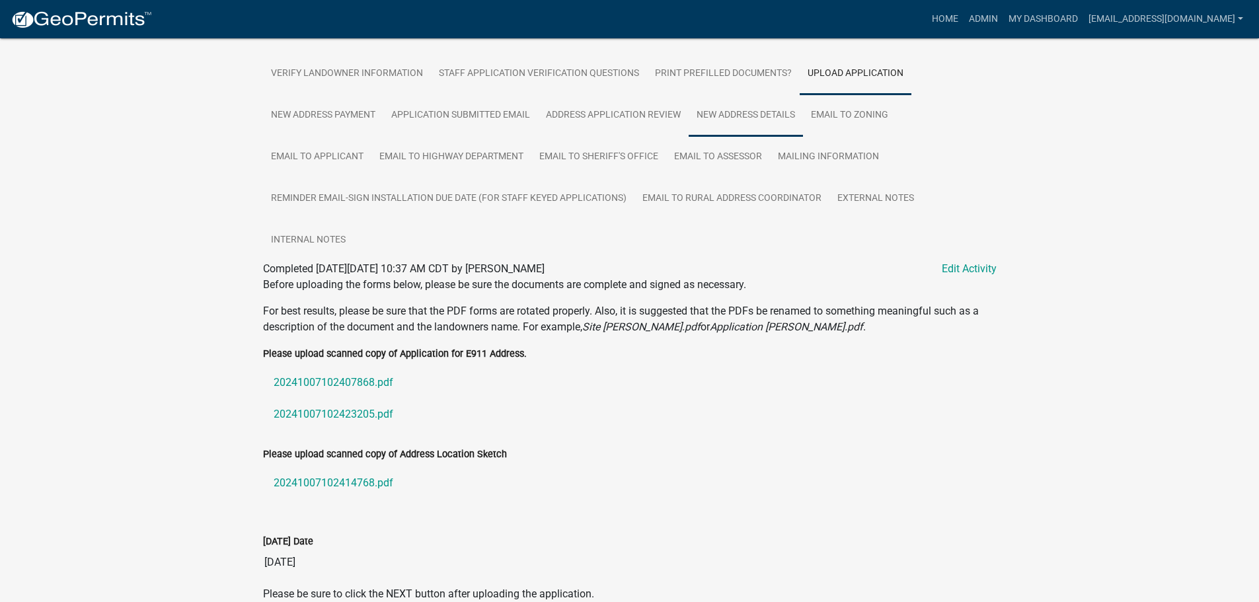
click at [758, 118] on link "New Address Details" at bounding box center [746, 116] width 114 height 42
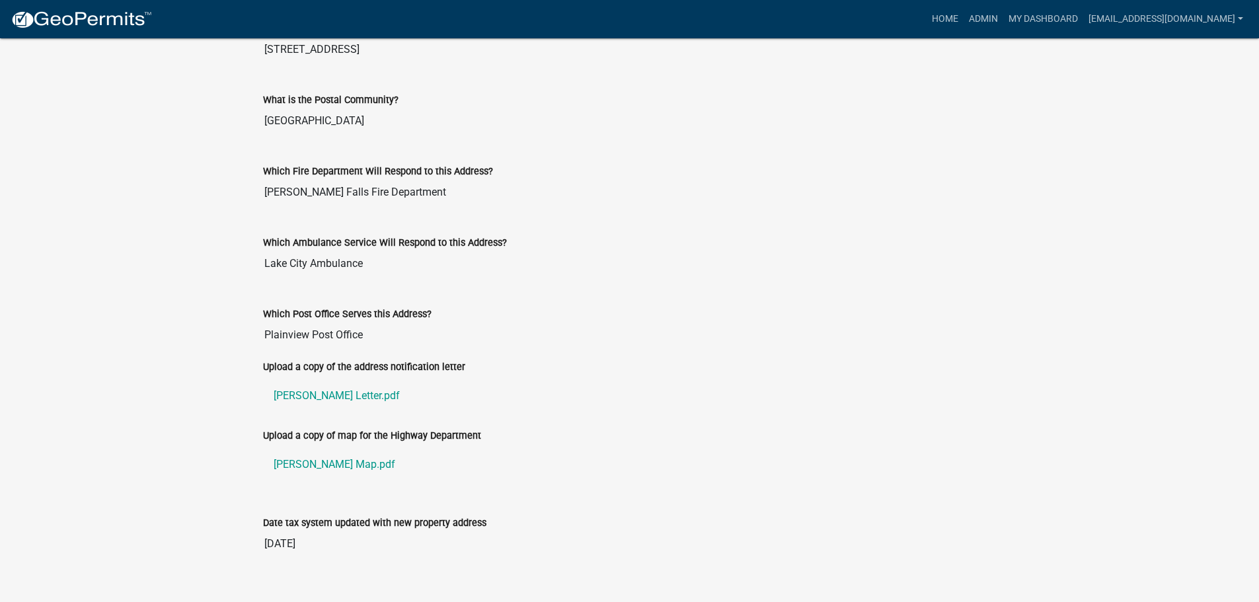
scroll to position [696, 0]
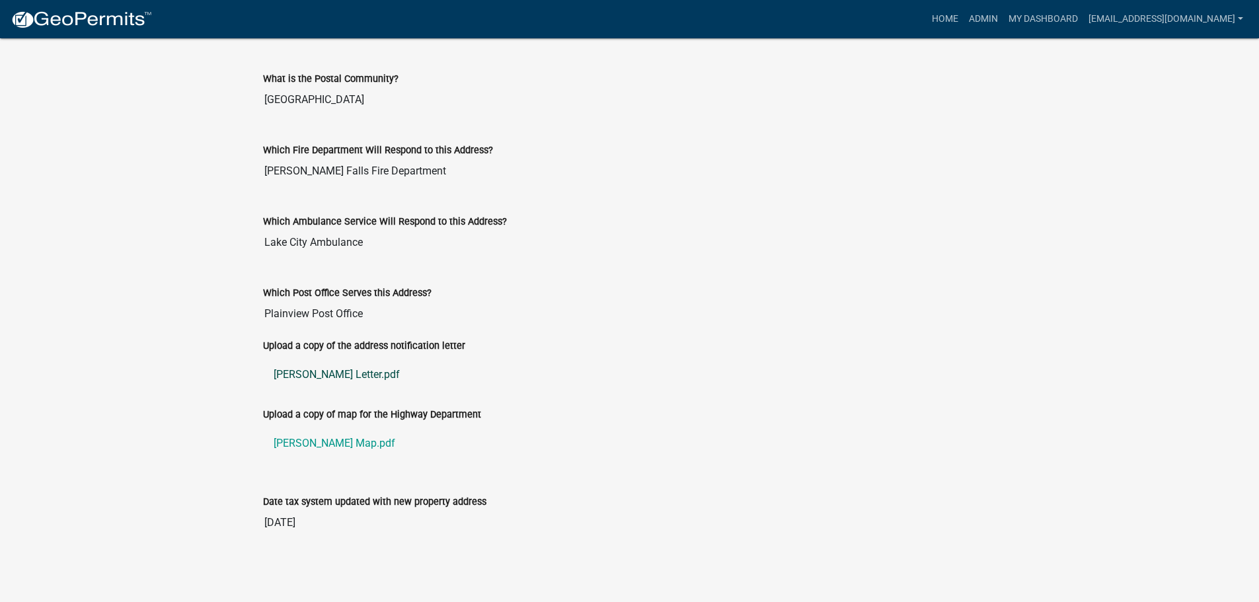
click at [303, 373] on link "Sexton Letter.pdf" at bounding box center [630, 375] width 734 height 32
click at [293, 445] on link "Sexton Map.pdf" at bounding box center [630, 444] width 734 height 32
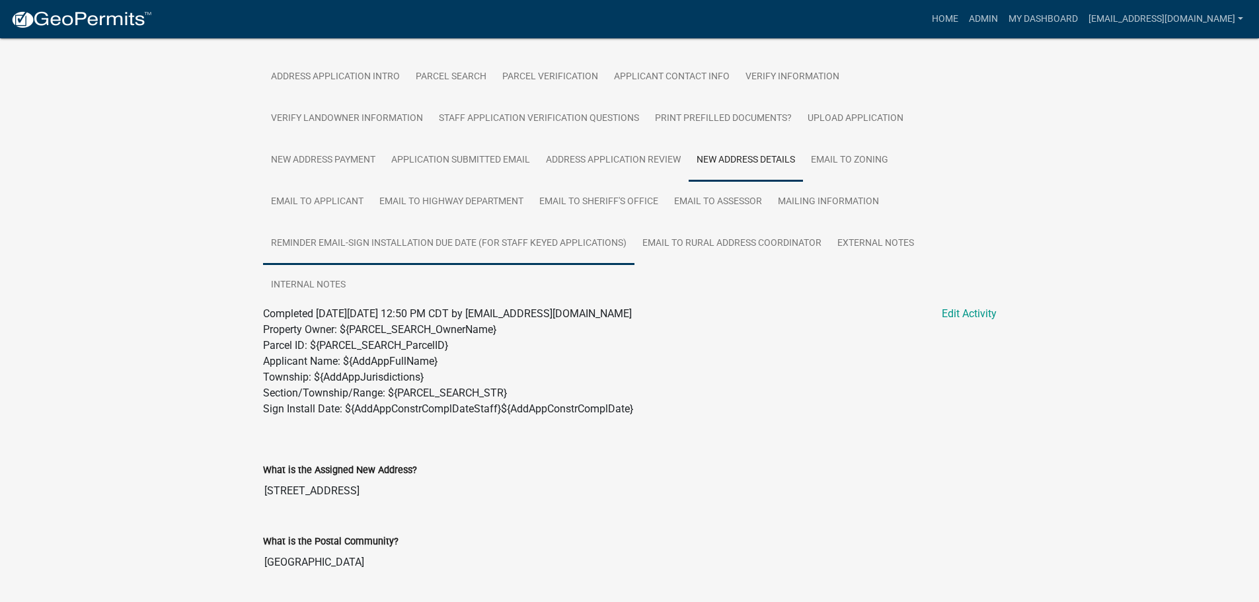
scroll to position [34, 0]
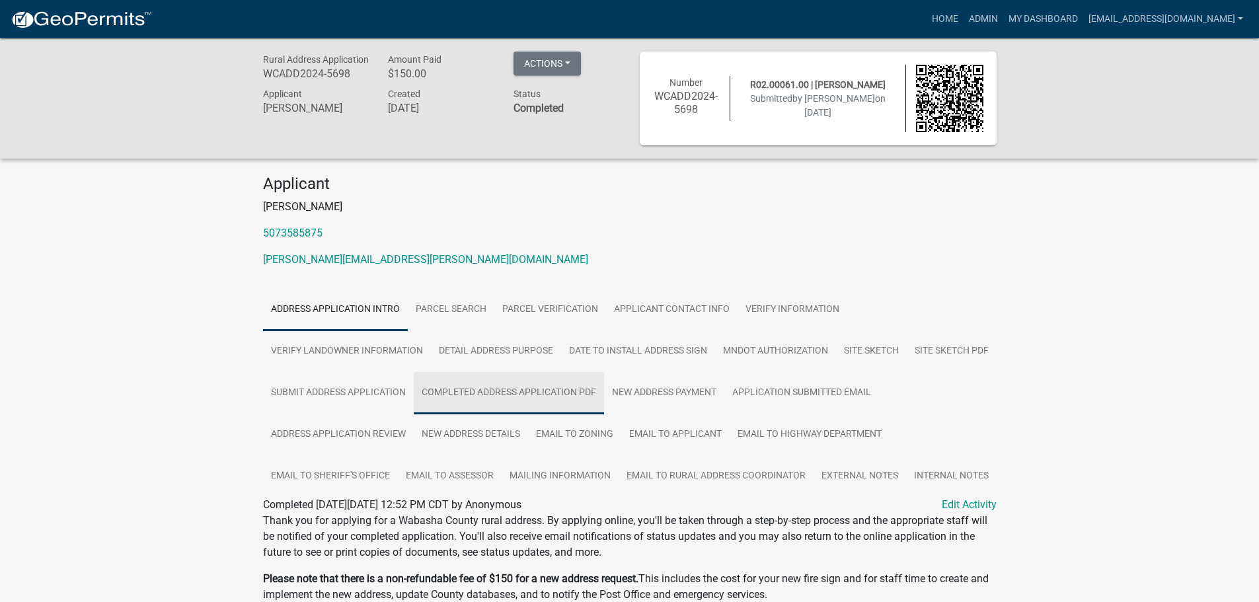
click at [563, 395] on link "Completed Address Application PDF" at bounding box center [509, 393] width 190 height 42
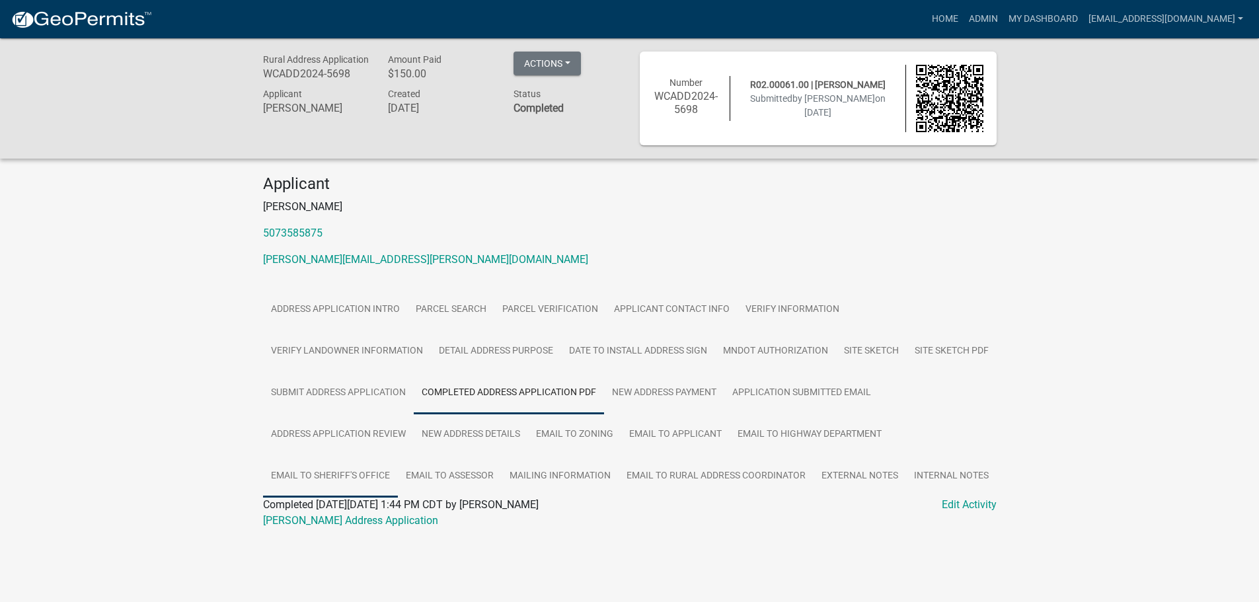
scroll to position [38, 0]
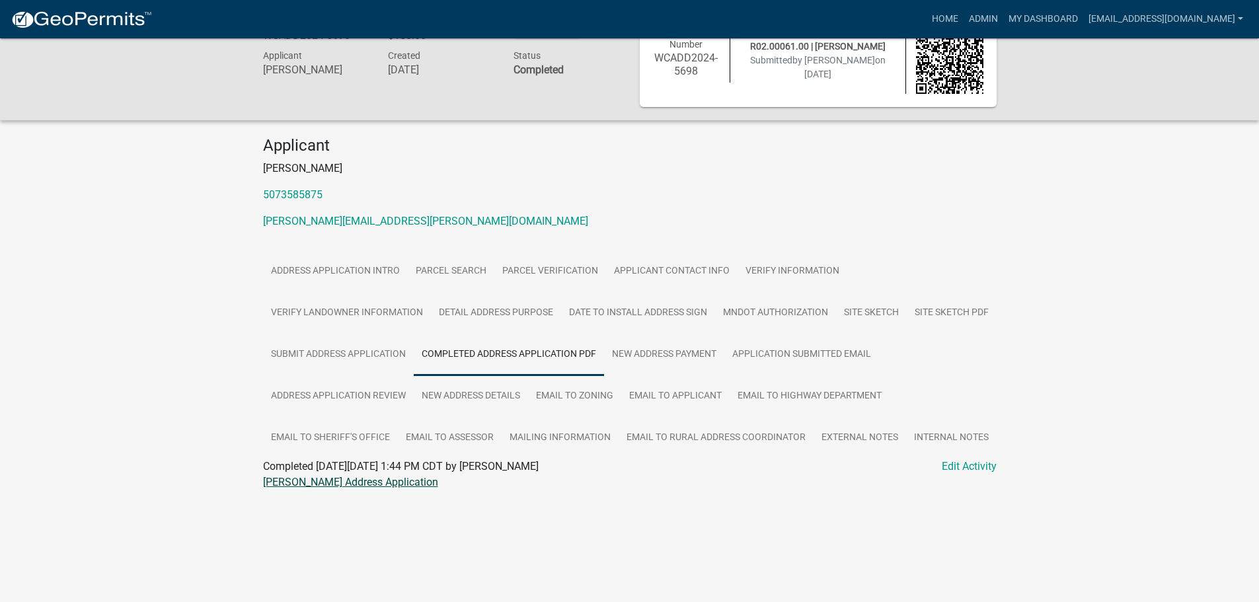
click at [331, 483] on link "[PERSON_NAME] Address Application" at bounding box center [350, 482] width 175 height 13
click at [869, 309] on link "Site Sketch" at bounding box center [871, 313] width 71 height 42
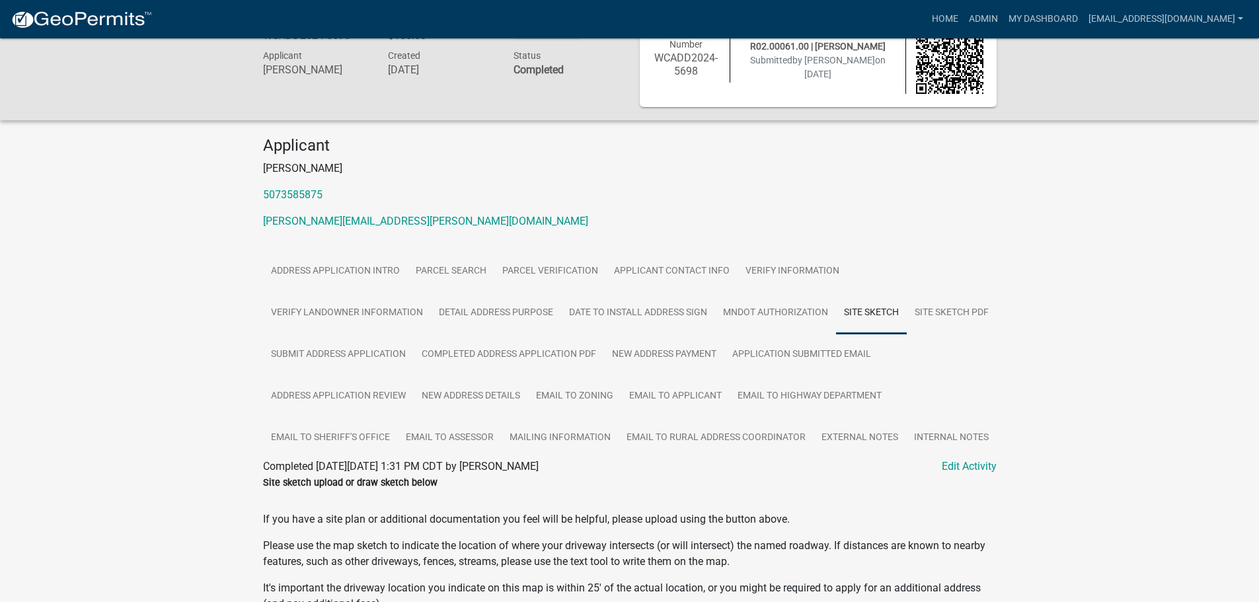
drag, startPoint x: 869, startPoint y: 309, endPoint x: 74, endPoint y: 264, distance: 796.6
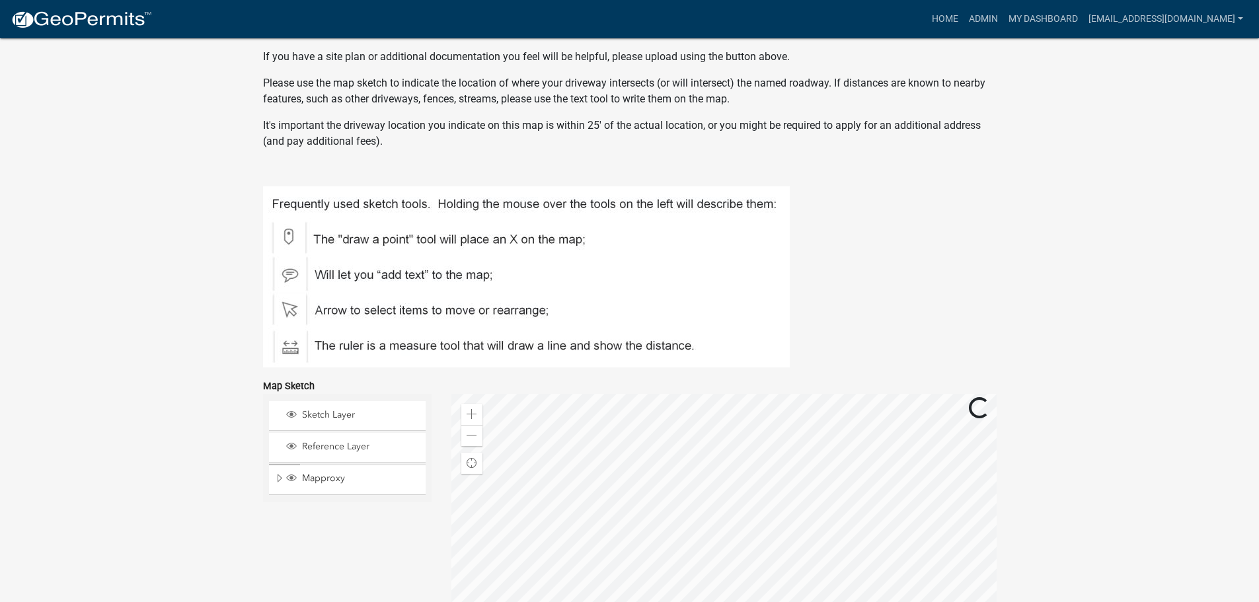
scroll to position [171, 0]
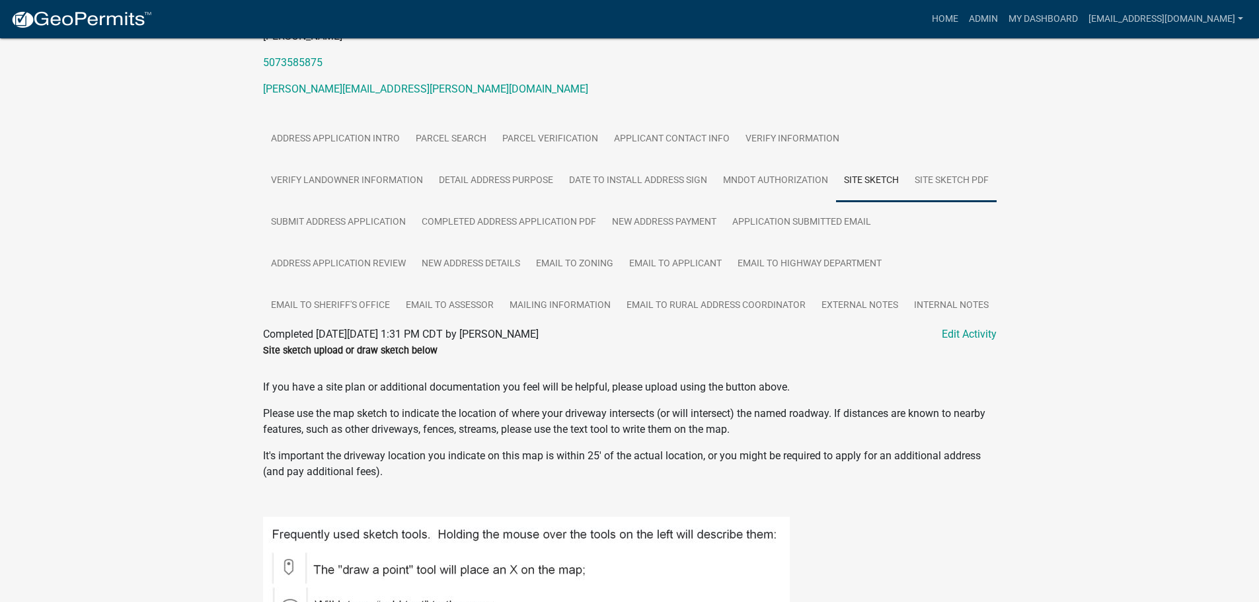
click at [907, 202] on link "Site Sketch PDF" at bounding box center [952, 181] width 90 height 42
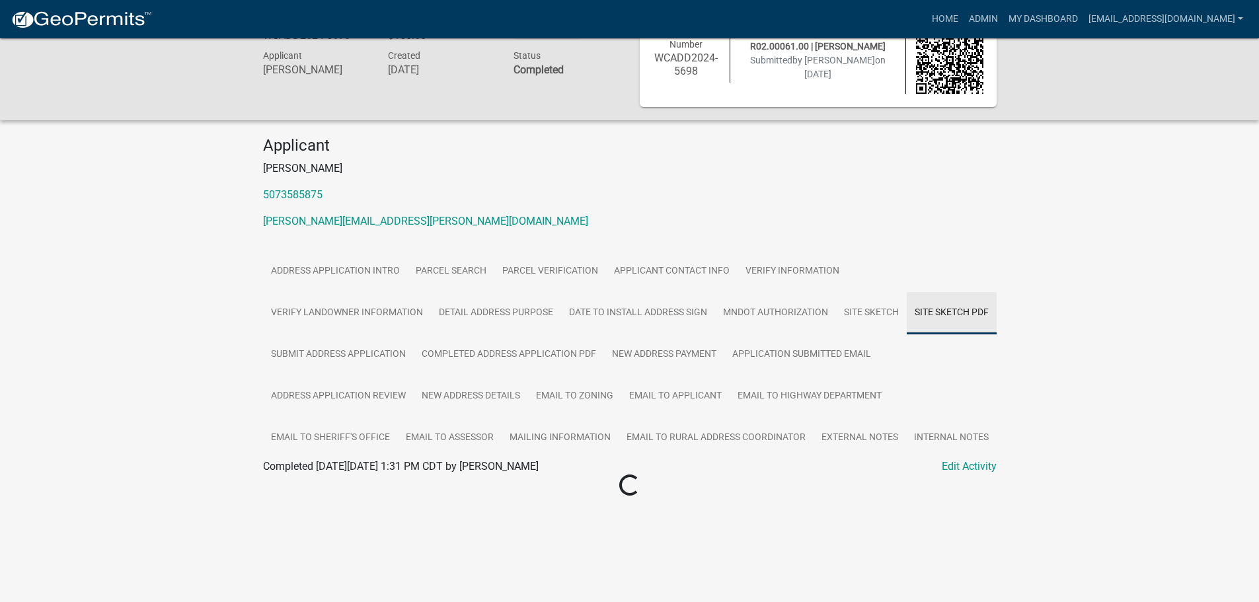
scroll to position [38, 0]
click at [299, 481] on link "Angela Laack Map Sketch" at bounding box center [332, 482] width 138 height 13
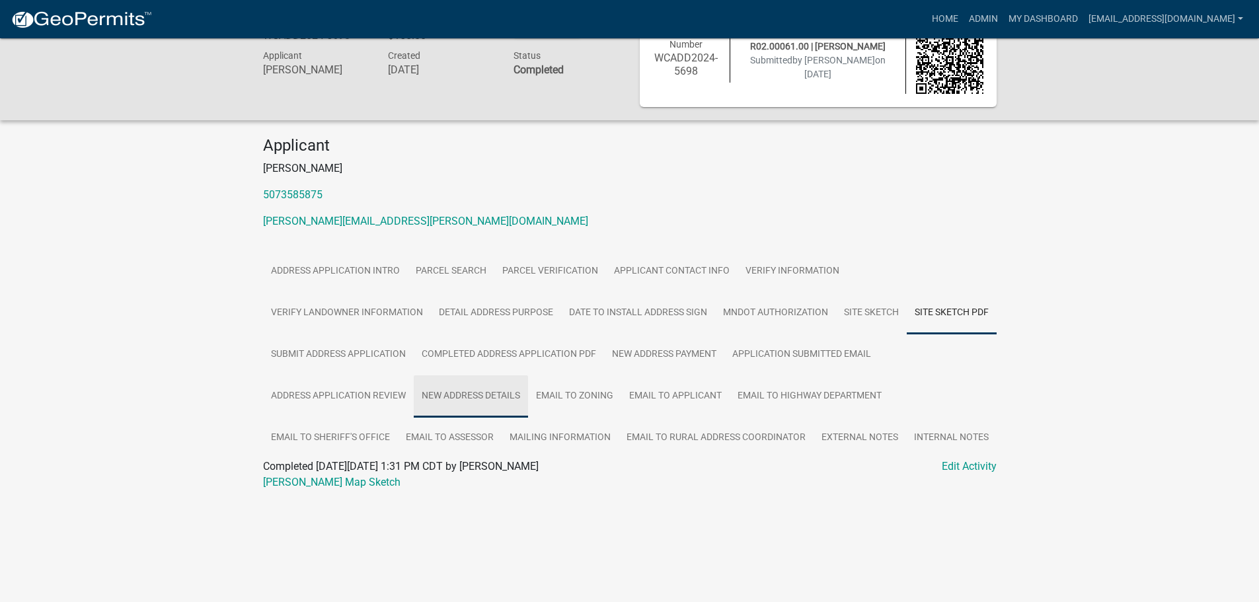
click at [461, 401] on link "New Address Details" at bounding box center [471, 397] width 114 height 42
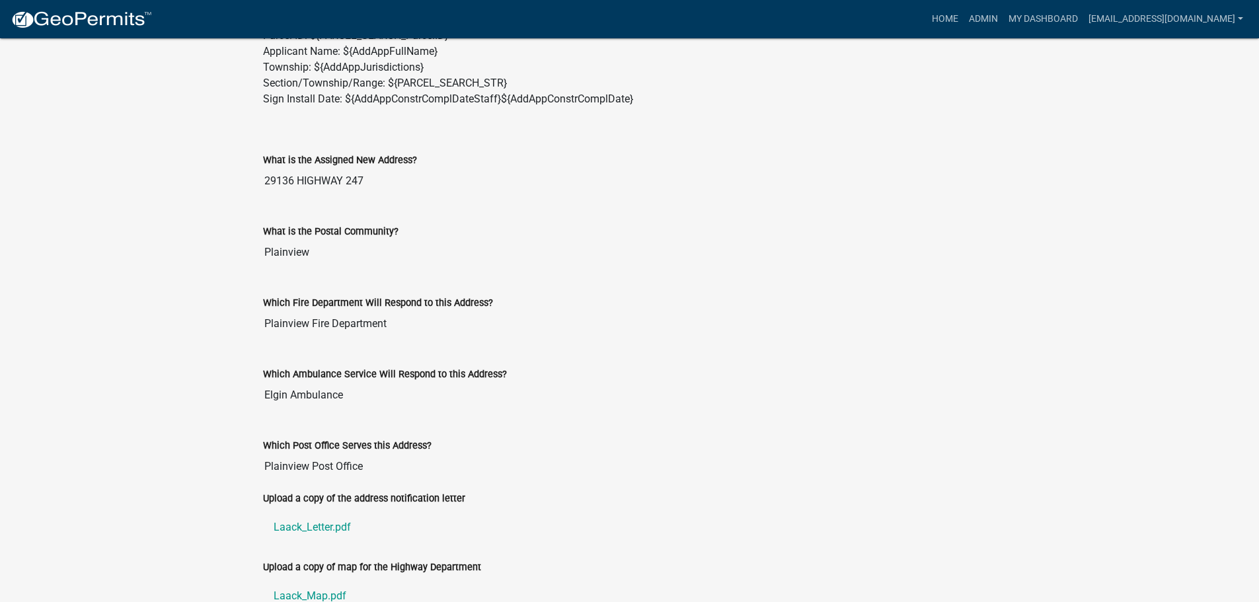
scroll to position [654, 0]
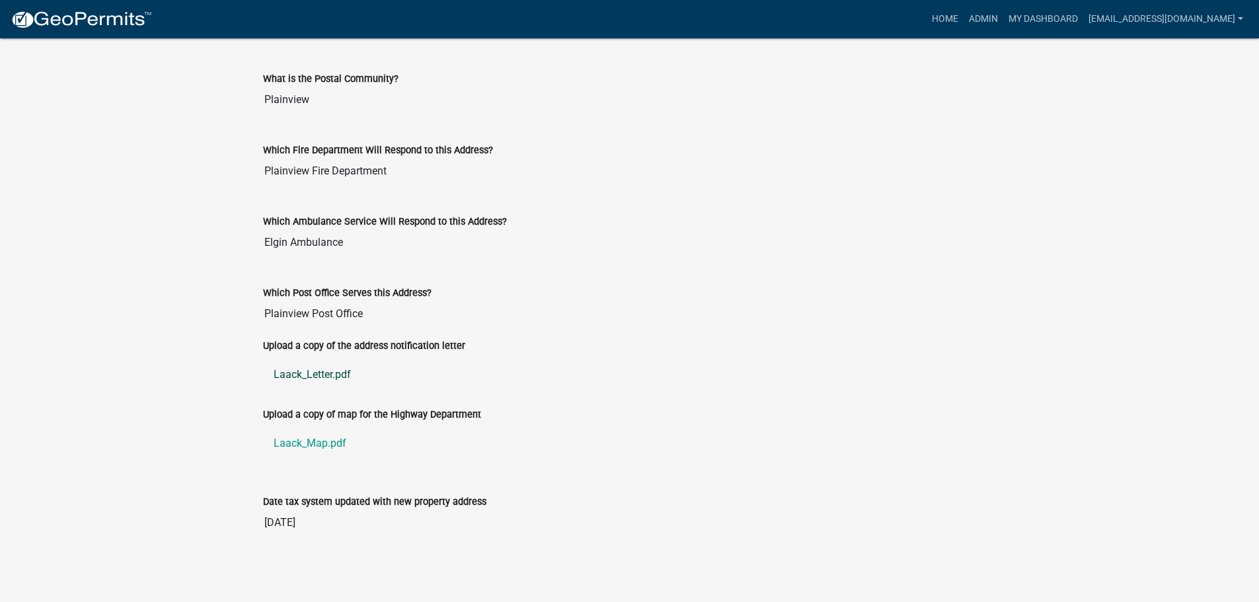
click at [307, 374] on link "Laack_Letter.pdf" at bounding box center [630, 375] width 734 height 32
click at [304, 446] on link "Laack_Map.pdf" at bounding box center [630, 444] width 734 height 32
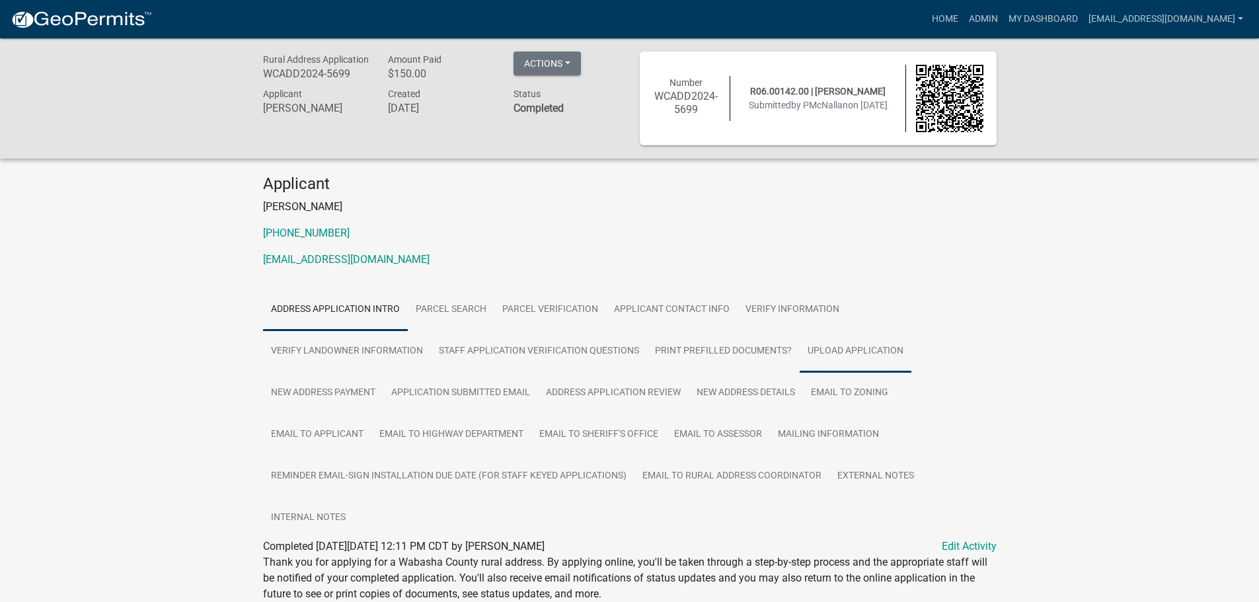
click at [881, 358] on link "Upload Application" at bounding box center [856, 352] width 112 height 42
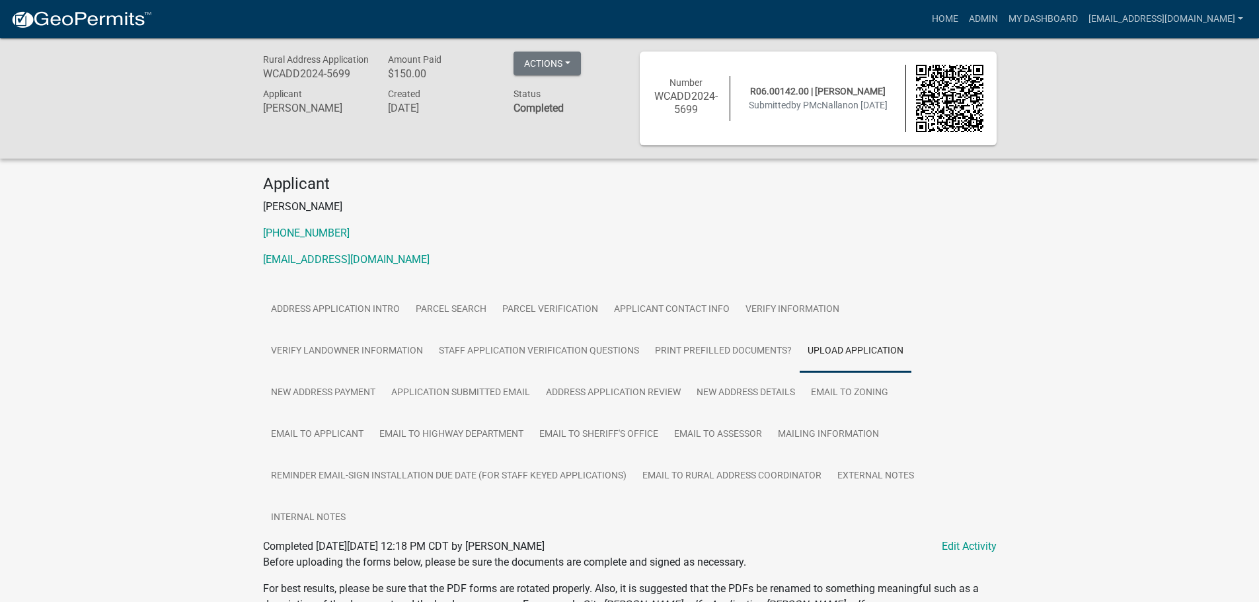
scroll to position [344, 0]
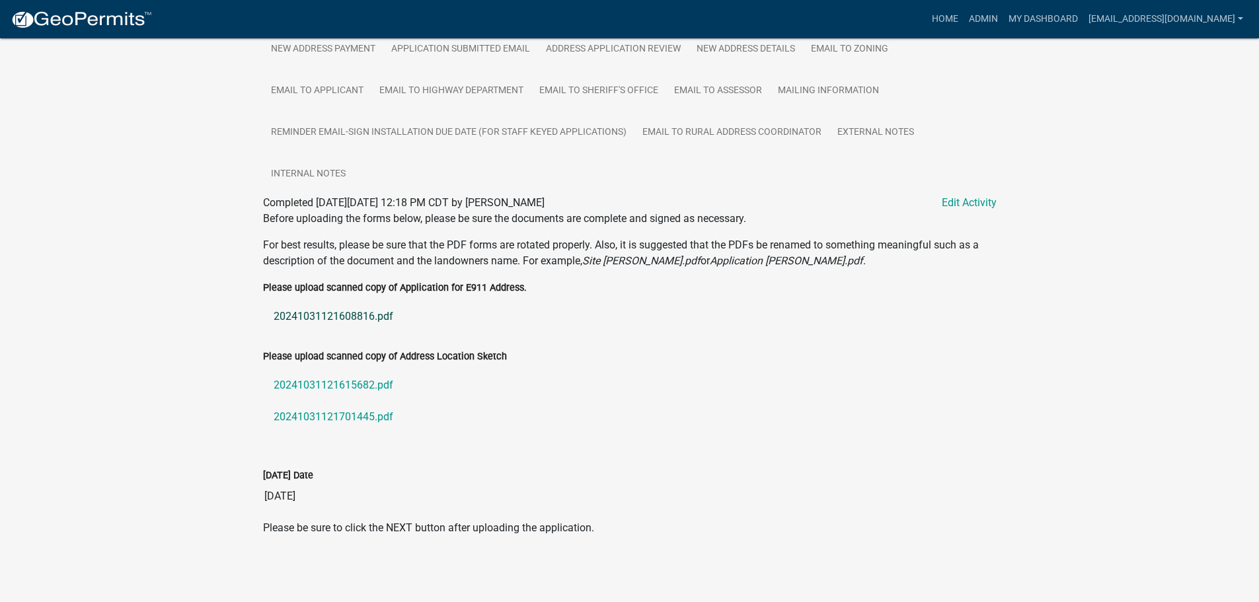
click at [327, 317] on link "20241031121608816.pdf" at bounding box center [630, 317] width 734 height 32
click at [333, 384] on link "20241031121615682.pdf" at bounding box center [630, 386] width 734 height 32
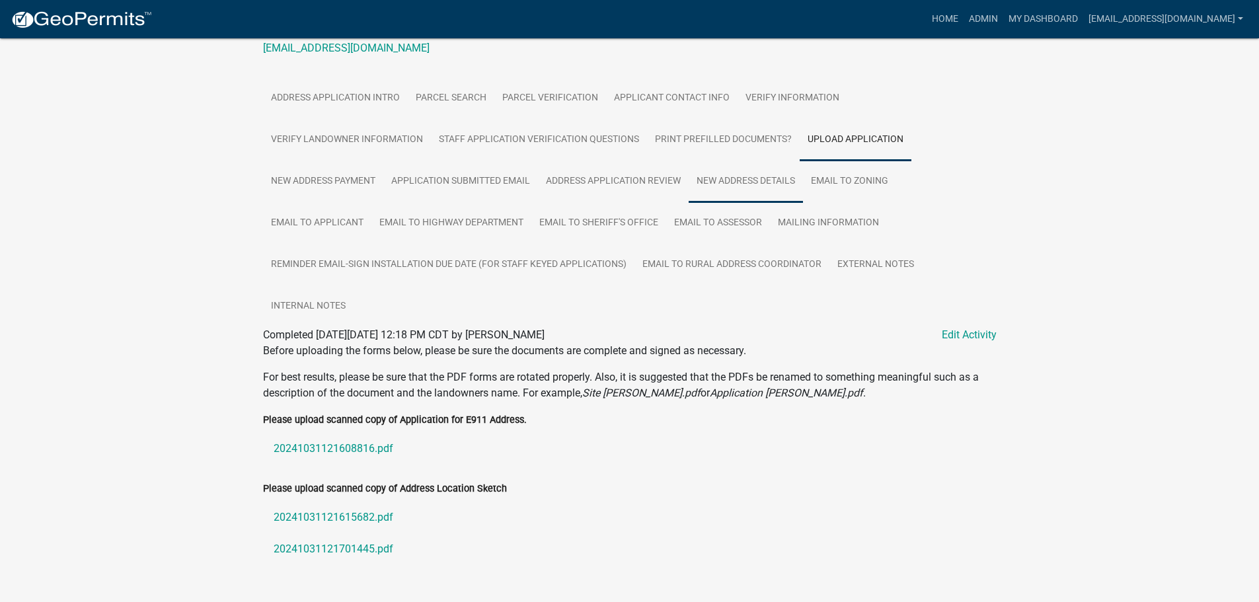
click at [750, 179] on link "New Address Details" at bounding box center [746, 182] width 114 height 42
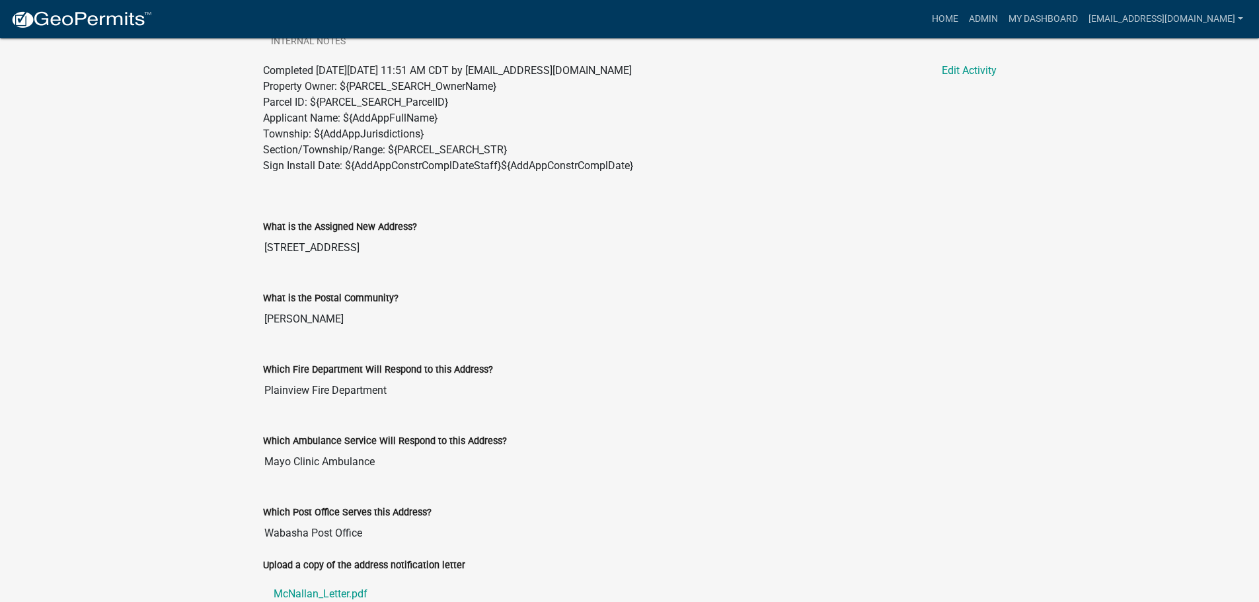
scroll to position [674, 0]
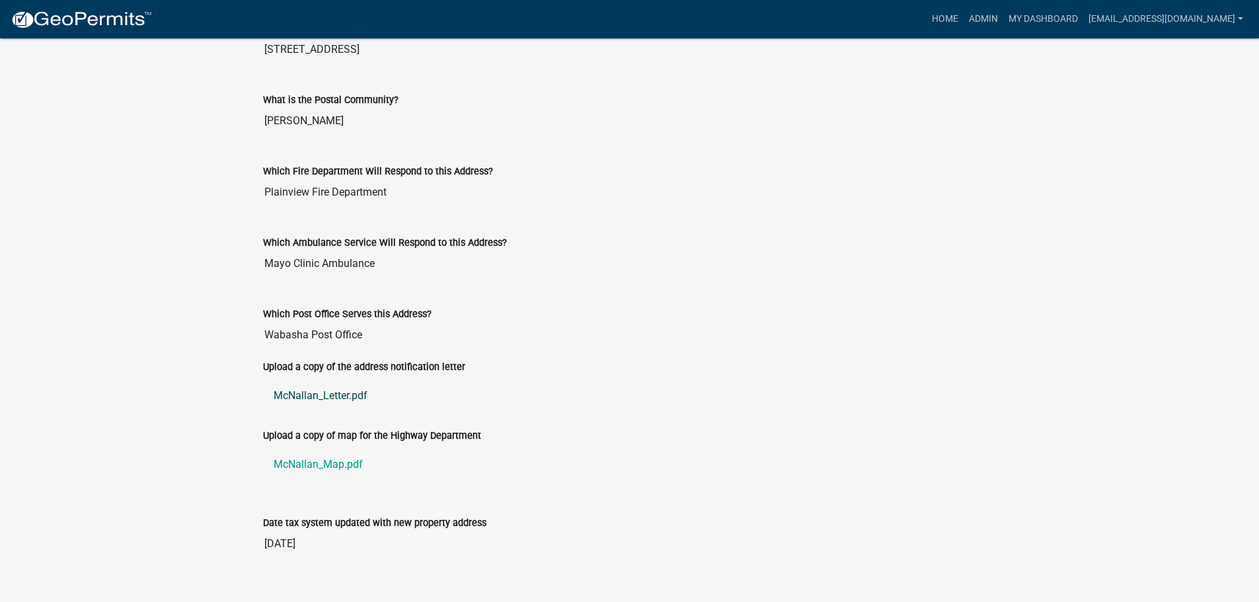
click at [313, 389] on link "McNallan_Letter.pdf" at bounding box center [630, 396] width 734 height 32
click at [314, 463] on link "McNallan_Map.pdf" at bounding box center [630, 465] width 734 height 32
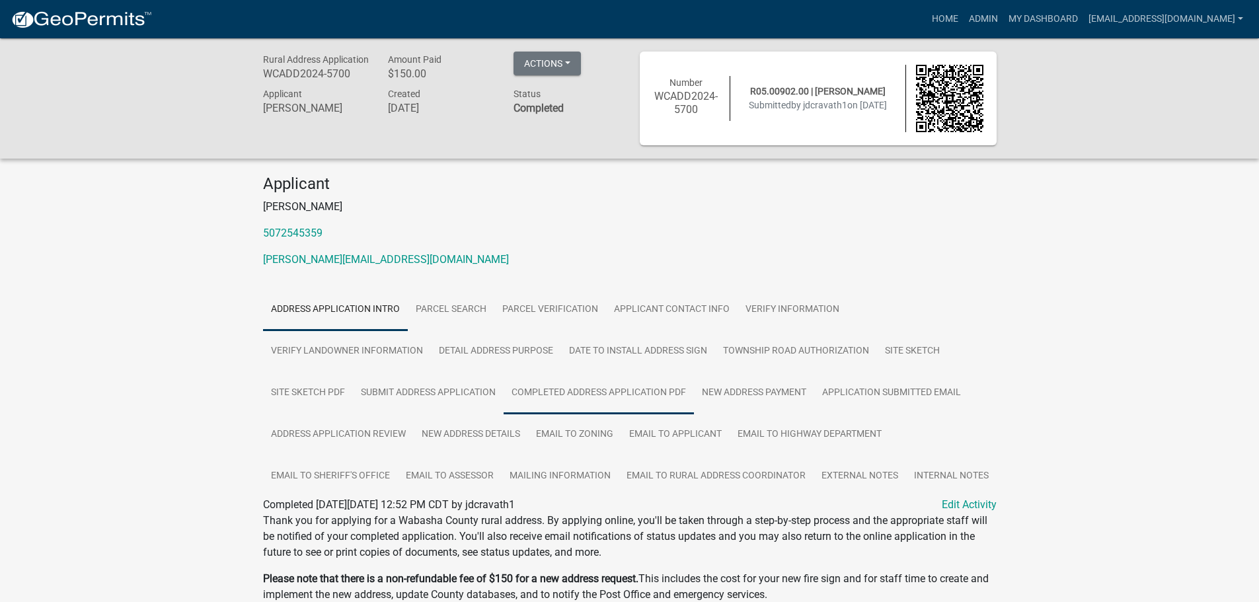
click at [608, 392] on link "Completed Address Application PDF" at bounding box center [599, 393] width 190 height 42
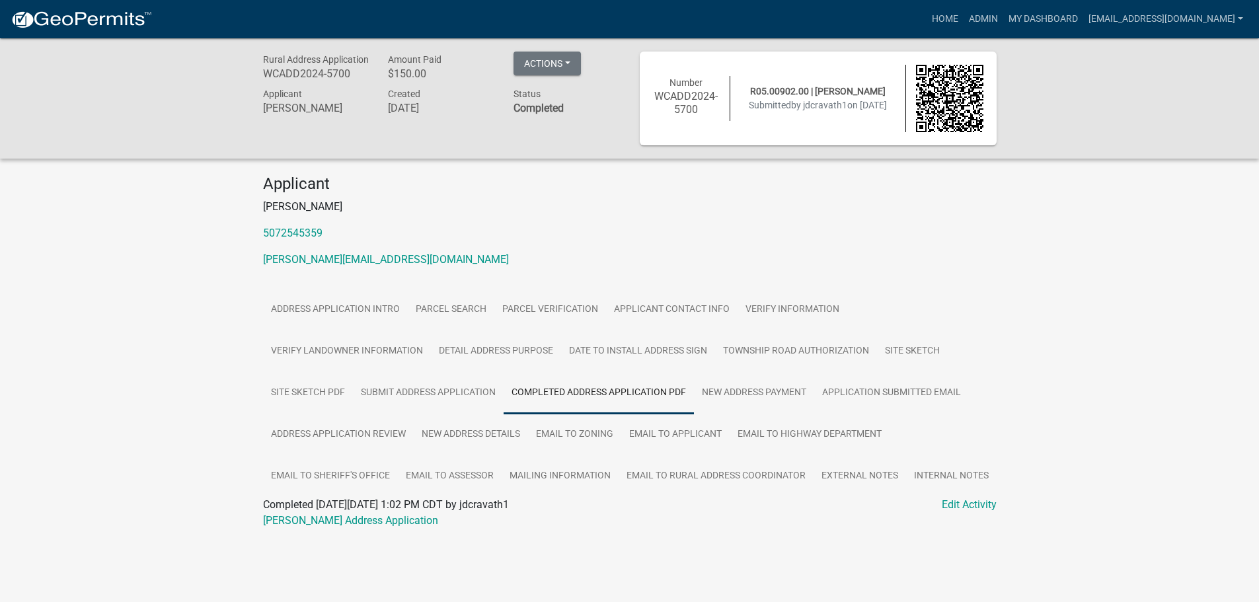
scroll to position [38, 0]
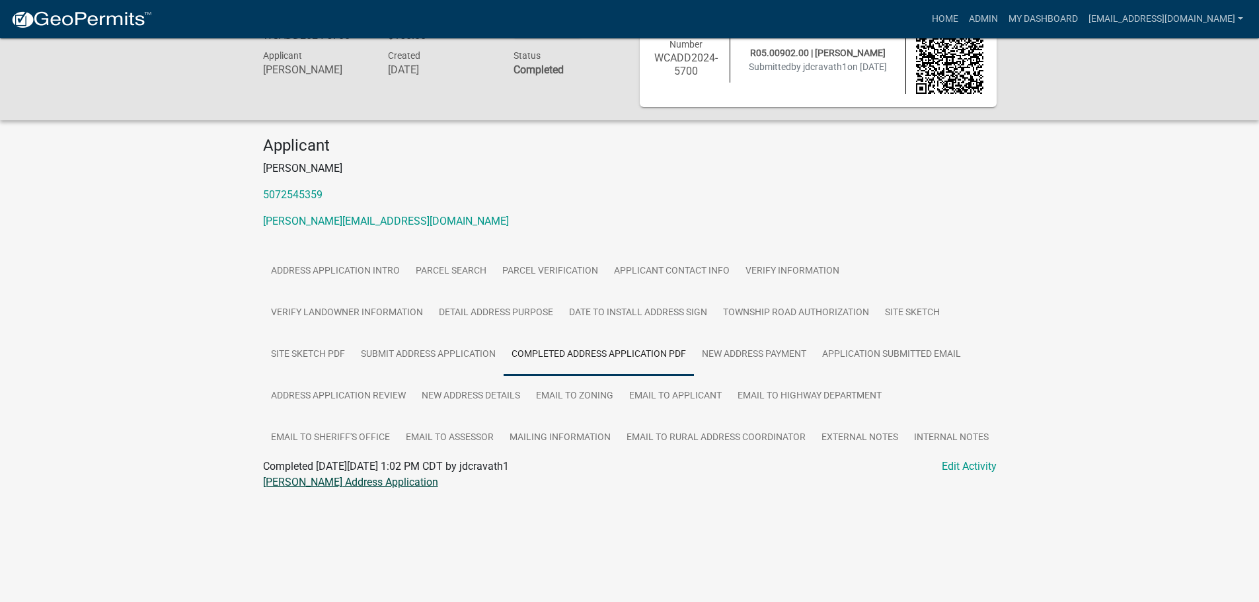
click at [340, 477] on link "[PERSON_NAME] Address Application" at bounding box center [350, 482] width 175 height 13
click at [906, 309] on link "Site Sketch" at bounding box center [912, 313] width 71 height 42
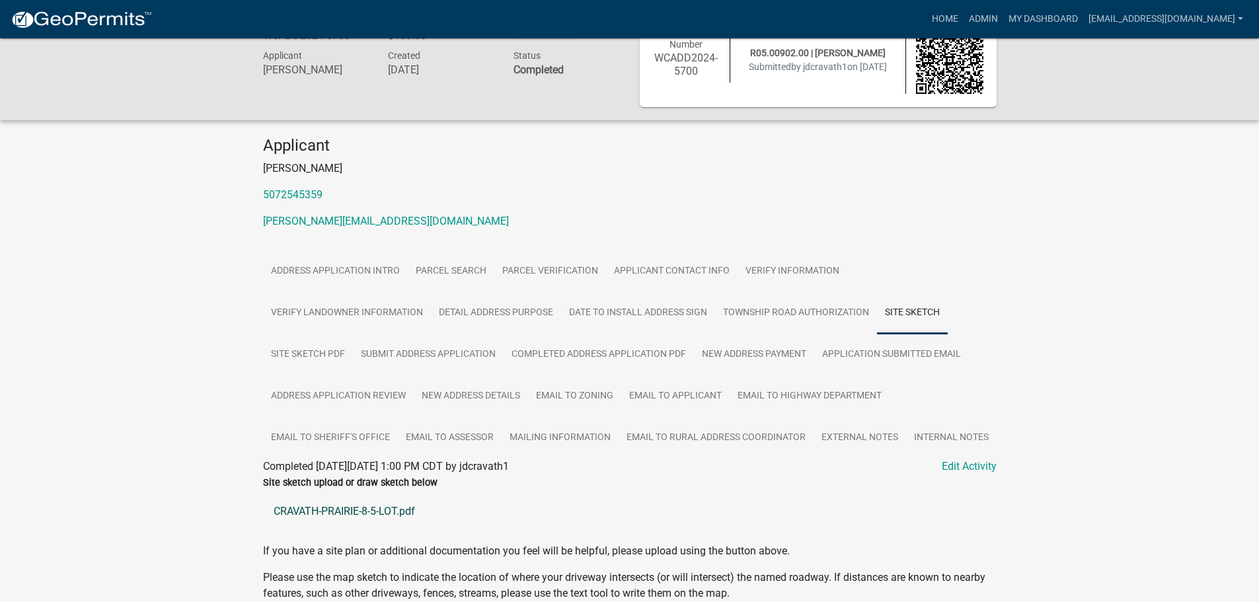
click at [325, 510] on link "CRAVATH-PRAIRIE-8-5-LOT.pdf" at bounding box center [630, 512] width 734 height 32
click at [461, 396] on link "New Address Details" at bounding box center [471, 397] width 114 height 42
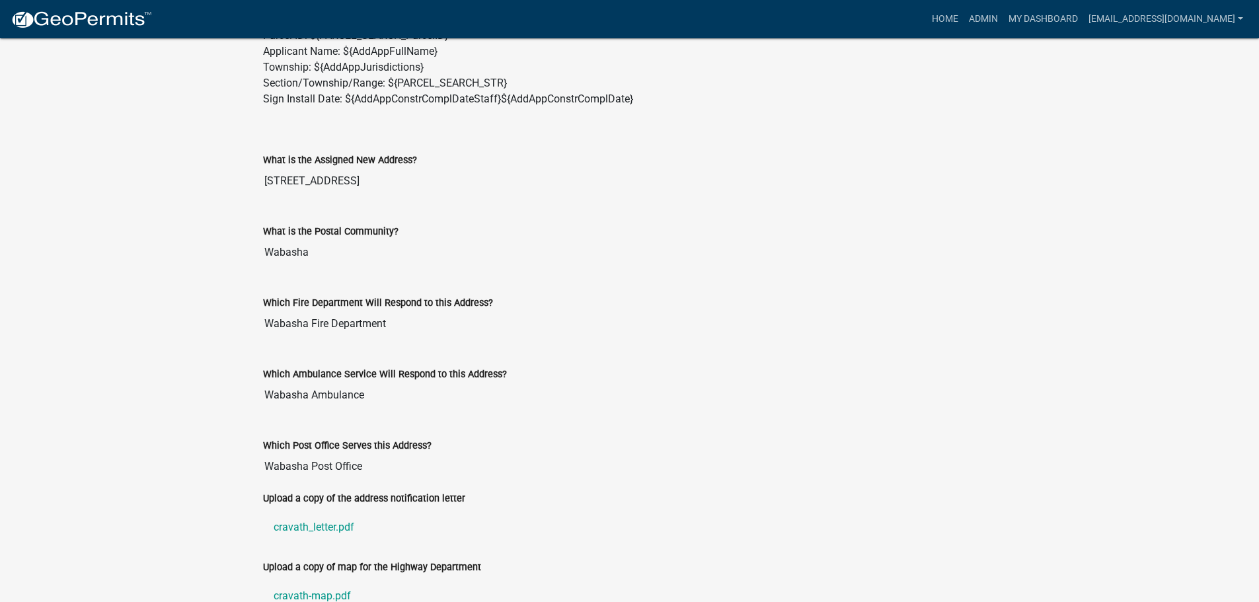
scroll to position [654, 0]
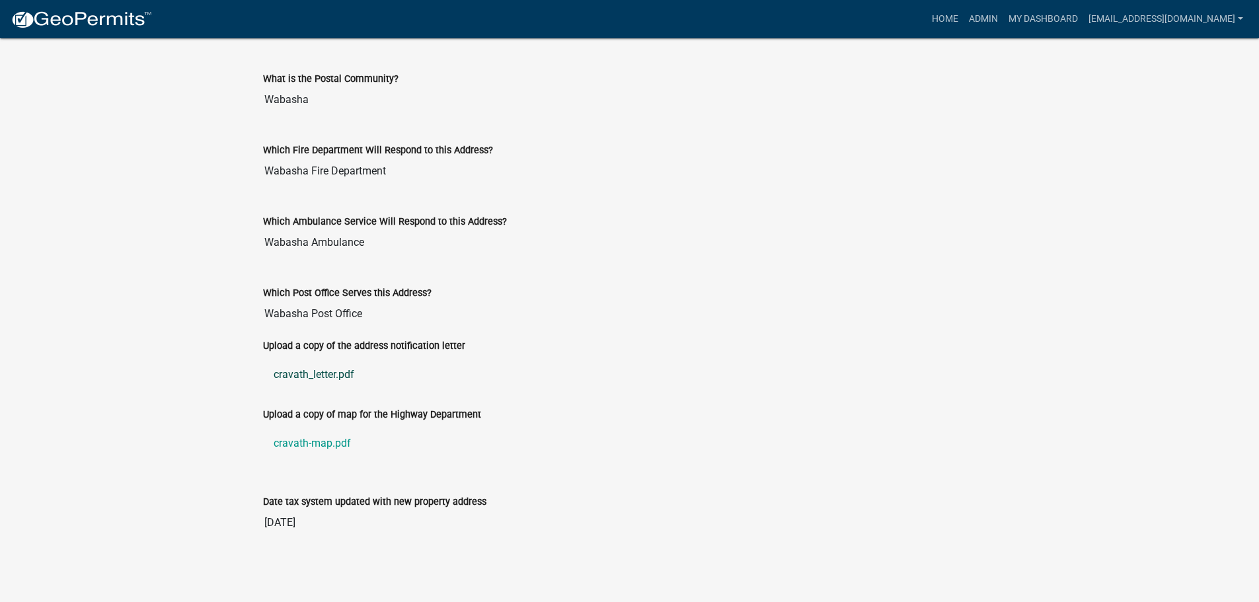
click at [311, 369] on link "cravath_letter.pdf" at bounding box center [630, 375] width 734 height 32
click at [299, 444] on link "cravath-map.pdf" at bounding box center [630, 444] width 734 height 32
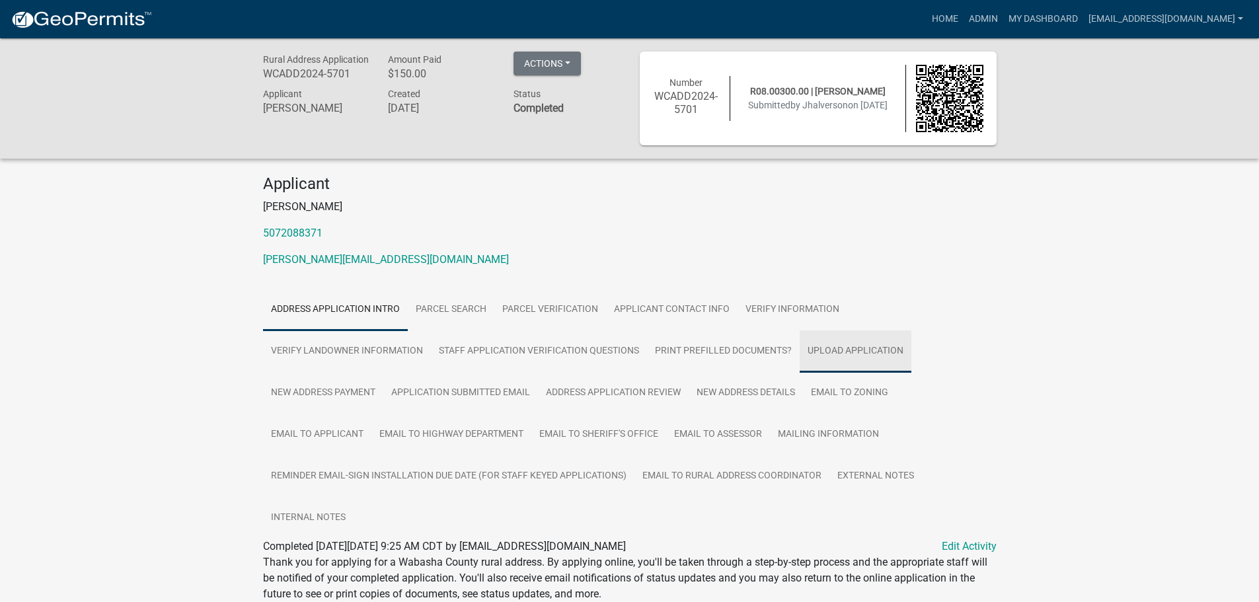
click at [842, 354] on link "Upload Application" at bounding box center [856, 352] width 112 height 42
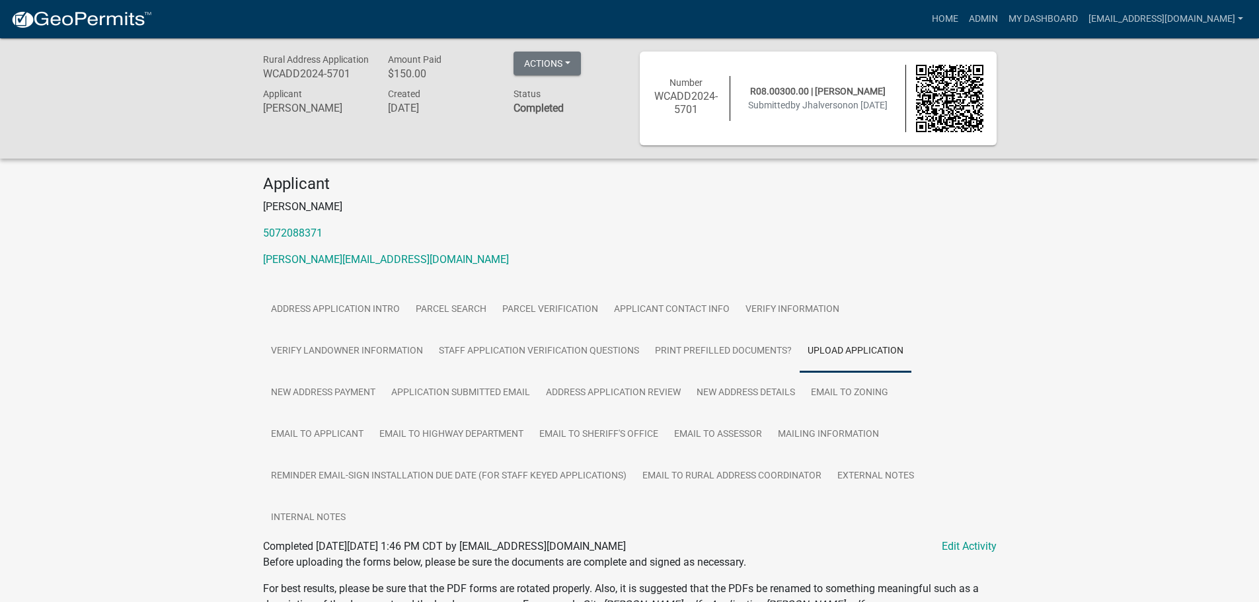
scroll to position [312, 0]
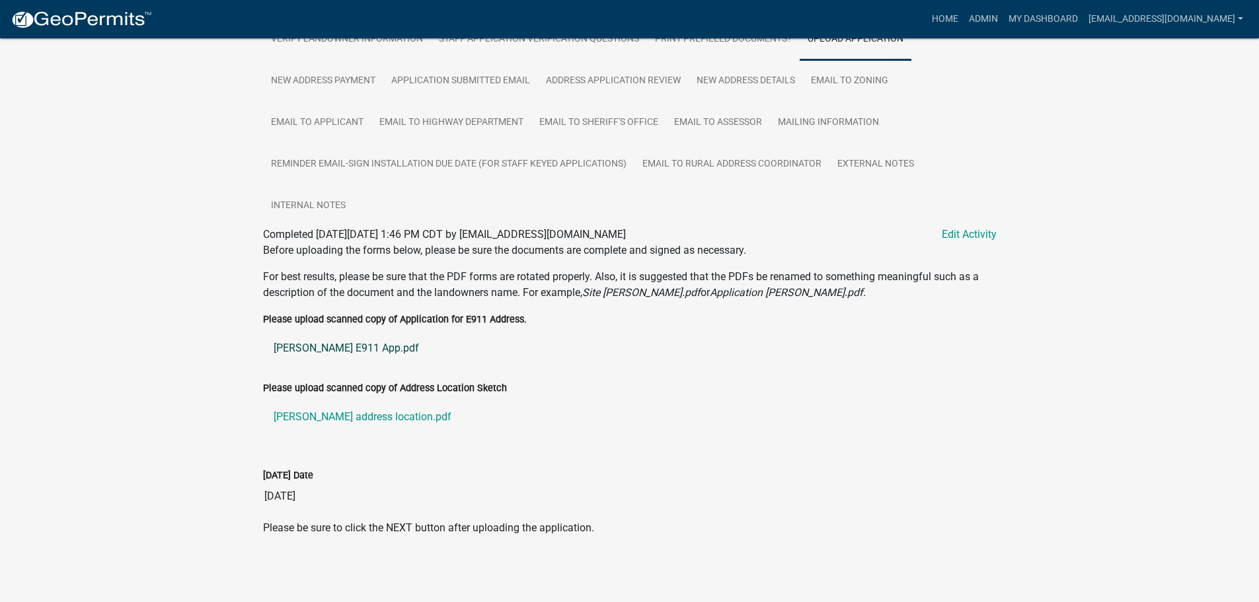
click at [291, 354] on link "[PERSON_NAME] E911 App.pdf" at bounding box center [630, 349] width 734 height 32
click at [342, 417] on link "[PERSON_NAME] address location.pdf" at bounding box center [630, 417] width 734 height 32
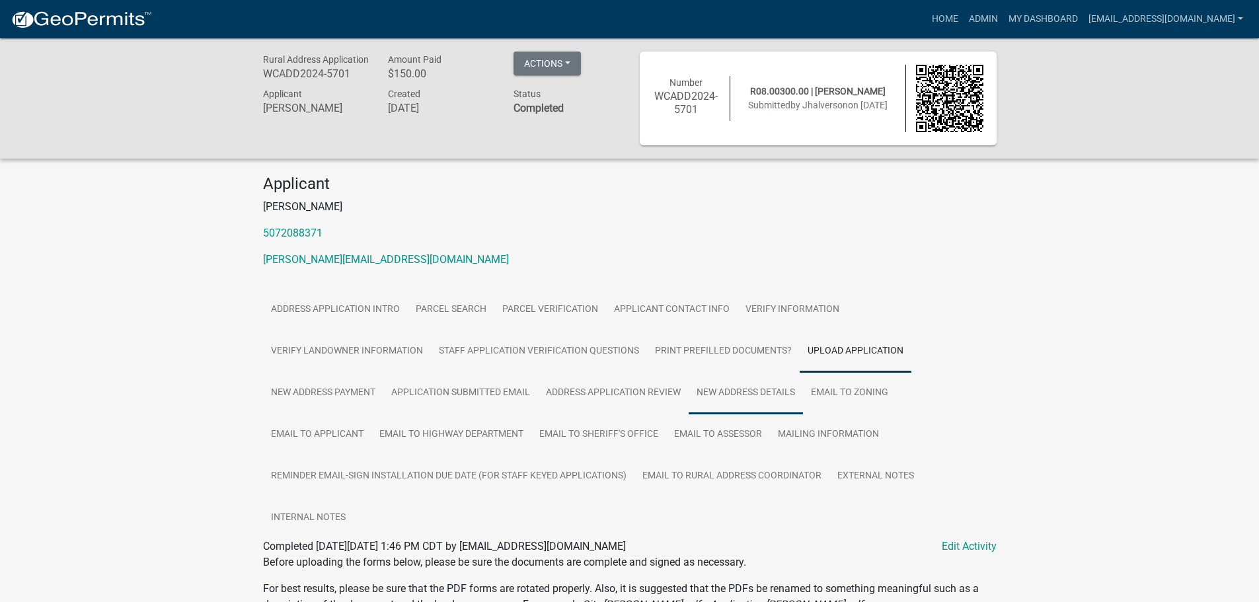
click at [754, 394] on link "New Address Details" at bounding box center [746, 393] width 114 height 42
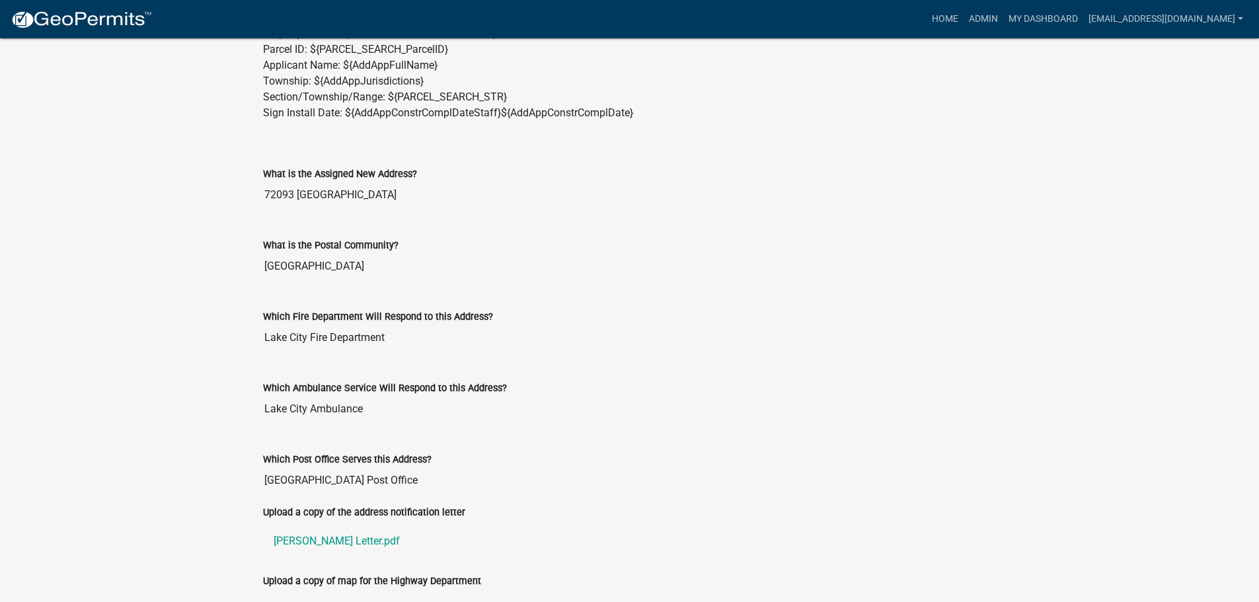
scroll to position [661, 0]
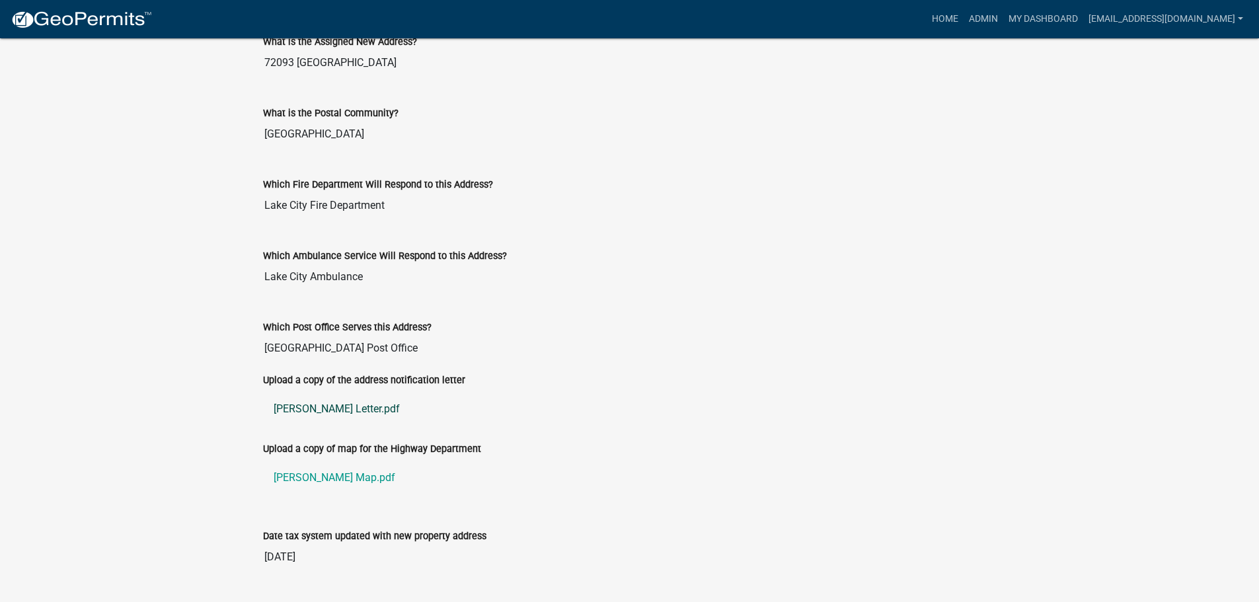
click at [309, 405] on link "[PERSON_NAME] Letter.pdf" at bounding box center [630, 409] width 734 height 32
click at [303, 478] on link "[PERSON_NAME] Map.pdf" at bounding box center [630, 478] width 734 height 32
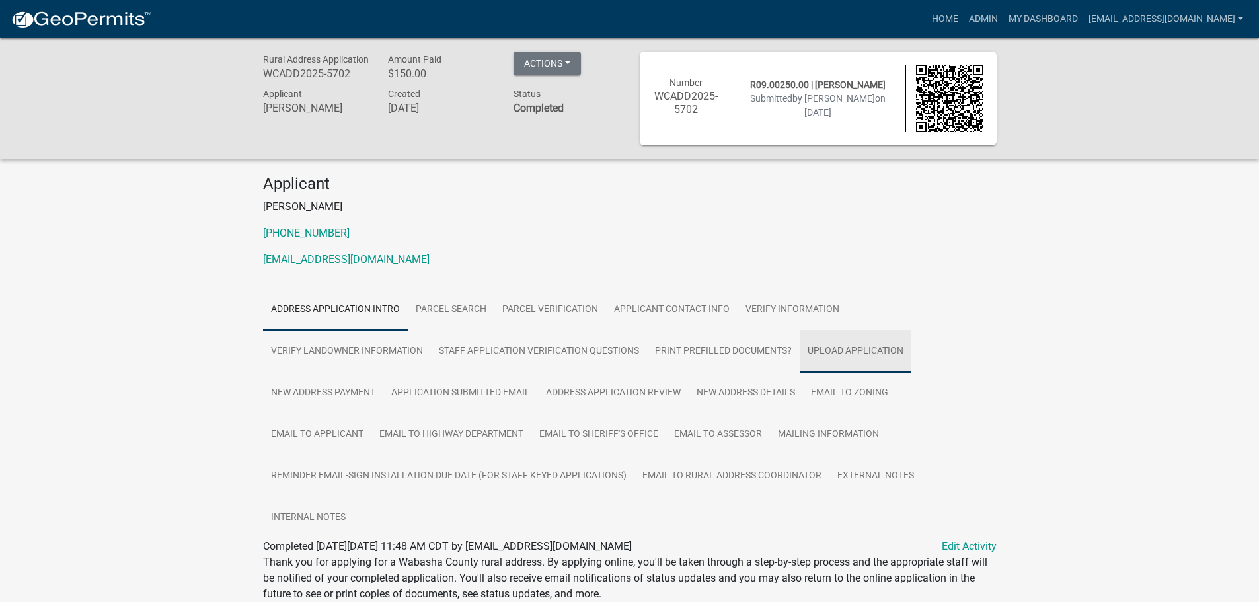
click at [854, 352] on link "Upload Application" at bounding box center [856, 352] width 112 height 42
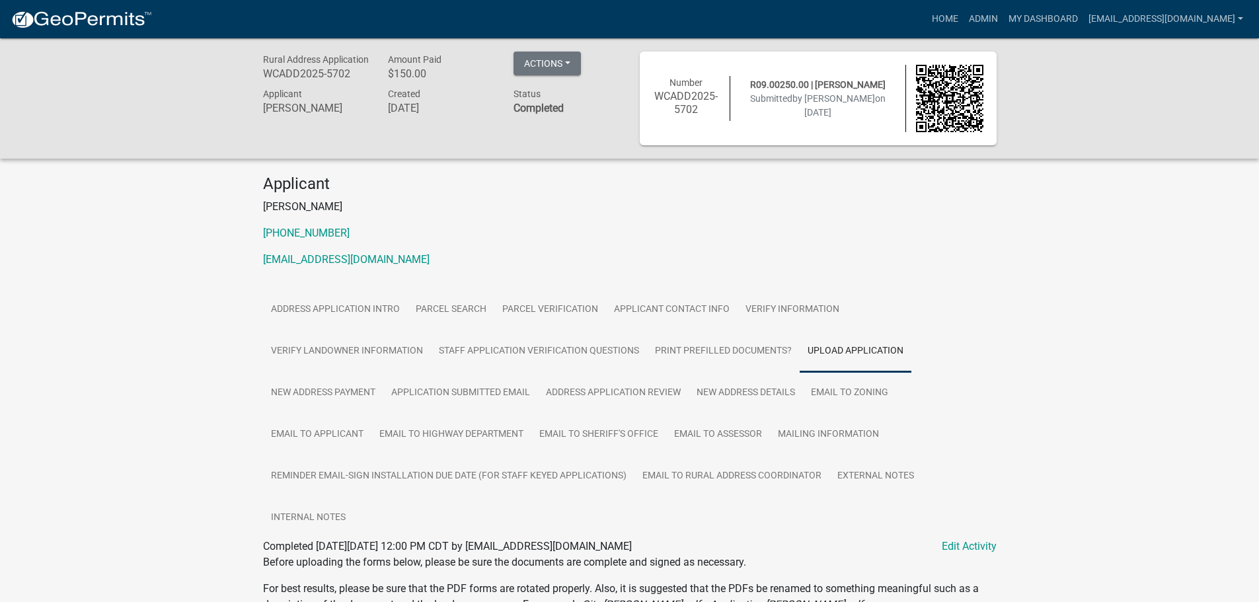
scroll to position [312, 0]
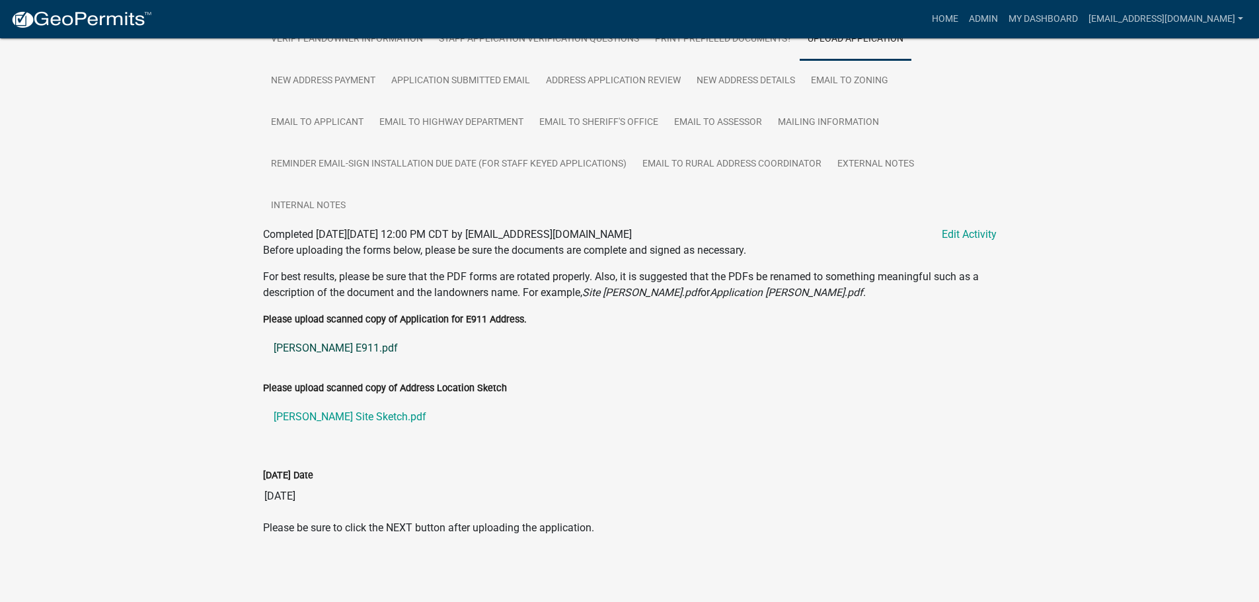
click at [316, 350] on link "[PERSON_NAME] E911.pdf" at bounding box center [630, 349] width 734 height 32
click at [299, 417] on link "[PERSON_NAME] Site Sketch.pdf" at bounding box center [630, 417] width 734 height 32
click at [761, 77] on link "New Address Details" at bounding box center [746, 81] width 114 height 42
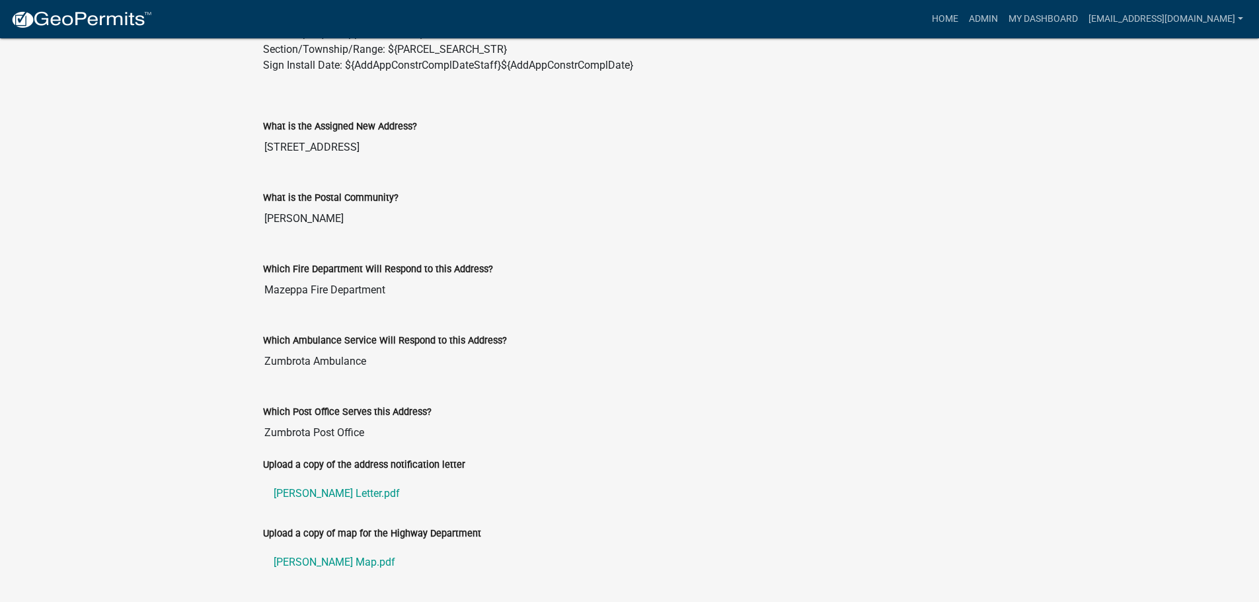
scroll to position [696, 0]
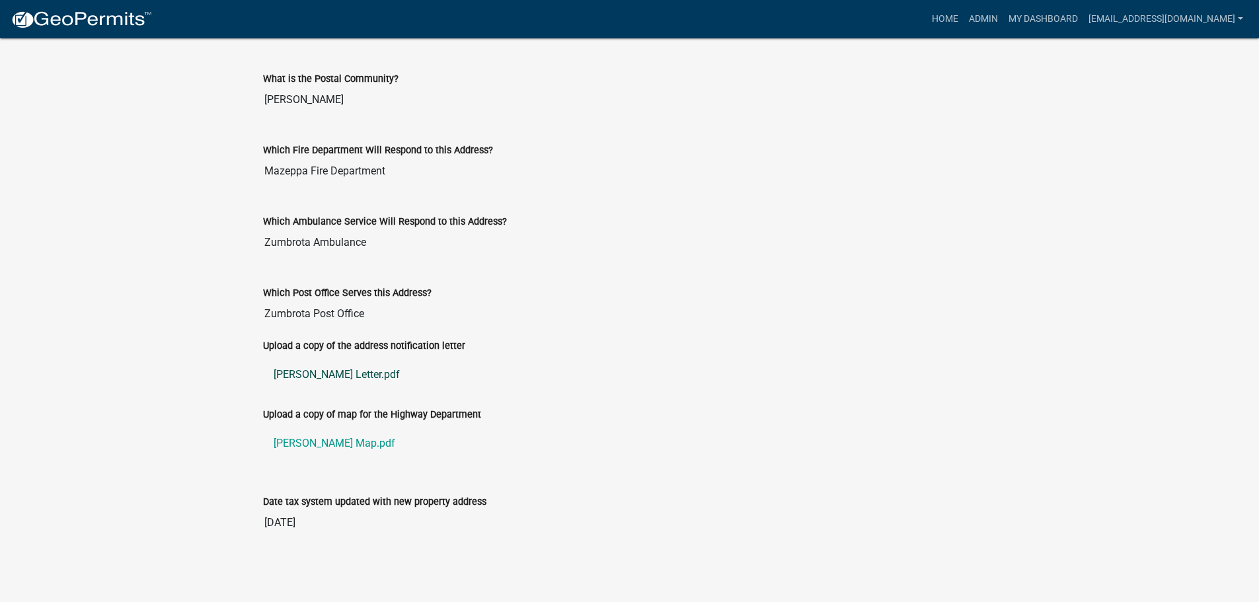
click at [290, 374] on link "[PERSON_NAME] Letter.pdf" at bounding box center [630, 375] width 734 height 32
click at [301, 442] on link "[PERSON_NAME] Map.pdf" at bounding box center [630, 444] width 734 height 32
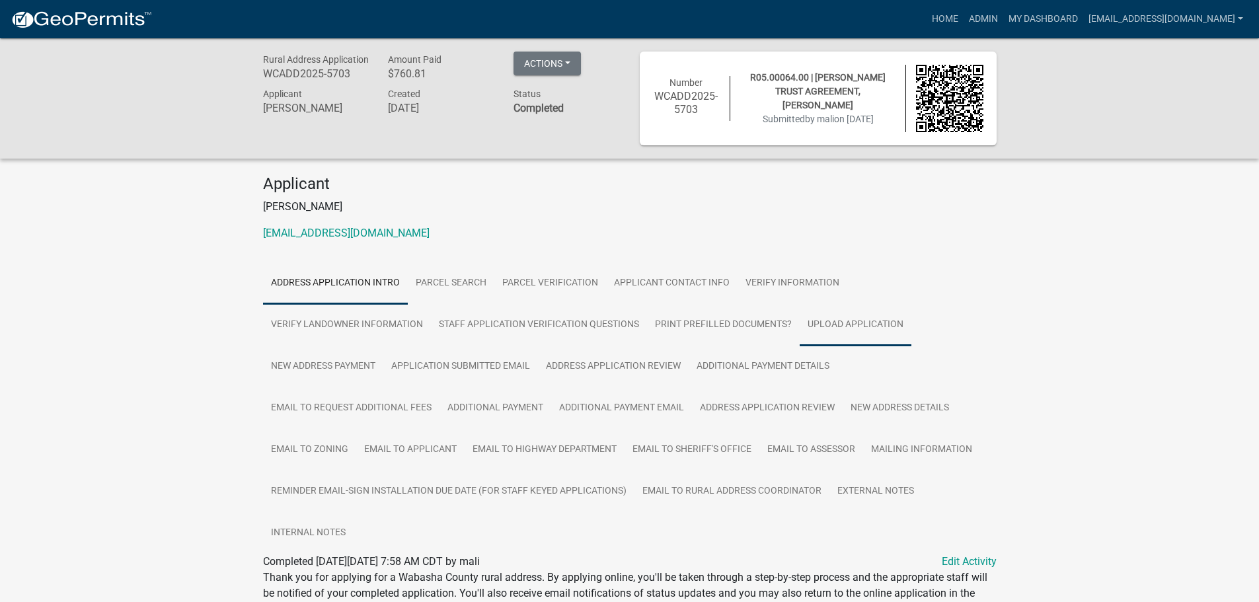
drag, startPoint x: 848, startPoint y: 328, endPoint x: 816, endPoint y: 322, distance: 32.9
click at [848, 328] on link "Upload Application" at bounding box center [856, 325] width 112 height 42
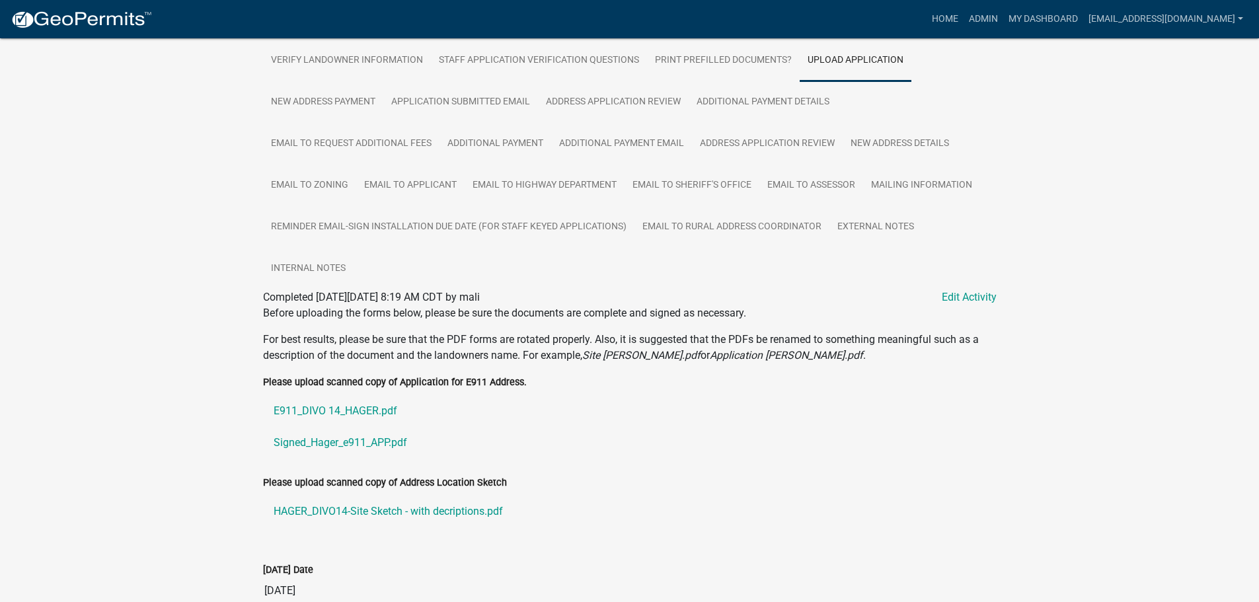
scroll to position [331, 0]
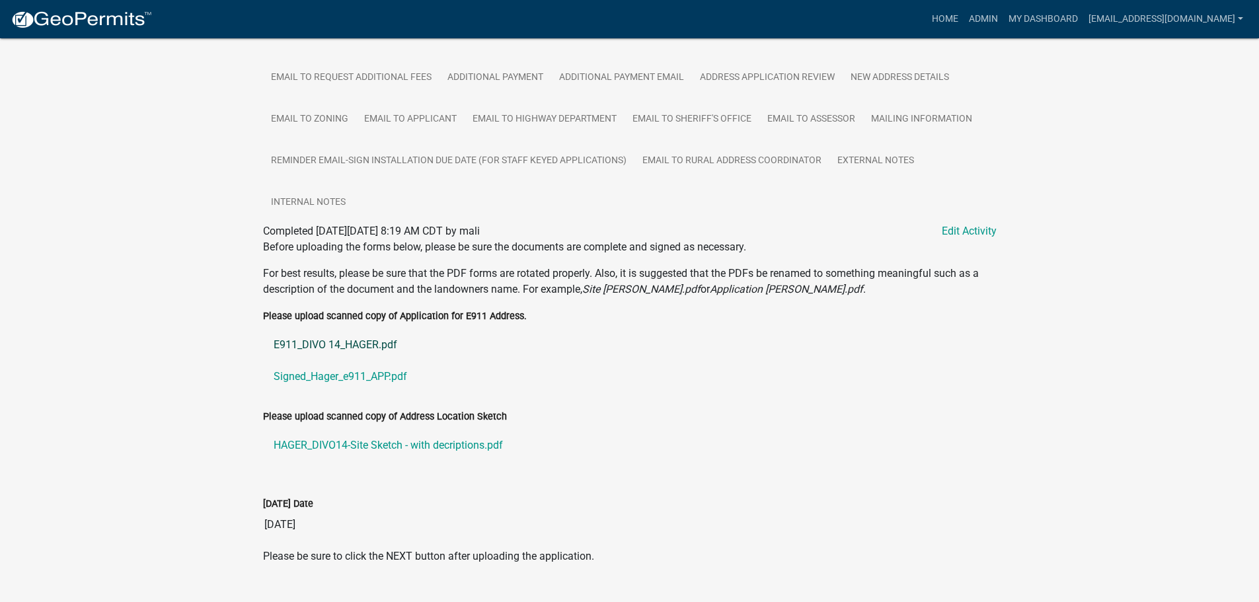
click at [331, 345] on link "E911_DIVO 14_HAGER.pdf" at bounding box center [630, 345] width 734 height 32
click at [292, 375] on link "Signed_Hager_e911_APP.pdf" at bounding box center [630, 377] width 734 height 32
click at [399, 450] on link "HAGER_DIVO14-Site Sketch - with decriptions.pdf" at bounding box center [630, 446] width 734 height 32
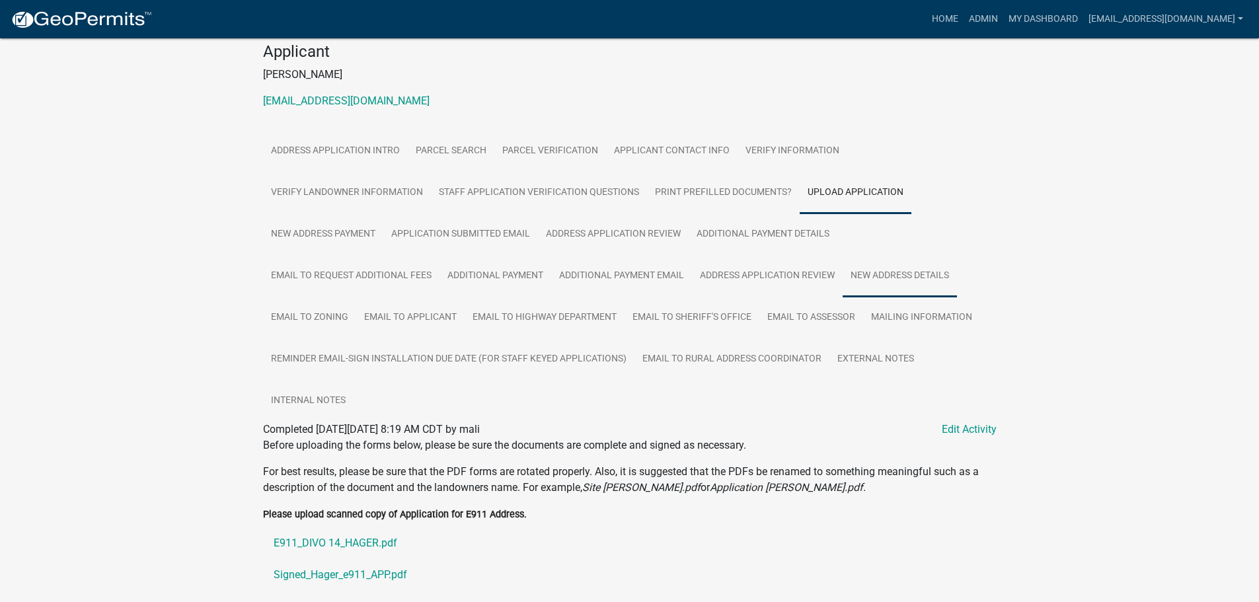
click at [918, 288] on link "New Address Details" at bounding box center [900, 276] width 114 height 42
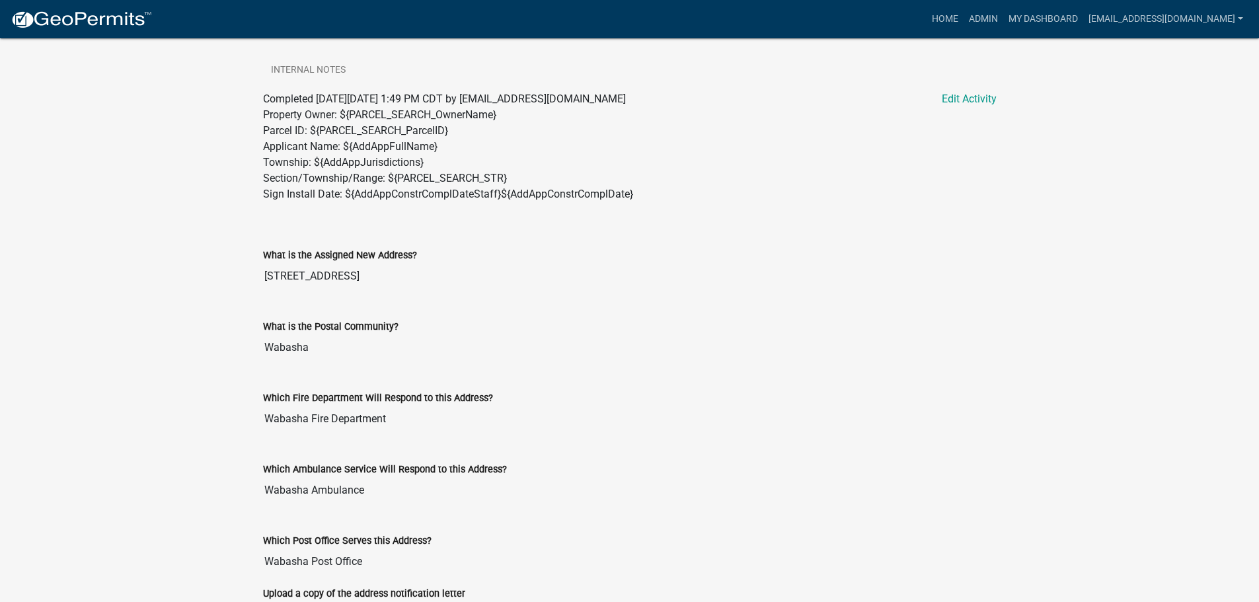
scroll to position [727, 0]
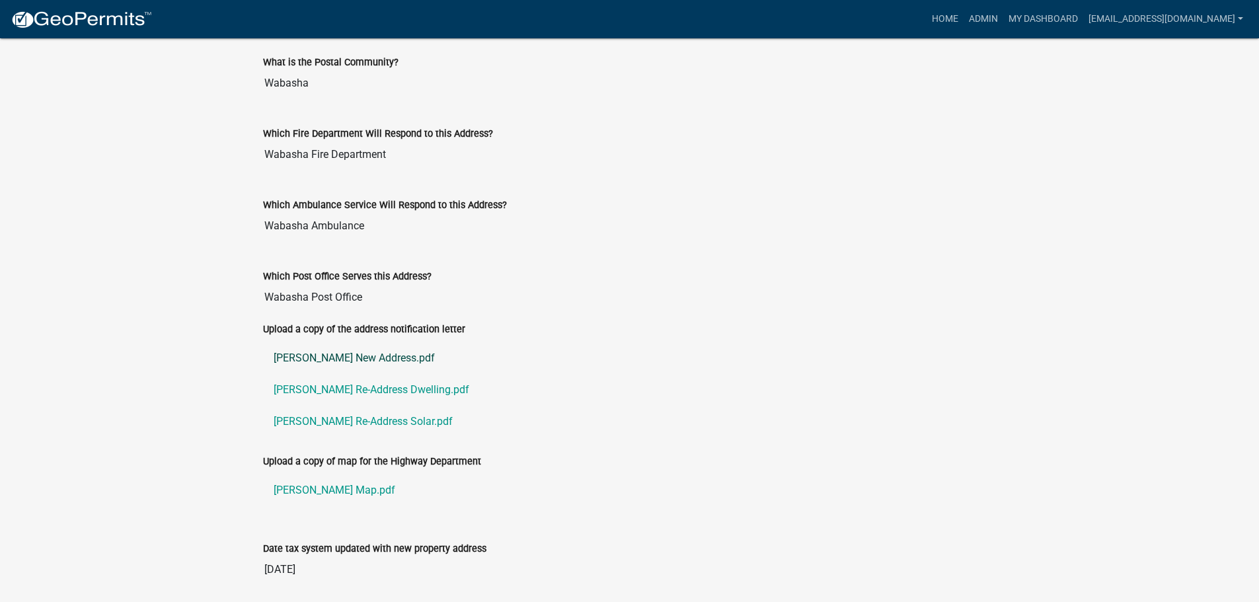
click at [351, 357] on link "Hager New Address.pdf" at bounding box center [630, 358] width 734 height 32
click at [324, 391] on link "Hager Re-Address Dwelling.pdf" at bounding box center [630, 390] width 734 height 32
click at [358, 421] on link "Hager Re-Address Solar.pdf" at bounding box center [630, 422] width 734 height 32
click at [305, 492] on link "Hager Map.pdf" at bounding box center [630, 491] width 734 height 32
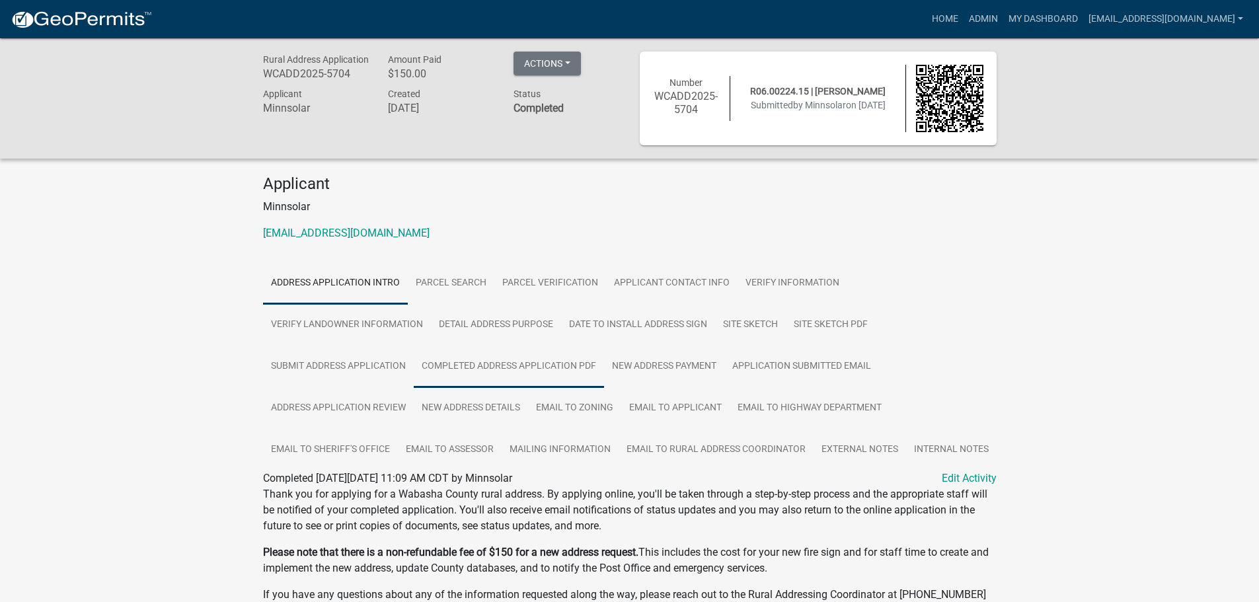
click at [494, 368] on link "Completed Address Application PDF" at bounding box center [509, 367] width 190 height 42
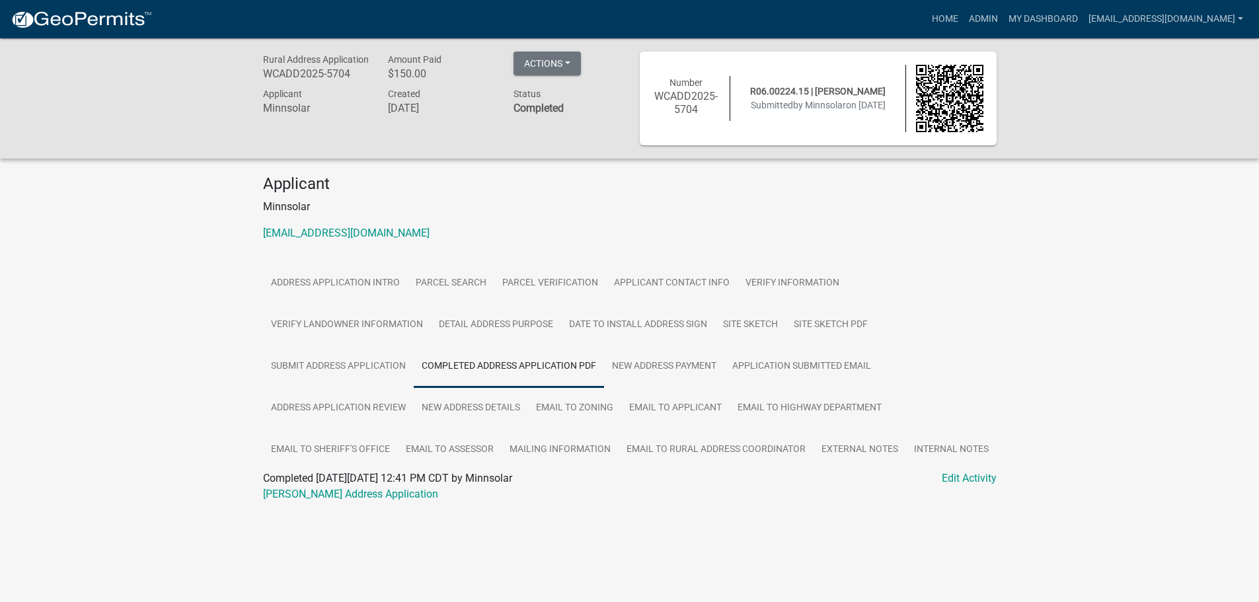
scroll to position [38, 0]
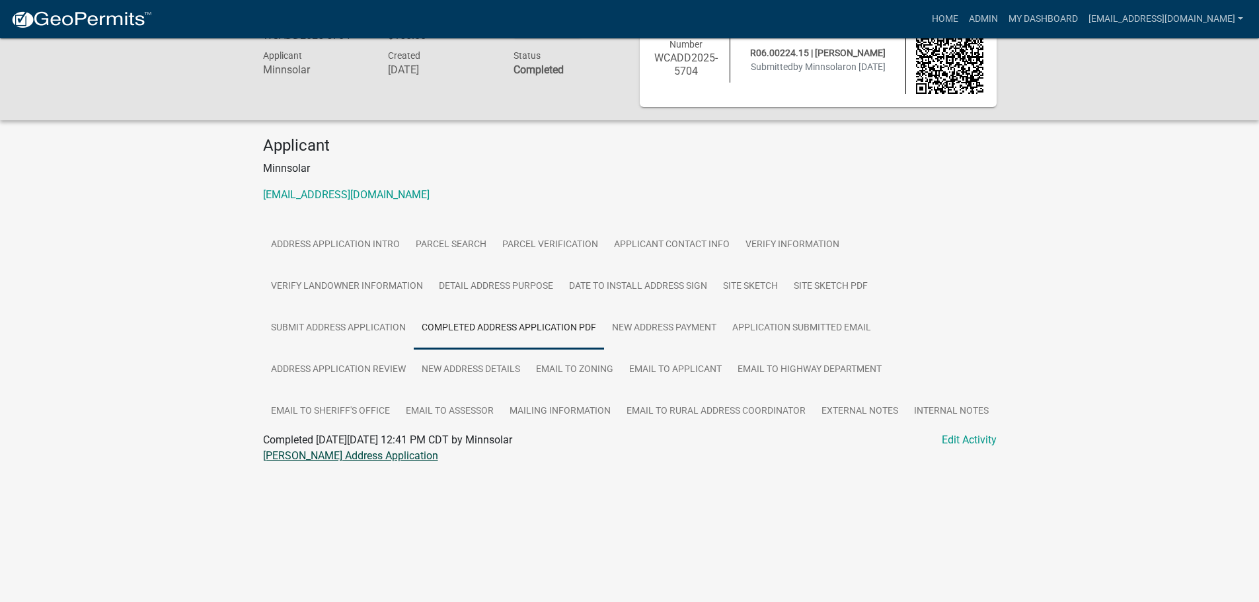
click at [310, 455] on link "Paul Kreidermacher Address Application" at bounding box center [350, 456] width 175 height 13
click at [739, 286] on link "Site Sketch" at bounding box center [750, 287] width 71 height 42
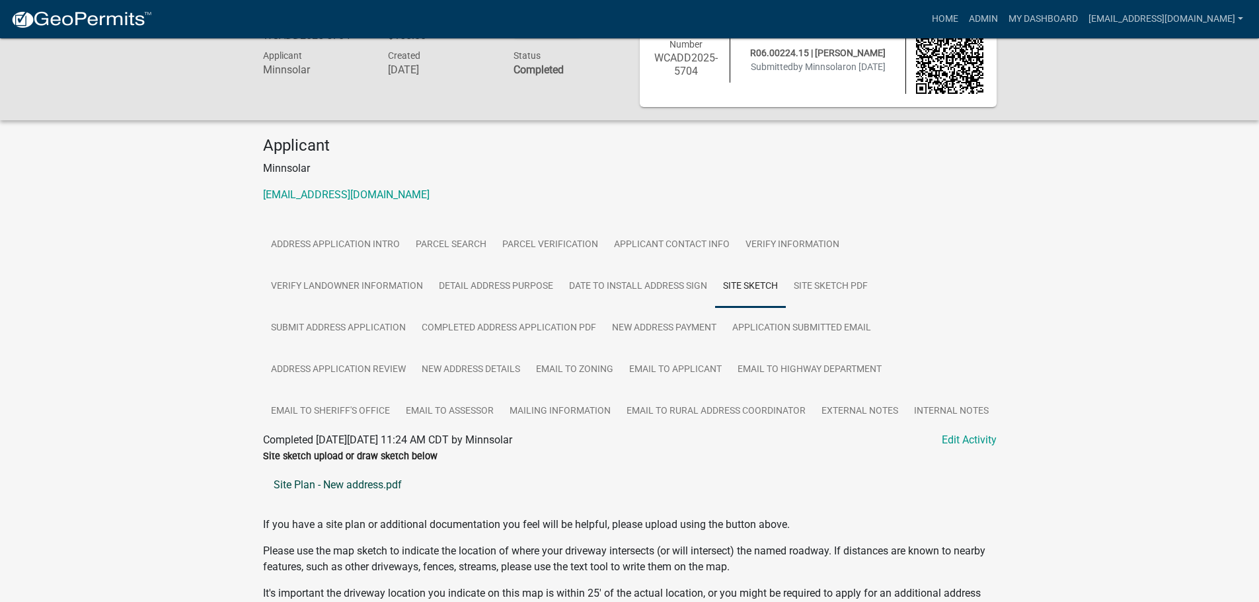
click at [334, 484] on link "Site Plan - New address.pdf" at bounding box center [630, 485] width 734 height 32
click at [490, 373] on link "New Address Details" at bounding box center [471, 370] width 114 height 42
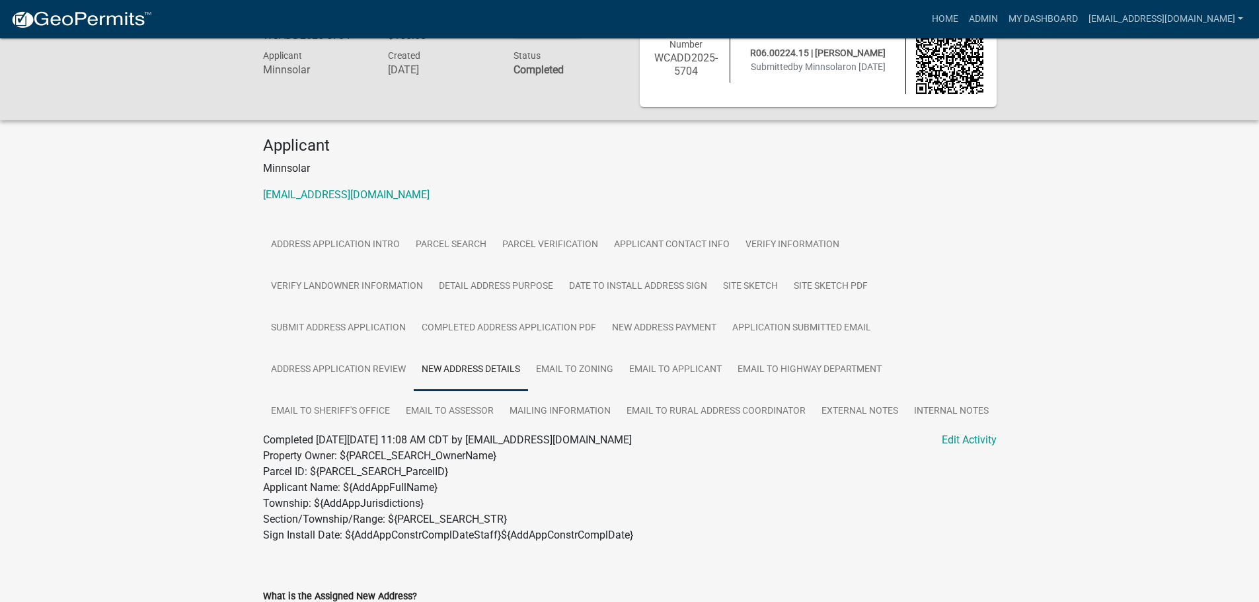
scroll to position [567, 0]
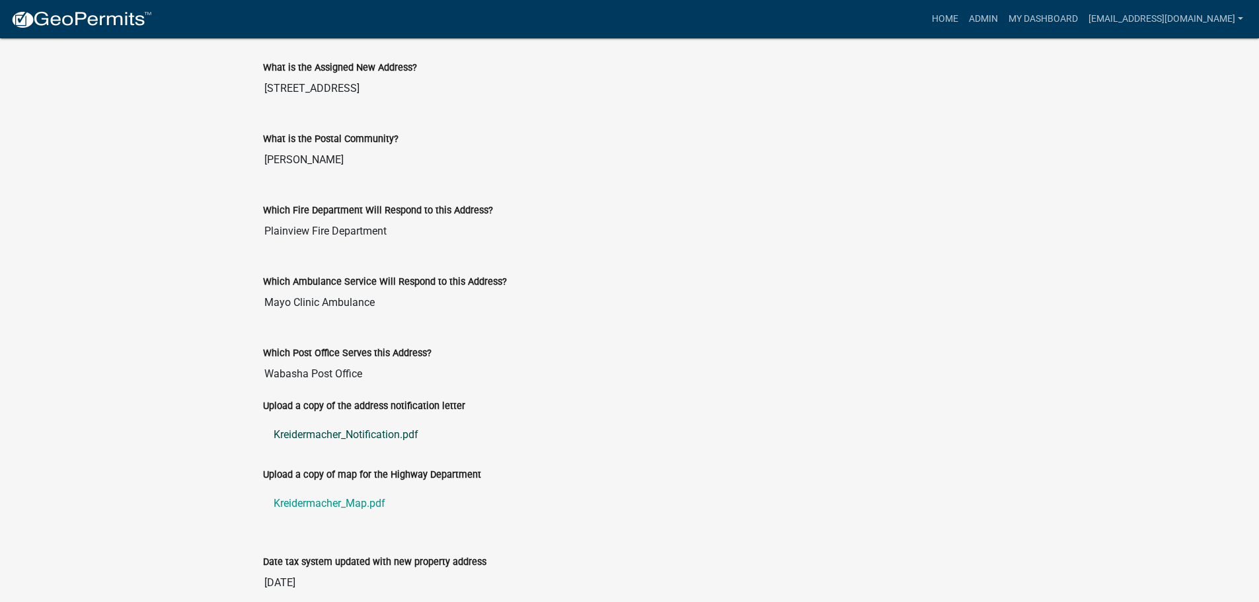
click at [335, 434] on link "Kreidermacher_Notification.pdf" at bounding box center [630, 435] width 734 height 32
click at [335, 502] on link "Kreidermacher_Map.pdf" at bounding box center [630, 504] width 734 height 32
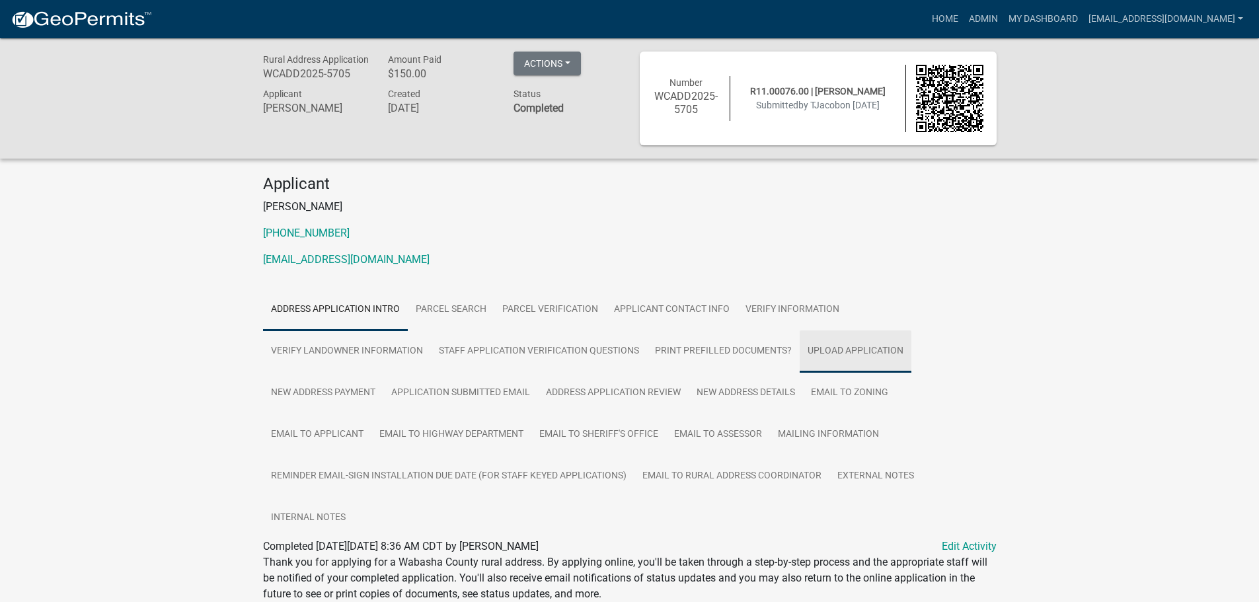
drag, startPoint x: 861, startPoint y: 348, endPoint x: 852, endPoint y: 348, distance: 8.6
click at [861, 348] on link "Upload Application" at bounding box center [856, 352] width 112 height 42
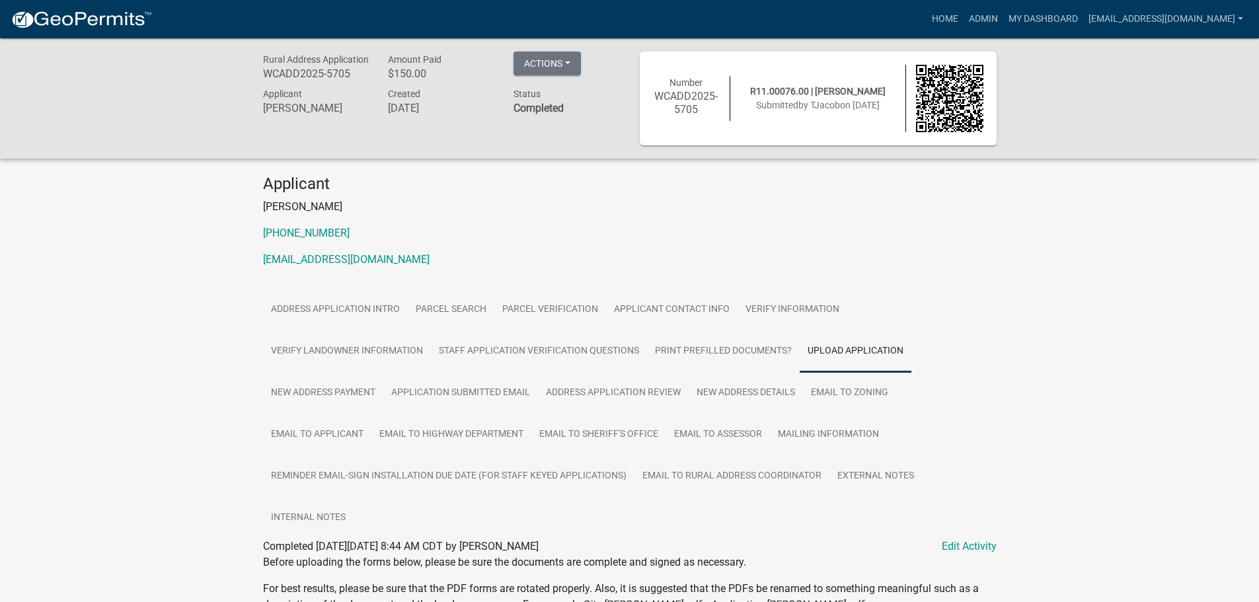
scroll to position [344, 0]
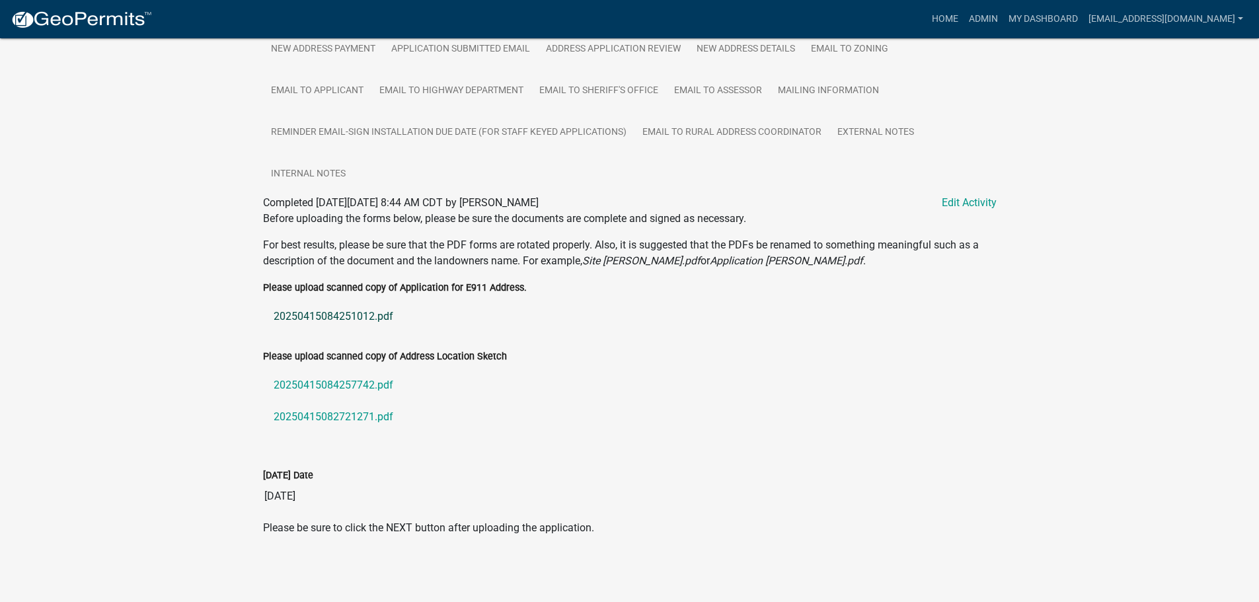
click at [319, 314] on link "20250415084251012.pdf" at bounding box center [630, 317] width 734 height 32
click at [340, 380] on link "20250415084257742.pdf" at bounding box center [630, 386] width 734 height 32
click at [348, 417] on link "20250415082721271.pdf" at bounding box center [630, 417] width 734 height 32
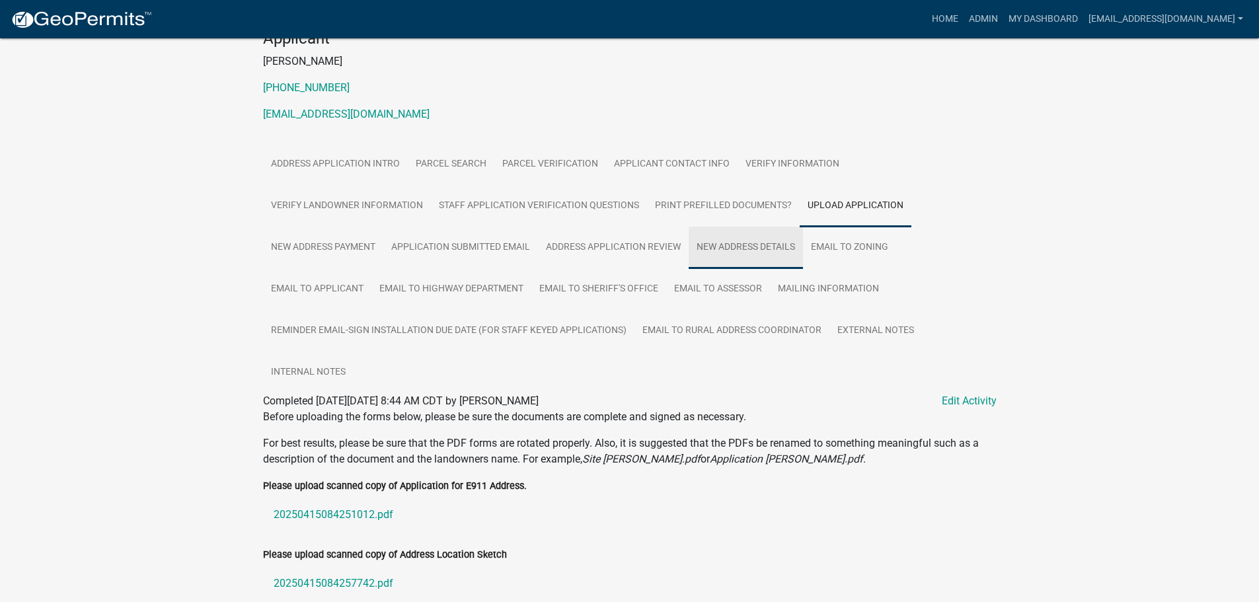
click at [757, 249] on link "New Address Details" at bounding box center [746, 248] width 114 height 42
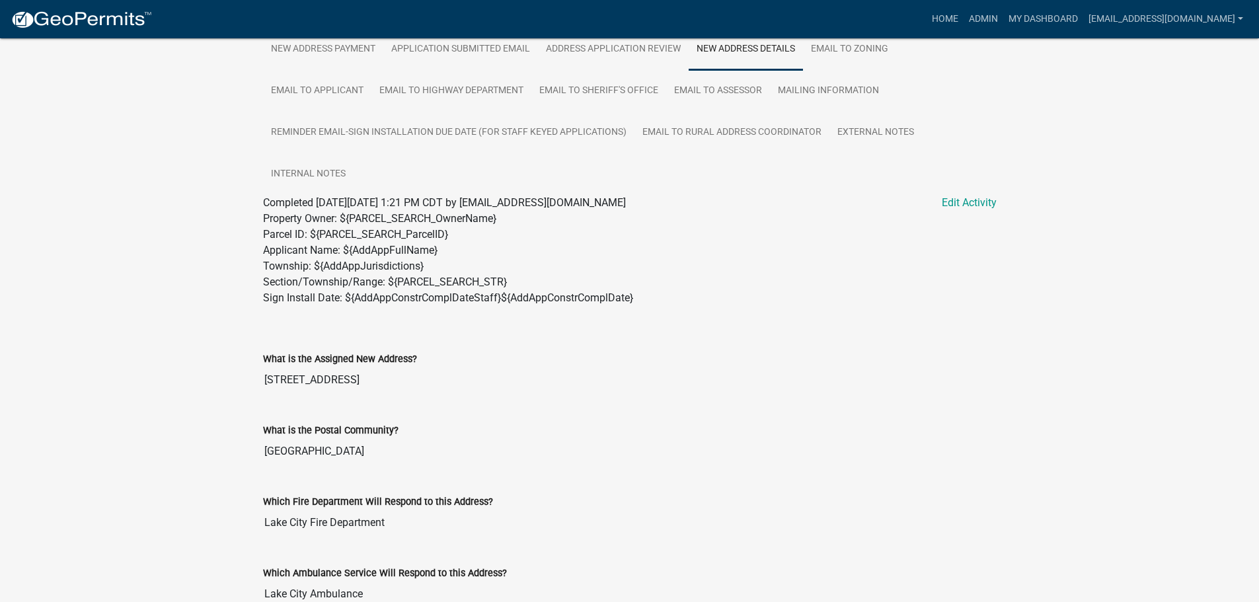
scroll to position [674, 0]
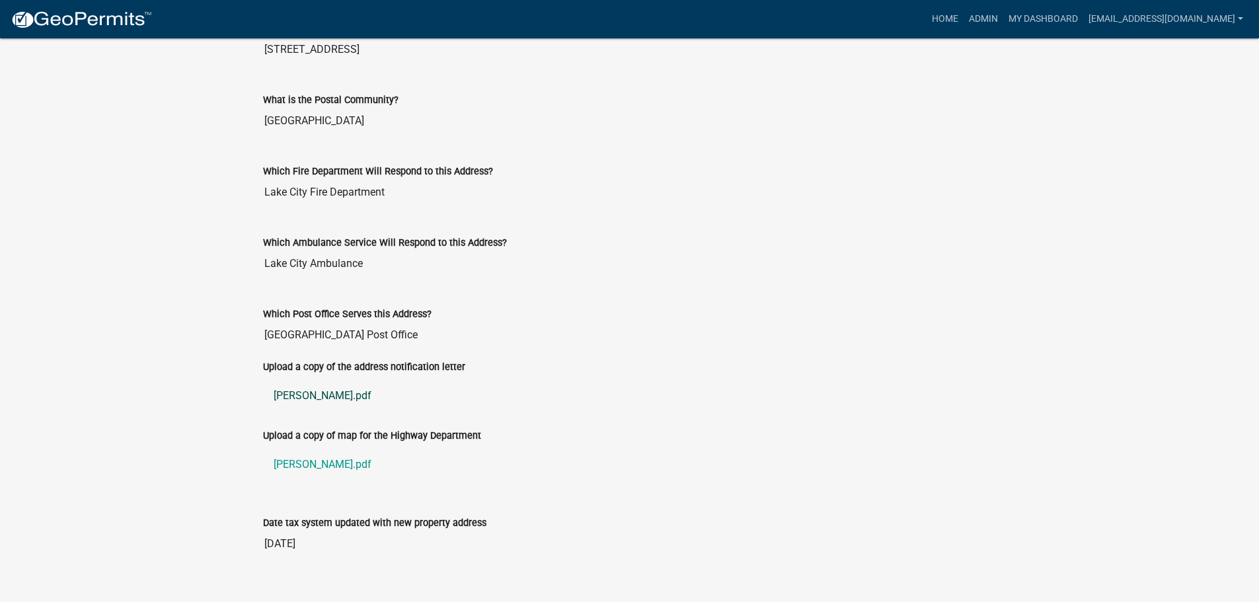
click at [291, 399] on link "[PERSON_NAME].pdf" at bounding box center [630, 396] width 734 height 32
click at [315, 467] on link "[PERSON_NAME].pdf" at bounding box center [630, 465] width 734 height 32
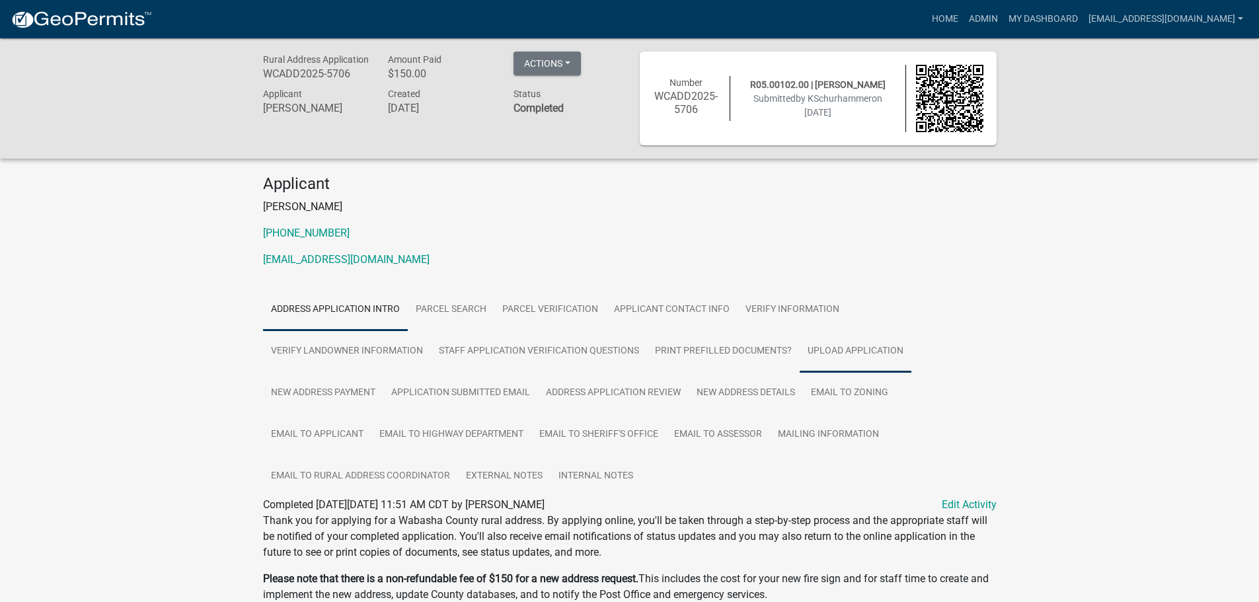
click at [877, 356] on link "Upload Application" at bounding box center [856, 352] width 112 height 42
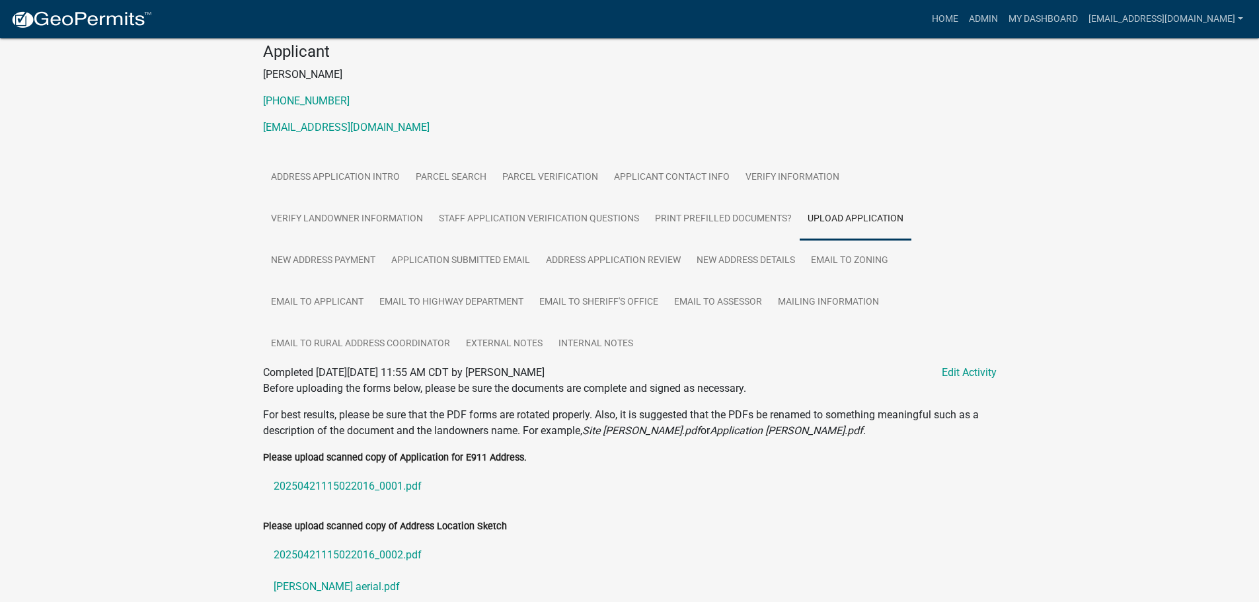
scroll to position [302, 0]
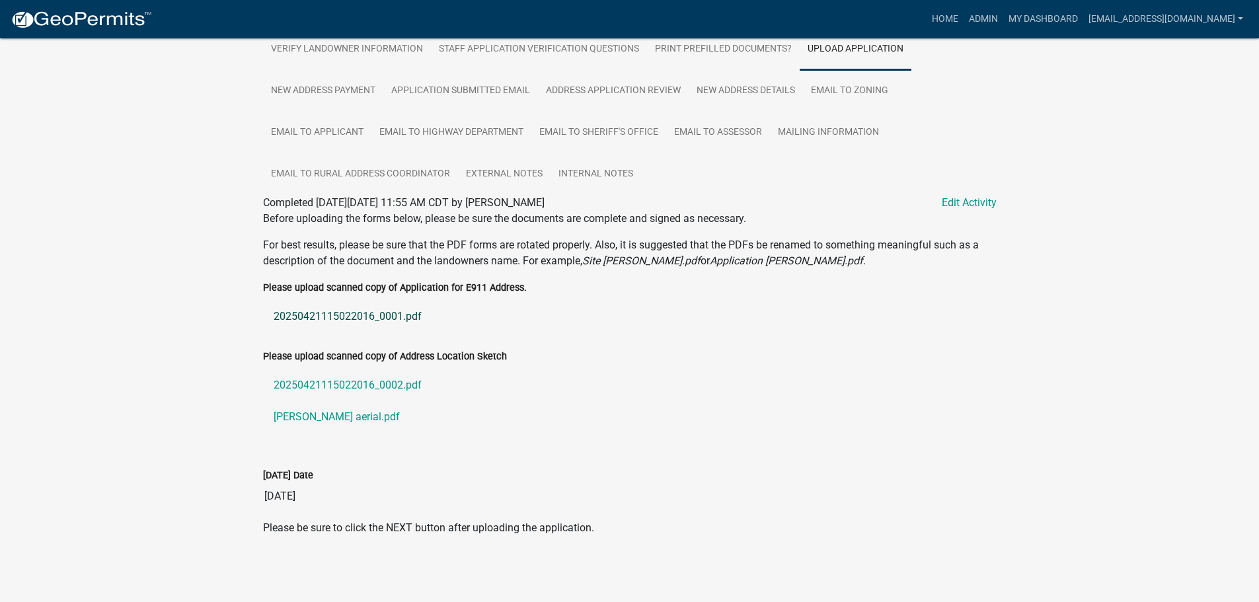
click at [316, 313] on link "20250421115022016_0001.pdf" at bounding box center [630, 317] width 734 height 32
click at [347, 380] on link "20250421115022016_0002.pdf" at bounding box center [630, 386] width 734 height 32
click at [307, 410] on link "[PERSON_NAME] aerial.pdf" at bounding box center [630, 417] width 734 height 32
click at [744, 88] on link "New Address Details" at bounding box center [746, 91] width 114 height 42
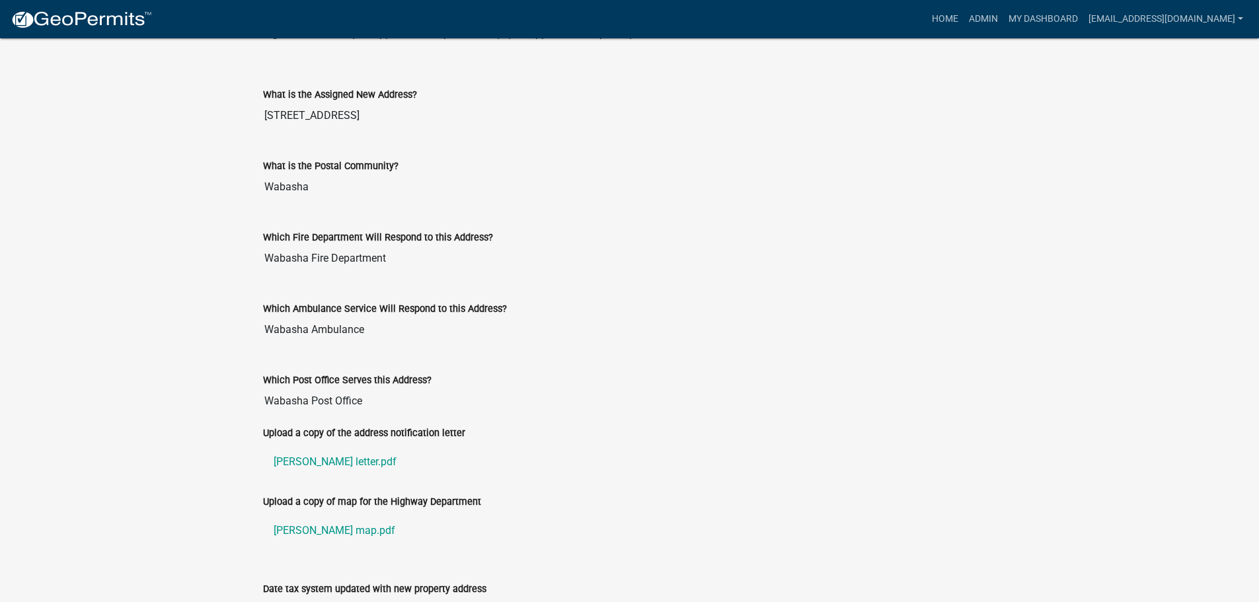
scroll to position [654, 0]
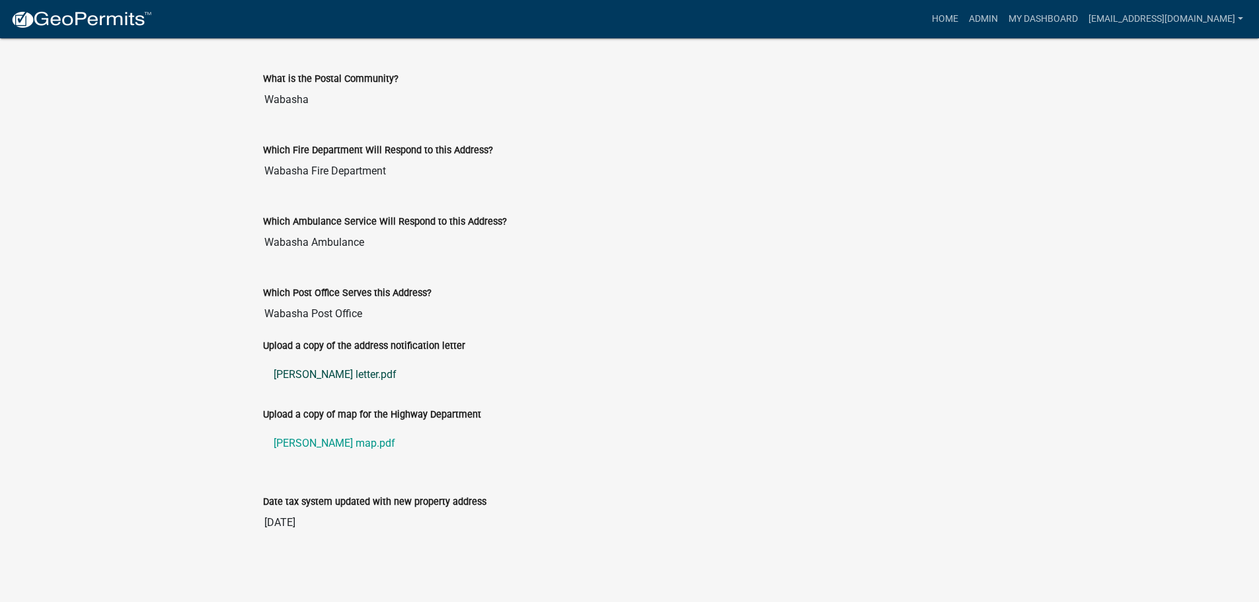
click at [298, 369] on link "[PERSON_NAME] letter.pdf" at bounding box center [630, 375] width 734 height 32
click at [340, 441] on link "[PERSON_NAME] map.pdf" at bounding box center [630, 444] width 734 height 32
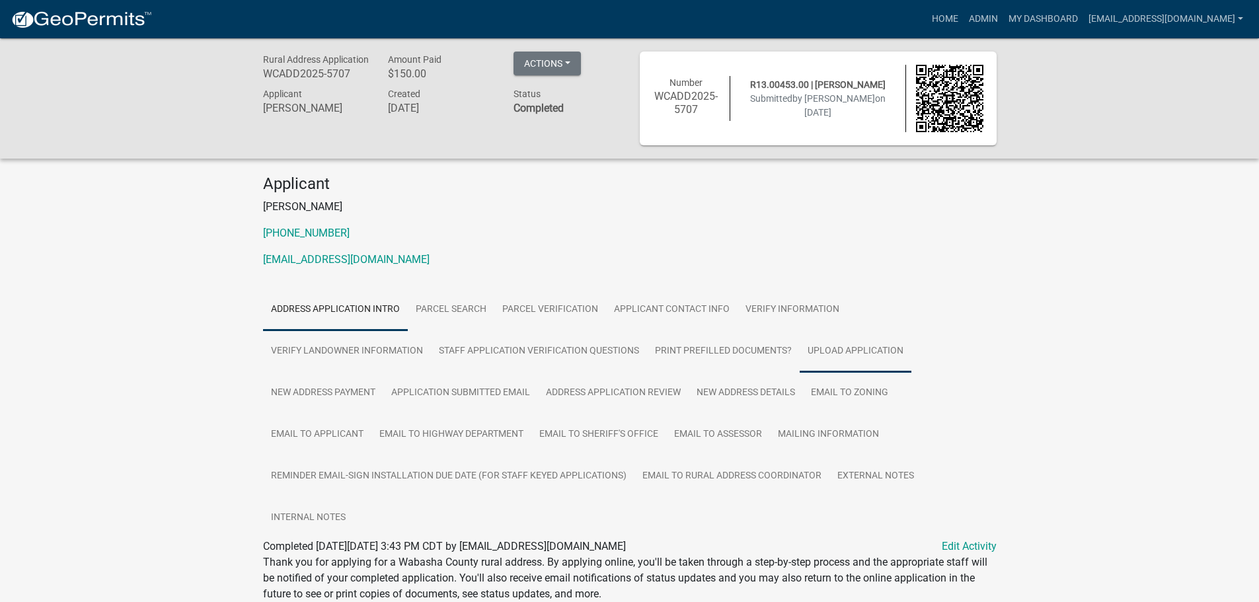
click at [835, 357] on link "Upload Application" at bounding box center [856, 352] width 112 height 42
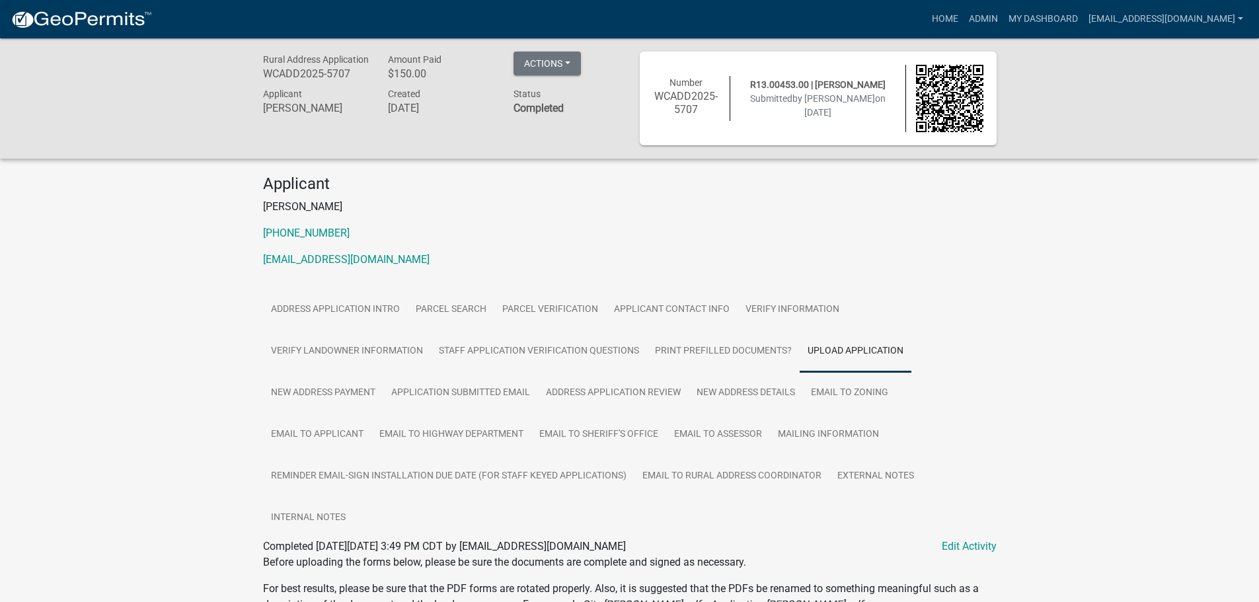
scroll to position [312, 0]
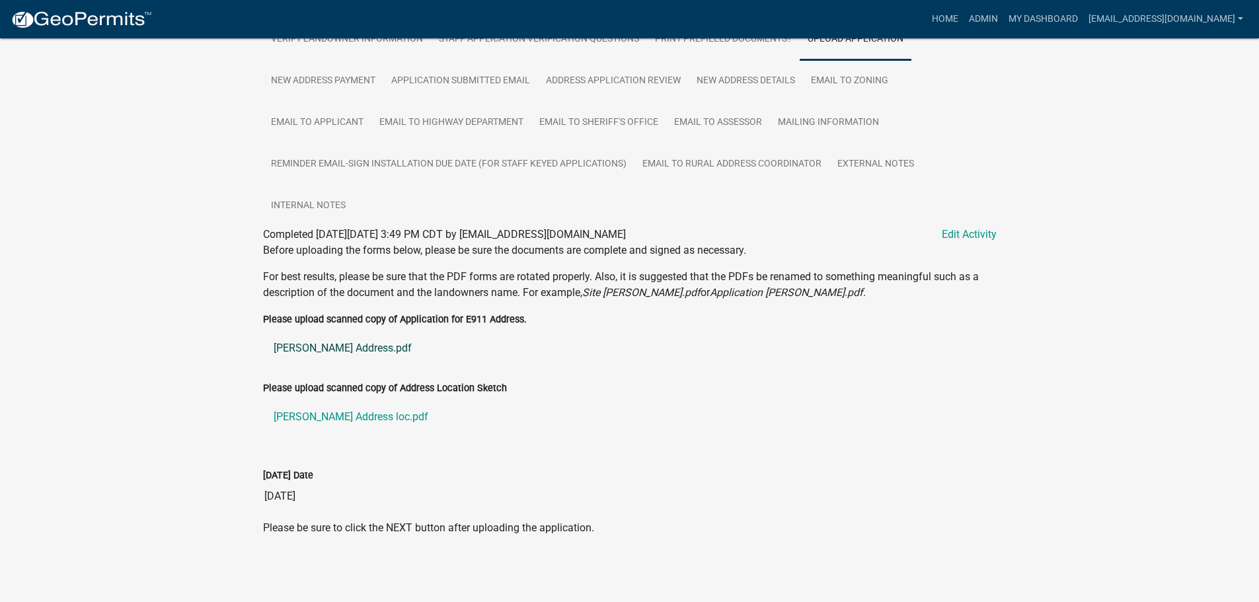
click at [321, 346] on link "[PERSON_NAME] Address.pdf" at bounding box center [630, 349] width 734 height 32
click at [315, 415] on link "[PERSON_NAME] Address loc.pdf" at bounding box center [630, 417] width 734 height 32
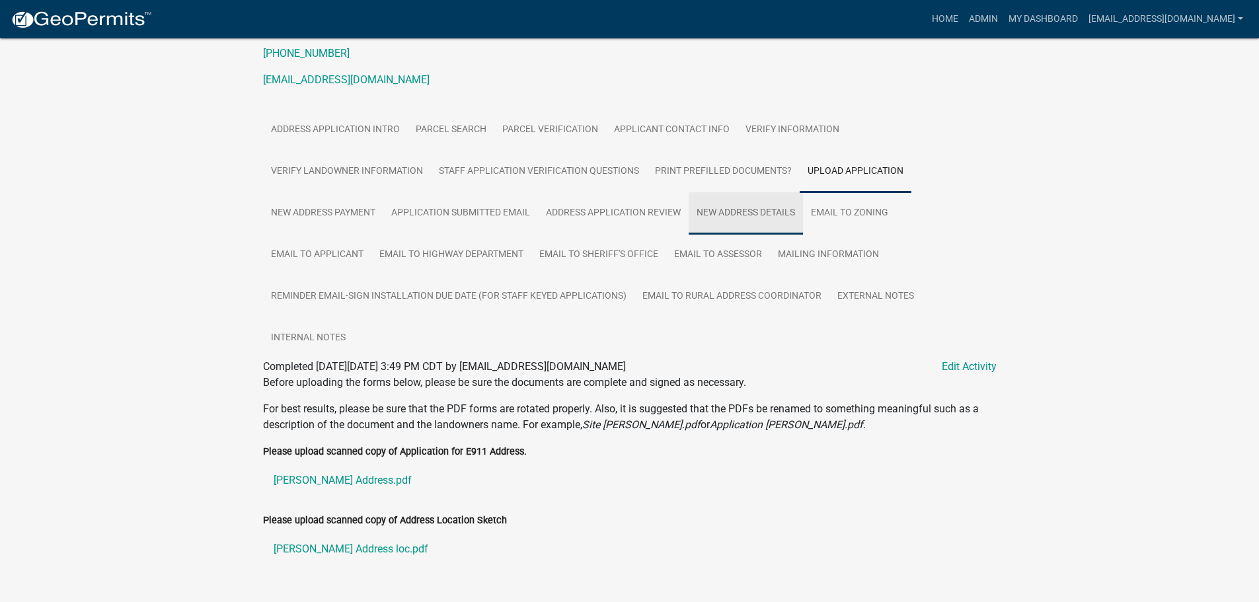
click at [745, 197] on link "New Address Details" at bounding box center [746, 213] width 114 height 42
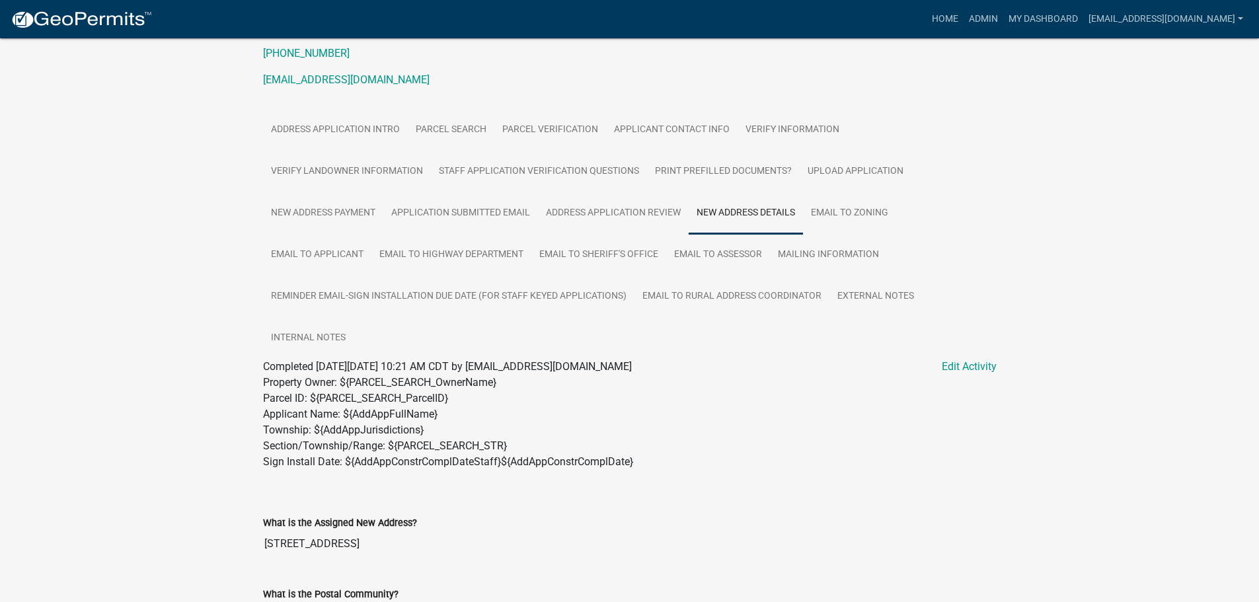
scroll to position [696, 0]
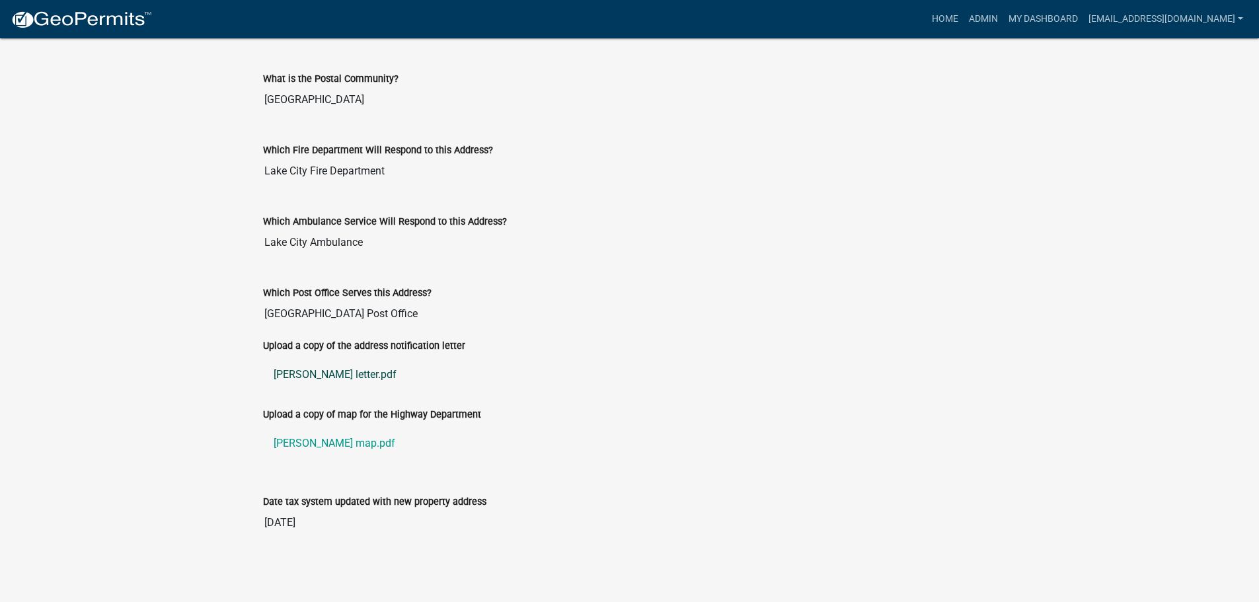
click at [293, 376] on link "[PERSON_NAME] letter.pdf" at bounding box center [630, 375] width 734 height 32
click at [317, 444] on link "[PERSON_NAME] map.pdf" at bounding box center [630, 444] width 734 height 32
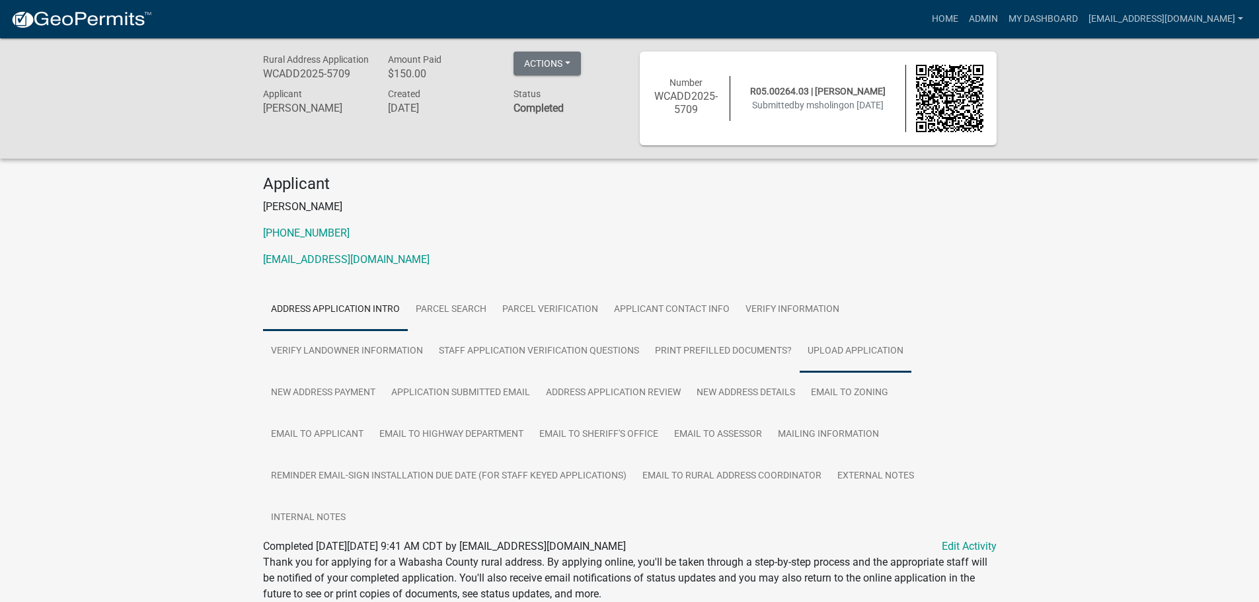
click at [859, 360] on link "Upload Application" at bounding box center [856, 352] width 112 height 42
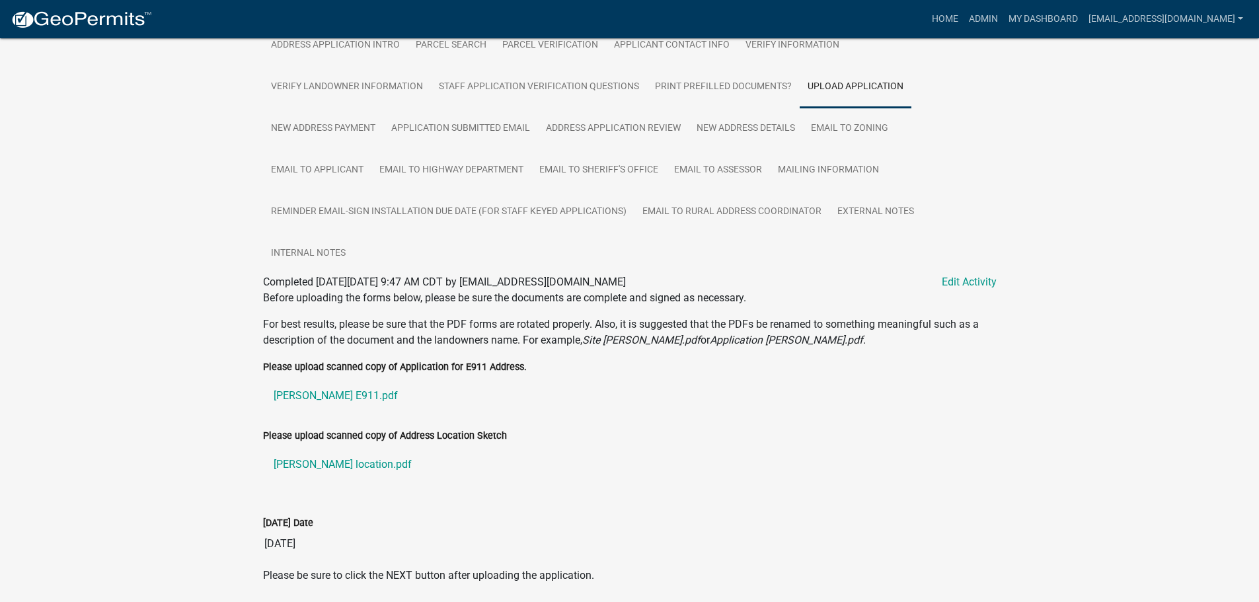
scroll to position [312, 0]
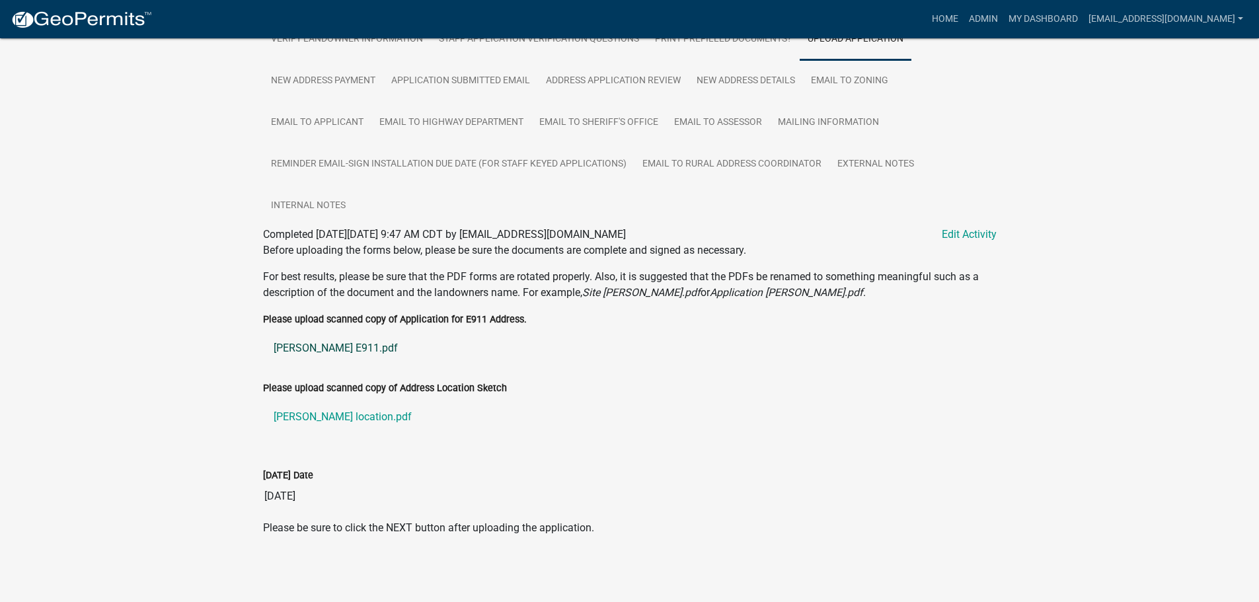
click at [310, 348] on link "[PERSON_NAME] E911.pdf" at bounding box center [630, 349] width 734 height 32
click at [339, 411] on link "Burgess location.pdf" at bounding box center [630, 417] width 734 height 32
click at [728, 76] on link "New Address Details" at bounding box center [746, 81] width 114 height 42
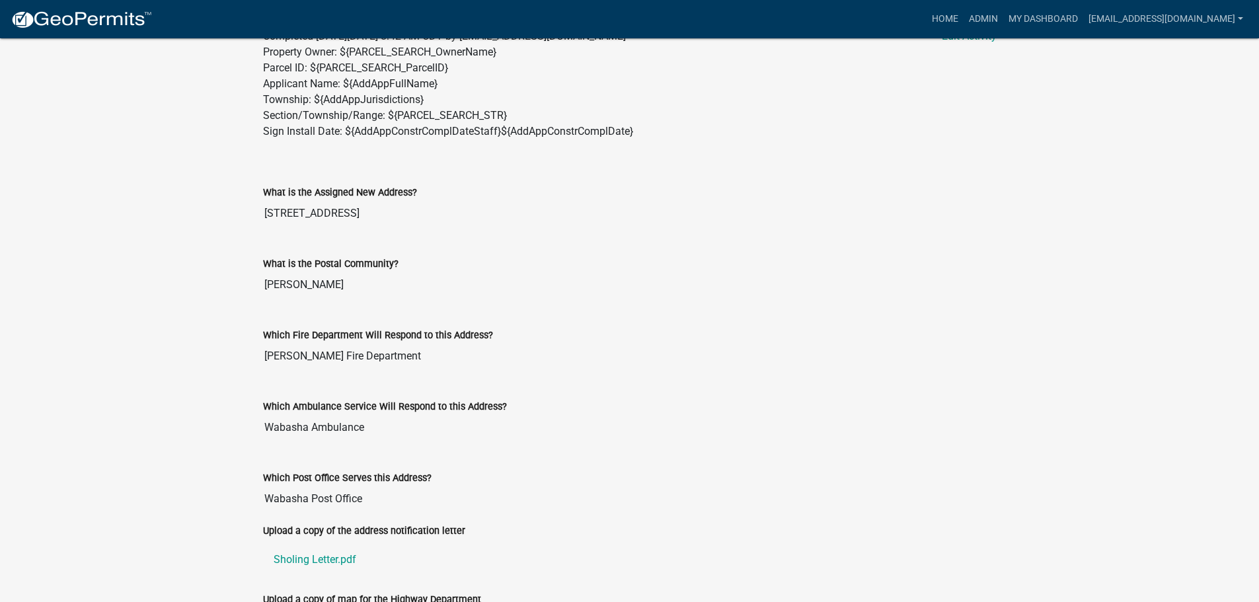
scroll to position [696, 0]
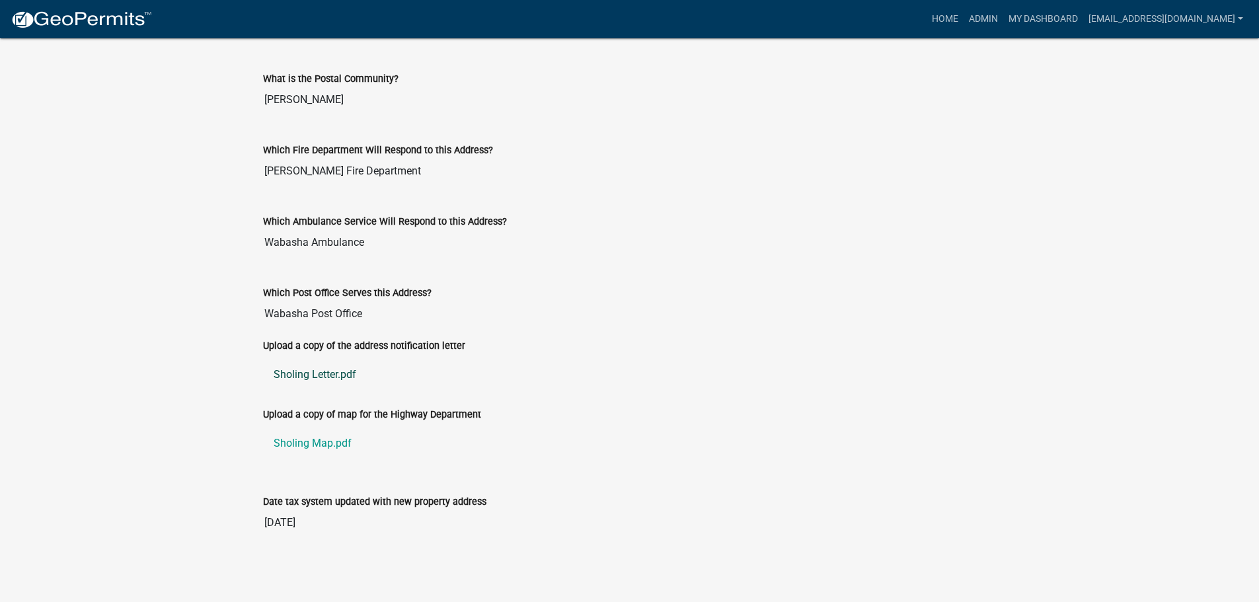
click at [320, 369] on link "Sholing Letter.pdf" at bounding box center [630, 375] width 734 height 32
click at [311, 438] on link "Sholing Map.pdf" at bounding box center [630, 444] width 734 height 32
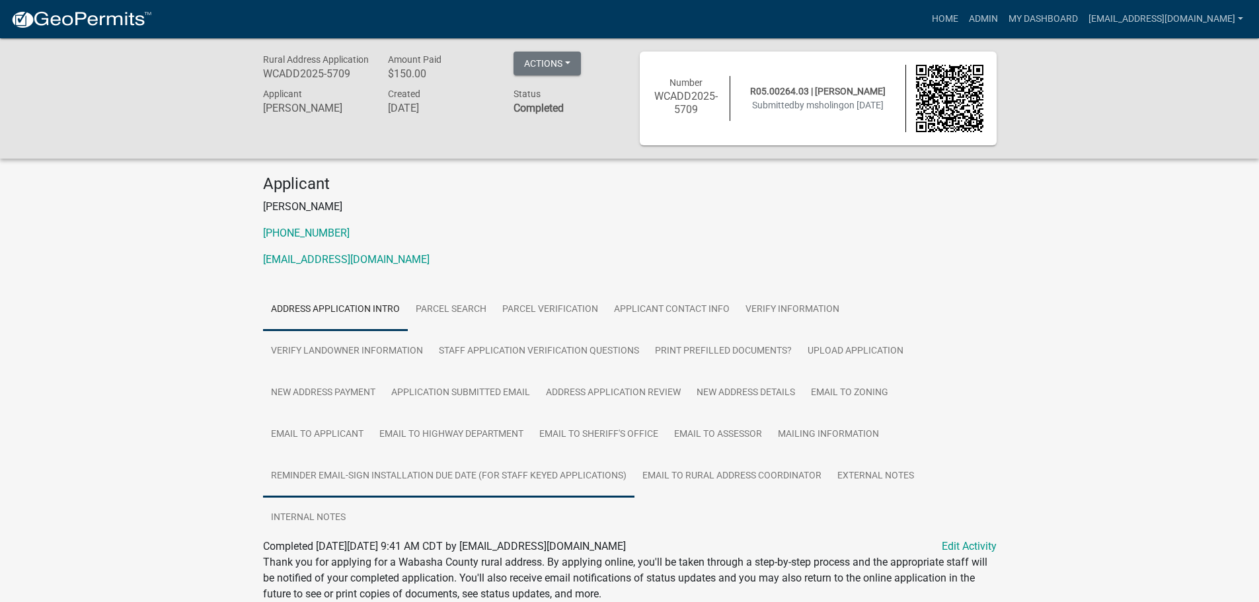
scroll to position [193, 0]
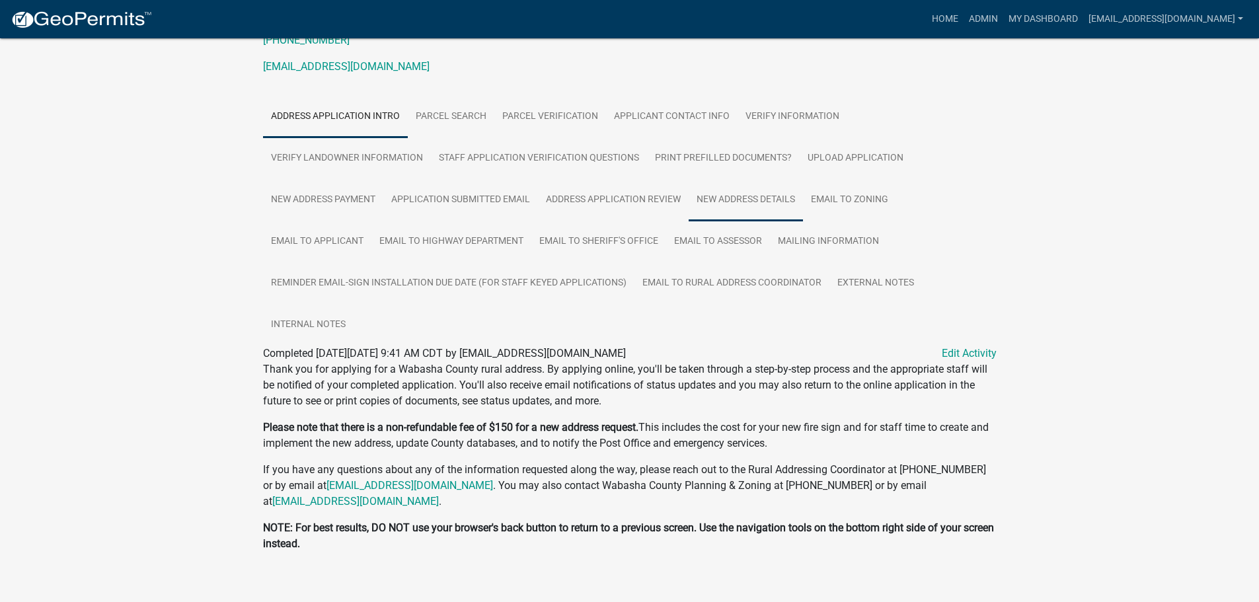
click at [750, 201] on link "New Address Details" at bounding box center [746, 200] width 114 height 42
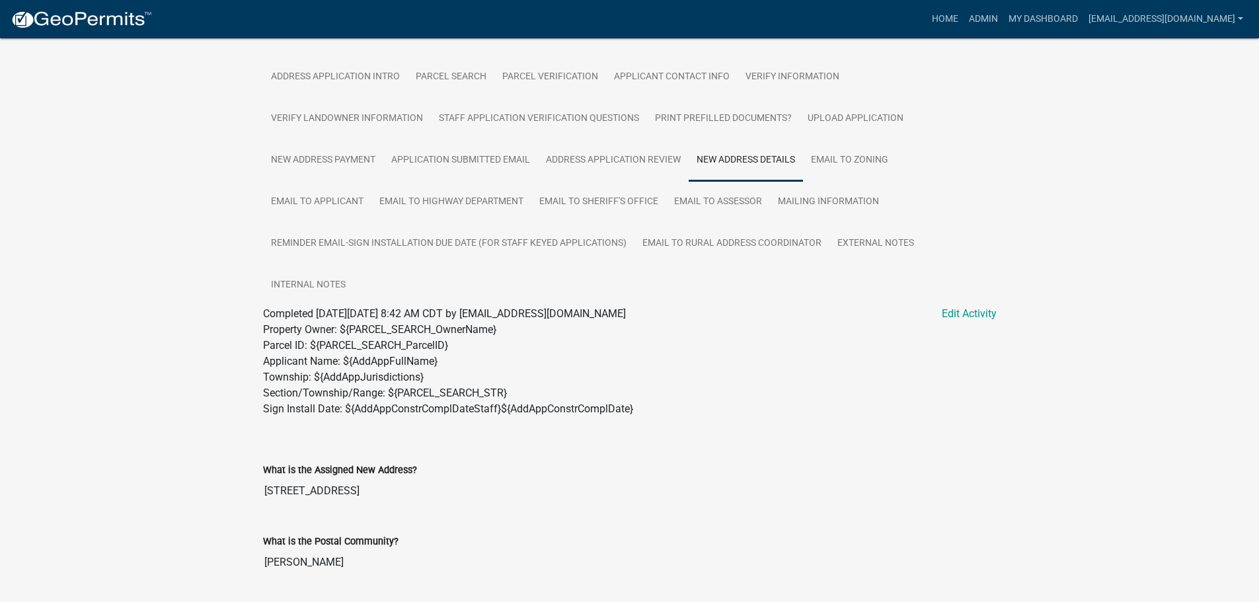
scroll to position [167, 0]
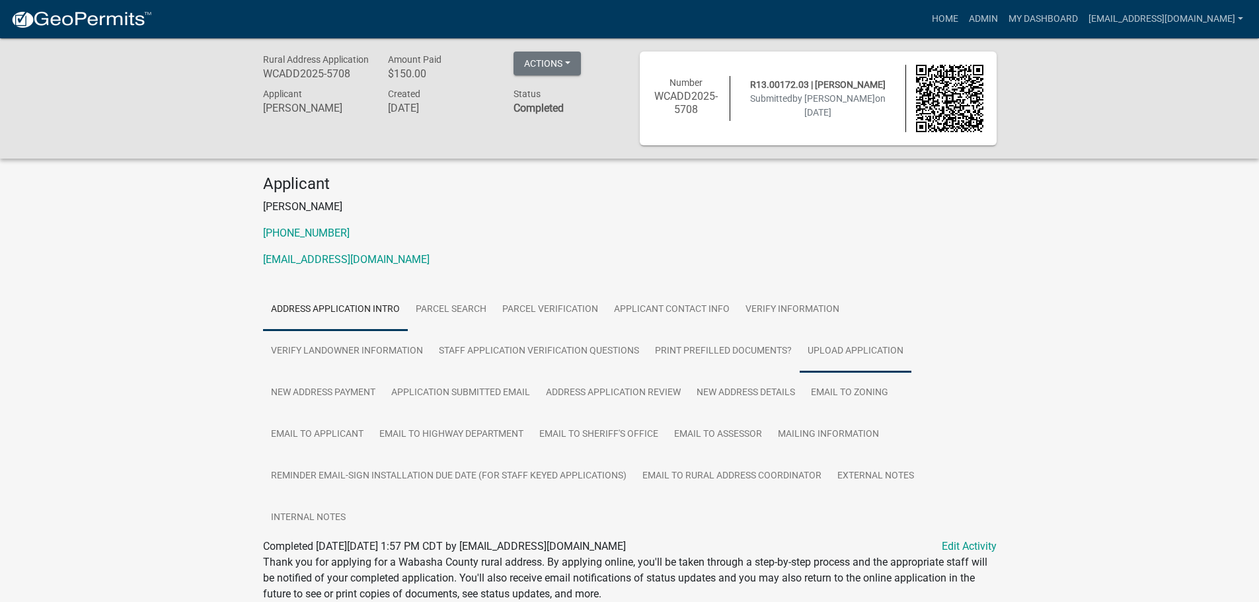
click at [836, 354] on link "Upload Application" at bounding box center [856, 352] width 112 height 42
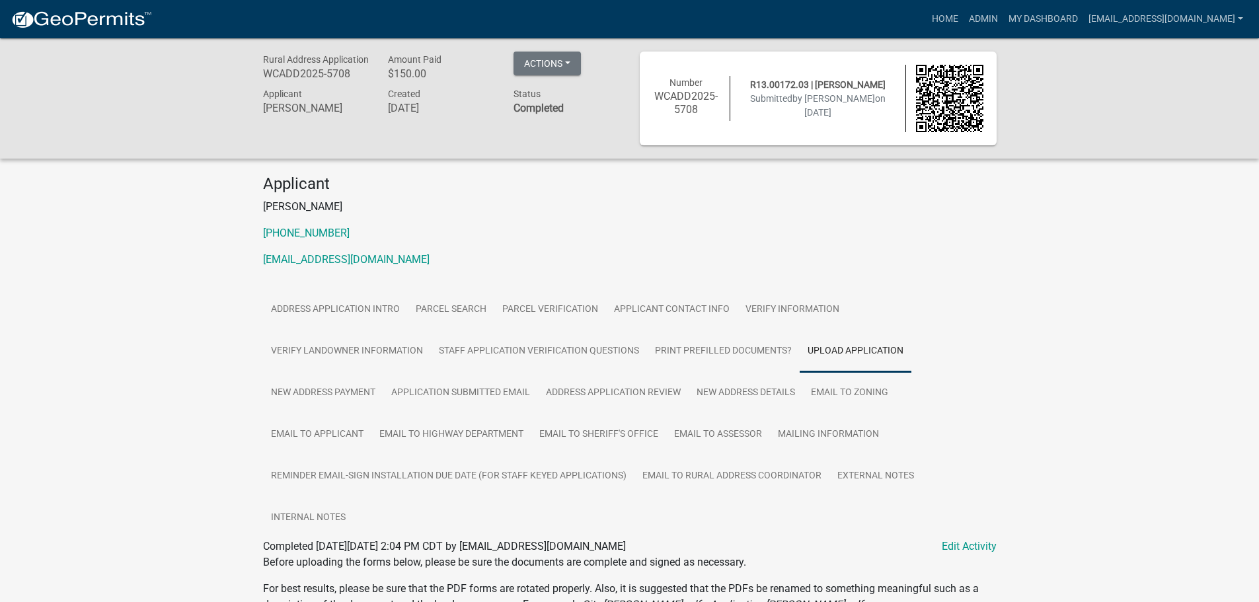
scroll to position [344, 0]
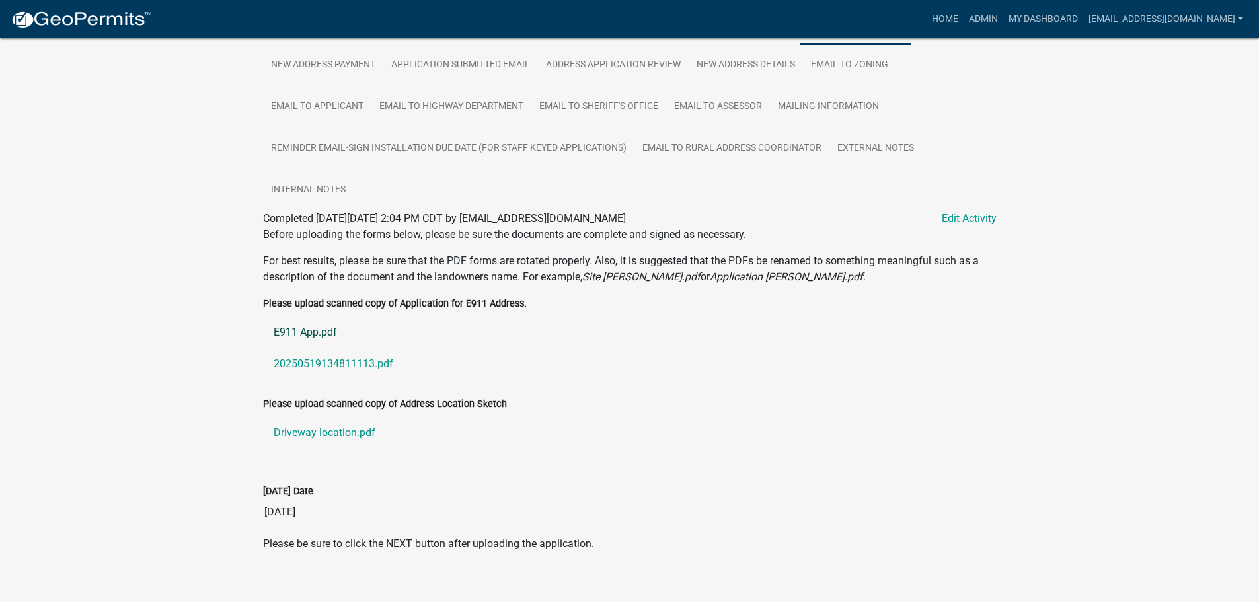
click at [311, 317] on link "E911 App.pdf" at bounding box center [630, 333] width 734 height 32
click at [309, 350] on link "20250519134811113.pdf" at bounding box center [630, 364] width 734 height 32
click at [309, 417] on link "Driveway location.pdf" at bounding box center [630, 433] width 734 height 32
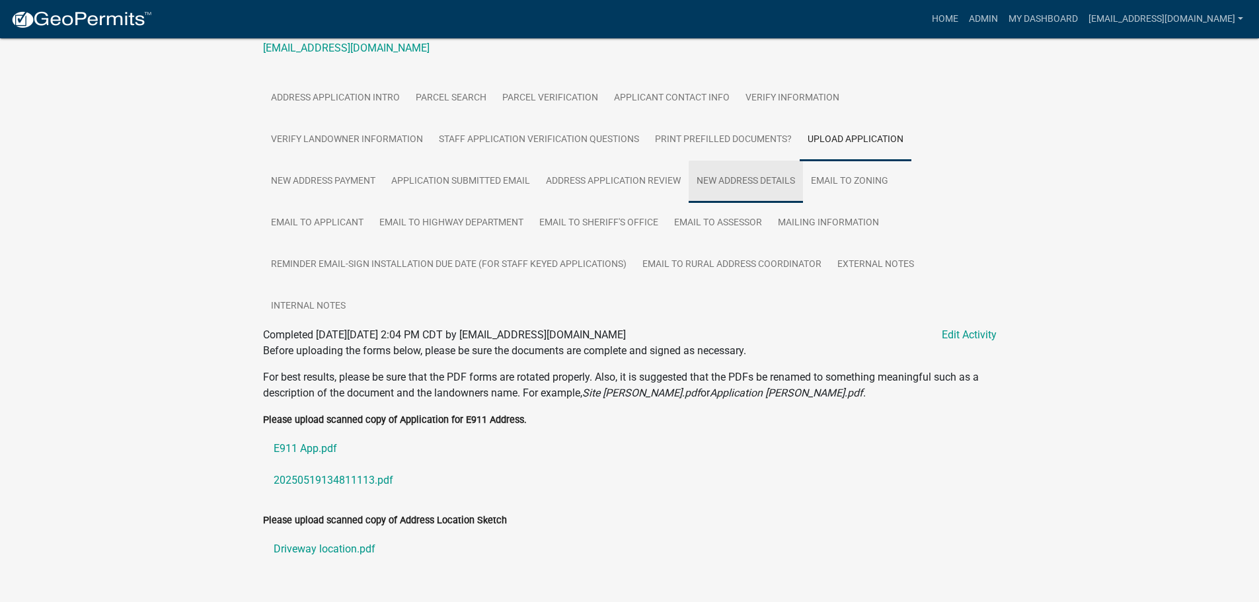
click at [746, 180] on link "New Address Details" at bounding box center [746, 182] width 114 height 42
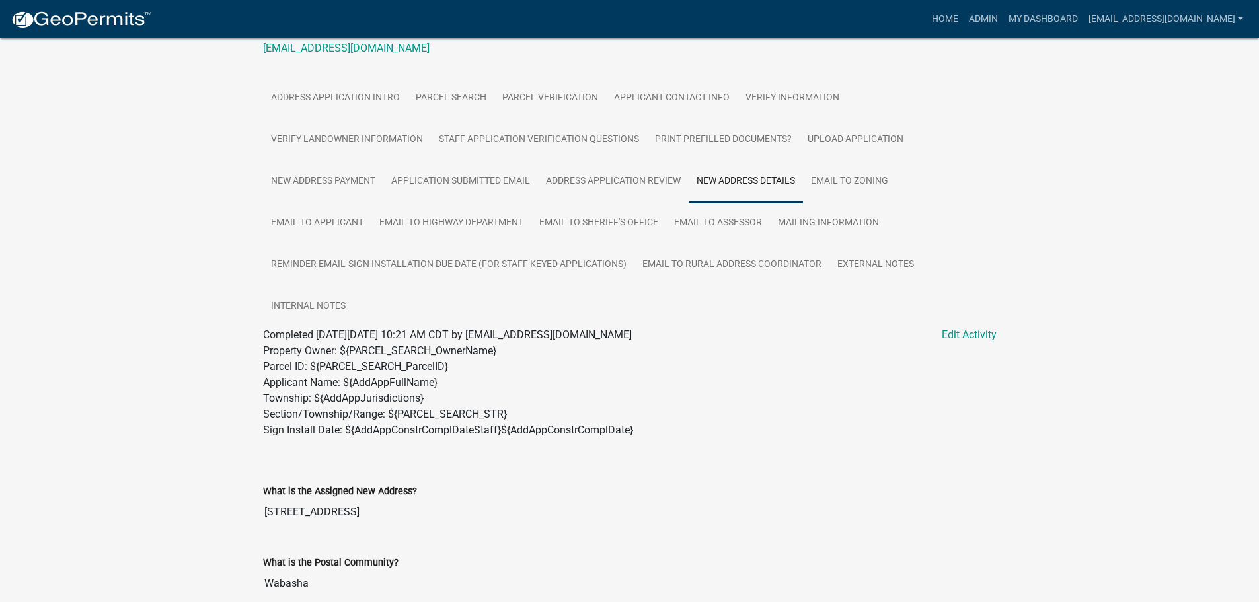
scroll to position [696, 0]
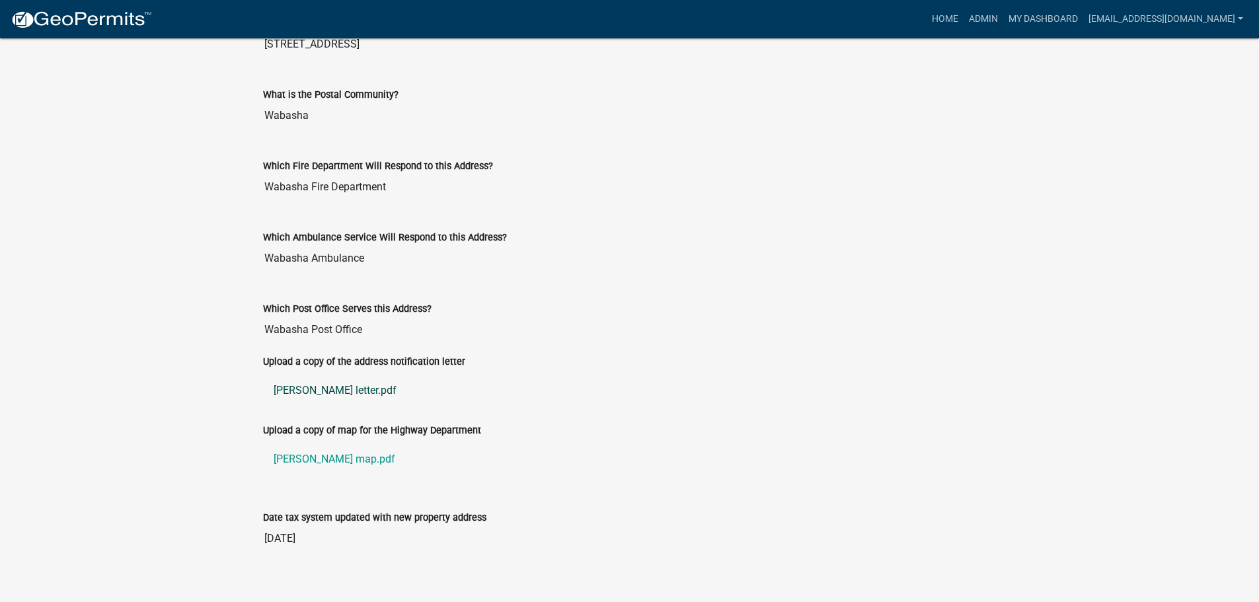
click at [319, 375] on link "kennebeck letter.pdf" at bounding box center [630, 391] width 734 height 32
click at [342, 444] on link "kennebeck map.pdf" at bounding box center [630, 460] width 734 height 32
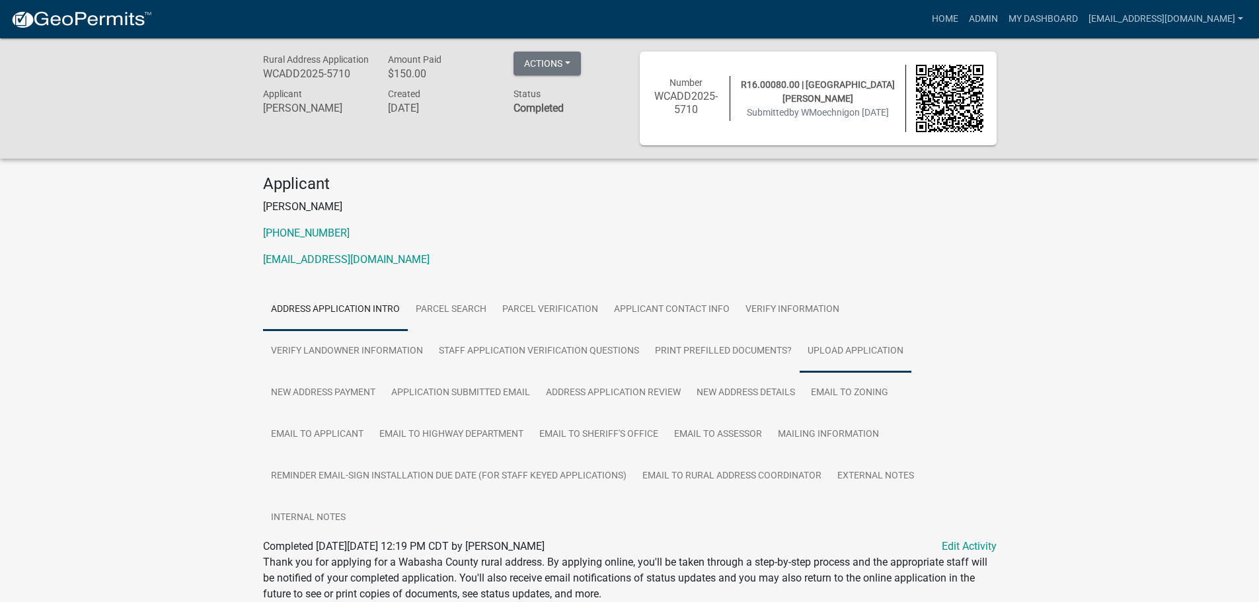
drag, startPoint x: 846, startPoint y: 350, endPoint x: 826, endPoint y: 350, distance: 19.8
click at [846, 350] on link "Upload Application" at bounding box center [856, 352] width 112 height 42
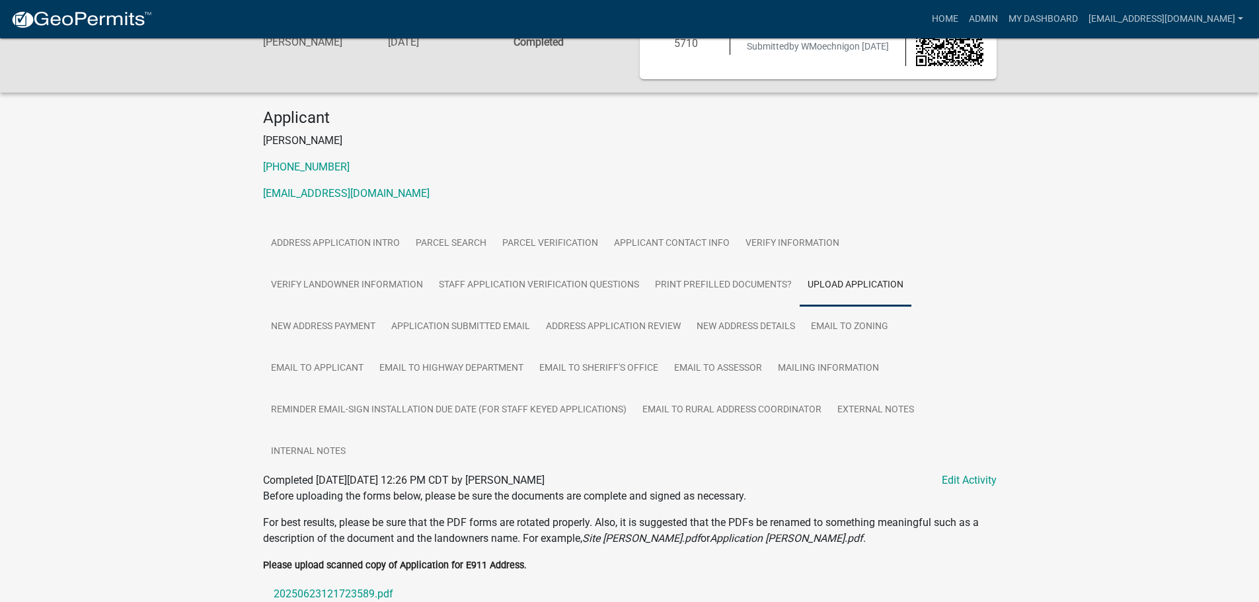
scroll to position [344, 0]
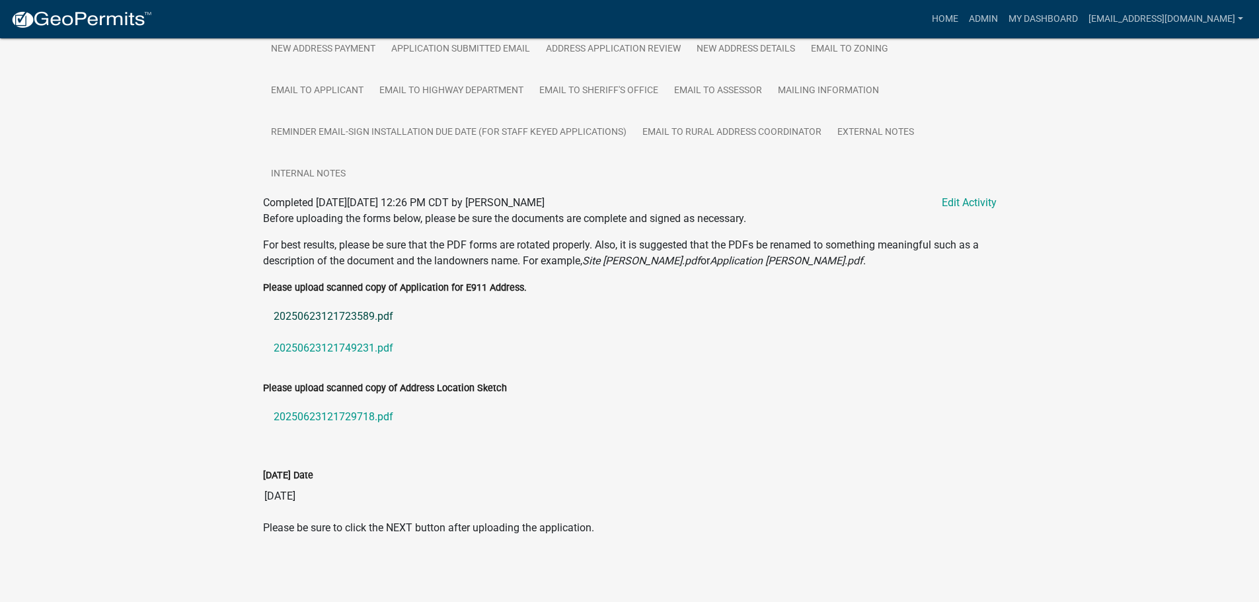
click at [344, 315] on link "20250623121723589.pdf" at bounding box center [630, 317] width 734 height 32
click at [335, 349] on link "20250623121749231.pdf" at bounding box center [630, 349] width 734 height 32
click at [356, 419] on link "20250623121729718.pdf" at bounding box center [630, 417] width 734 height 32
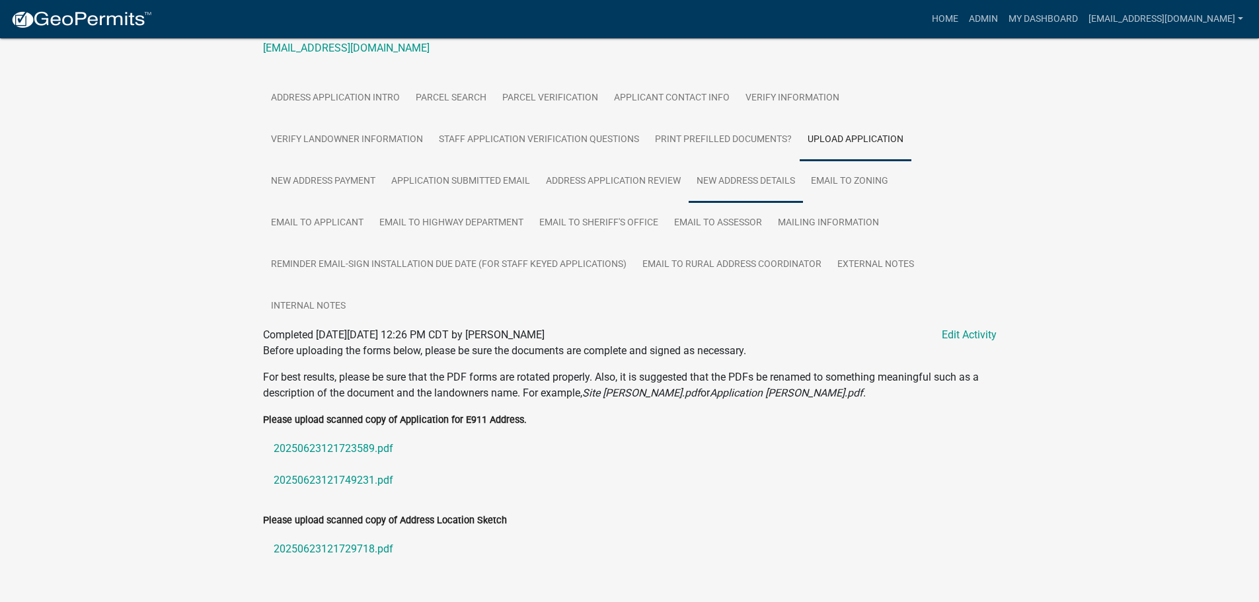
click at [747, 179] on link "New Address Details" at bounding box center [746, 182] width 114 height 42
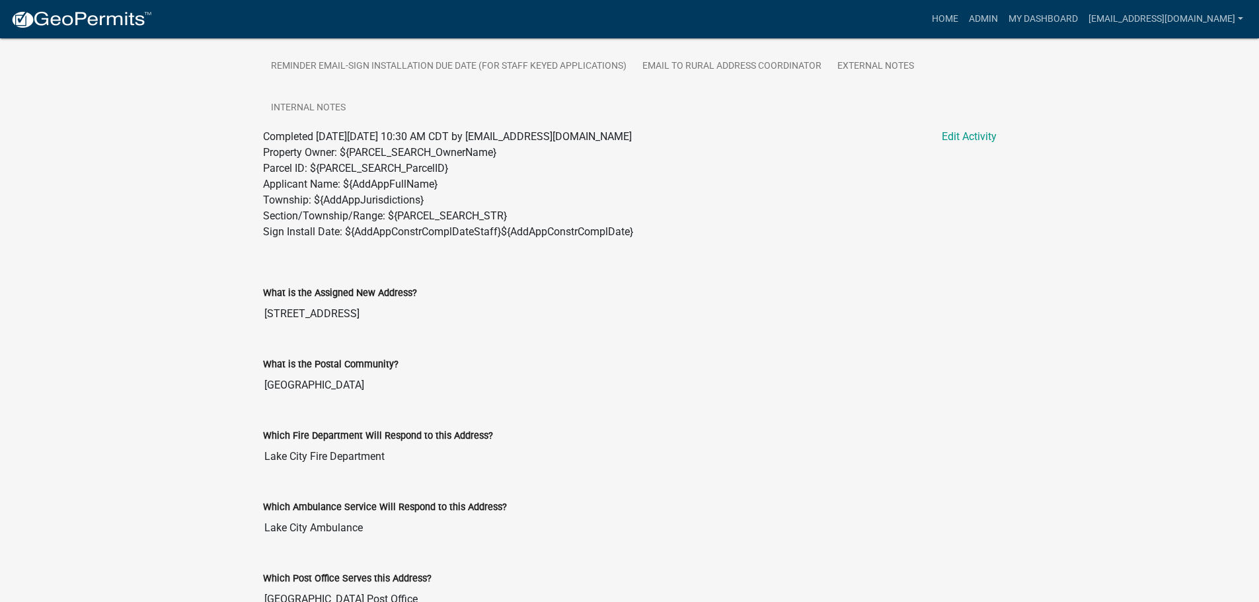
scroll to position [696, 0]
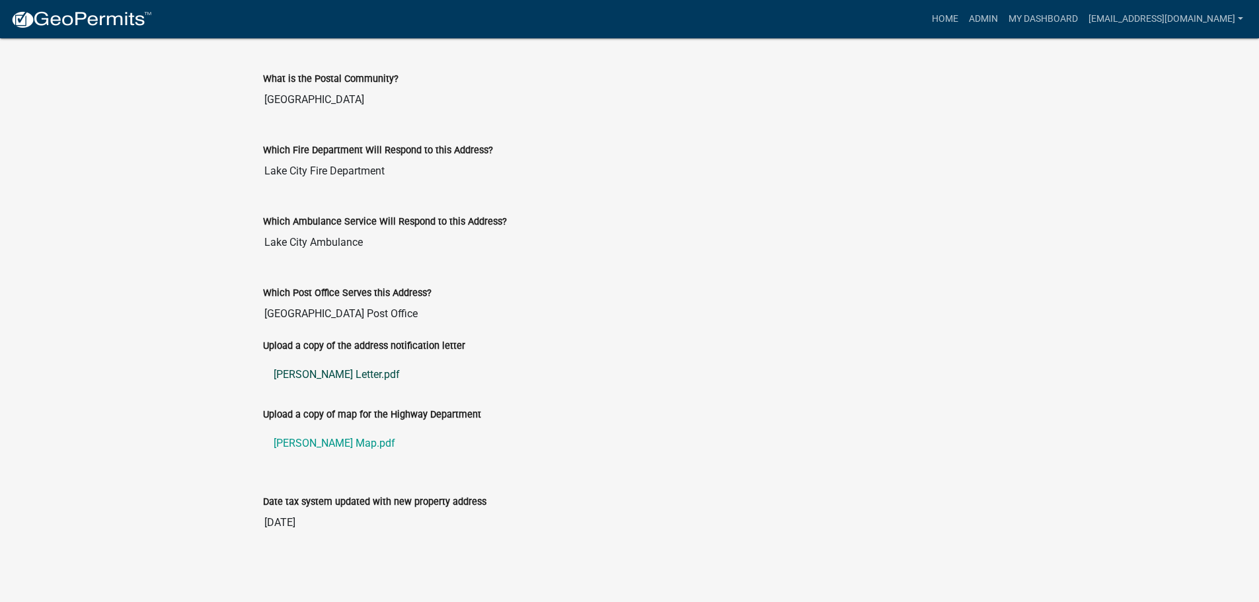
click at [293, 374] on link "[PERSON_NAME] Letter.pdf" at bounding box center [630, 375] width 734 height 32
click at [301, 446] on link "[PERSON_NAME] Map.pdf" at bounding box center [630, 444] width 734 height 32
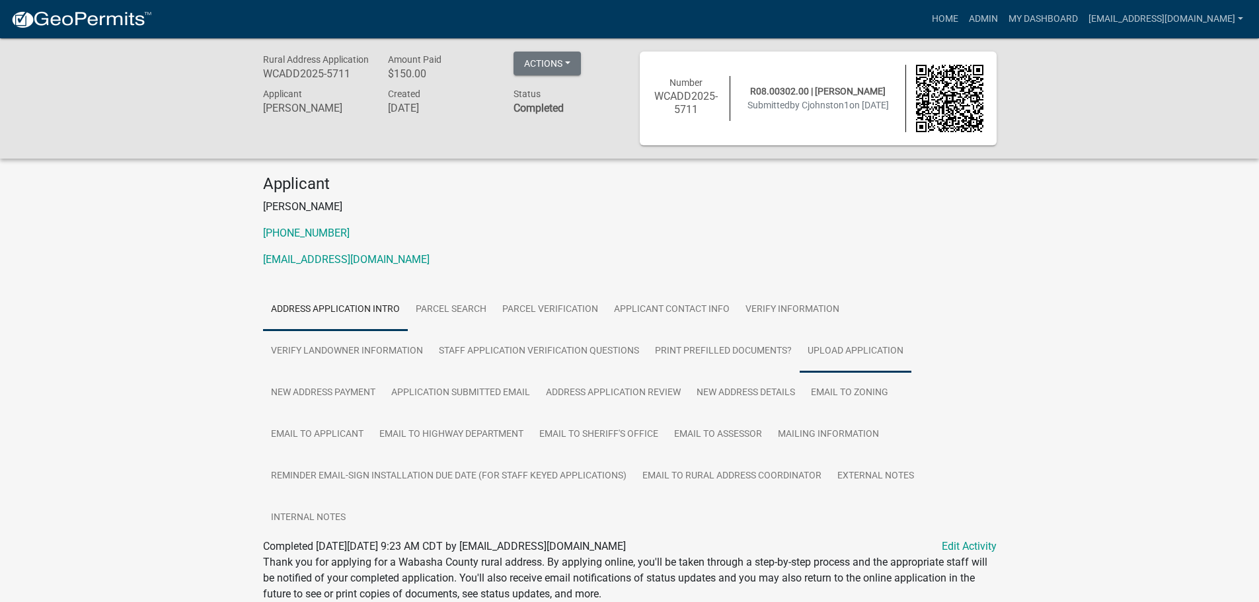
click at [849, 346] on link "Upload Application" at bounding box center [856, 352] width 112 height 42
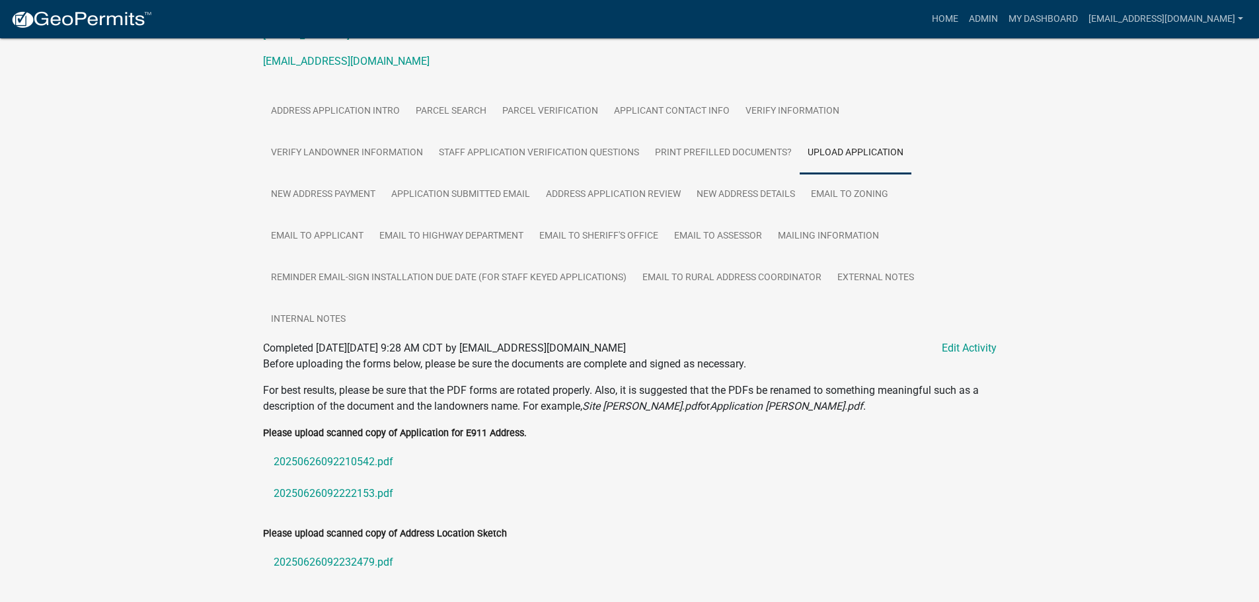
scroll to position [344, 0]
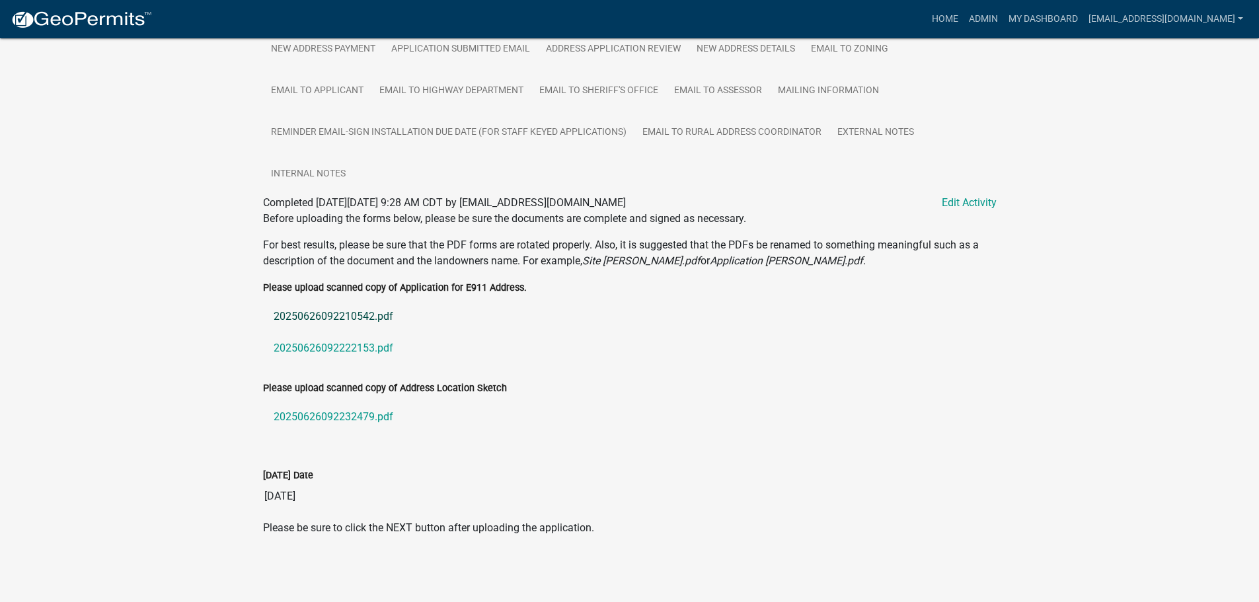
click at [290, 319] on link "20250626092210542.pdf" at bounding box center [630, 317] width 734 height 32
click at [344, 346] on link "20250626092222153.pdf" at bounding box center [630, 349] width 734 height 32
click at [324, 419] on link "20250626092232479.pdf" at bounding box center [630, 417] width 734 height 32
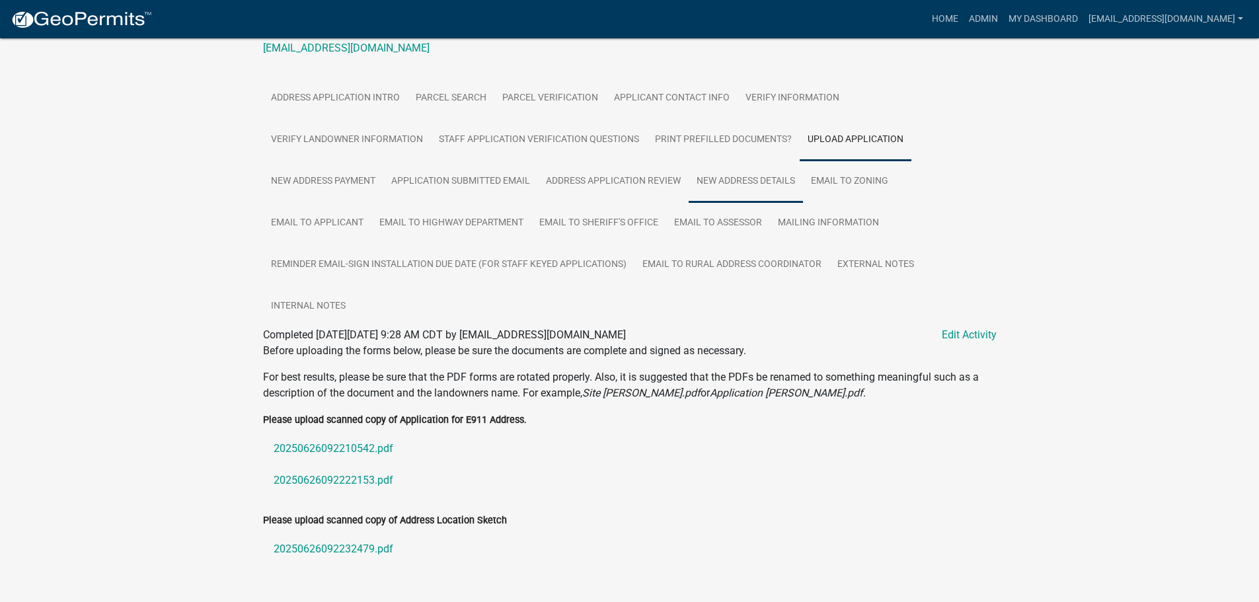
click at [752, 180] on link "New Address Details" at bounding box center [746, 182] width 114 height 42
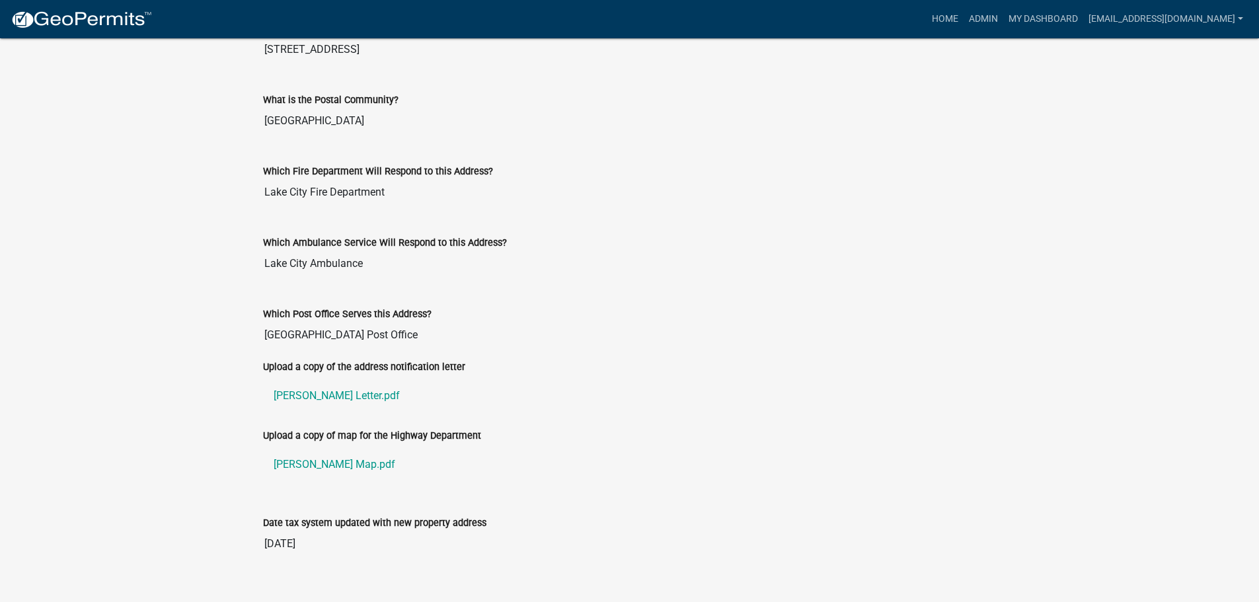
scroll to position [696, 0]
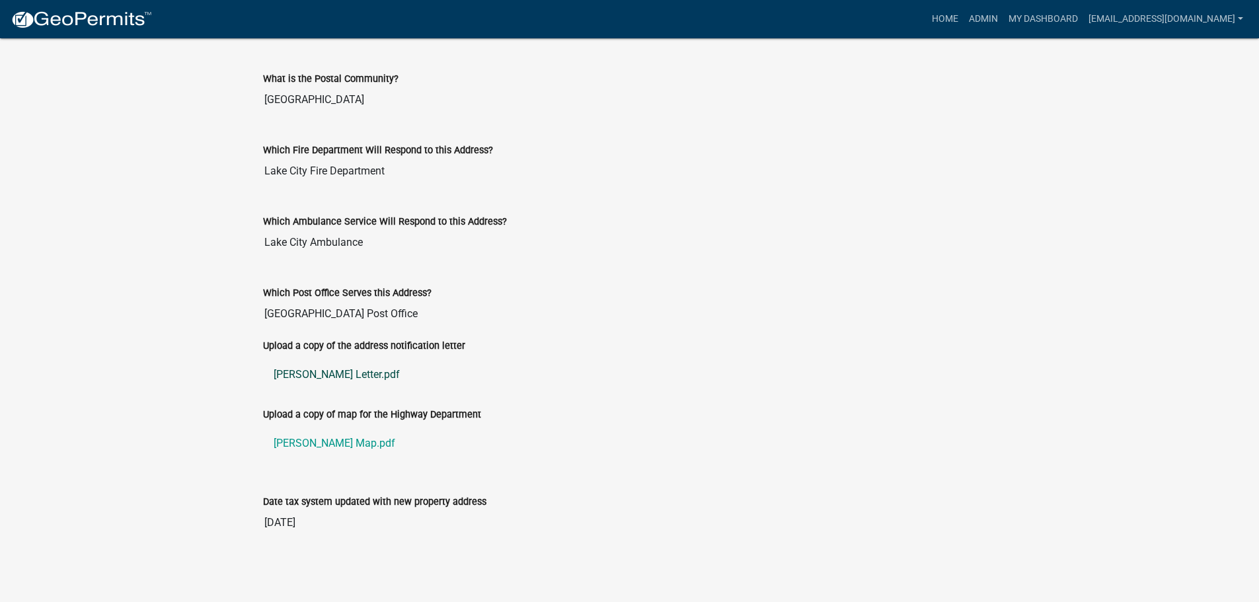
click at [309, 376] on link "[PERSON_NAME] Letter.pdf" at bounding box center [630, 375] width 734 height 32
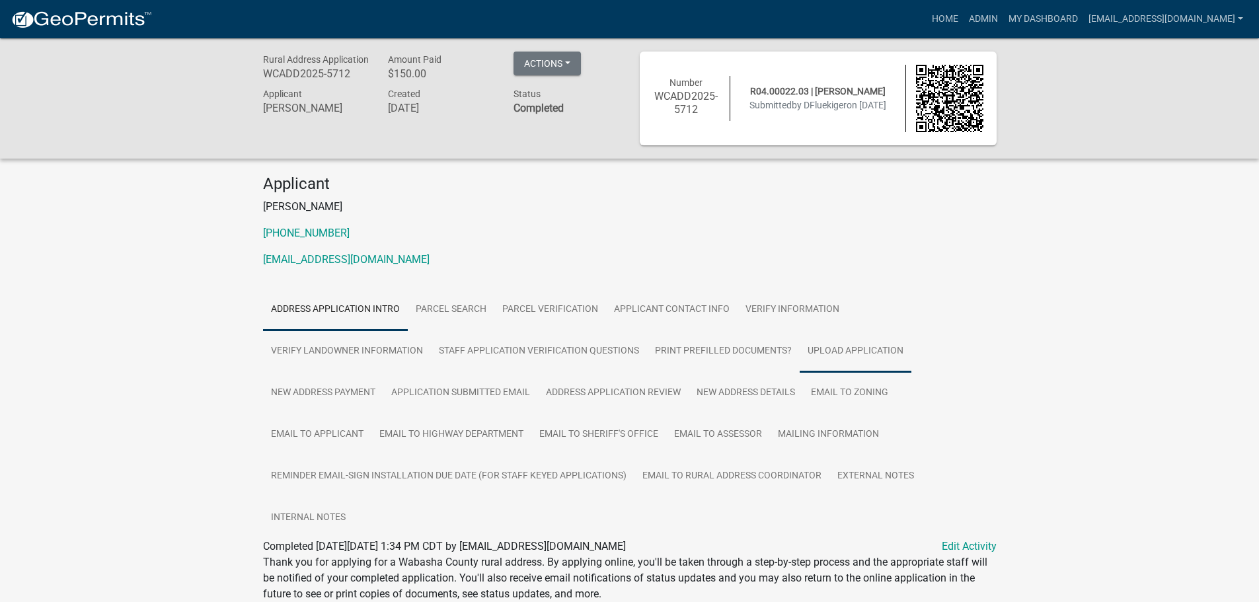
drag, startPoint x: 863, startPoint y: 349, endPoint x: 1151, endPoint y: 392, distance: 291.4
click at [862, 348] on link "Upload Application" at bounding box center [856, 352] width 112 height 42
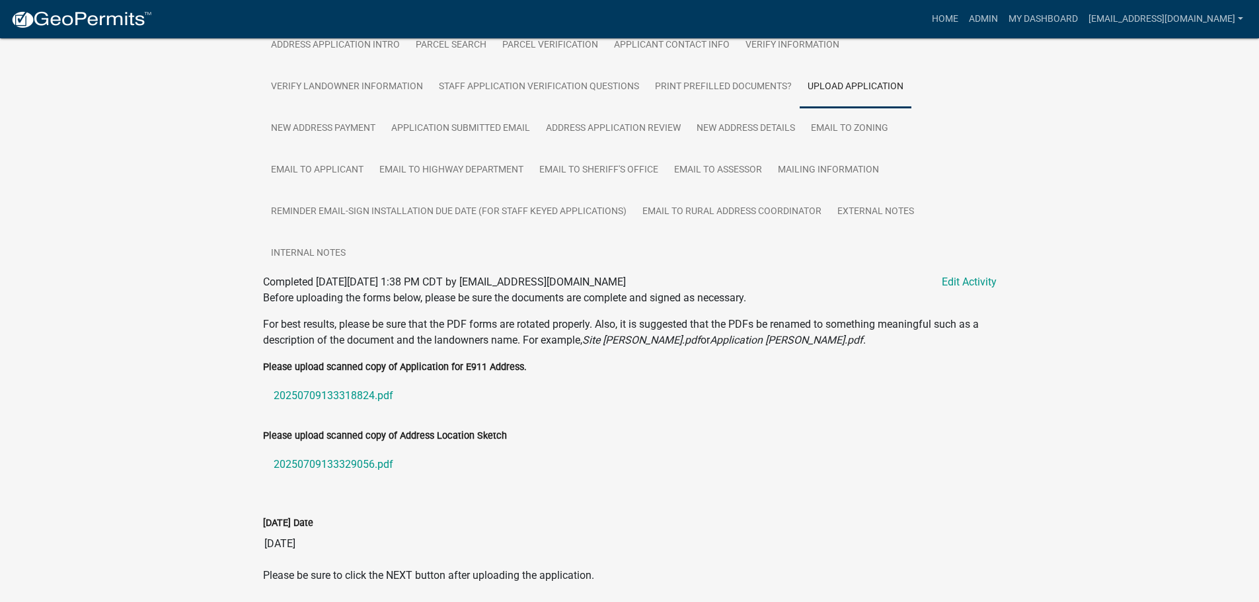
scroll to position [312, 0]
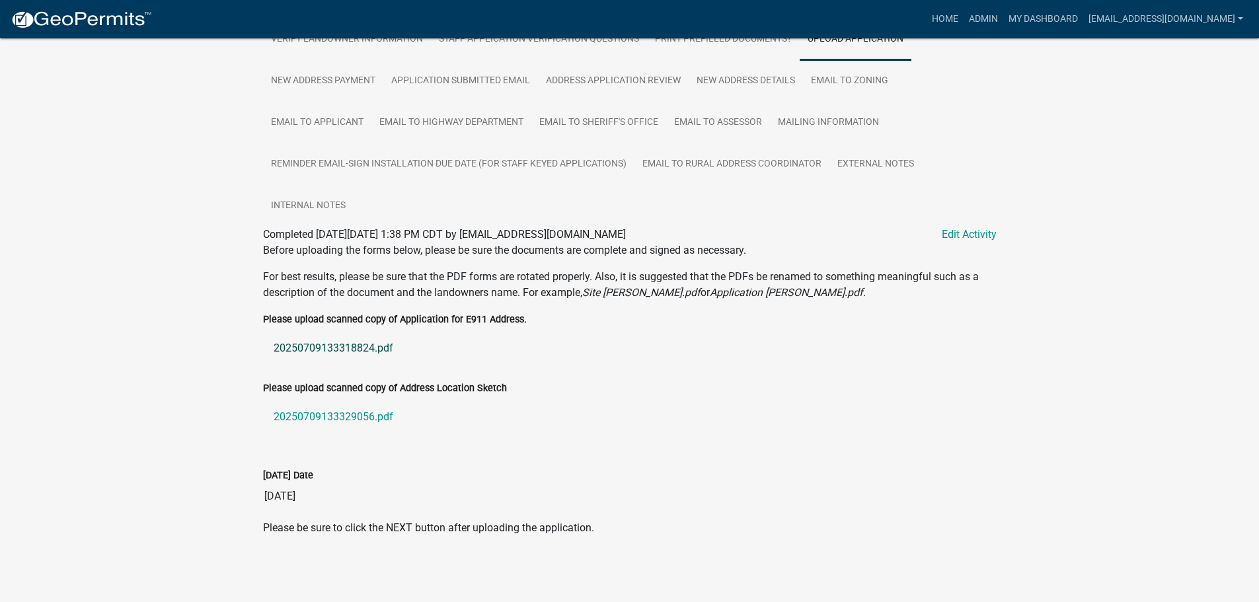
click at [333, 346] on link "20250709133318824.pdf" at bounding box center [630, 349] width 734 height 32
click at [324, 417] on link "20250709133329056.pdf" at bounding box center [630, 417] width 734 height 32
click at [756, 78] on link "New Address Details" at bounding box center [746, 81] width 114 height 42
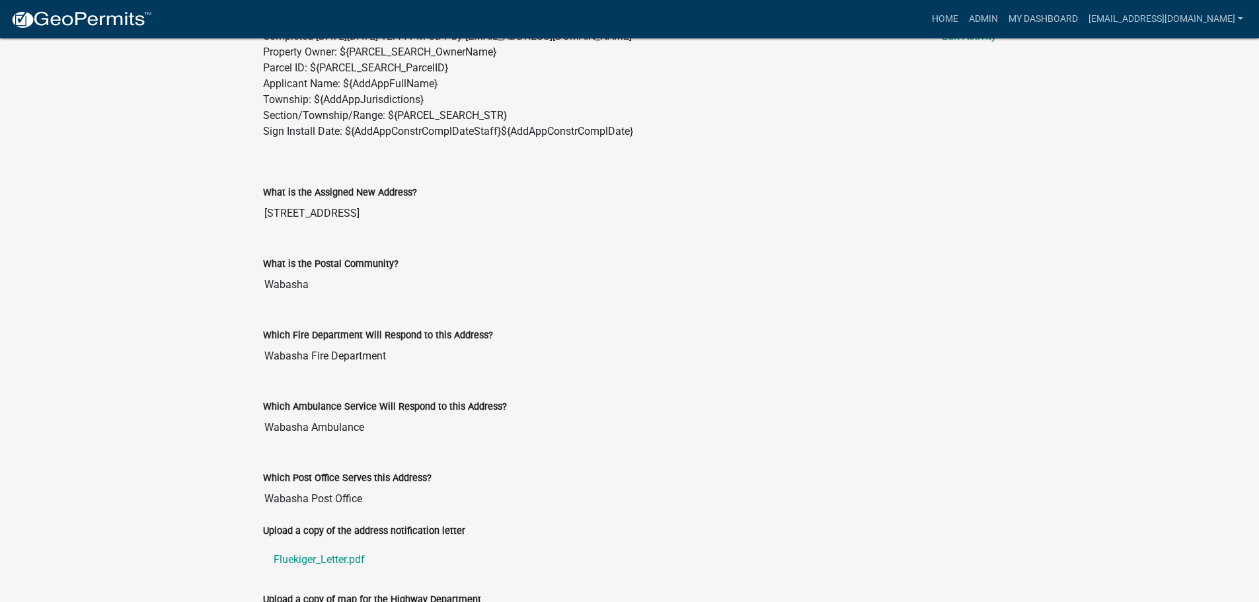
scroll to position [696, 0]
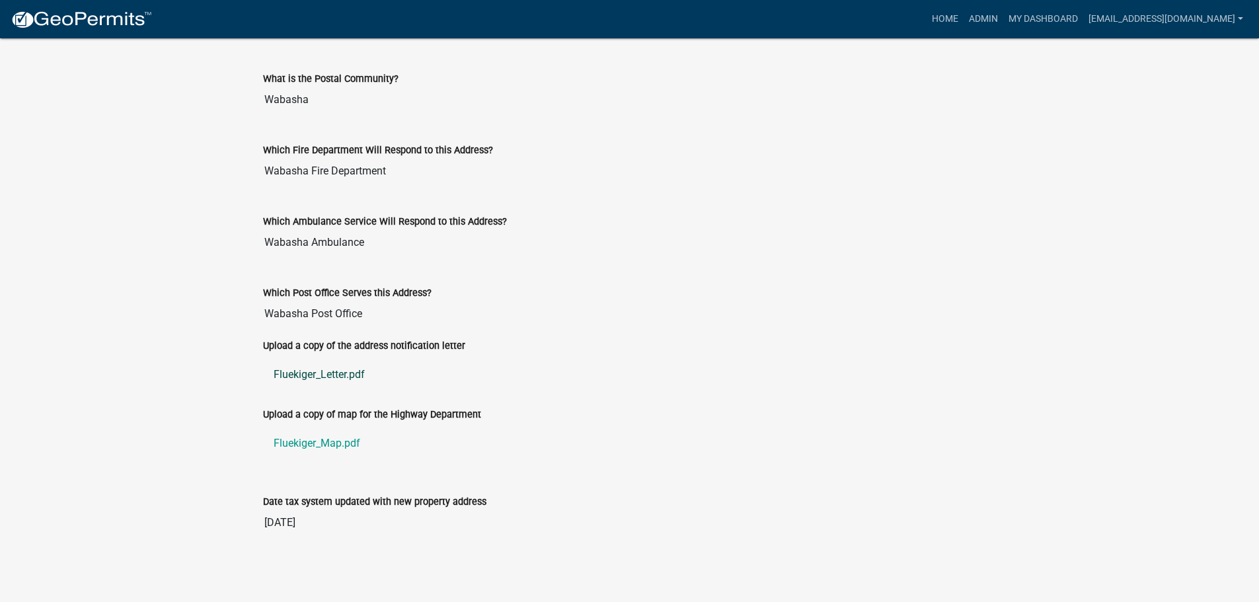
click at [312, 376] on link "Fluekiger_Letter.pdf" at bounding box center [630, 375] width 734 height 32
click at [314, 443] on link "Fluekiger_Map.pdf" at bounding box center [630, 444] width 734 height 32
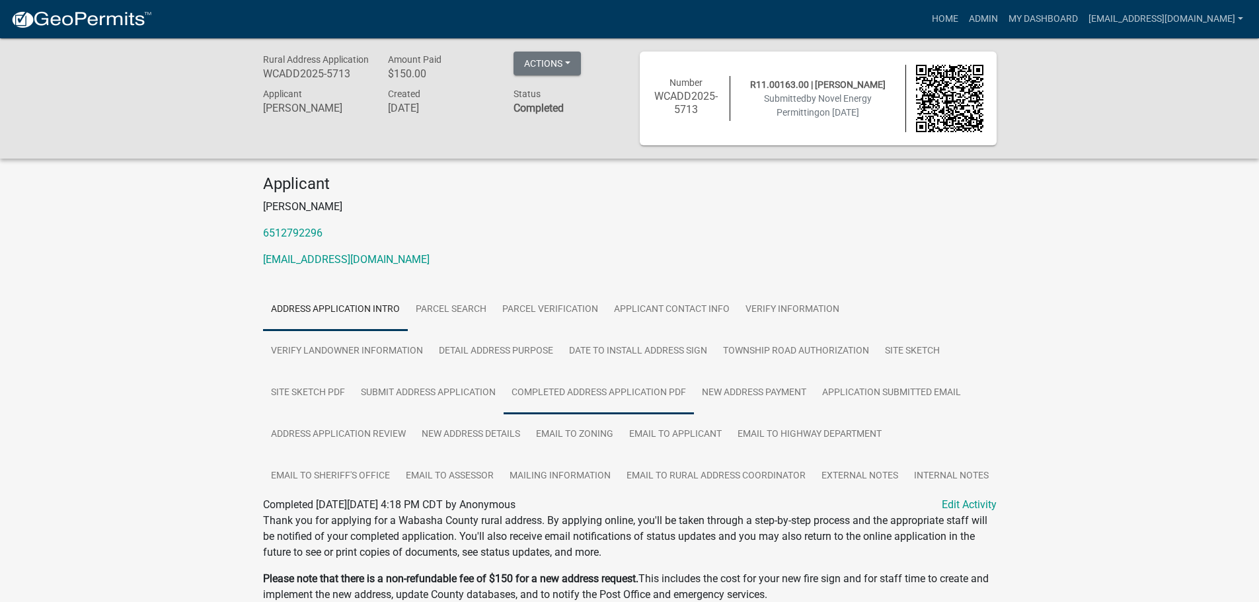
click at [621, 393] on link "Completed Address Application PDF" at bounding box center [599, 393] width 190 height 42
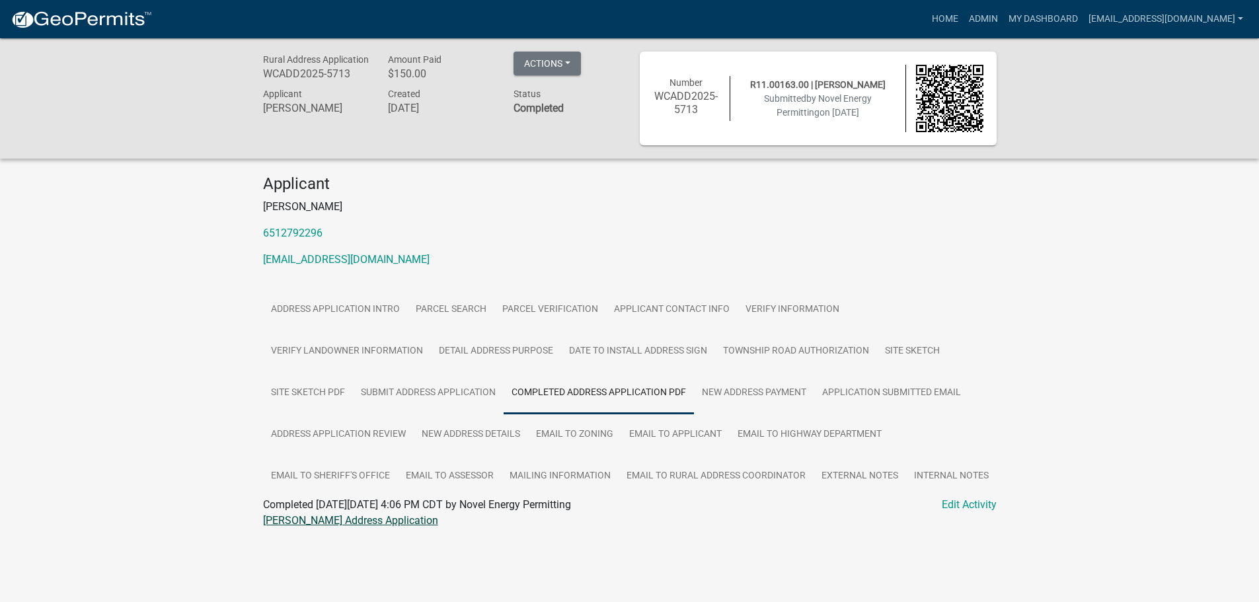
click at [311, 522] on link "Mahmoud Othman Address Application" at bounding box center [350, 520] width 175 height 13
click at [922, 346] on link "Site Sketch" at bounding box center [912, 352] width 71 height 42
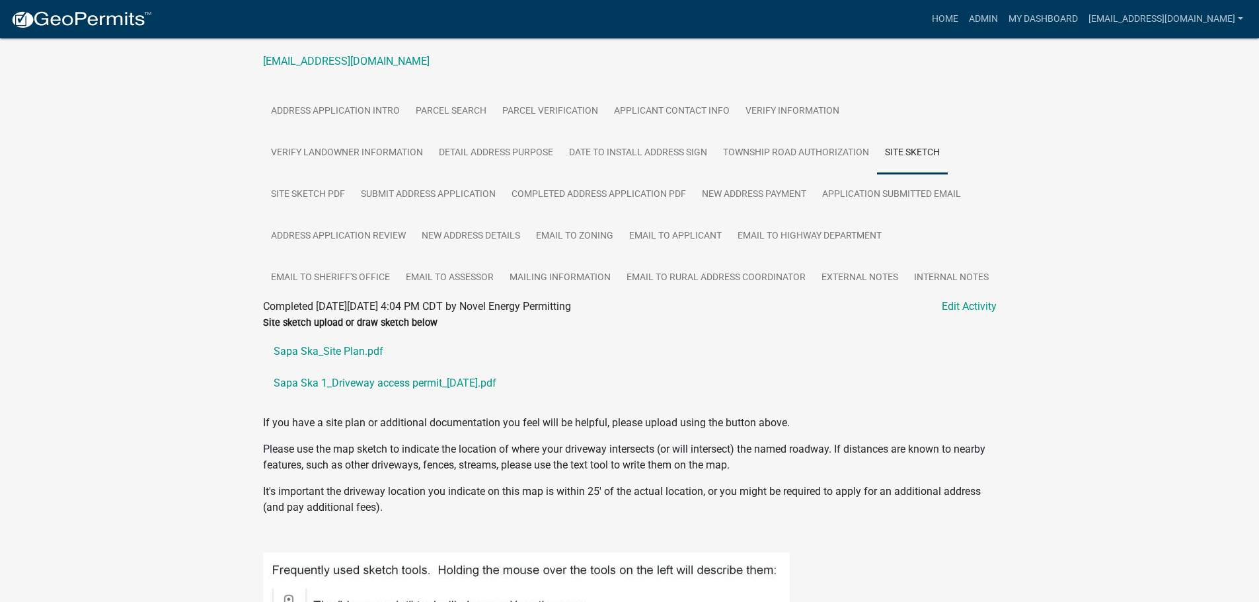
scroll to position [397, 0]
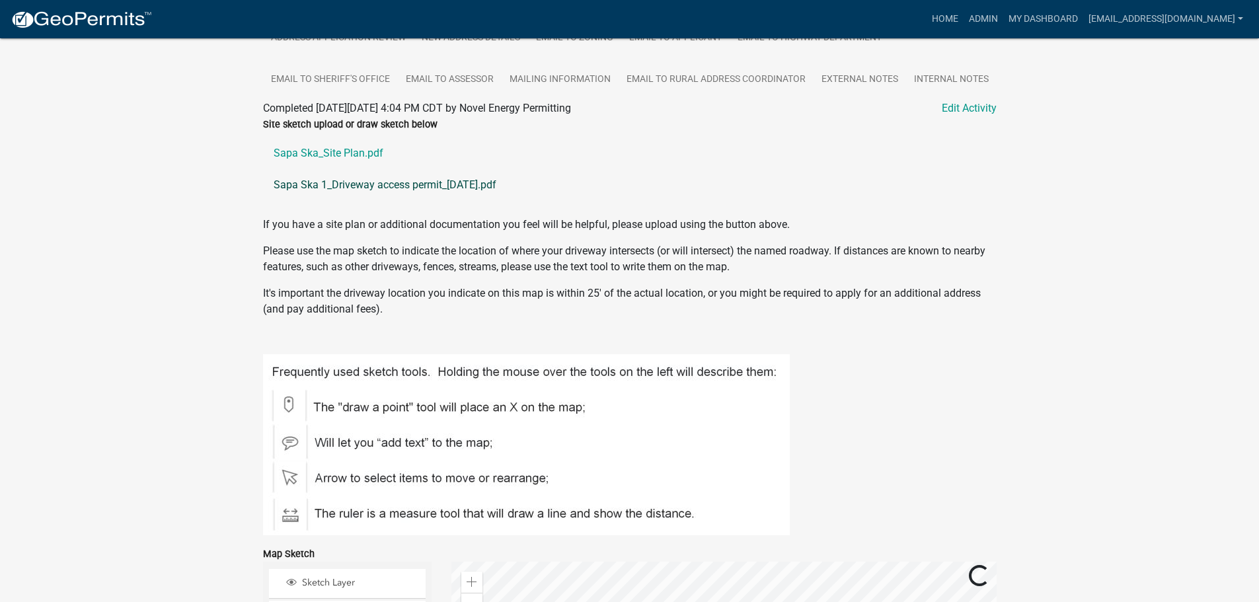
click at [308, 182] on link "Sapa Ska 1_Driveway access permit_25.07.08.pdf" at bounding box center [630, 185] width 734 height 32
click at [342, 151] on link "Sapa Ska_Site Plan.pdf" at bounding box center [630, 154] width 734 height 32
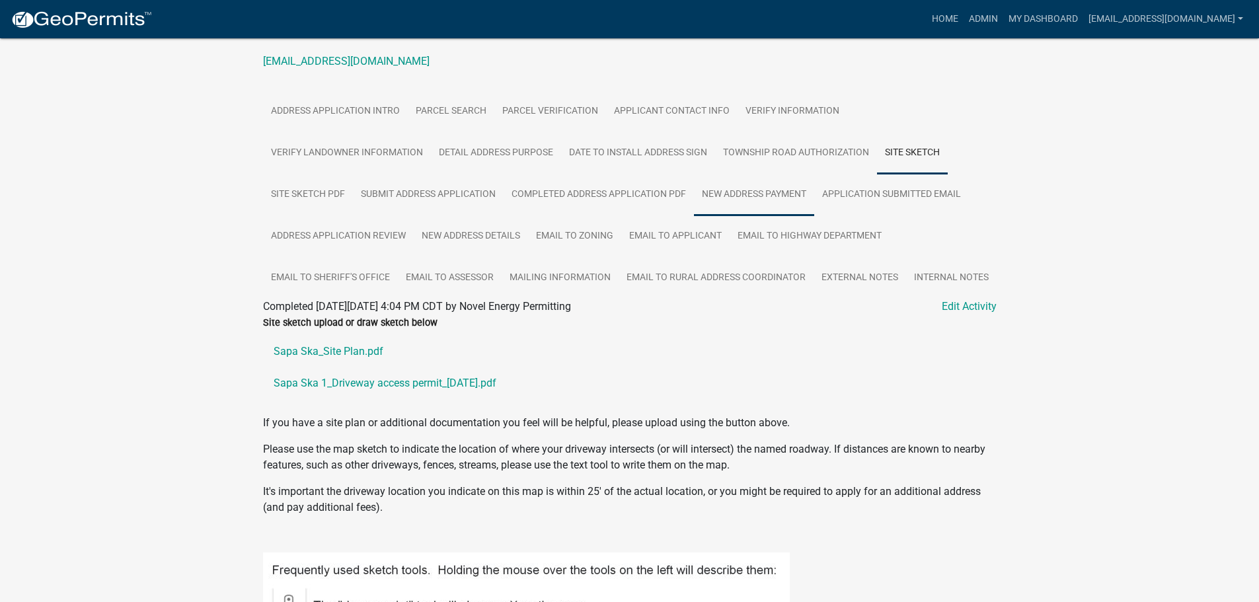
scroll to position [0, 0]
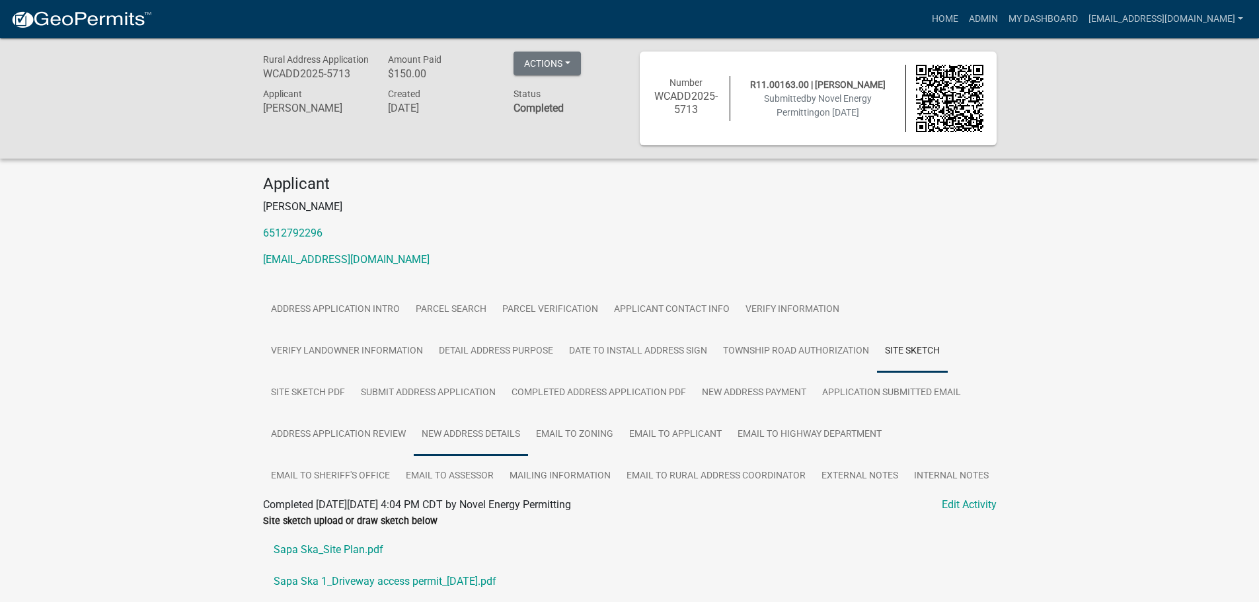
click at [477, 434] on link "New Address Details" at bounding box center [471, 435] width 114 height 42
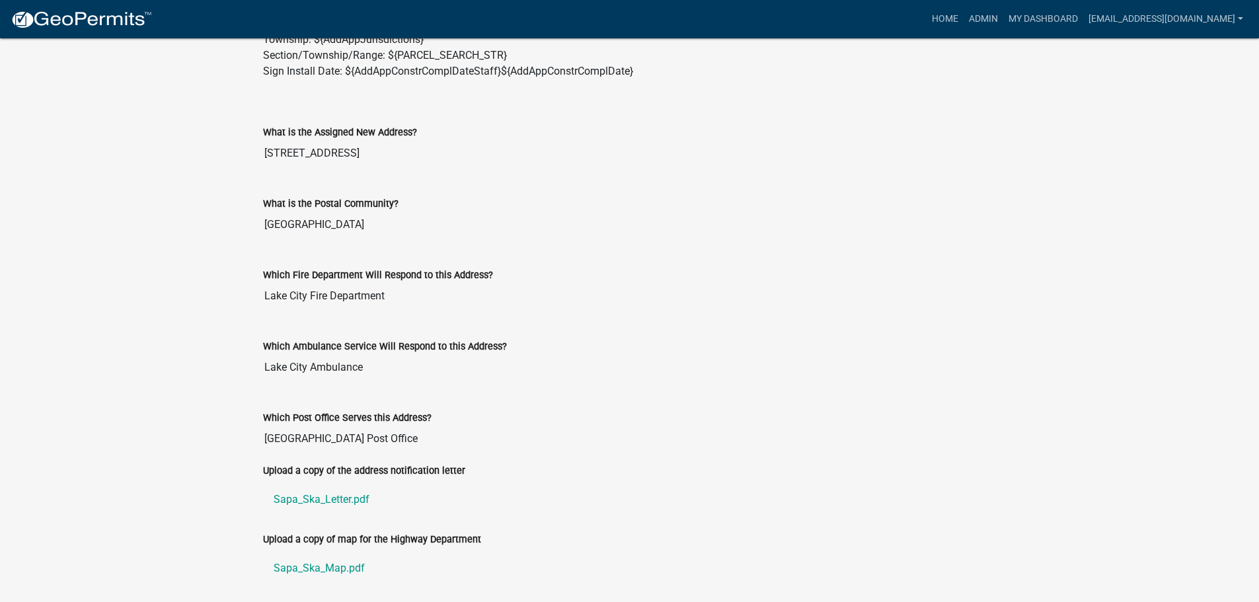
scroll to position [654, 0]
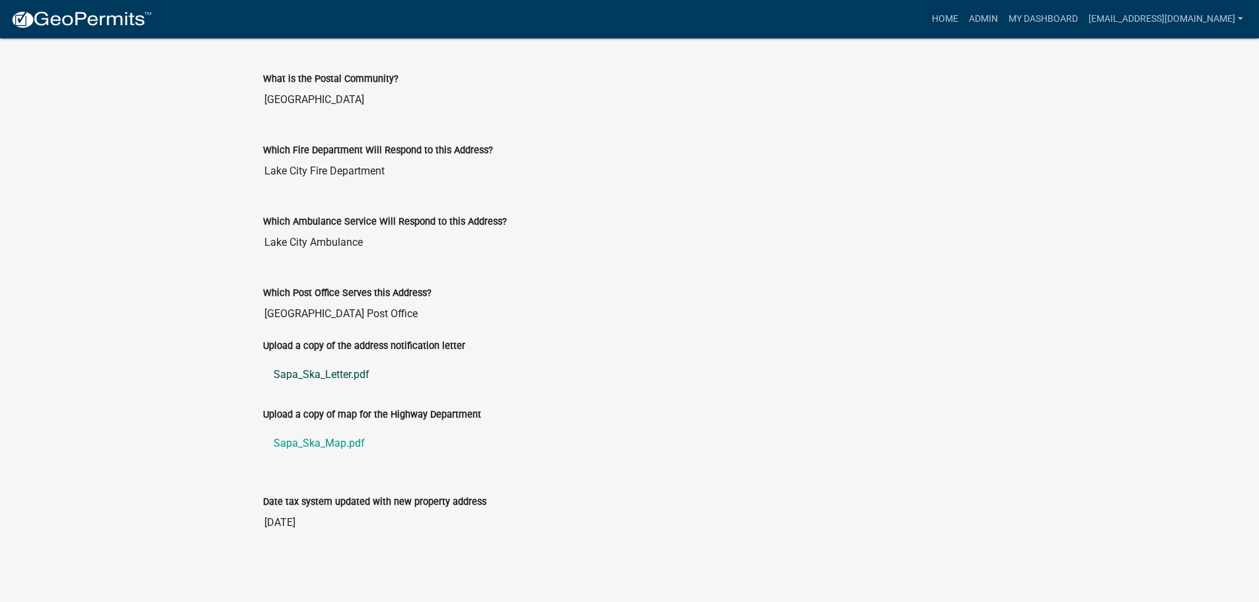
click at [329, 372] on link "Sapa_Ska_Letter.pdf" at bounding box center [630, 375] width 734 height 32
click at [339, 439] on link "Sapa_Ska_Map.pdf" at bounding box center [630, 444] width 734 height 32
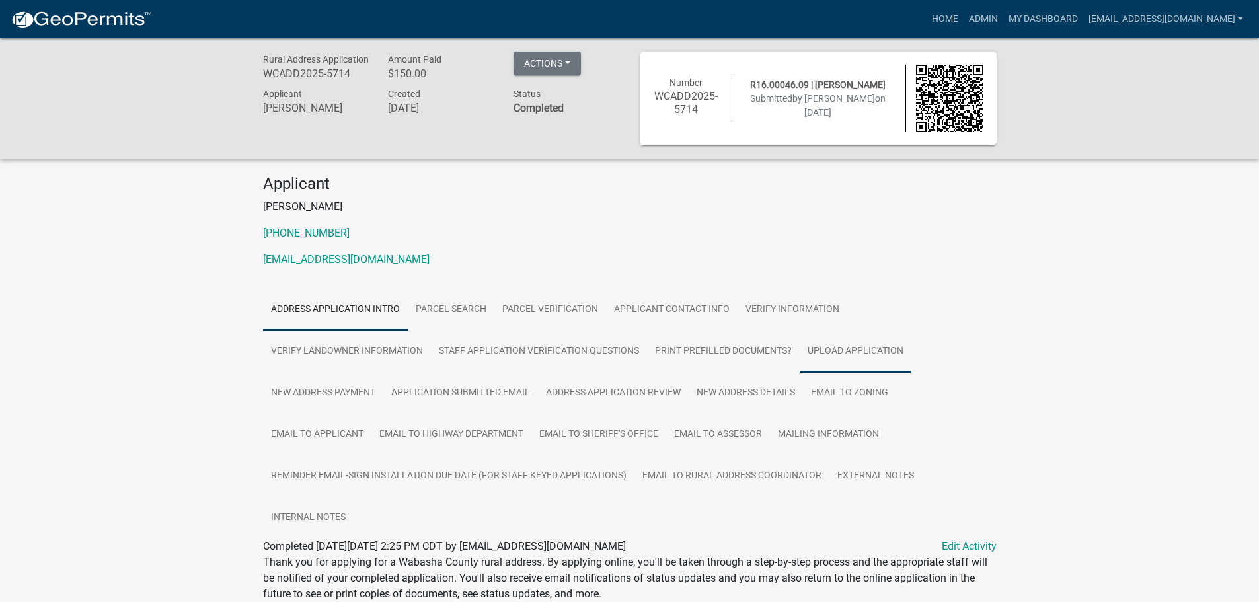
click at [893, 346] on link "Upload Application" at bounding box center [856, 352] width 112 height 42
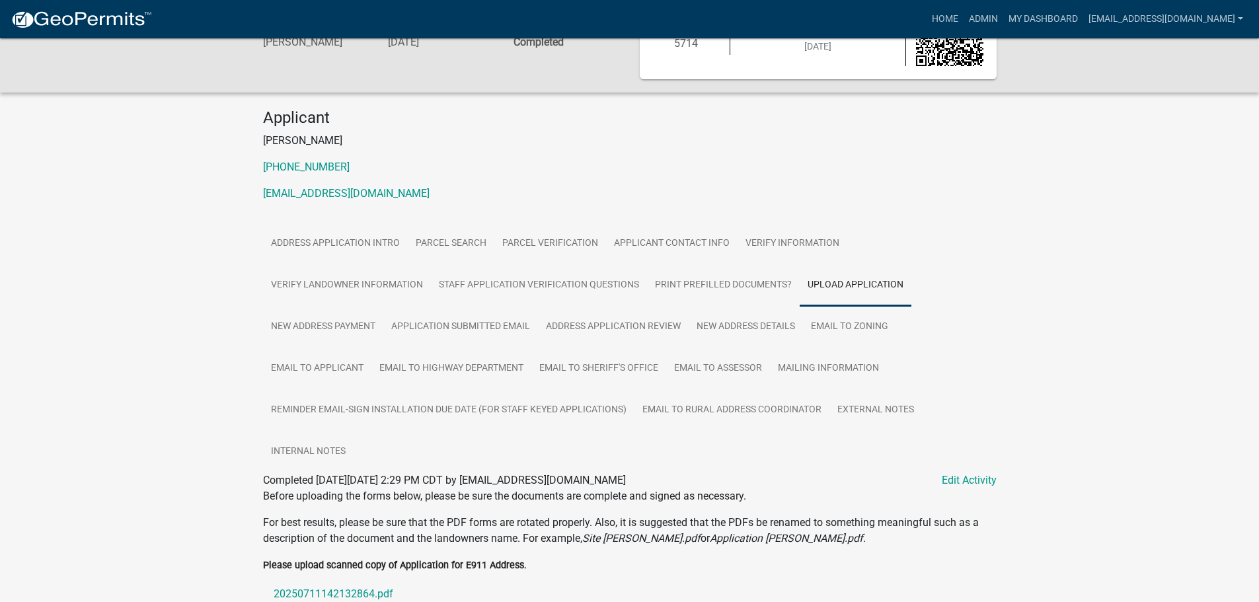
scroll to position [312, 0]
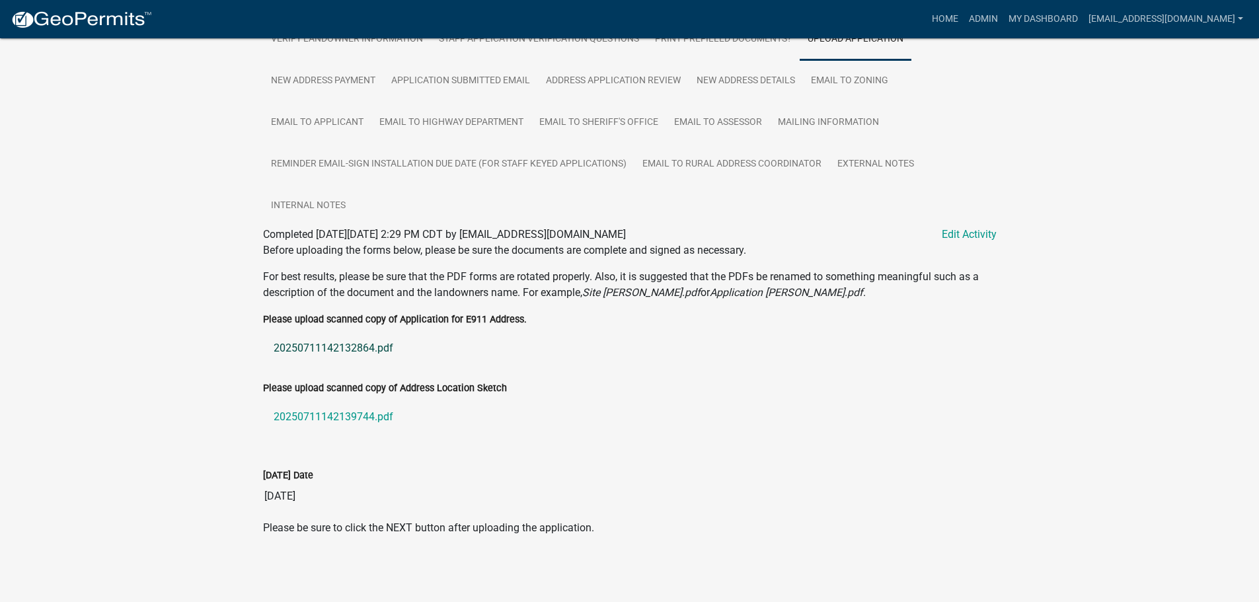
click at [298, 348] on link "20250711142132864.pdf" at bounding box center [630, 349] width 734 height 32
click at [350, 419] on link "20250711142139744.pdf" at bounding box center [630, 417] width 734 height 32
click at [741, 83] on link "New Address Details" at bounding box center [746, 81] width 114 height 42
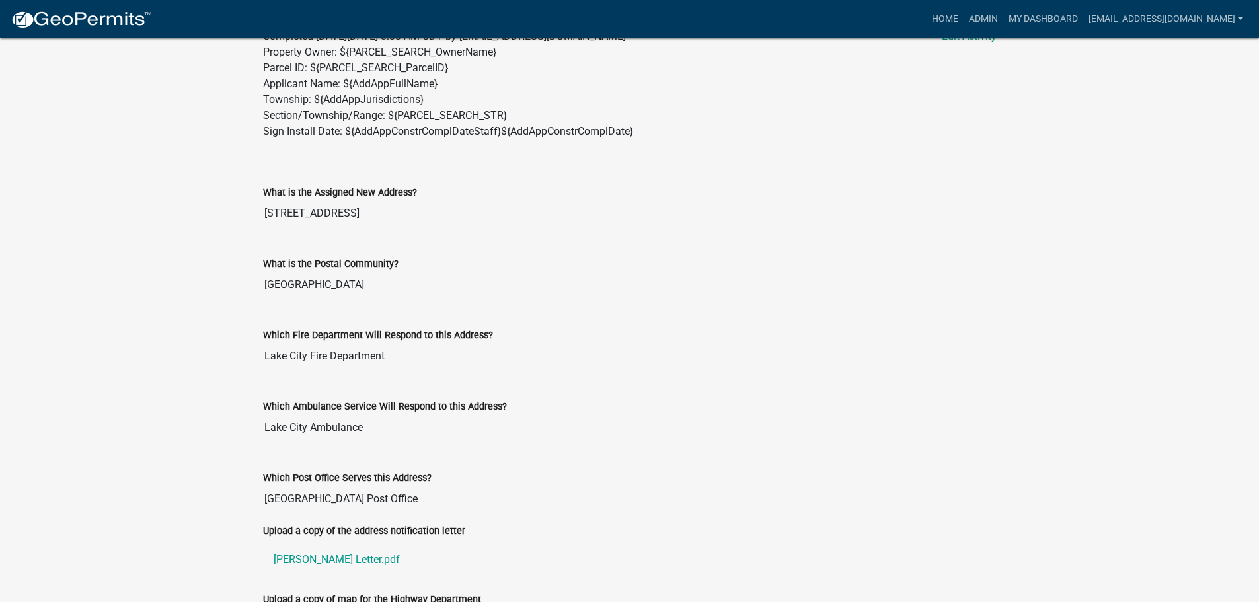
scroll to position [696, 0]
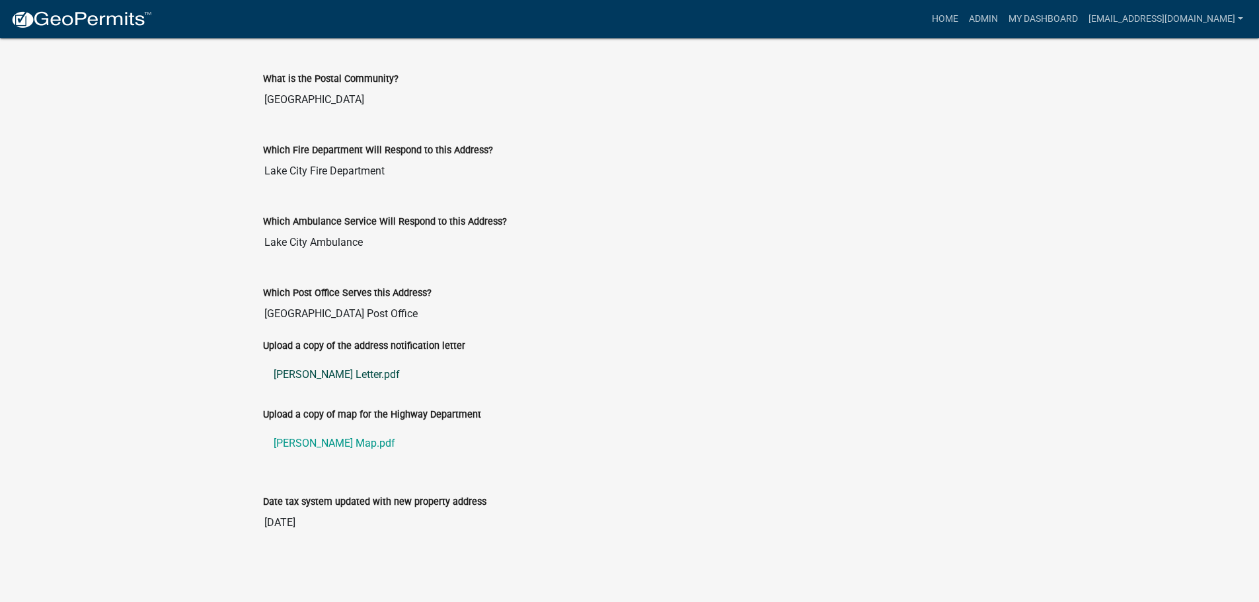
click at [304, 374] on link "[PERSON_NAME] Letter.pdf" at bounding box center [630, 375] width 734 height 32
click at [339, 442] on link "[PERSON_NAME] Map.pdf" at bounding box center [630, 444] width 734 height 32
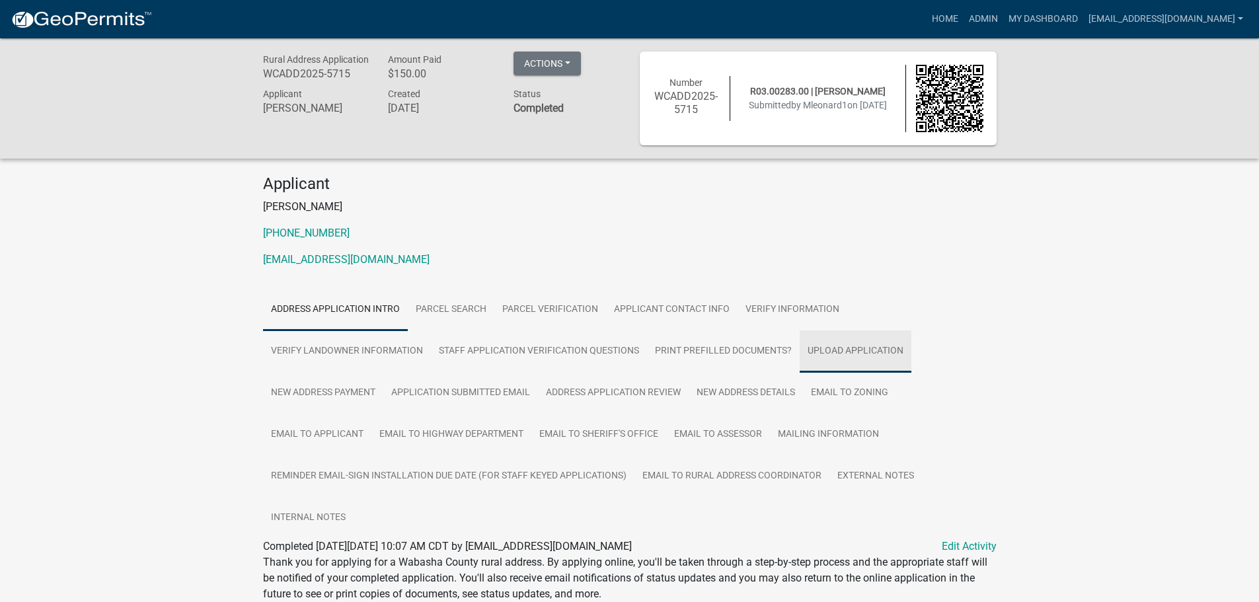
click at [853, 347] on link "Upload Application" at bounding box center [856, 352] width 112 height 42
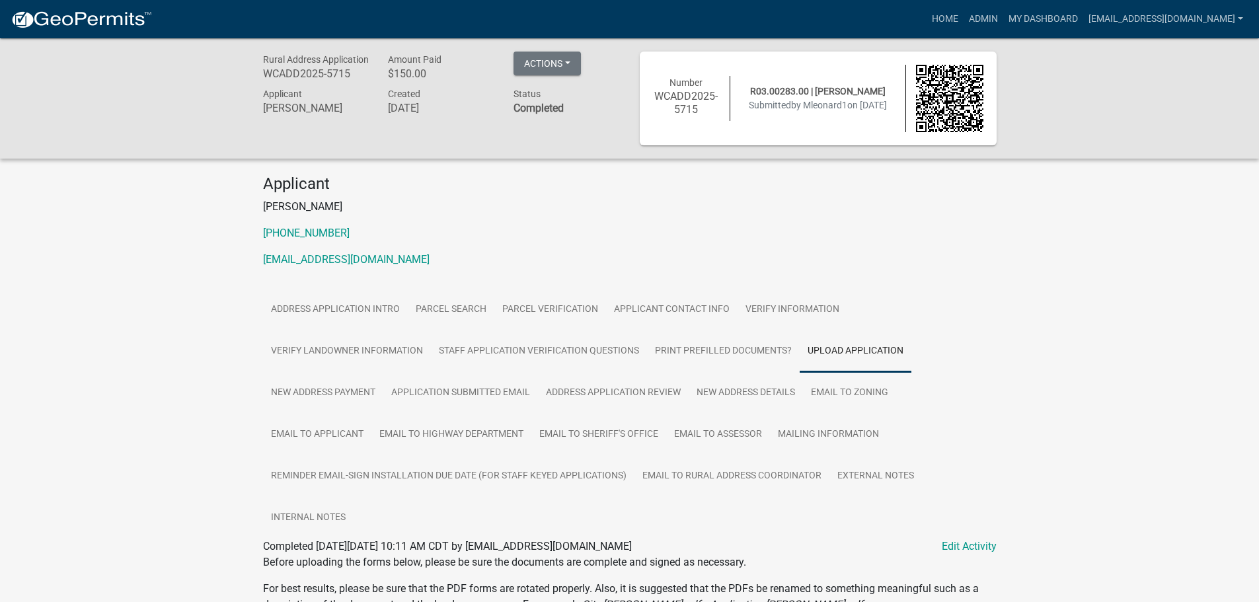
scroll to position [344, 0]
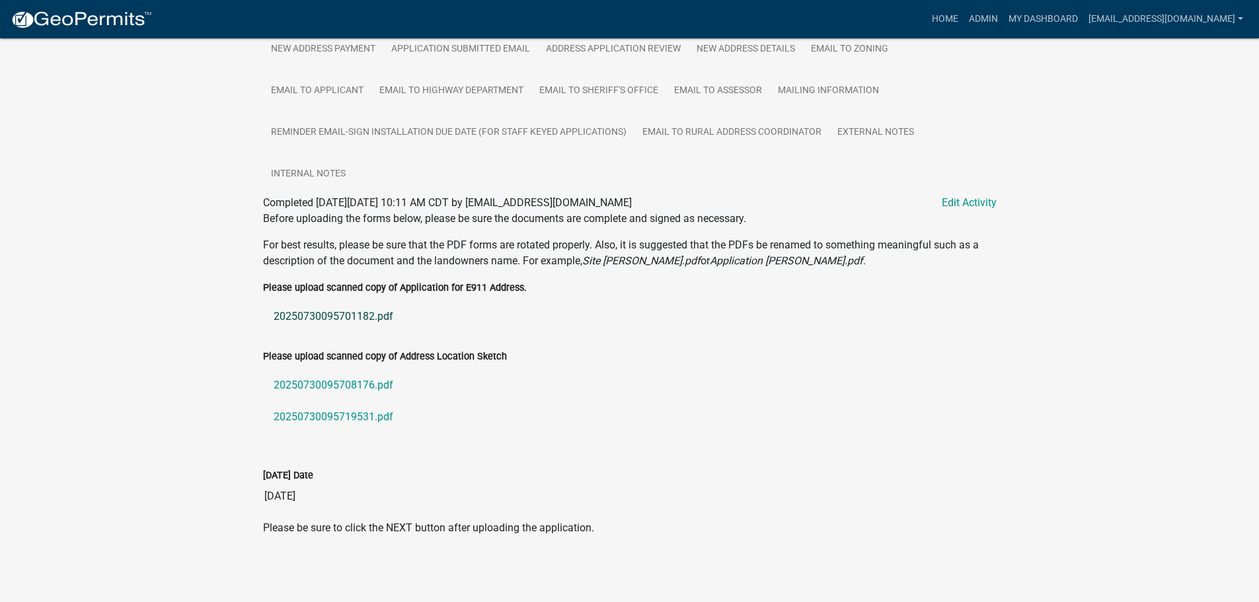
click at [337, 311] on link "20250730095701182.pdf" at bounding box center [630, 317] width 734 height 32
click at [321, 381] on link "20250730095708176.pdf" at bounding box center [630, 386] width 734 height 32
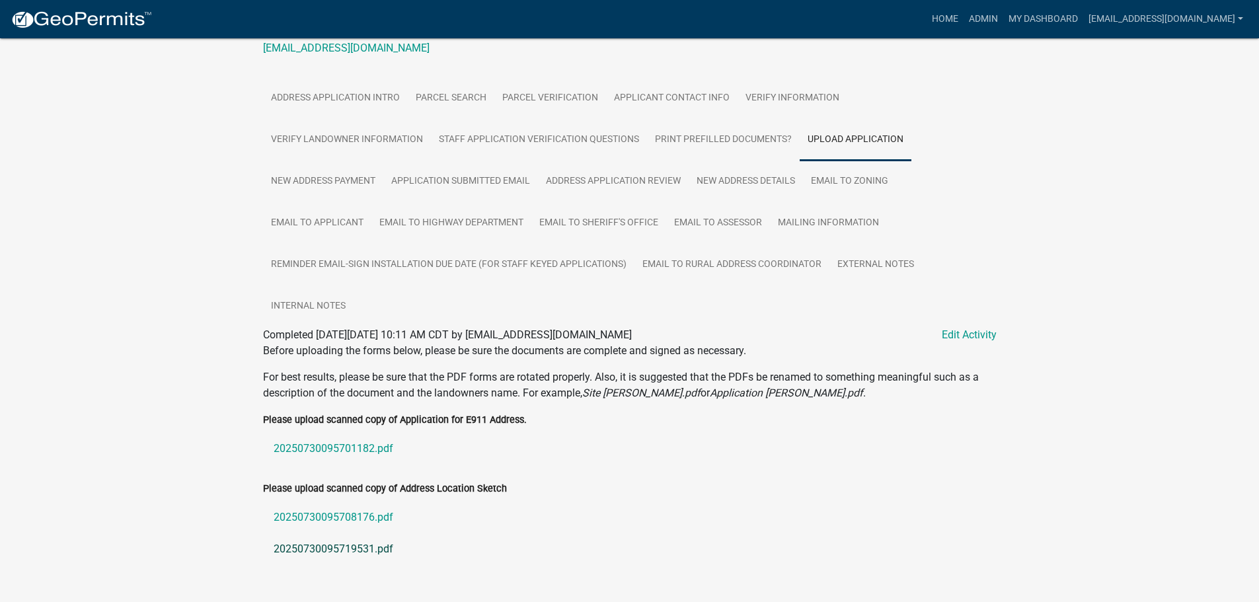
scroll to position [145, 0]
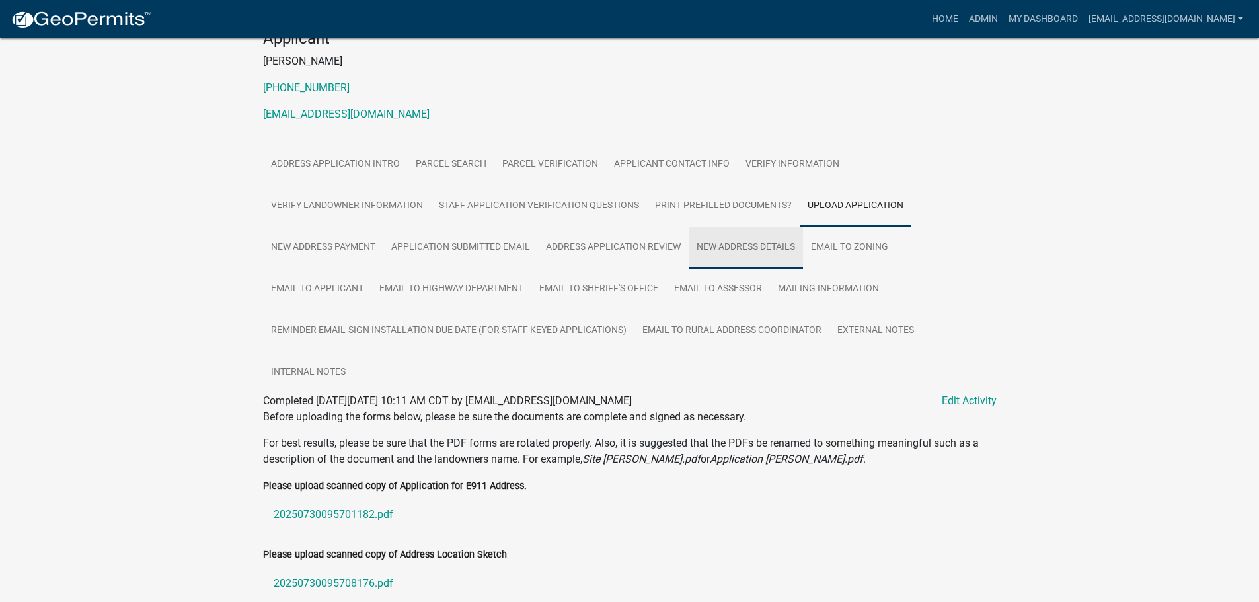
click at [752, 237] on link "New Address Details" at bounding box center [746, 248] width 114 height 42
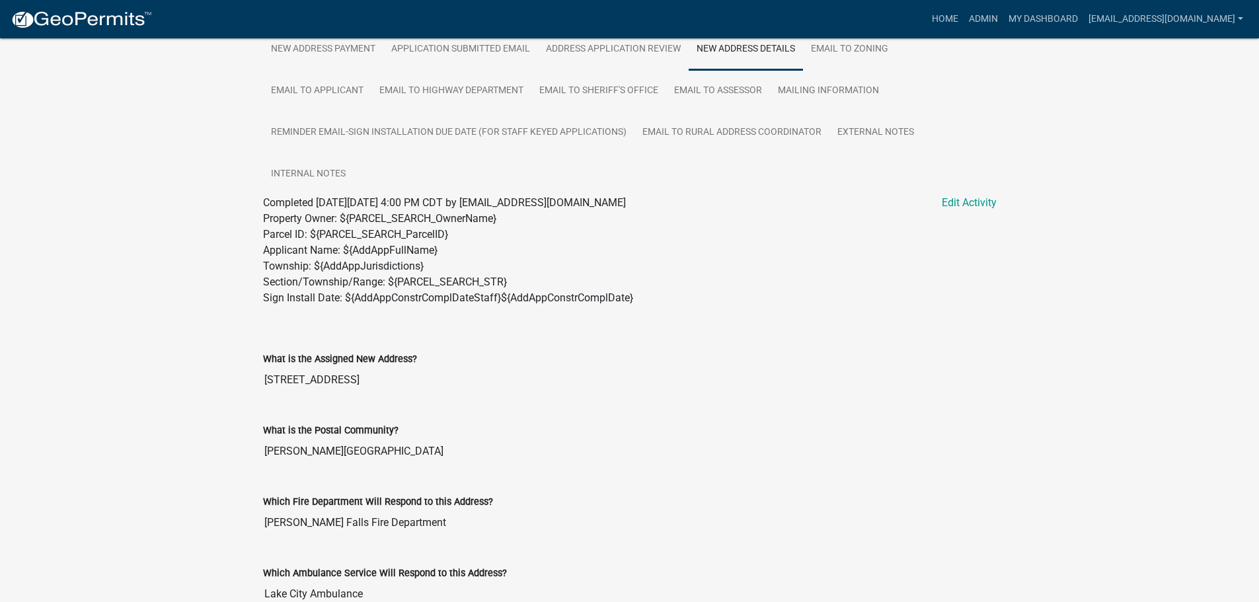
scroll to position [674, 0]
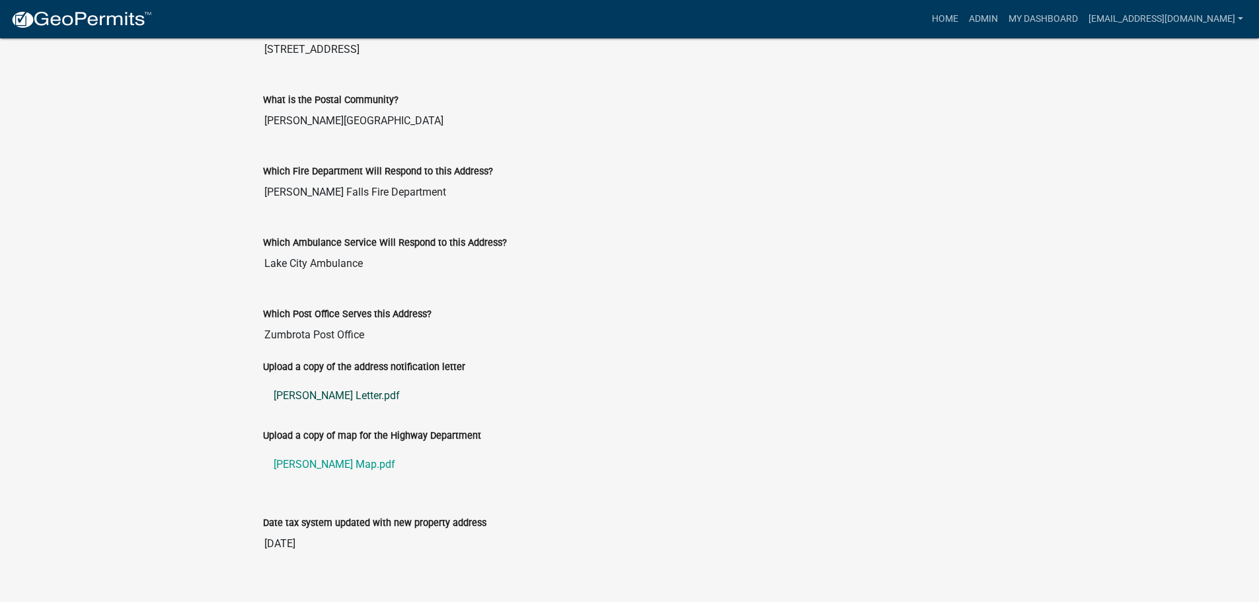
click at [313, 398] on link "Leonard Letter.pdf" at bounding box center [630, 396] width 734 height 32
click at [302, 465] on link "Leonard Map.pdf" at bounding box center [630, 465] width 734 height 32
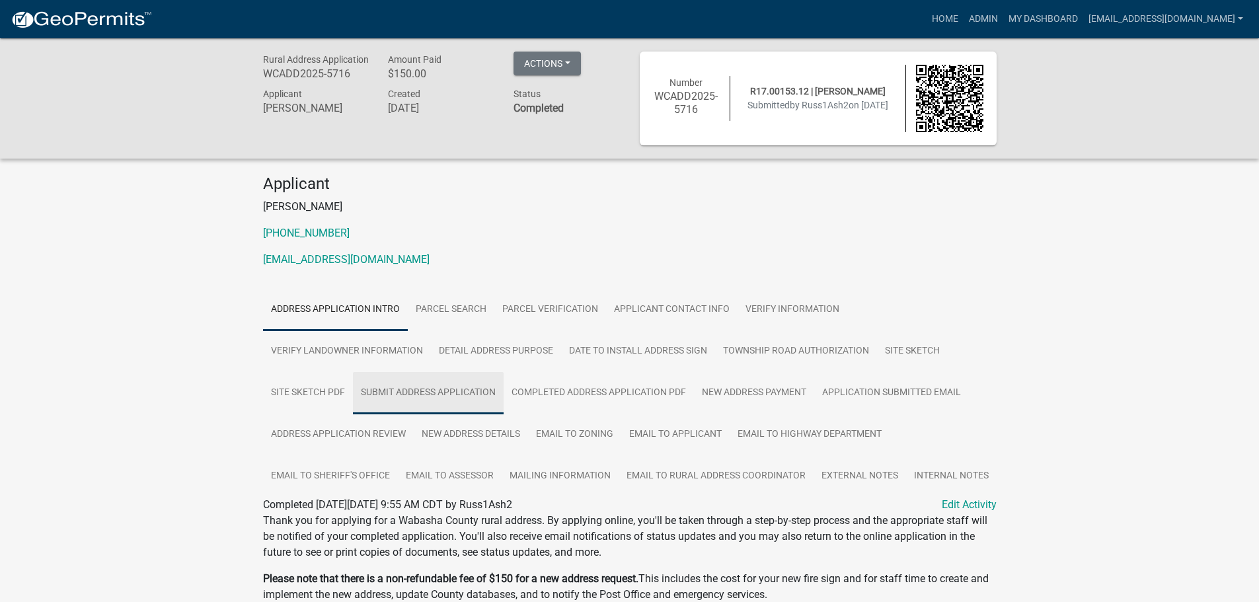
click at [430, 386] on link "Submit Address Application" at bounding box center [428, 393] width 151 height 42
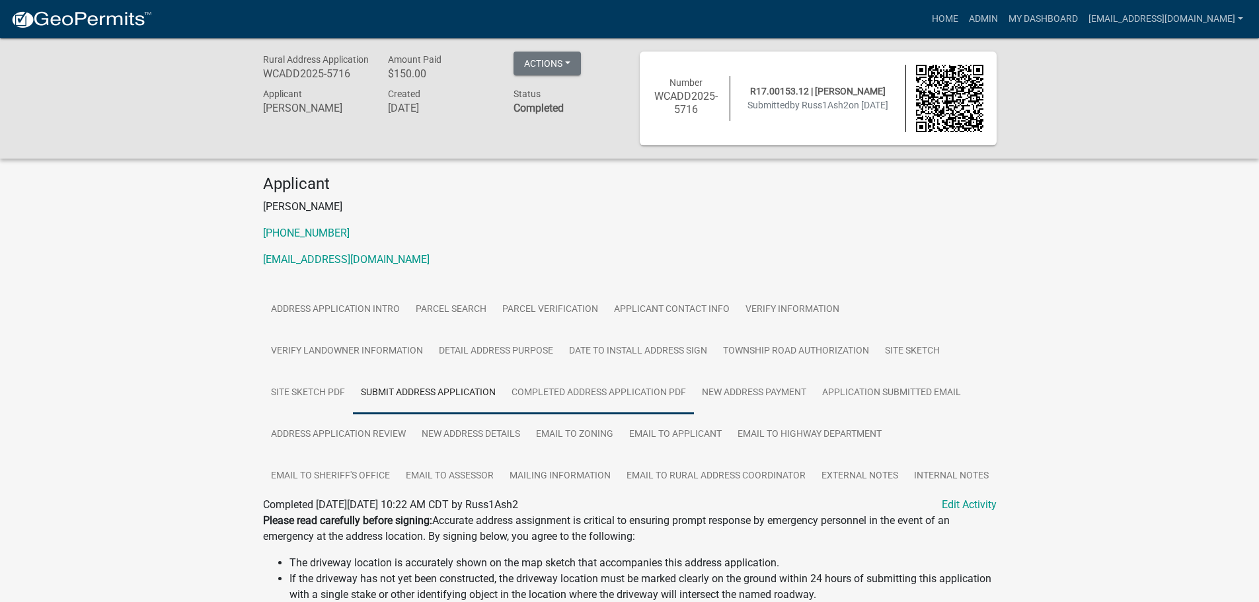
click at [571, 391] on link "Completed Address Application PDF" at bounding box center [599, 393] width 190 height 42
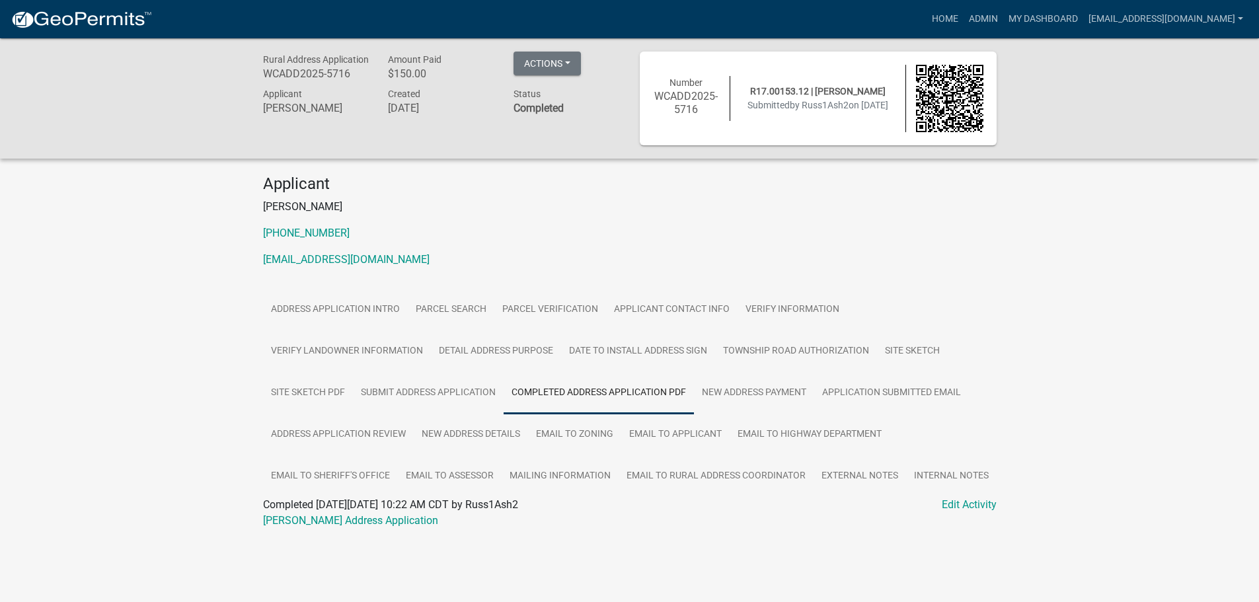
scroll to position [38, 0]
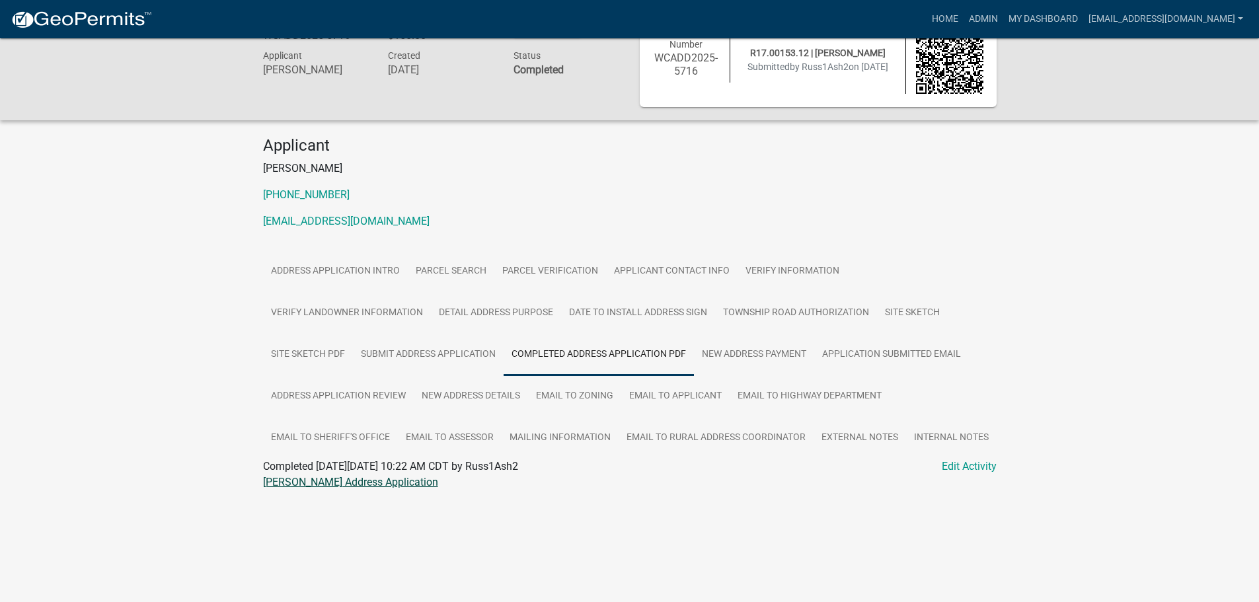
click at [321, 483] on link "Ashley L Riley Address Application" at bounding box center [350, 482] width 175 height 13
click at [909, 309] on link "Site Sketch" at bounding box center [912, 313] width 71 height 42
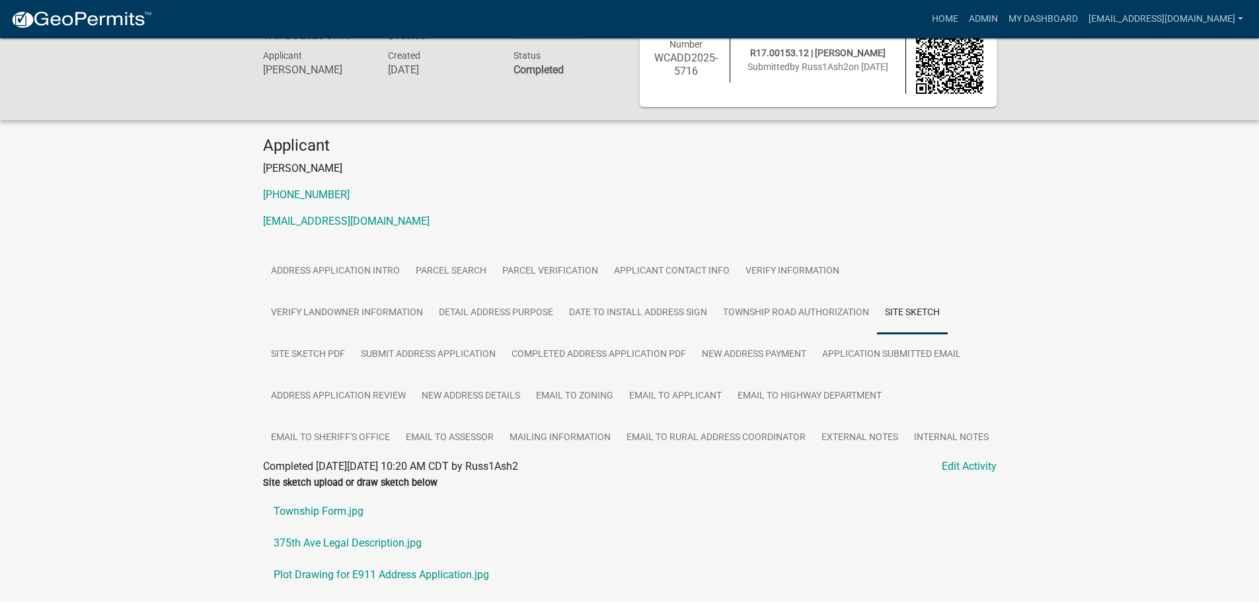
drag, startPoint x: 909, startPoint y: 309, endPoint x: 198, endPoint y: 334, distance: 711.2
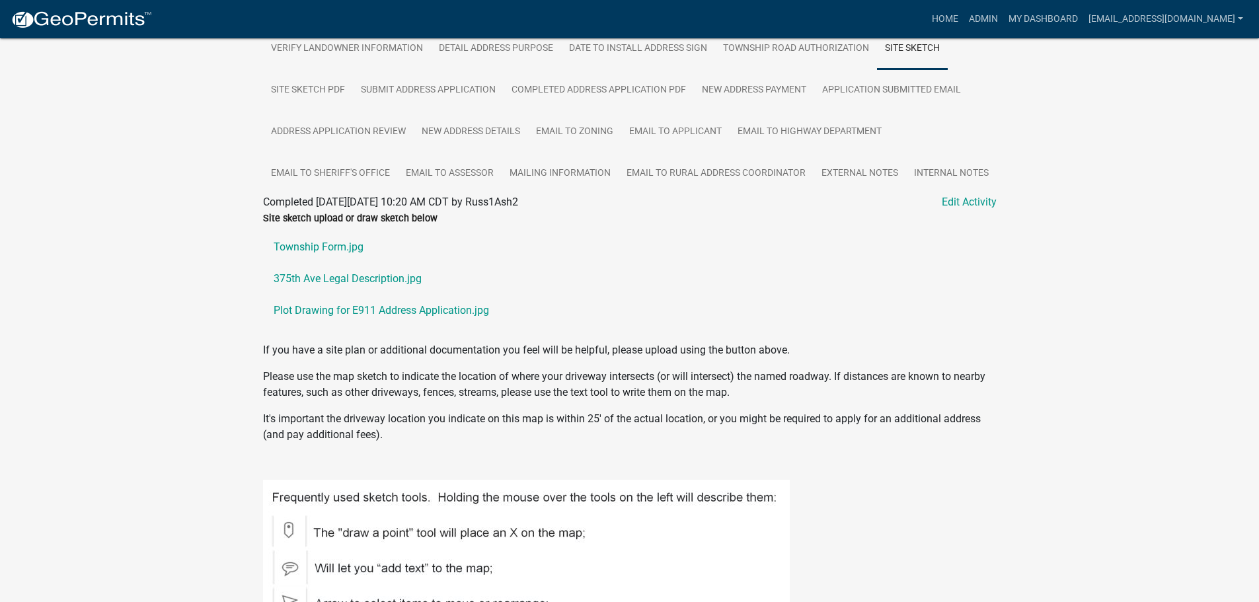
scroll to position [435, 0]
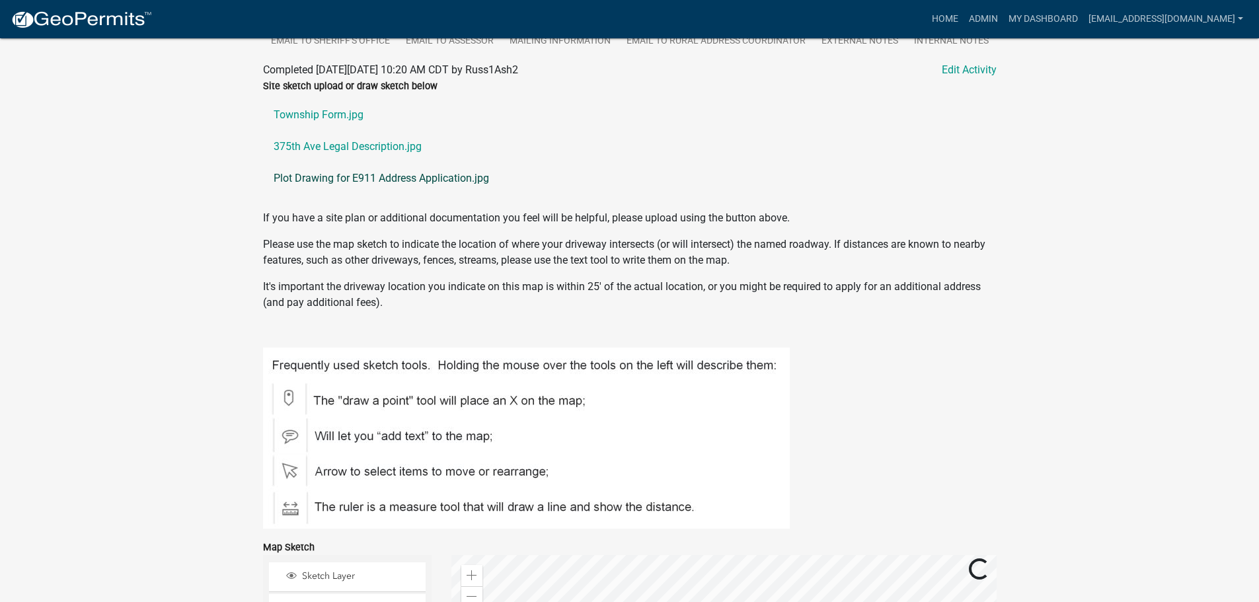
click at [331, 177] on link "Plot Drawing for E911 Address Application.jpg" at bounding box center [630, 179] width 734 height 32
click at [325, 148] on link "375th Ave Legal Description.jpg" at bounding box center [630, 147] width 734 height 32
click at [342, 110] on link "Township Form.jpg" at bounding box center [630, 115] width 734 height 32
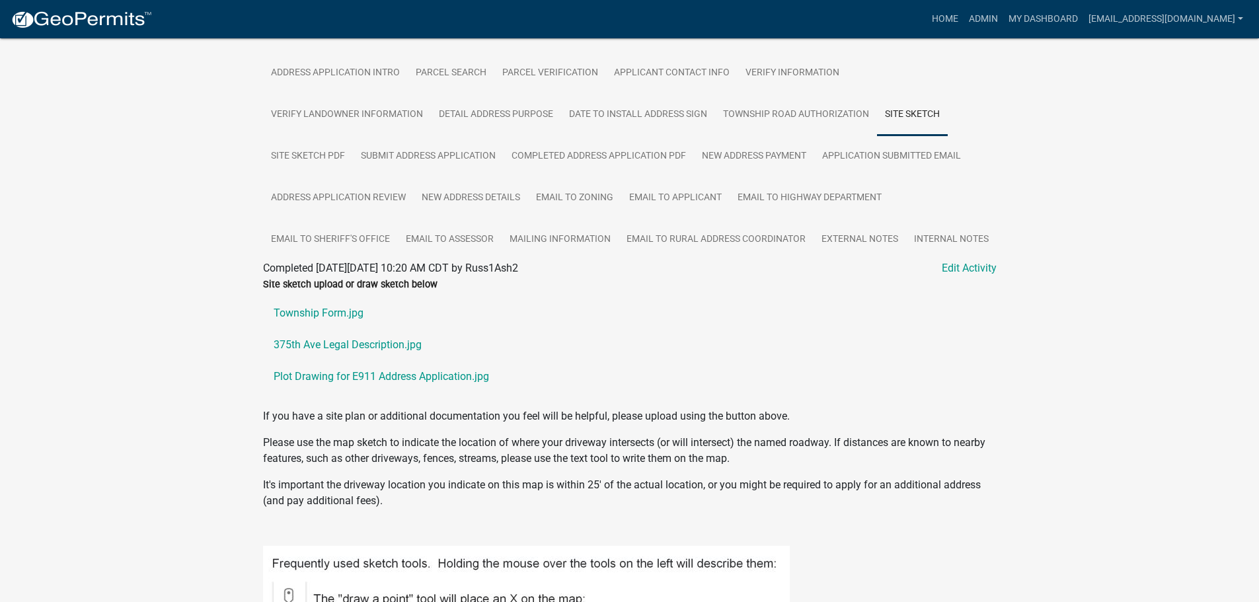
scroll to position [104, 0]
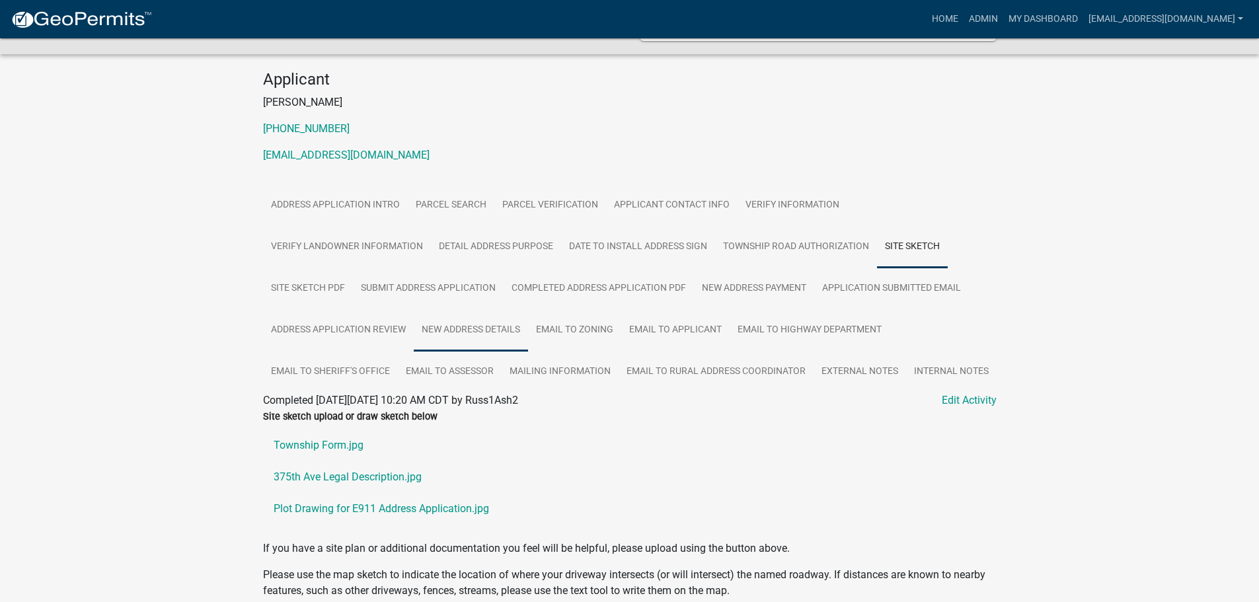
click at [487, 337] on link "New Address Details" at bounding box center [471, 330] width 114 height 42
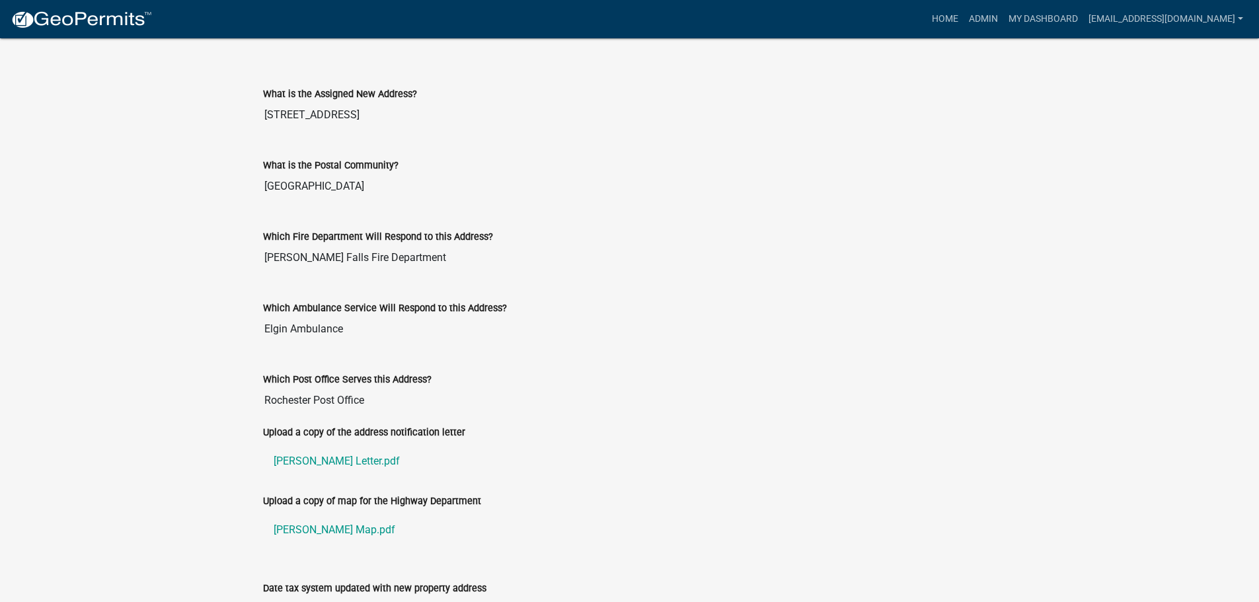
scroll to position [654, 0]
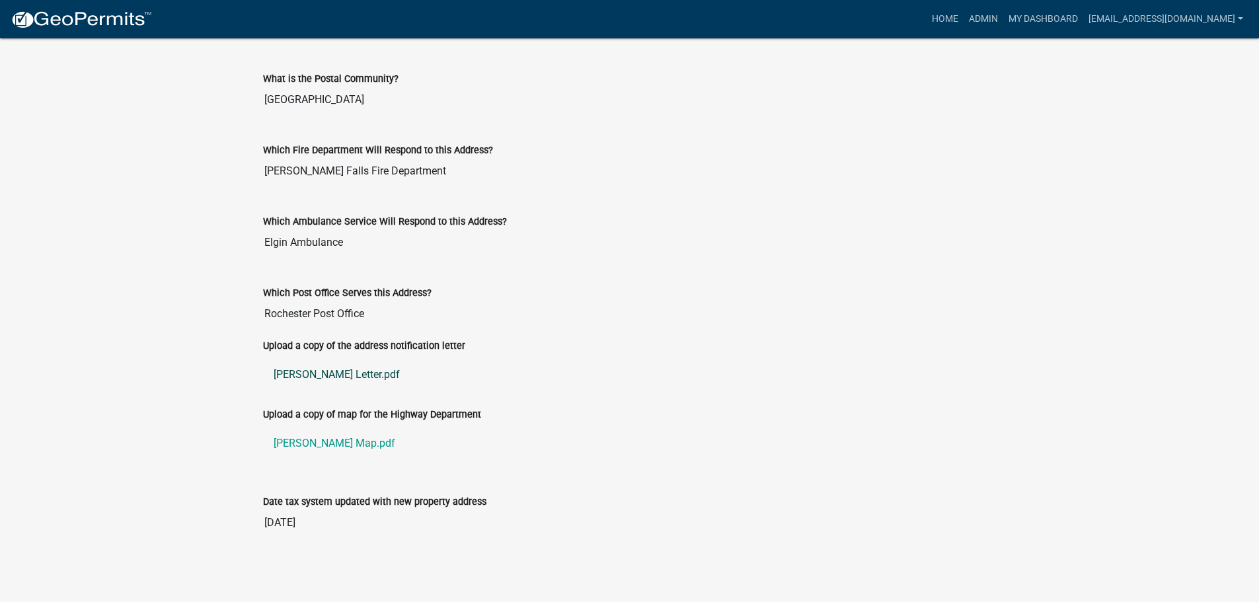
click at [284, 373] on link "Riley Letter.pdf" at bounding box center [630, 375] width 734 height 32
click at [307, 442] on link "Riley Map.pdf" at bounding box center [630, 444] width 734 height 32
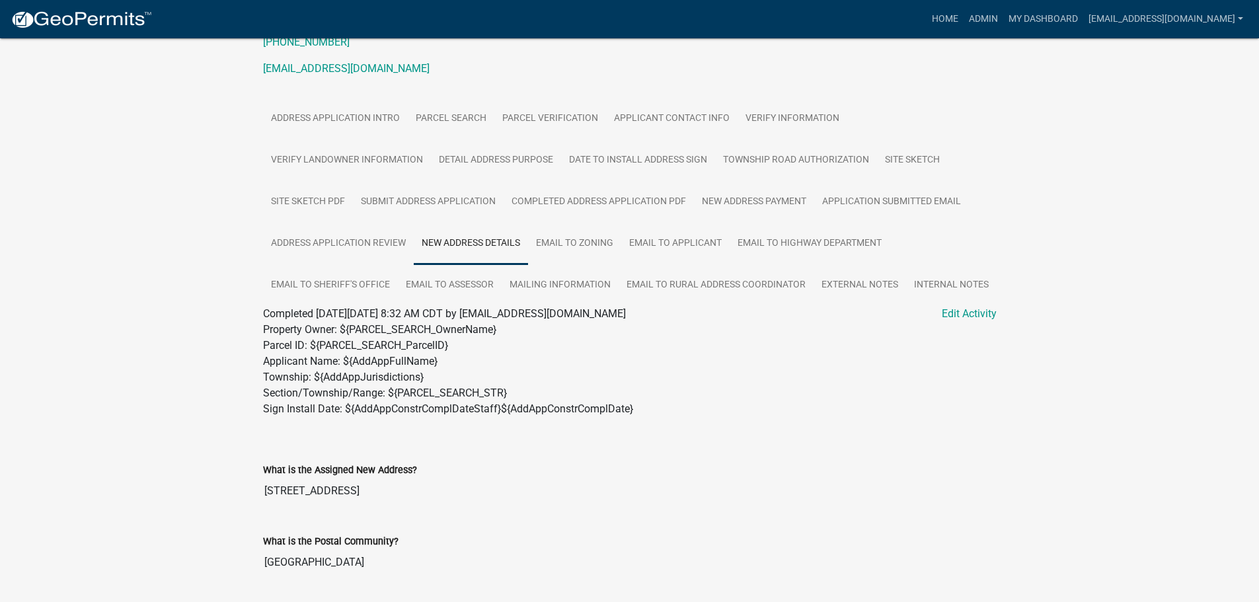
scroll to position [125, 0]
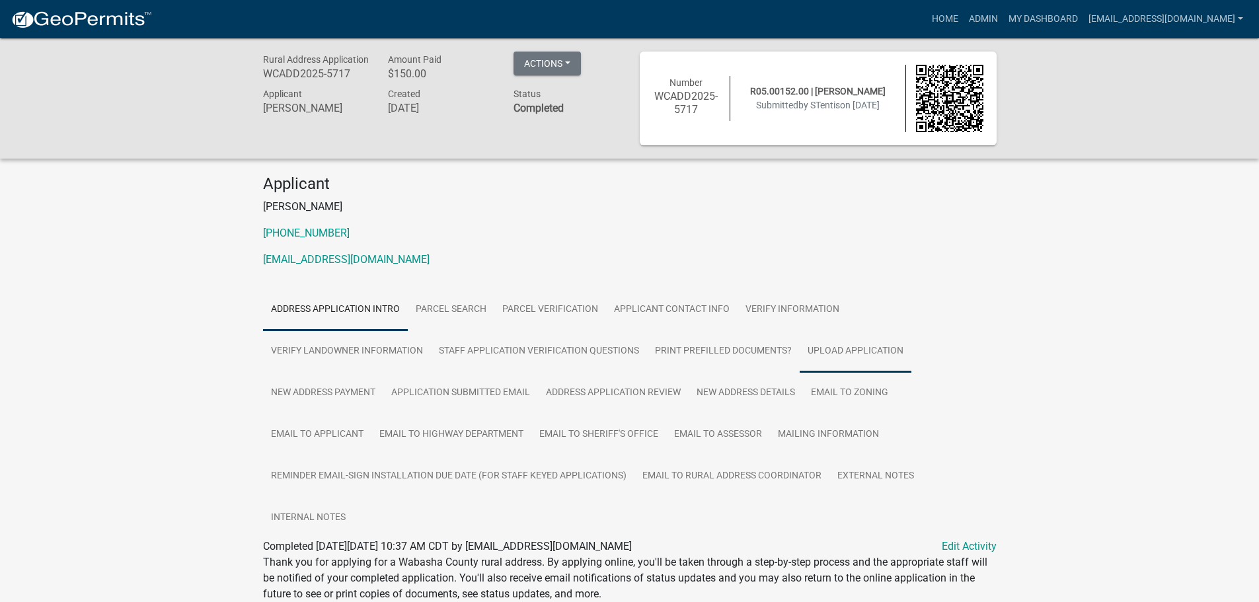
click at [820, 346] on link "Upload Application" at bounding box center [856, 352] width 112 height 42
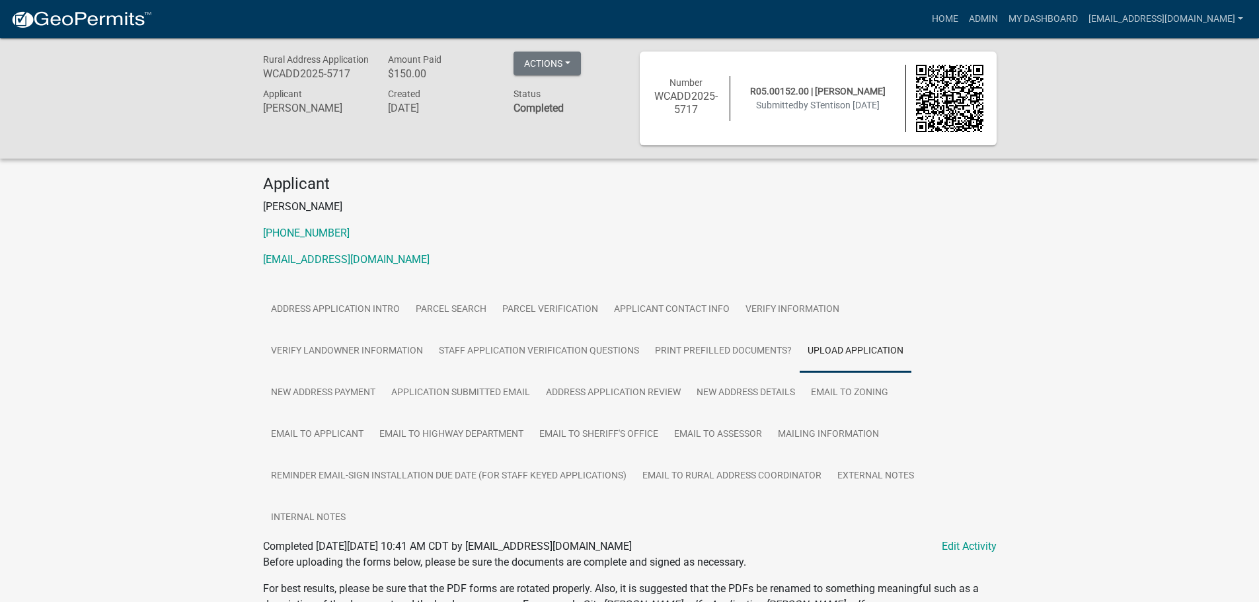
scroll to position [312, 0]
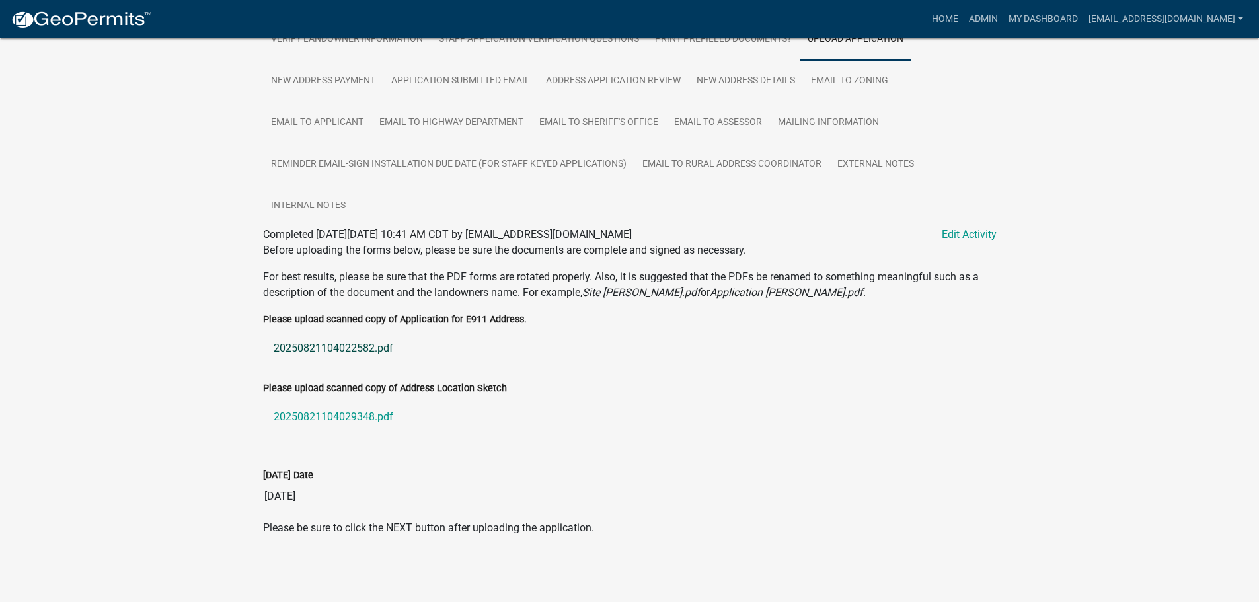
click at [306, 346] on link "20250821104022582.pdf" at bounding box center [630, 349] width 734 height 32
click at [314, 415] on link "20250821104029348.pdf" at bounding box center [630, 417] width 734 height 32
click at [742, 75] on link "New Address Details" at bounding box center [746, 81] width 114 height 42
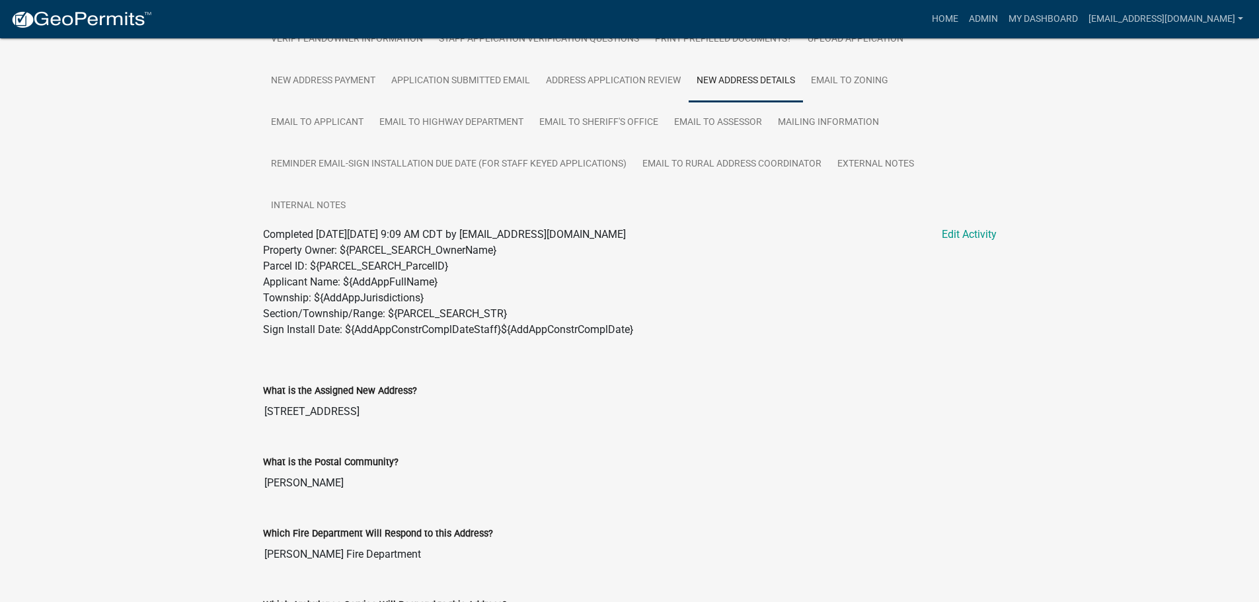
scroll to position [696, 0]
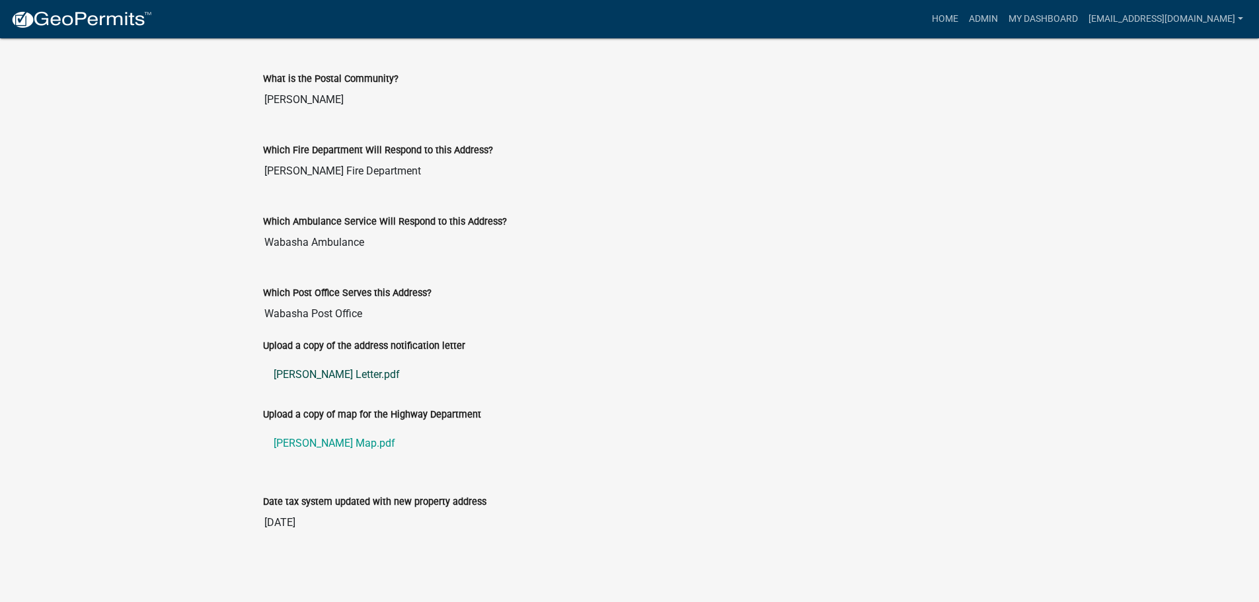
click at [298, 370] on link "[PERSON_NAME] Letter.pdf" at bounding box center [630, 375] width 734 height 32
click at [307, 446] on link "Tentis Map.pdf" at bounding box center [630, 444] width 734 height 32
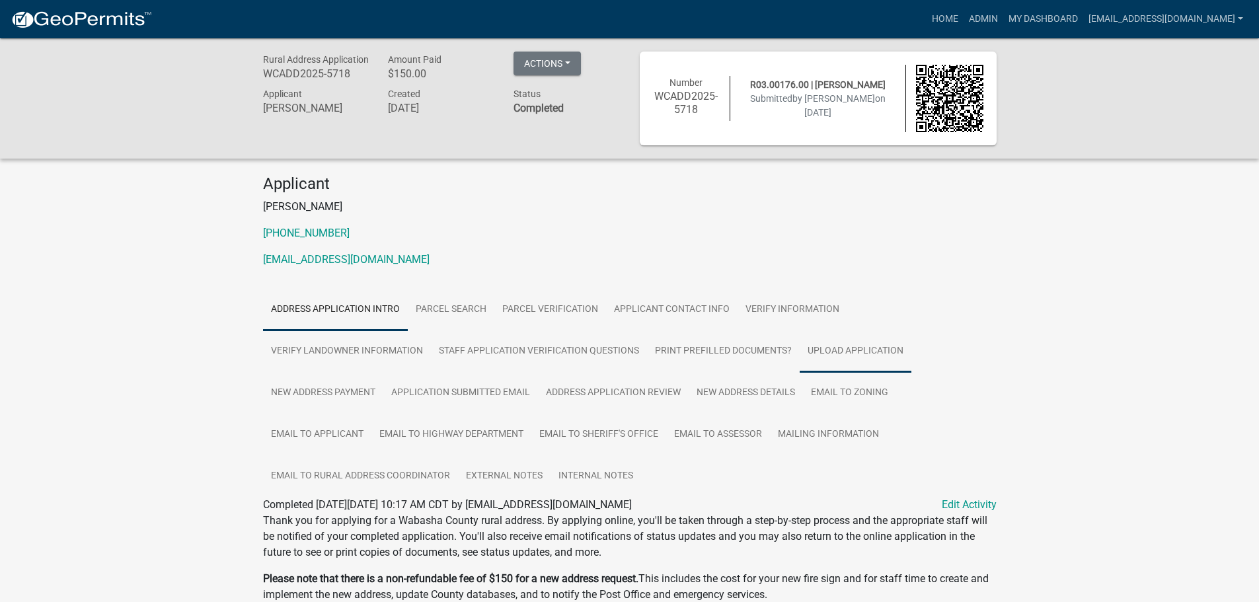
click at [861, 355] on link "Upload Application" at bounding box center [856, 352] width 112 height 42
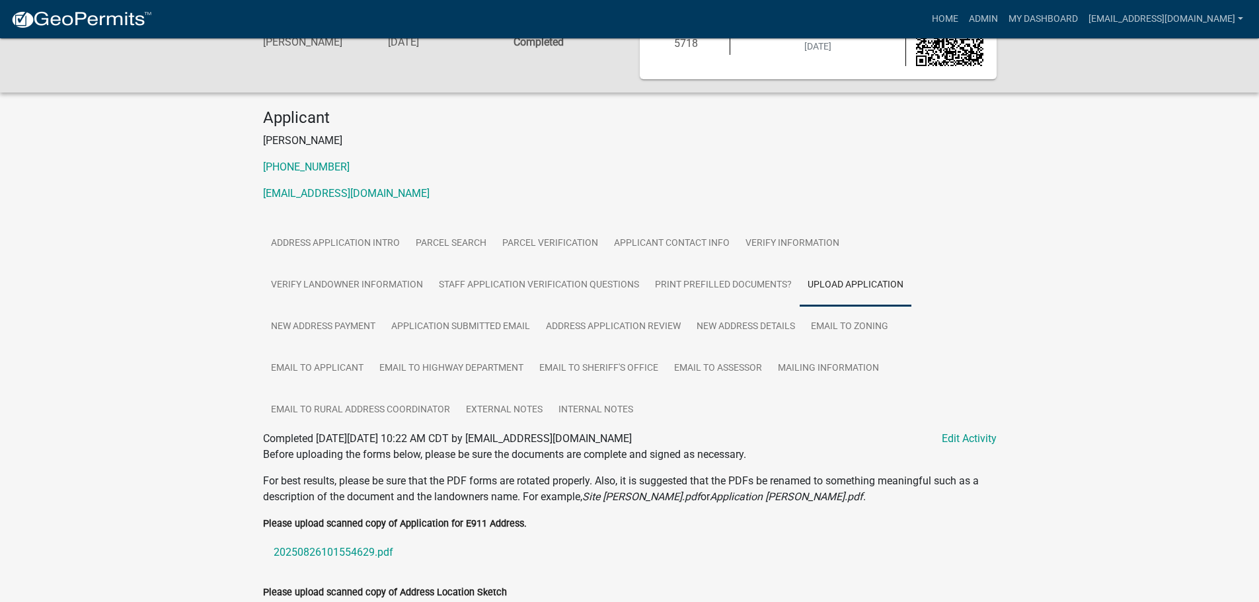
scroll to position [264, 0]
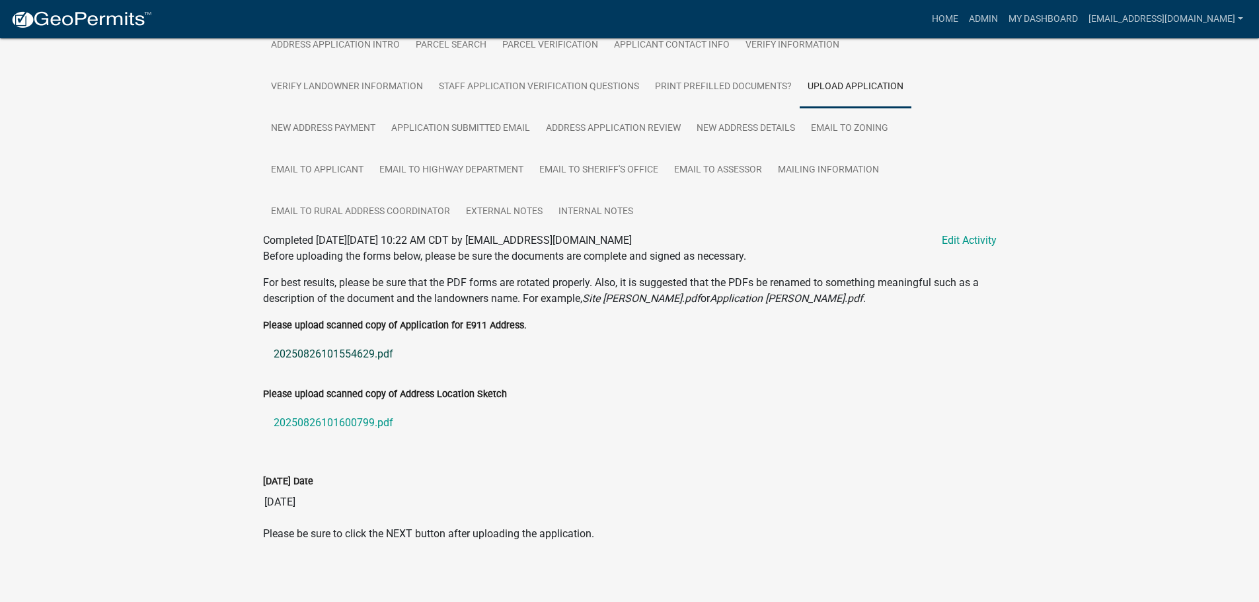
click at [340, 356] on link "20250826101554629.pdf" at bounding box center [630, 355] width 734 height 32
click at [348, 420] on link "20250826101600799.pdf" at bounding box center [630, 423] width 734 height 32
click at [775, 133] on link "New Address Details" at bounding box center [746, 129] width 114 height 42
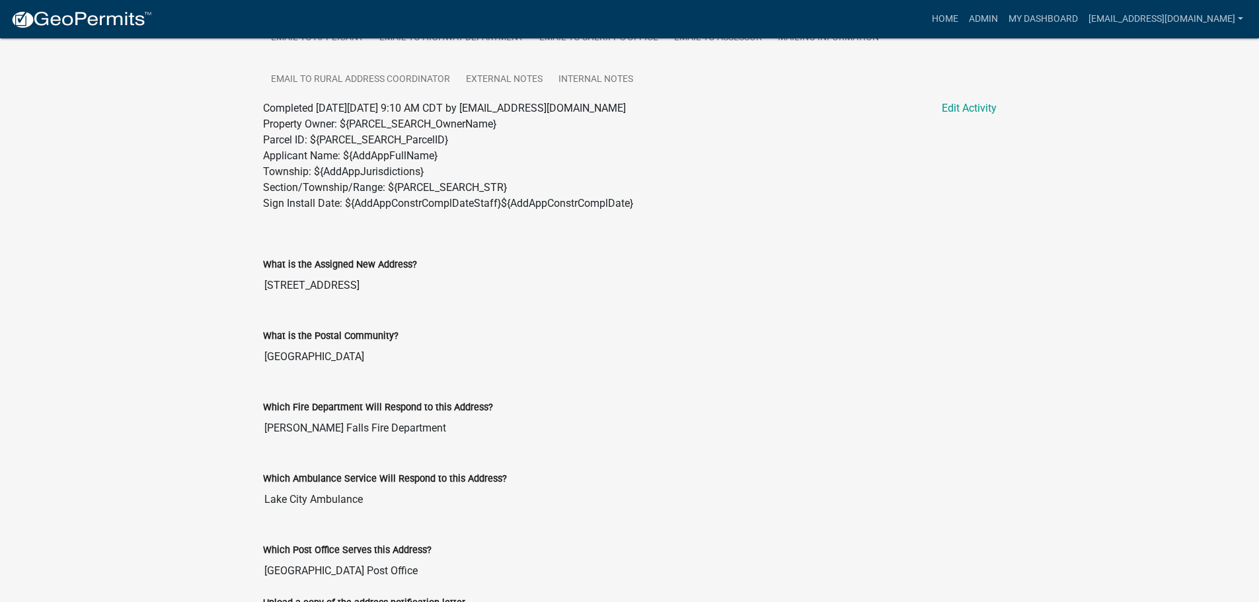
scroll to position [654, 0]
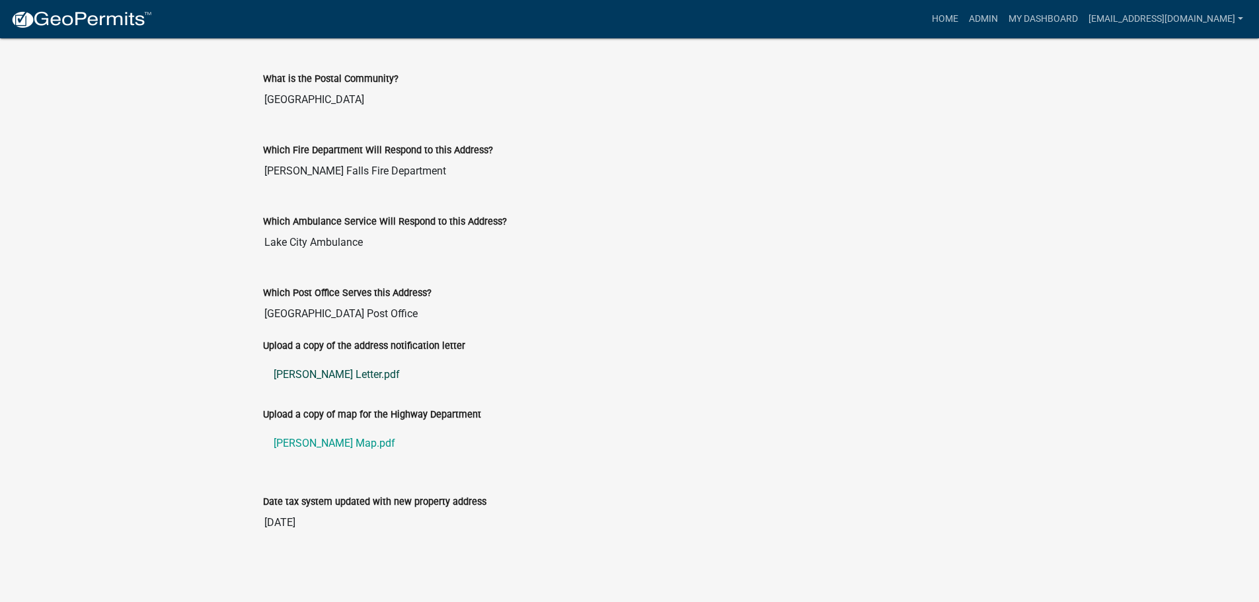
click at [315, 377] on link "Klennert Letter.pdf" at bounding box center [630, 375] width 734 height 32
click at [323, 442] on link "Klennert Map.pdf" at bounding box center [630, 444] width 734 height 32
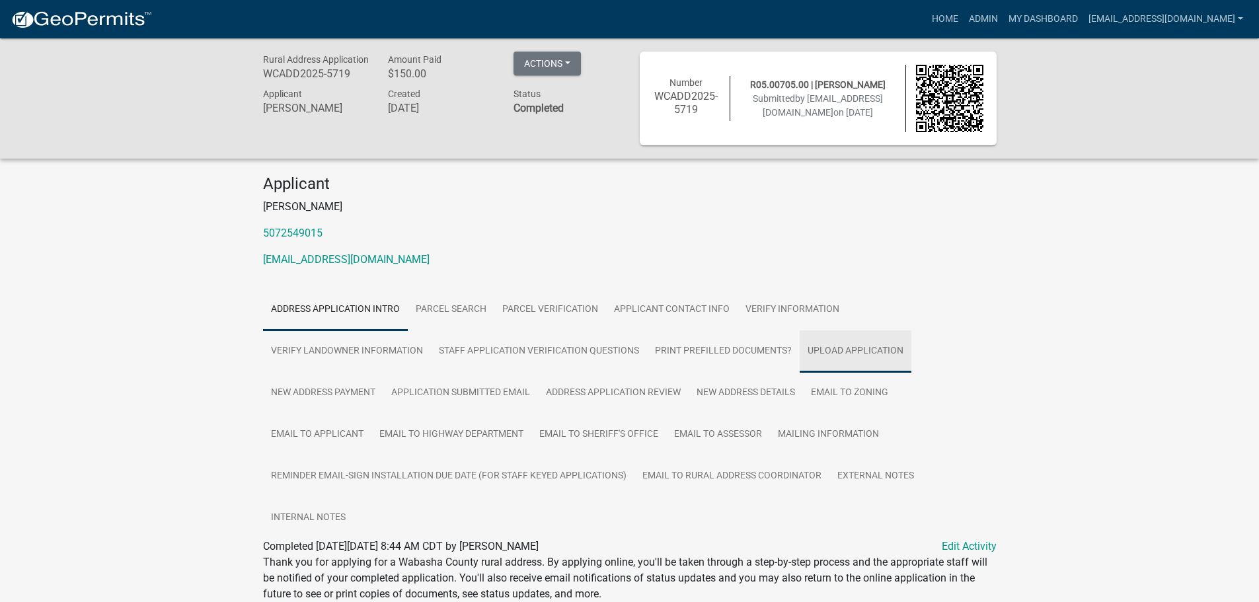
drag, startPoint x: 835, startPoint y: 352, endPoint x: 818, endPoint y: 352, distance: 17.2
click at [835, 352] on link "Upload Application" at bounding box center [856, 352] width 112 height 42
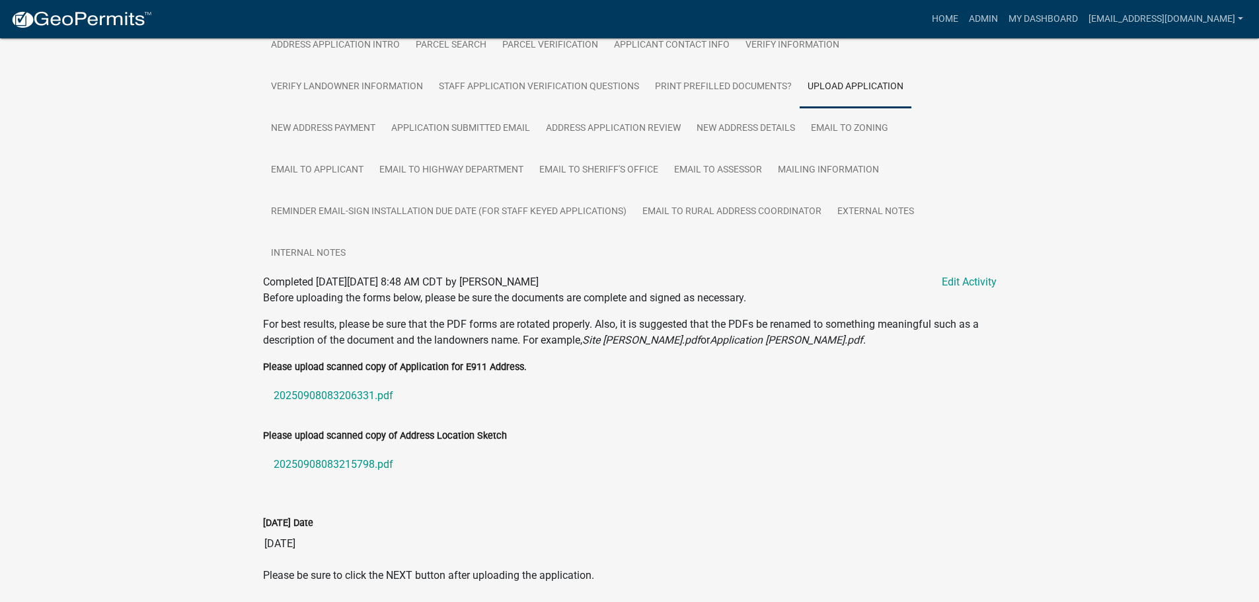
scroll to position [312, 0]
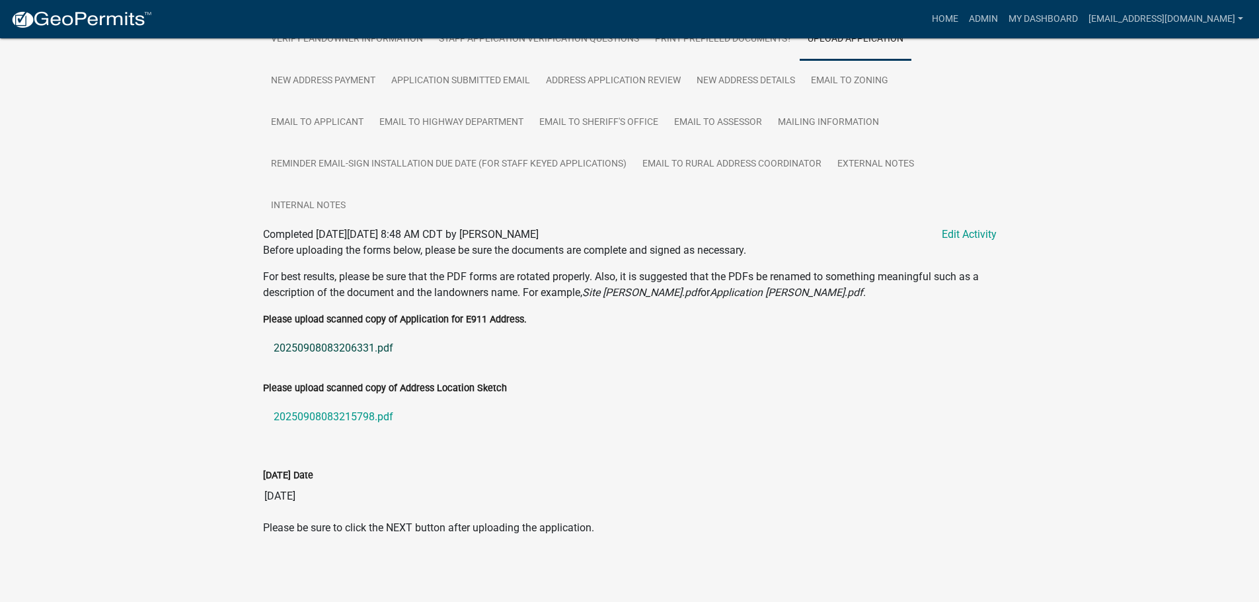
click at [318, 351] on link "20250908083206331.pdf" at bounding box center [630, 349] width 734 height 32
click at [354, 415] on link "20250908083215798.pdf" at bounding box center [630, 417] width 734 height 32
click at [733, 74] on link "New Address Details" at bounding box center [746, 81] width 114 height 42
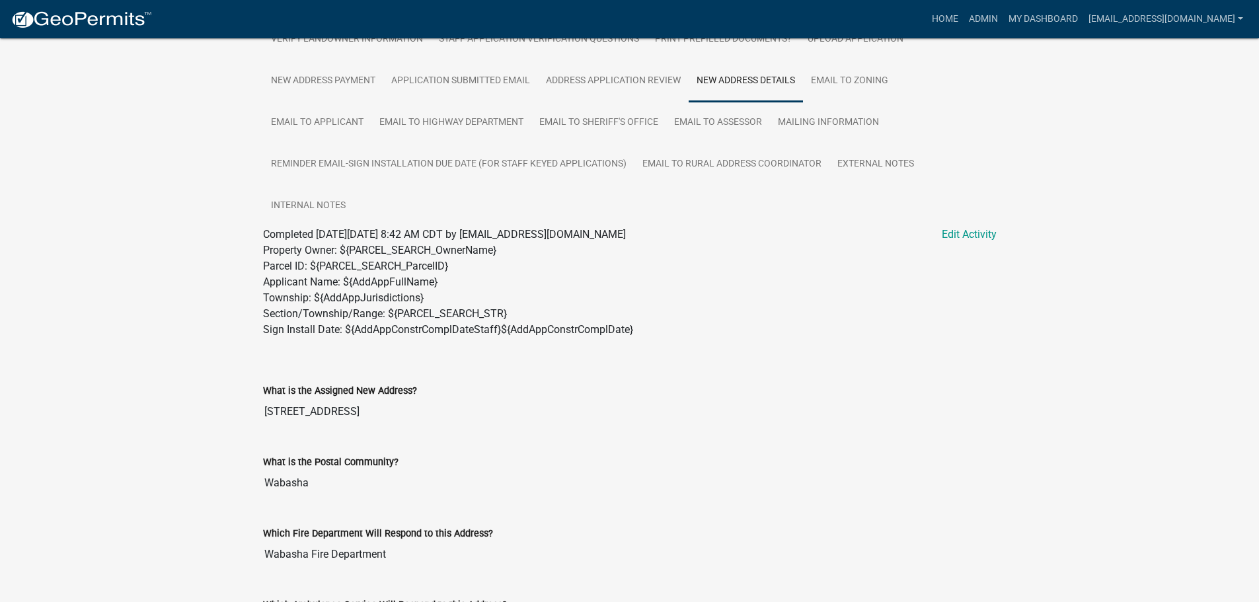
scroll to position [696, 0]
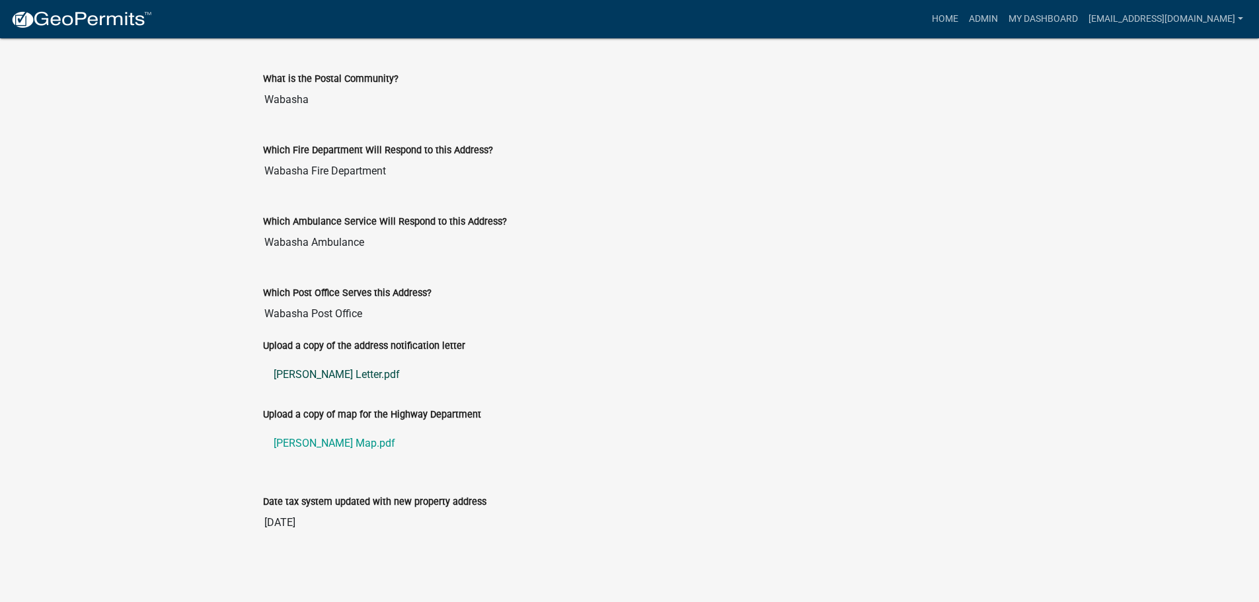
click at [320, 371] on link "[PERSON_NAME] Letter.pdf" at bounding box center [630, 375] width 734 height 32
click at [318, 443] on link "[PERSON_NAME] Map.pdf" at bounding box center [630, 444] width 734 height 32
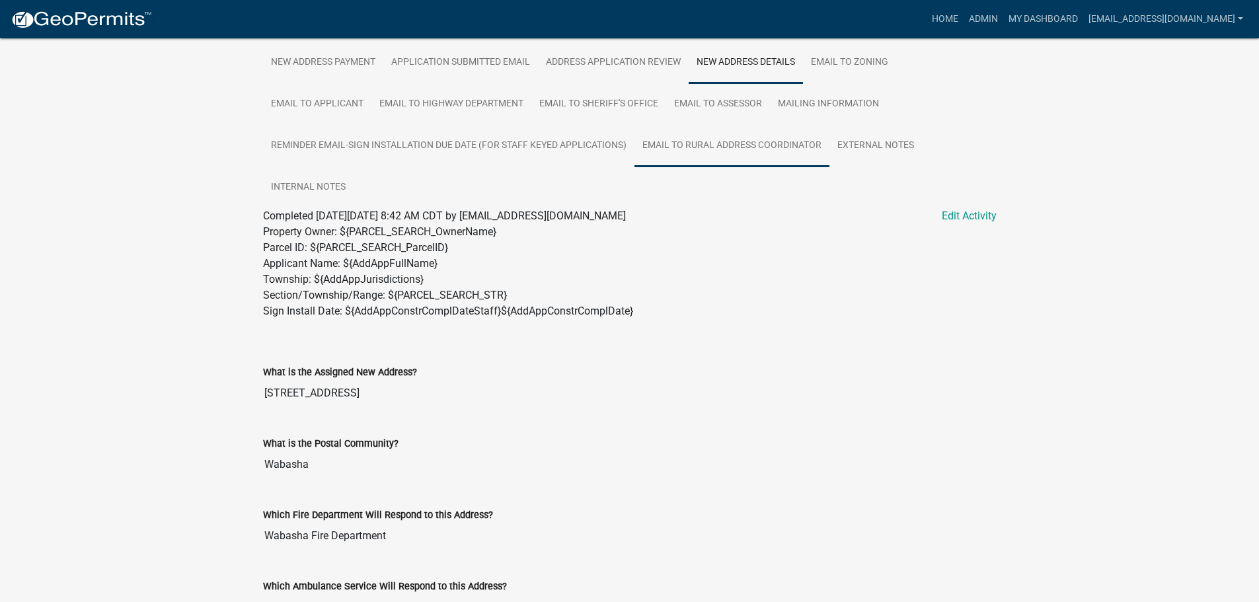
scroll to position [198, 0]
